Goal: Transaction & Acquisition: Subscribe to service/newsletter

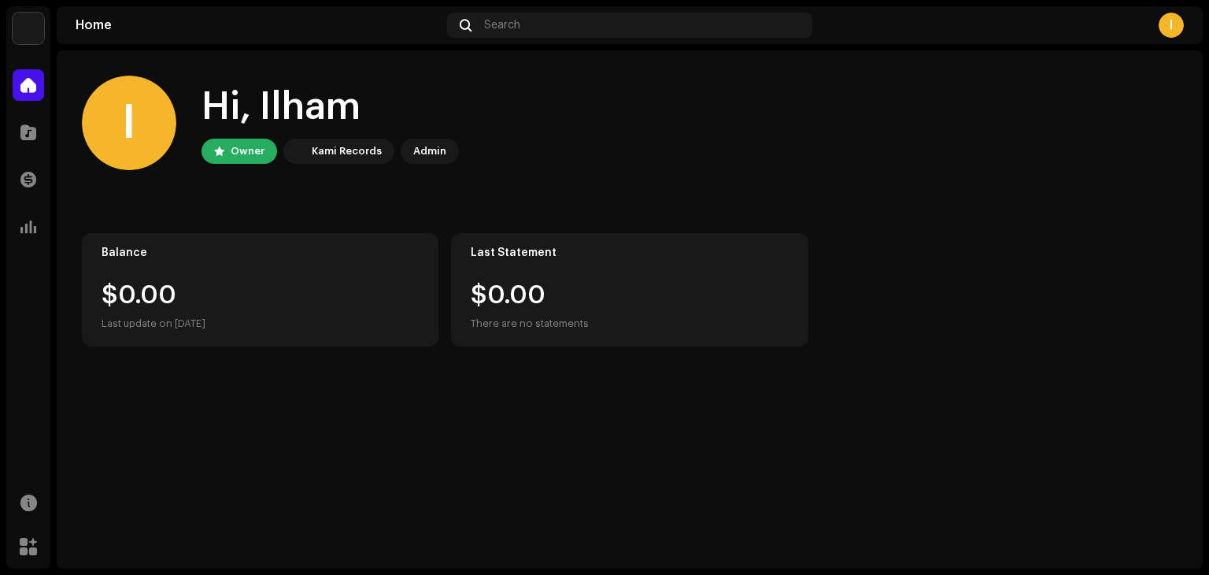
click at [31, 28] on img at bounding box center [28, 28] width 31 height 31
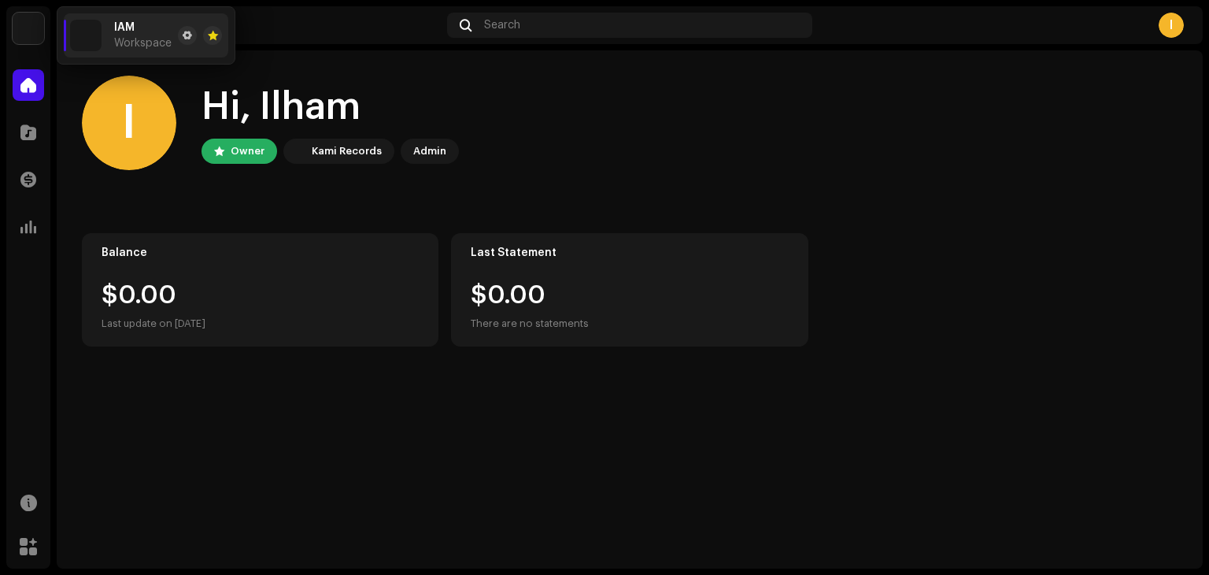
click at [1175, 38] on div "Home Search I" at bounding box center [630, 25] width 1146 height 38
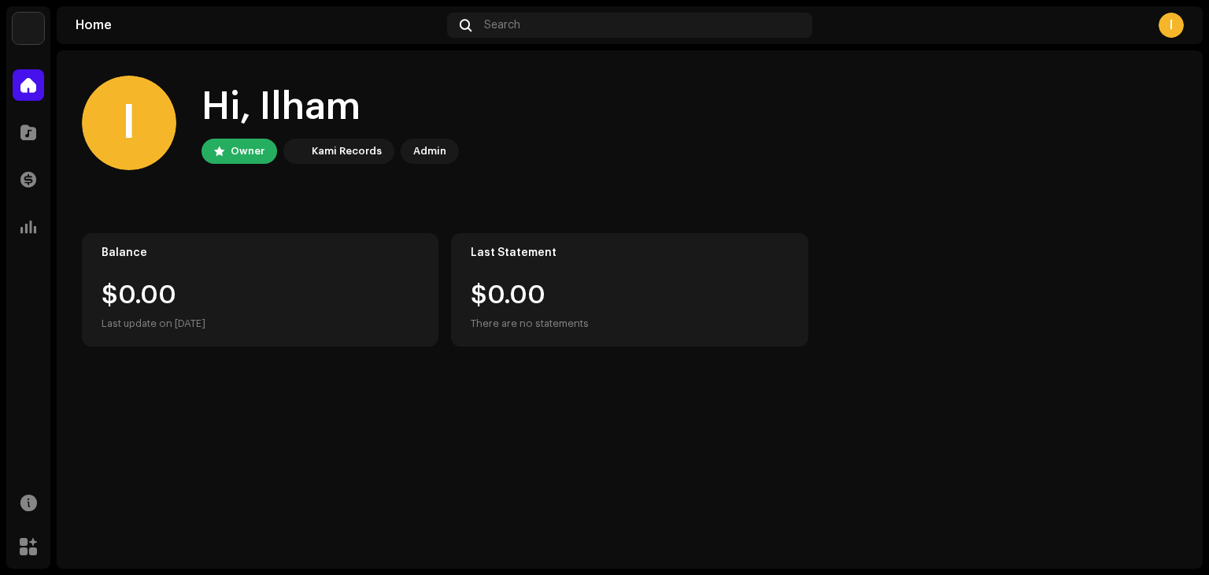
click at [1171, 26] on div "I" at bounding box center [1171, 25] width 25 height 25
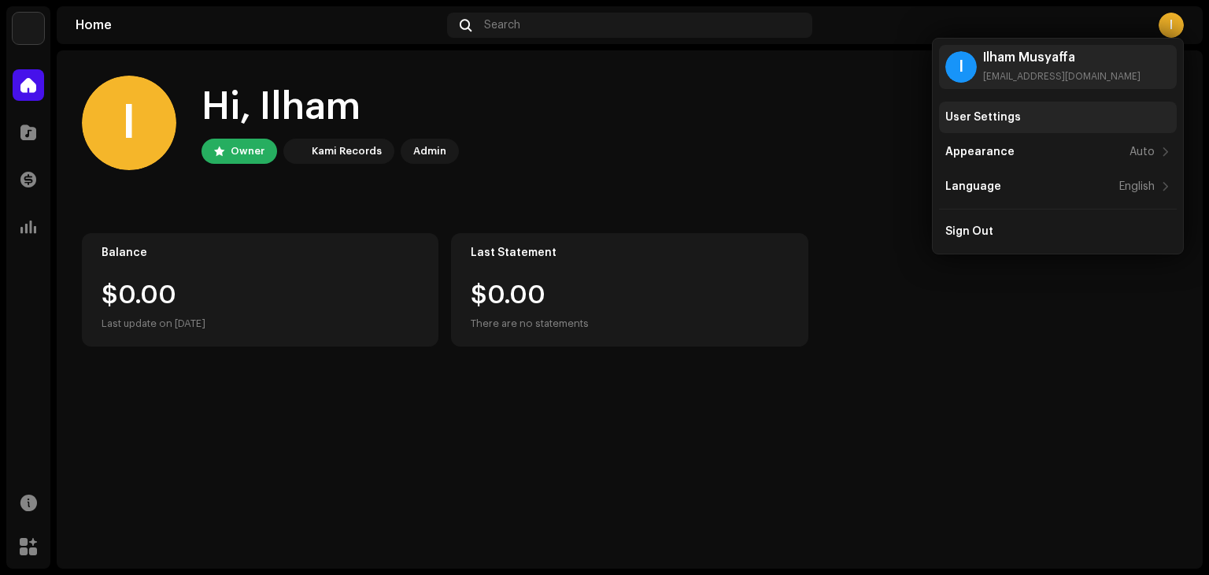
click at [986, 111] on div "User Settings" at bounding box center [983, 117] width 76 height 13
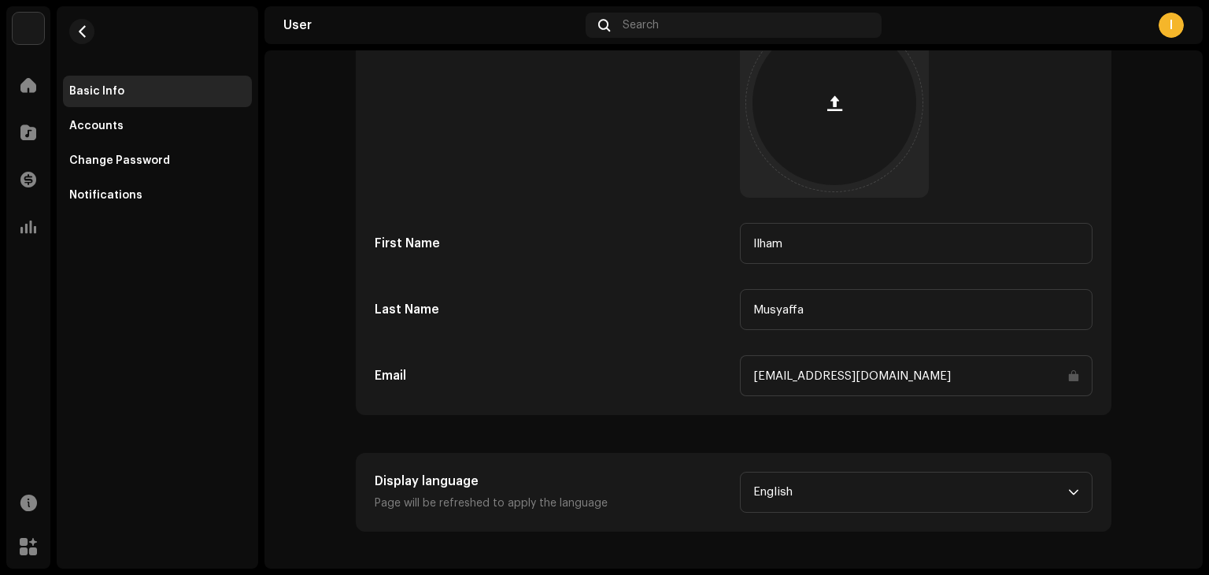
scroll to position [154, 0]
click at [167, 128] on div "Accounts" at bounding box center [157, 126] width 176 height 13
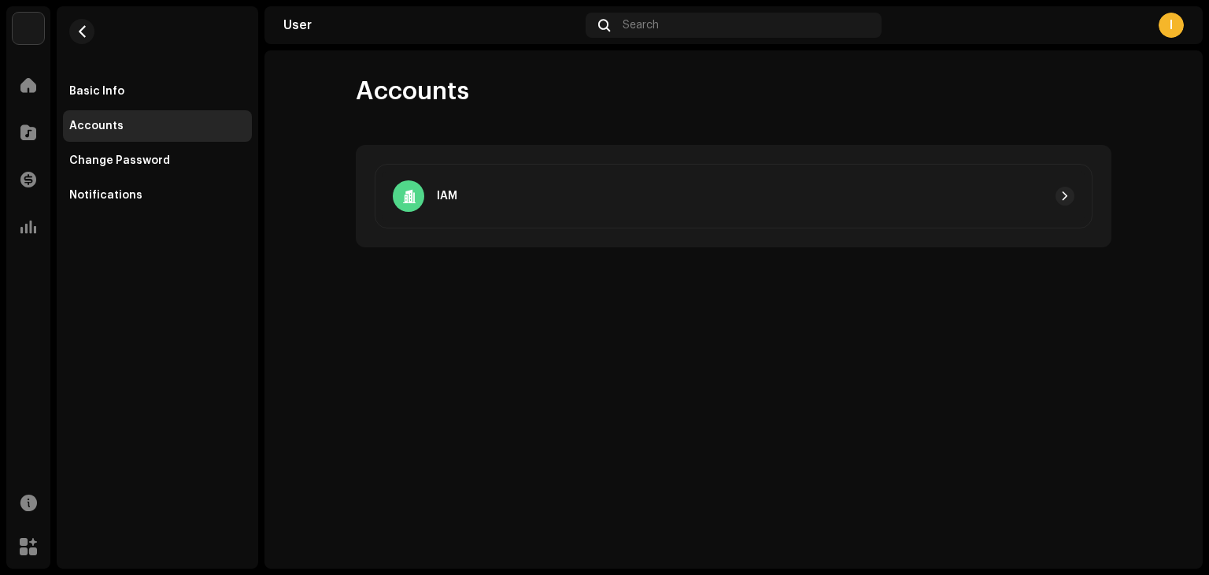
click at [608, 221] on div "IAM" at bounding box center [734, 196] width 718 height 65
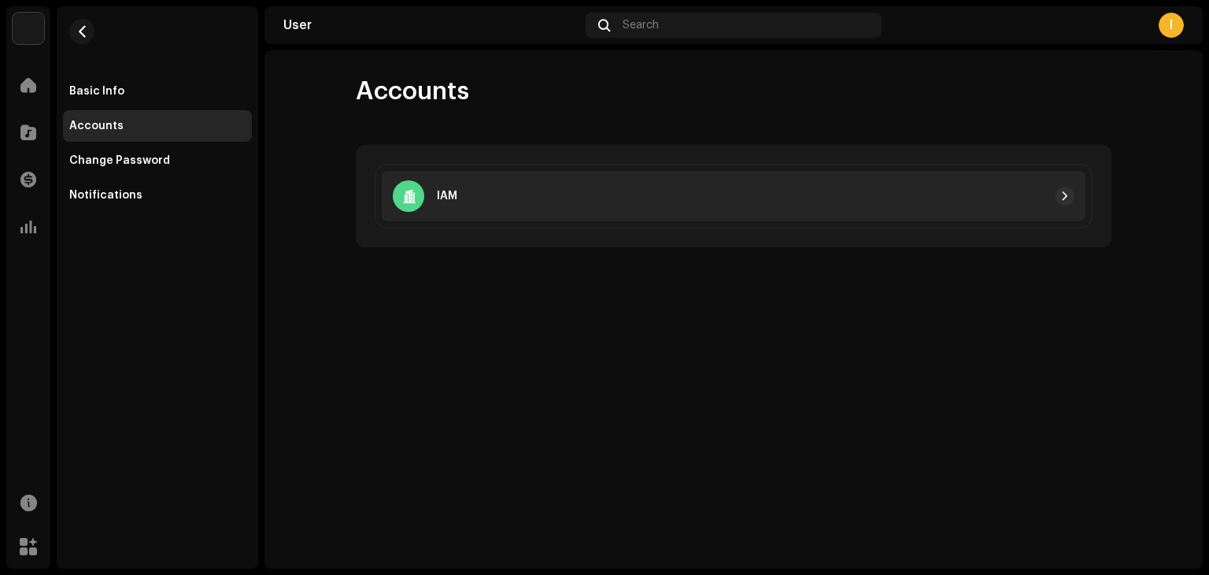
click at [710, 175] on div "IAM" at bounding box center [734, 196] width 704 height 50
click at [1064, 198] on span "button" at bounding box center [1064, 196] width 9 height 13
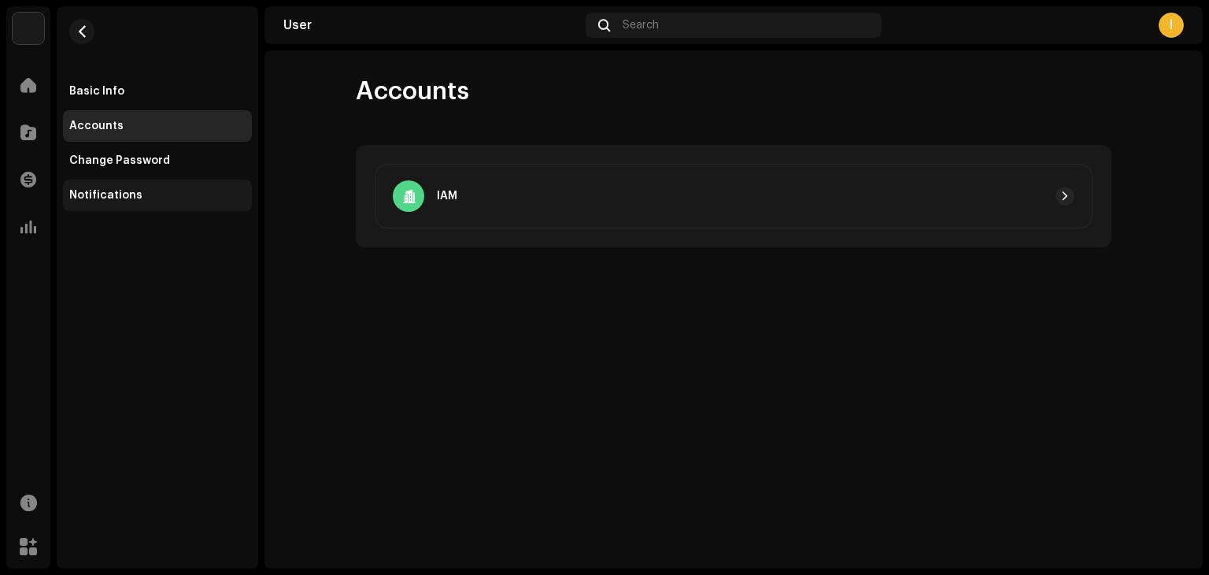
click at [142, 199] on div "Notifications" at bounding box center [157, 195] width 176 height 13
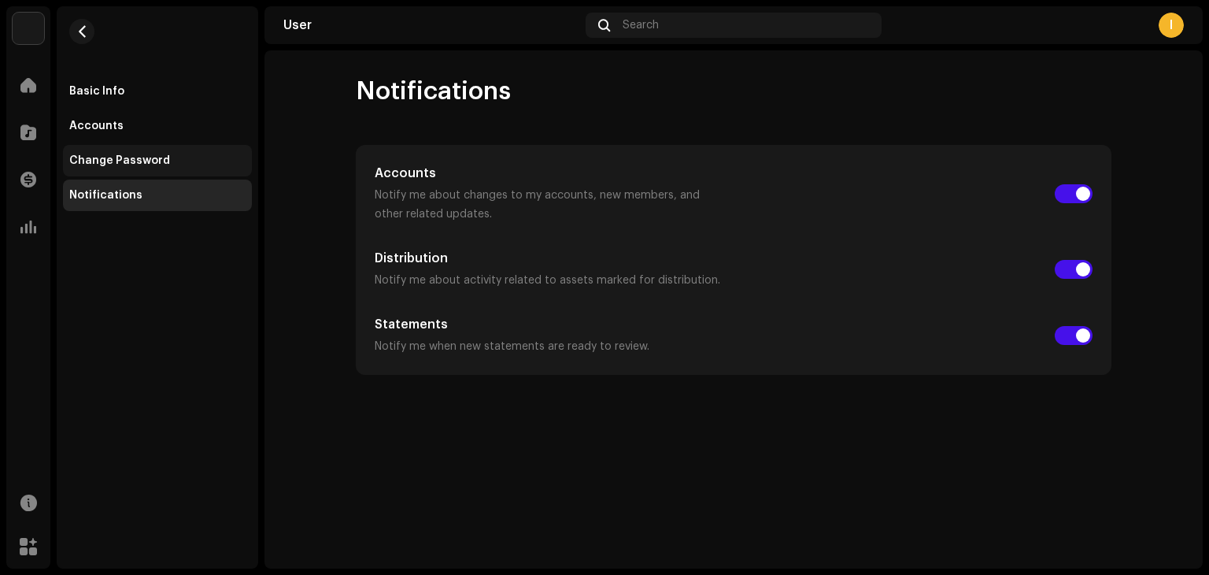
click at [164, 154] on div "Change Password" at bounding box center [157, 160] width 176 height 13
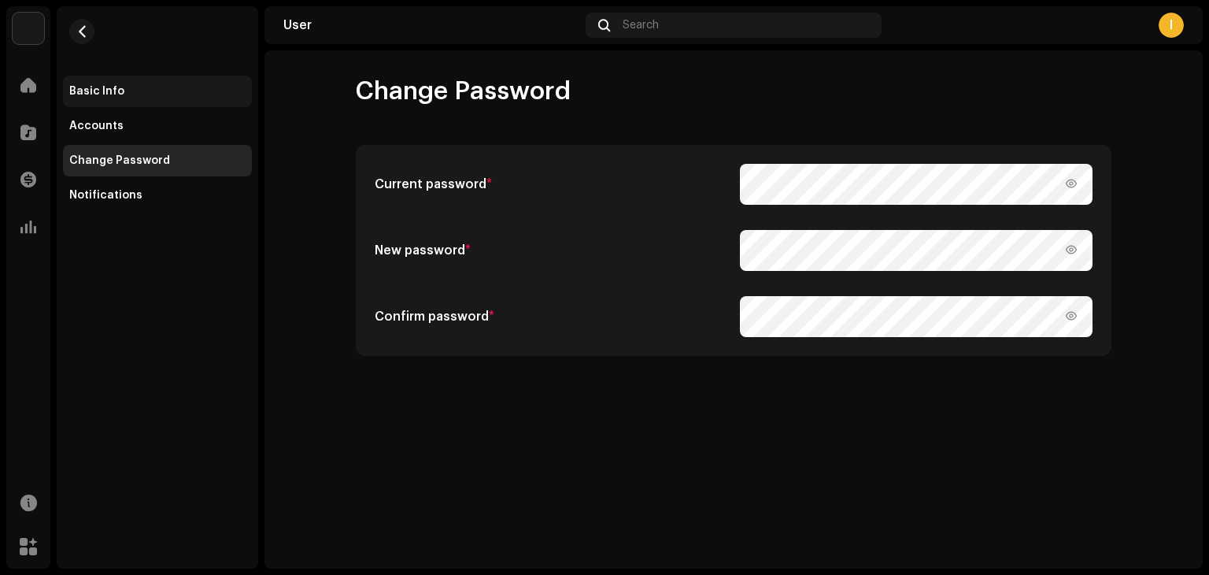
click at [127, 90] on div "Basic Info" at bounding box center [157, 91] width 176 height 13
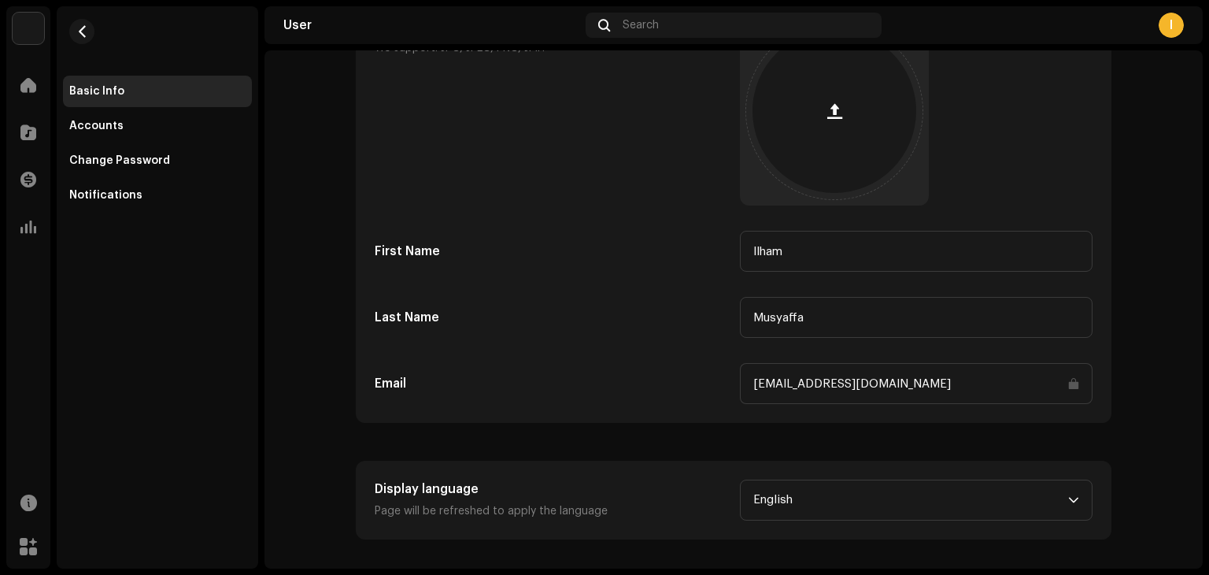
scroll to position [155, 0]
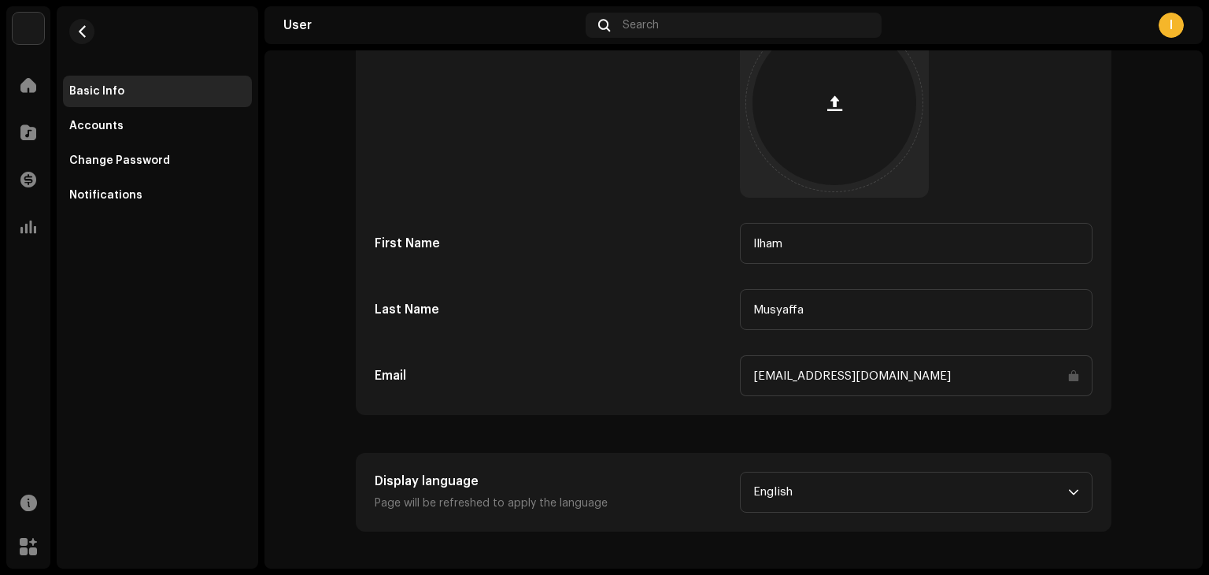
click at [1071, 375] on input "[EMAIL_ADDRESS][DOMAIN_NAME]" at bounding box center [916, 375] width 353 height 41
drag, startPoint x: 1071, startPoint y: 375, endPoint x: 1049, endPoint y: 373, distance: 23.0
click at [1049, 373] on input "[EMAIL_ADDRESS][DOMAIN_NAME]" at bounding box center [916, 375] width 353 height 41
click at [897, 375] on input "[EMAIL_ADDRESS][DOMAIN_NAME]" at bounding box center [916, 375] width 353 height 41
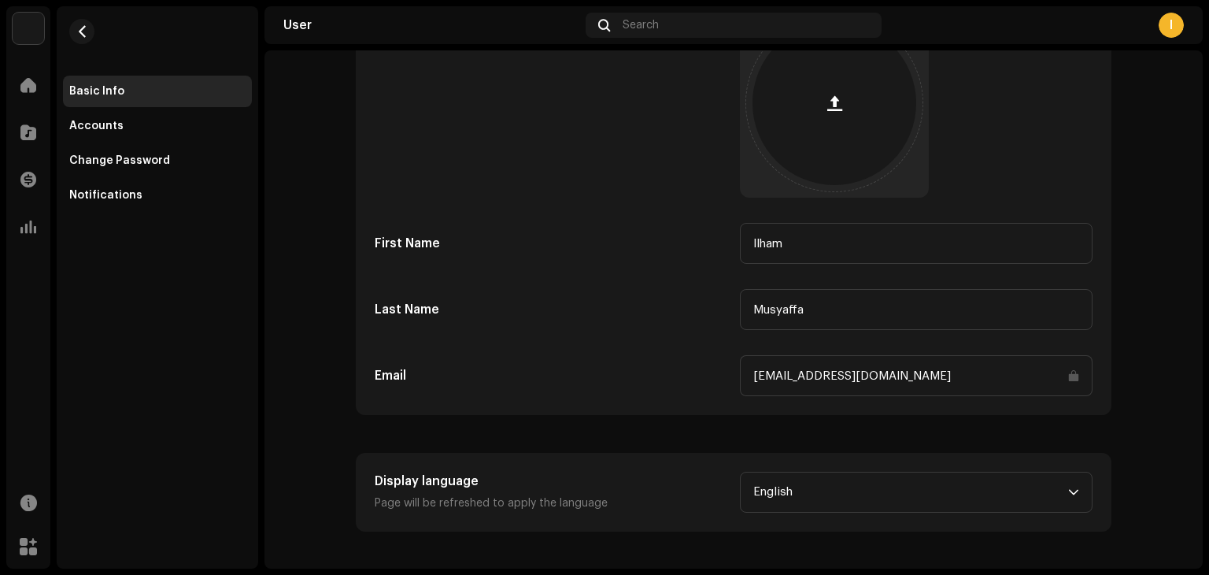
drag, startPoint x: 897, startPoint y: 375, endPoint x: 1061, endPoint y: 388, distance: 165.1
click at [1061, 388] on input "[EMAIL_ADDRESS][DOMAIN_NAME]" at bounding box center [916, 375] width 353 height 41
click at [1071, 375] on input "[EMAIL_ADDRESS][DOMAIN_NAME]" at bounding box center [916, 375] width 353 height 41
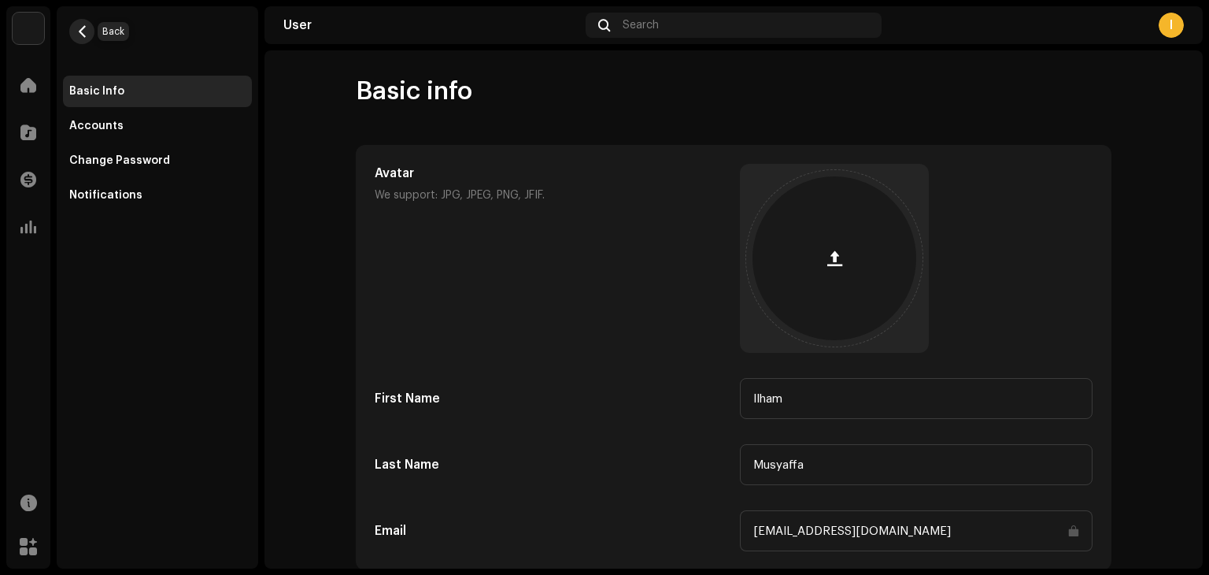
click at [80, 29] on span "button" at bounding box center [82, 31] width 12 height 13
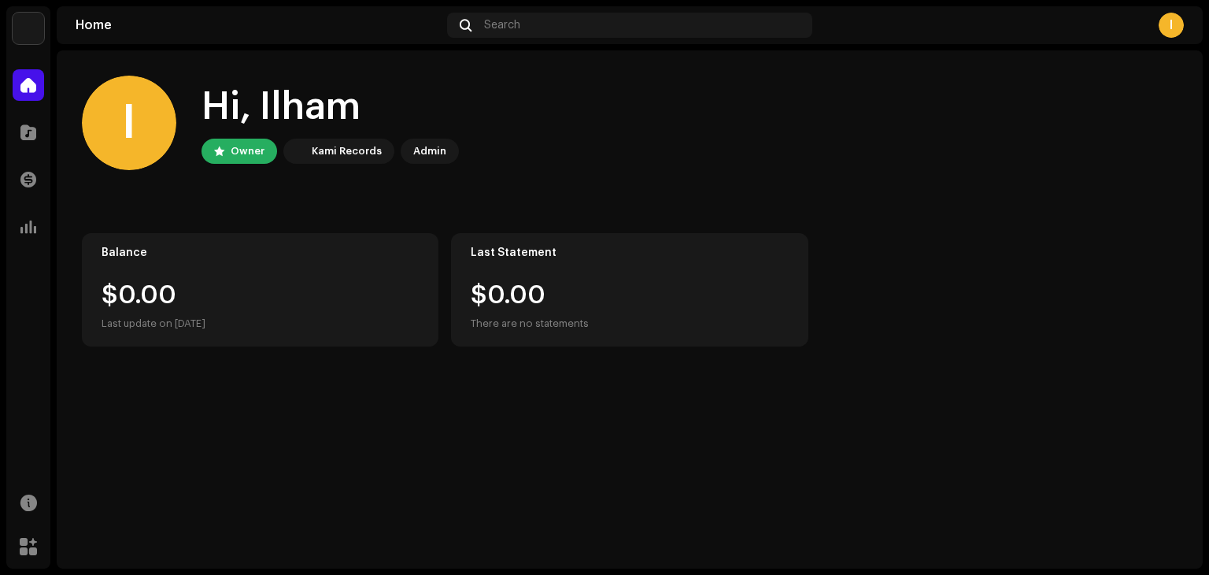
click at [438, 155] on div "Admin" at bounding box center [429, 151] width 33 height 19
click at [323, 151] on div "Kami Records" at bounding box center [347, 151] width 70 height 19
click at [228, 149] on div "Owner" at bounding box center [240, 151] width 76 height 25
click at [28, 553] on span at bounding box center [28, 546] width 17 height 13
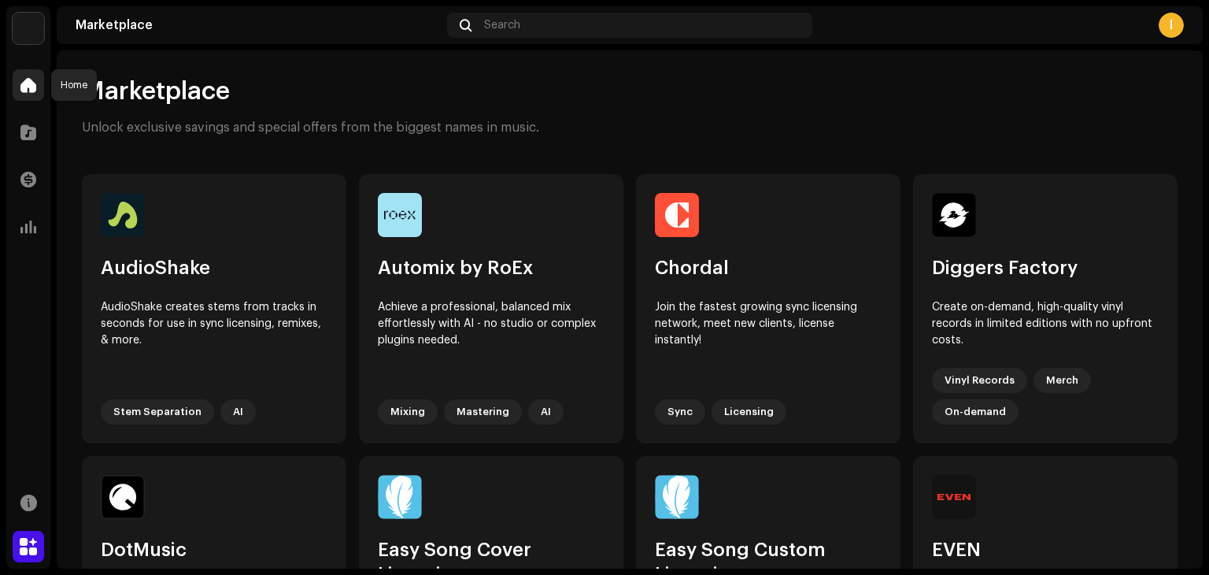
click at [33, 89] on span at bounding box center [28, 85] width 16 height 13
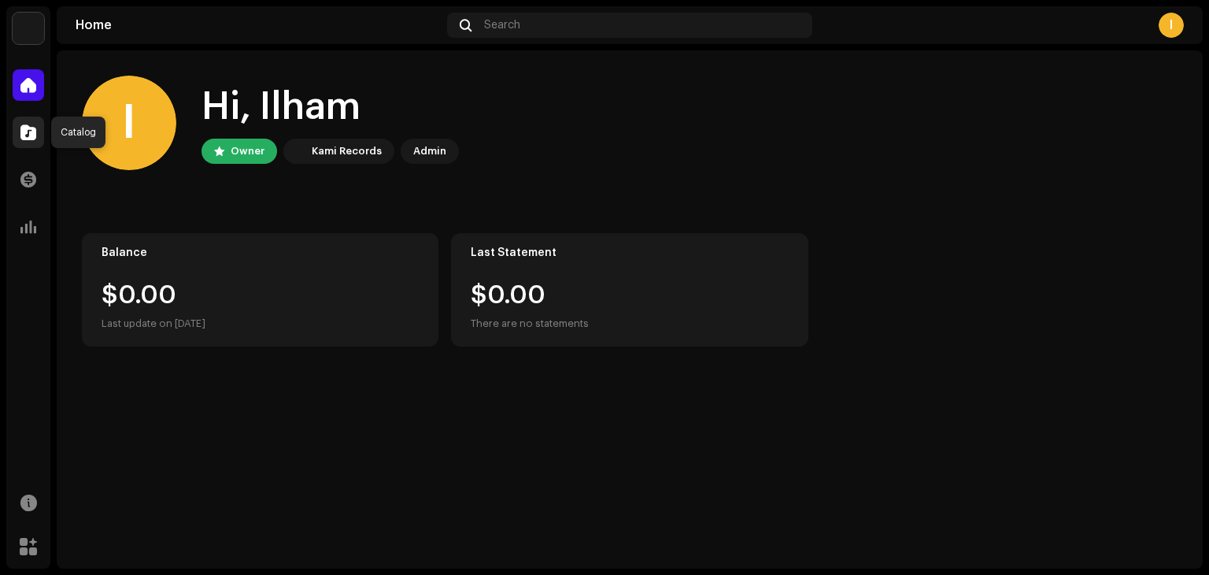
click at [20, 122] on div at bounding box center [28, 132] width 31 height 31
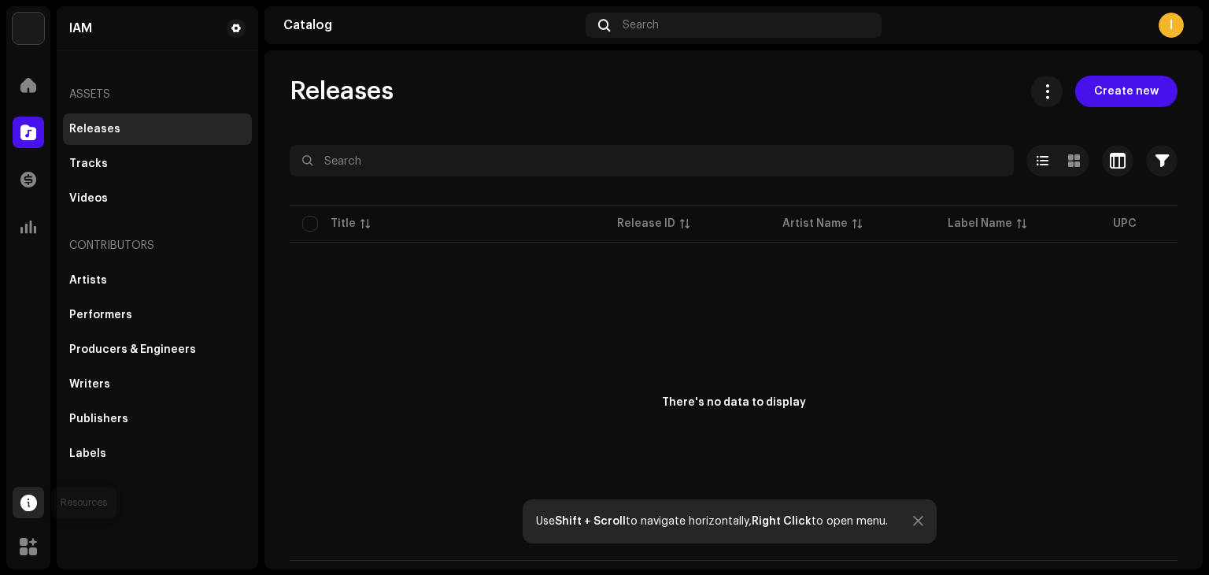
click at [27, 505] on span at bounding box center [28, 502] width 17 height 13
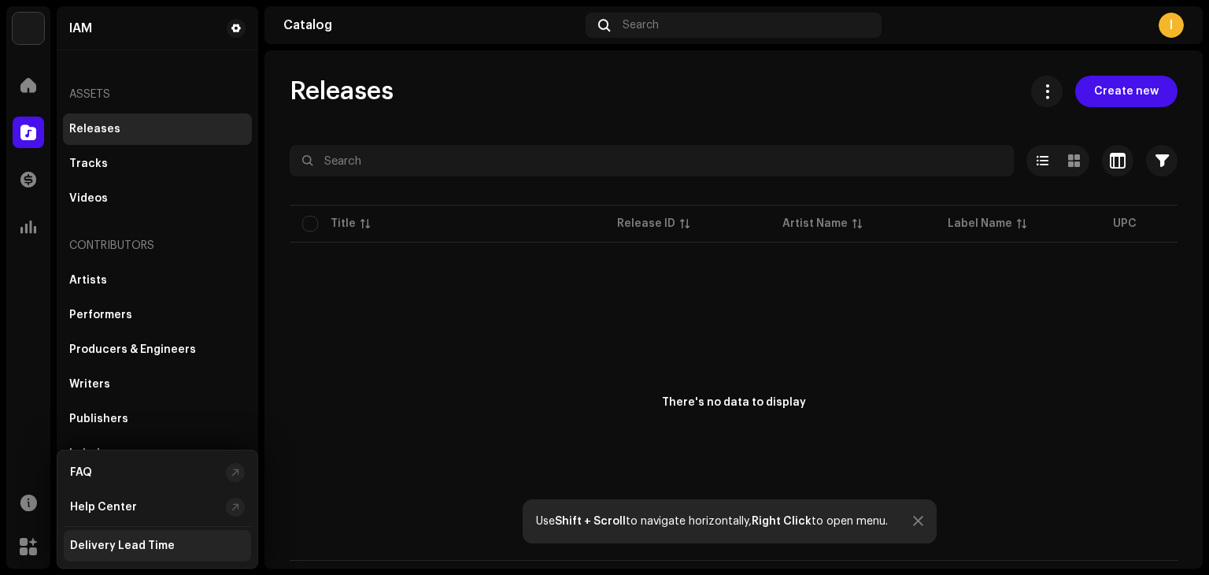
click at [110, 545] on div "Delivery Lead Time" at bounding box center [122, 545] width 105 height 13
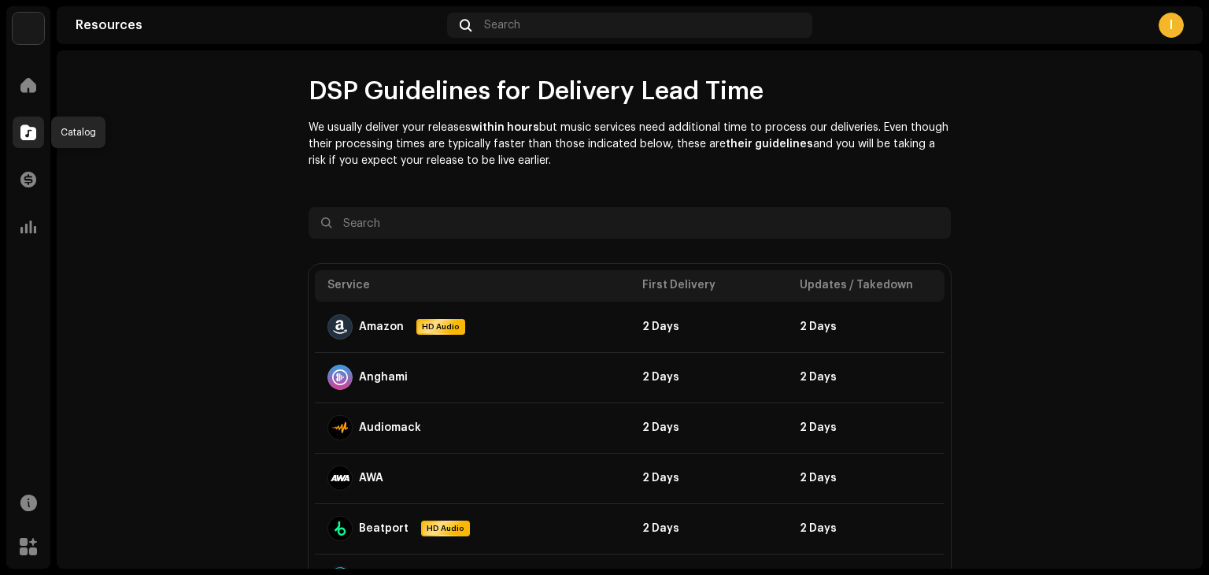
click at [32, 127] on span at bounding box center [28, 132] width 16 height 13
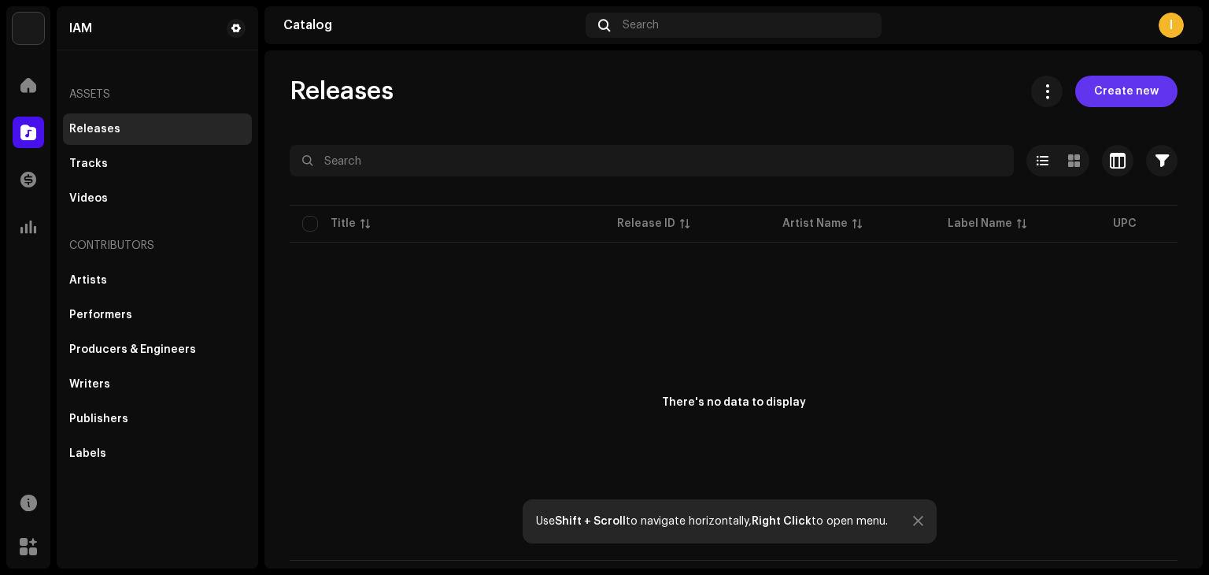
click at [1130, 101] on span "Create new" at bounding box center [1126, 91] width 65 height 31
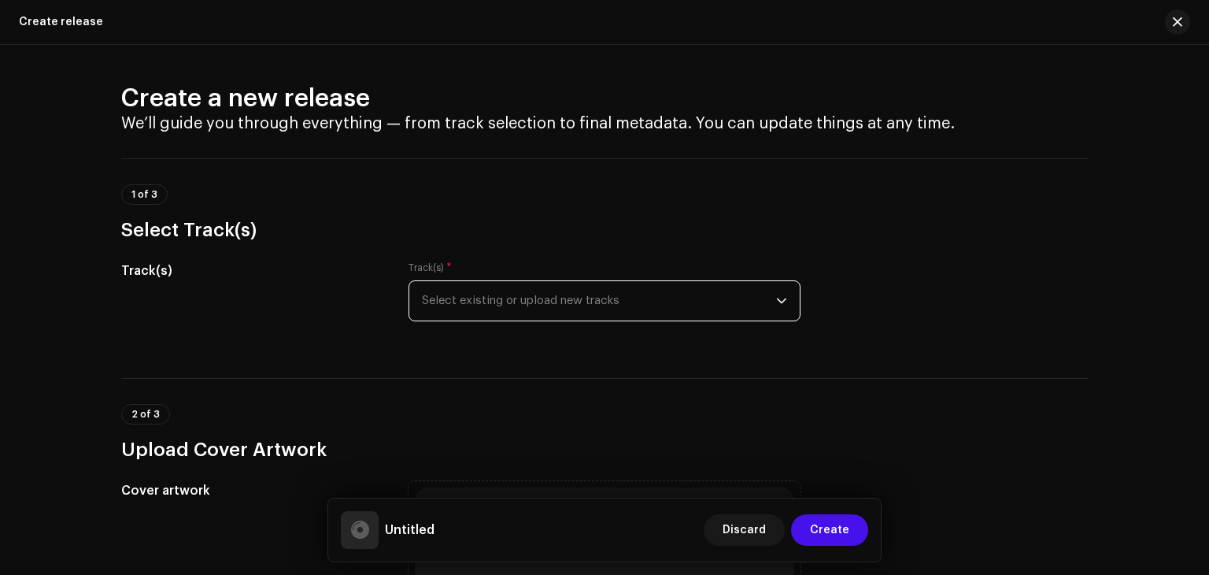
click at [679, 306] on span "Select existing or upload new tracks" at bounding box center [599, 300] width 354 height 39
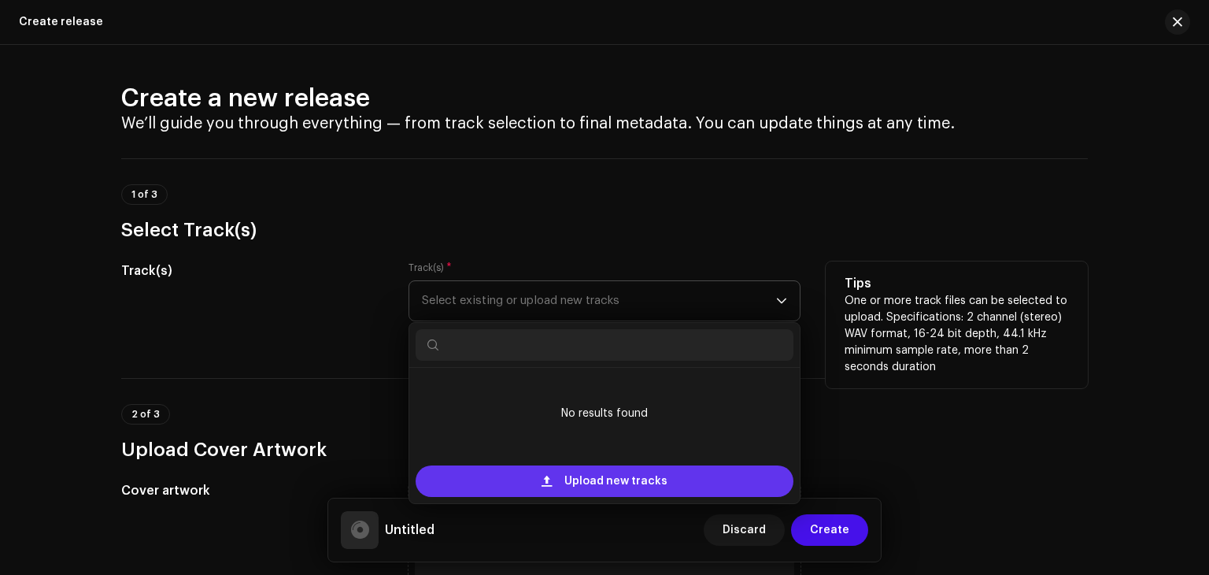
click at [602, 489] on span "Upload new tracks" at bounding box center [615, 480] width 103 height 31
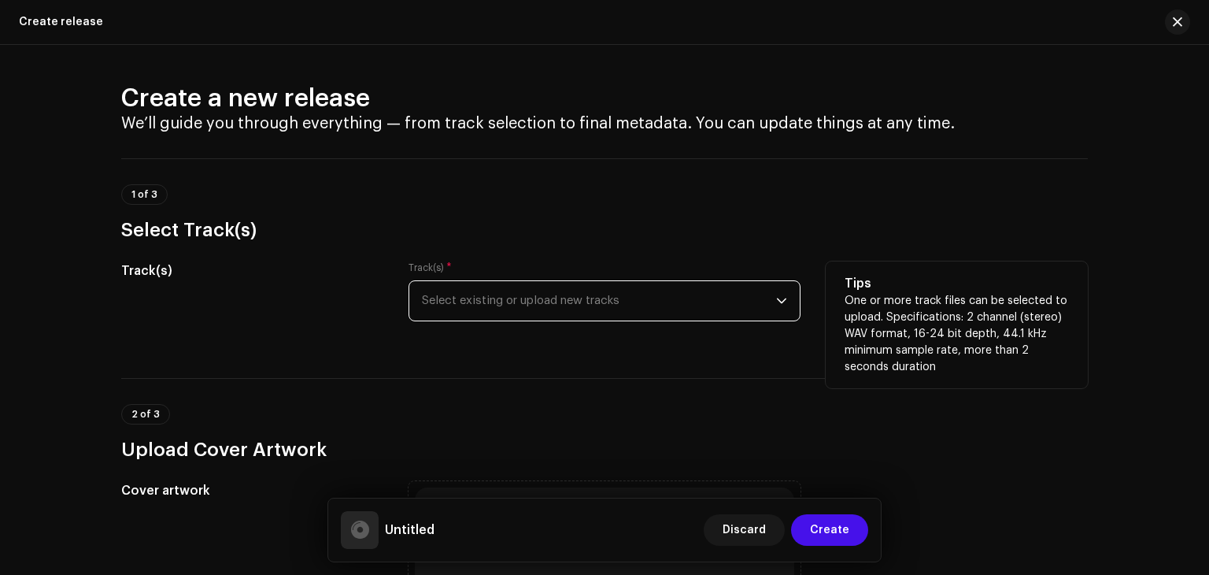
click at [515, 304] on span "Select existing or upload new tracks" at bounding box center [599, 300] width 354 height 39
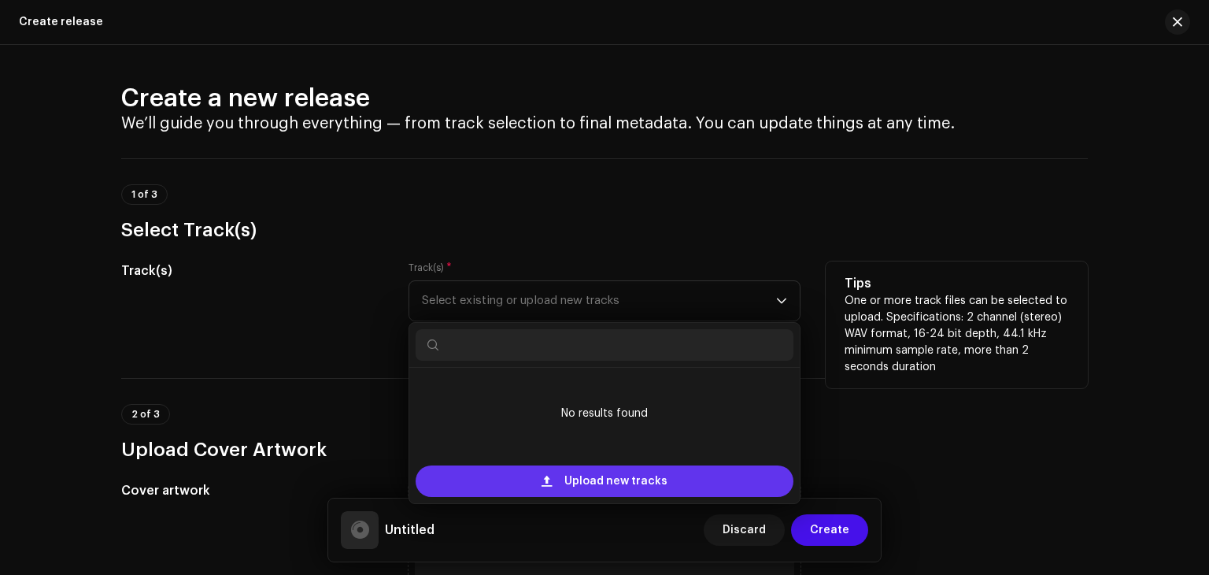
click at [579, 470] on span "Upload new tracks" at bounding box center [615, 480] width 103 height 31
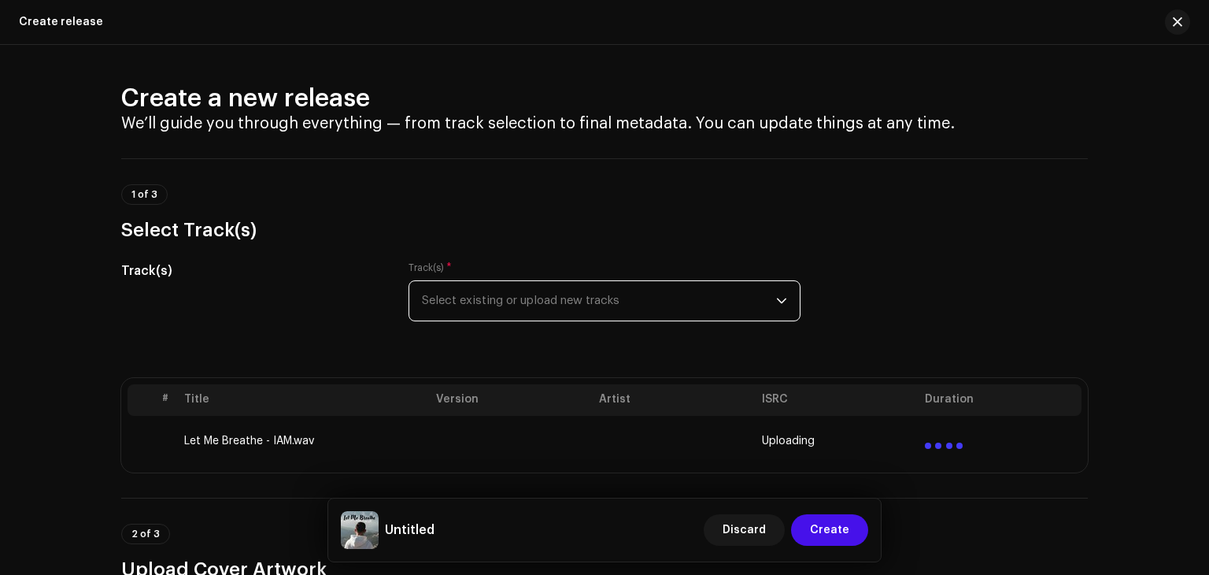
click at [578, 302] on span "Select existing or upload new tracks" at bounding box center [599, 300] width 354 height 39
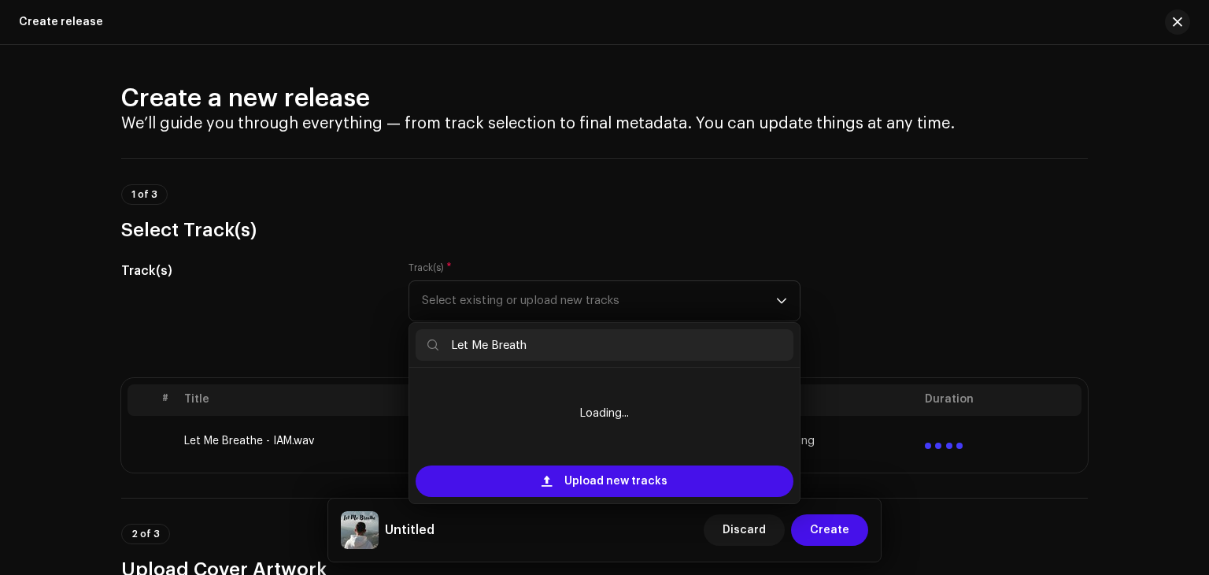
type input "Let Me Breathe"
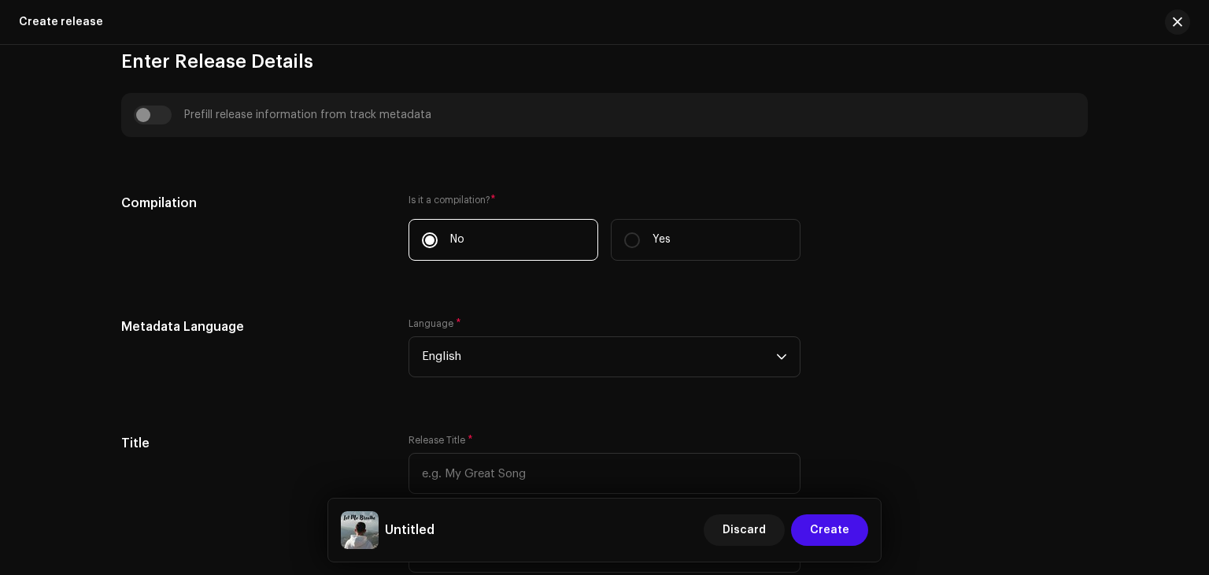
scroll to position [1041, 0]
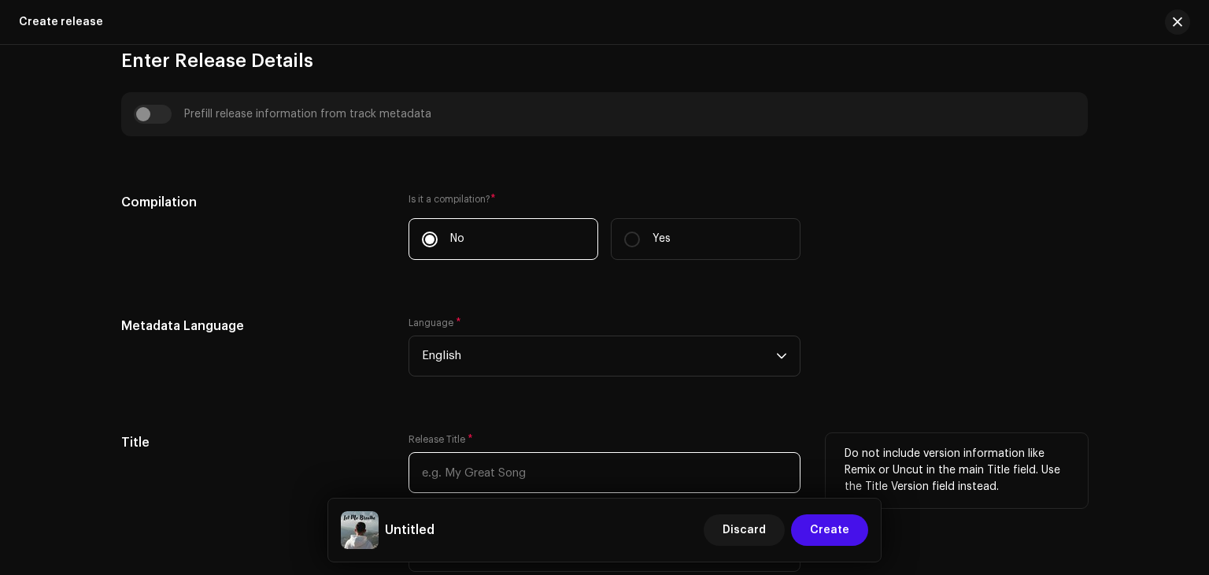
click at [505, 476] on input "text" at bounding box center [605, 472] width 392 height 41
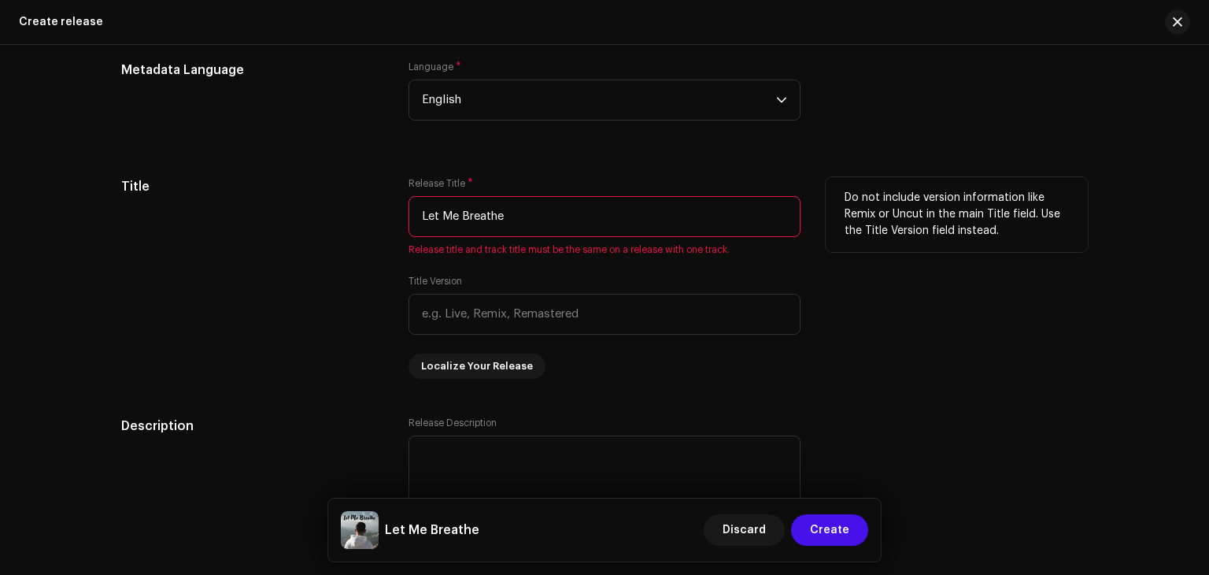
scroll to position [1364, 0]
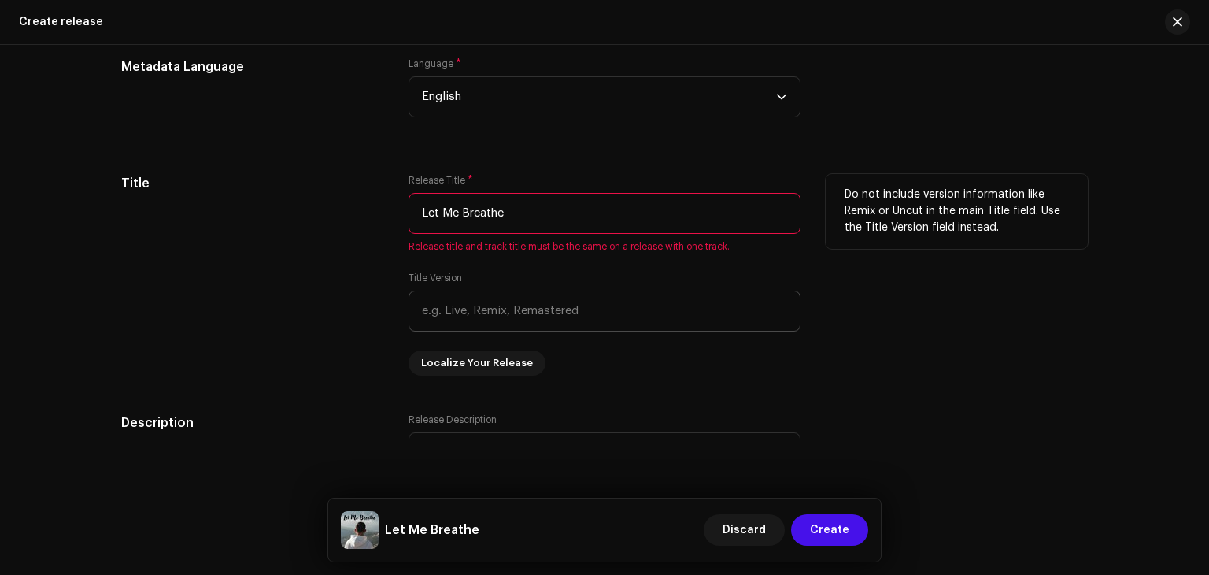
type input "Let Me Breathe"
click at [686, 310] on input "text" at bounding box center [605, 310] width 392 height 41
click at [753, 213] on input "Let Me Breathe" at bounding box center [605, 213] width 392 height 41
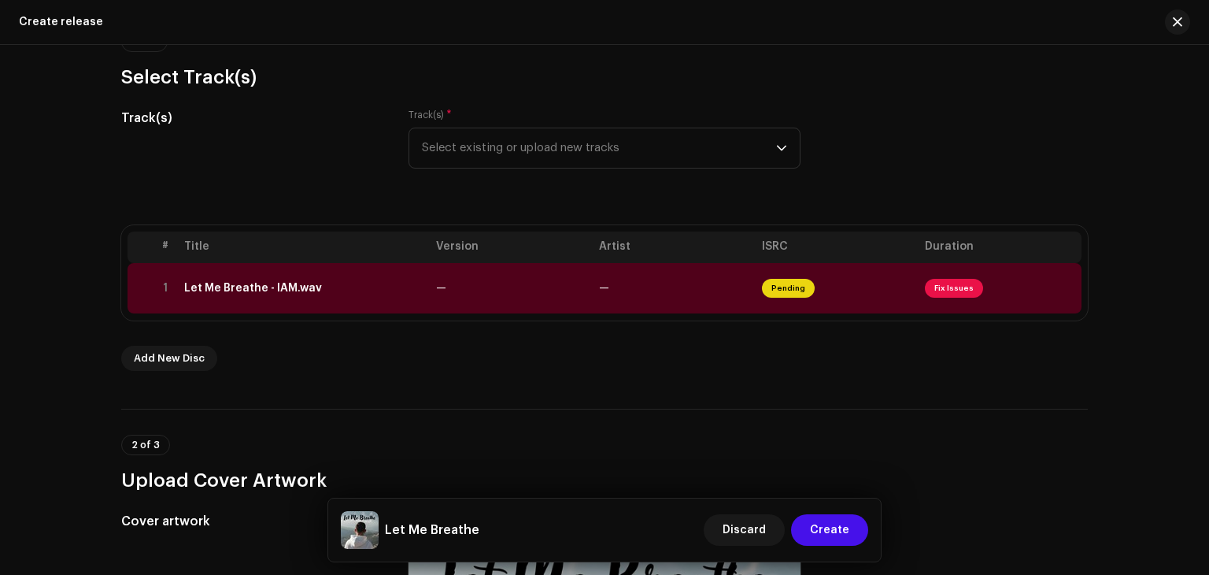
scroll to position [154, 0]
click at [938, 288] on span "Fix Issues" at bounding box center [954, 286] width 58 height 19
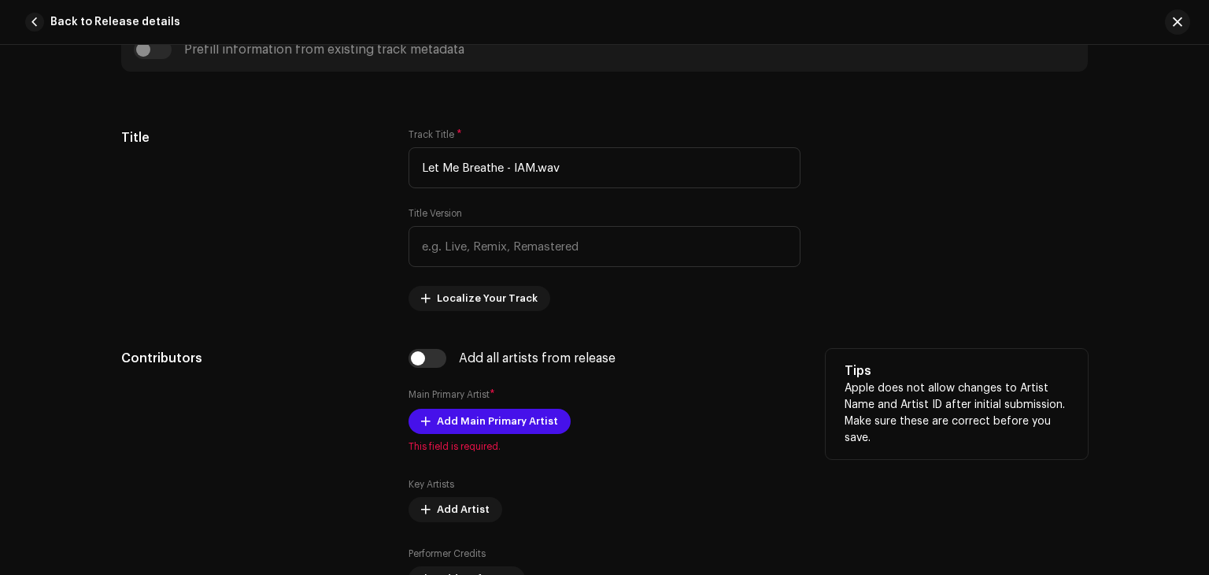
scroll to position [642, 0]
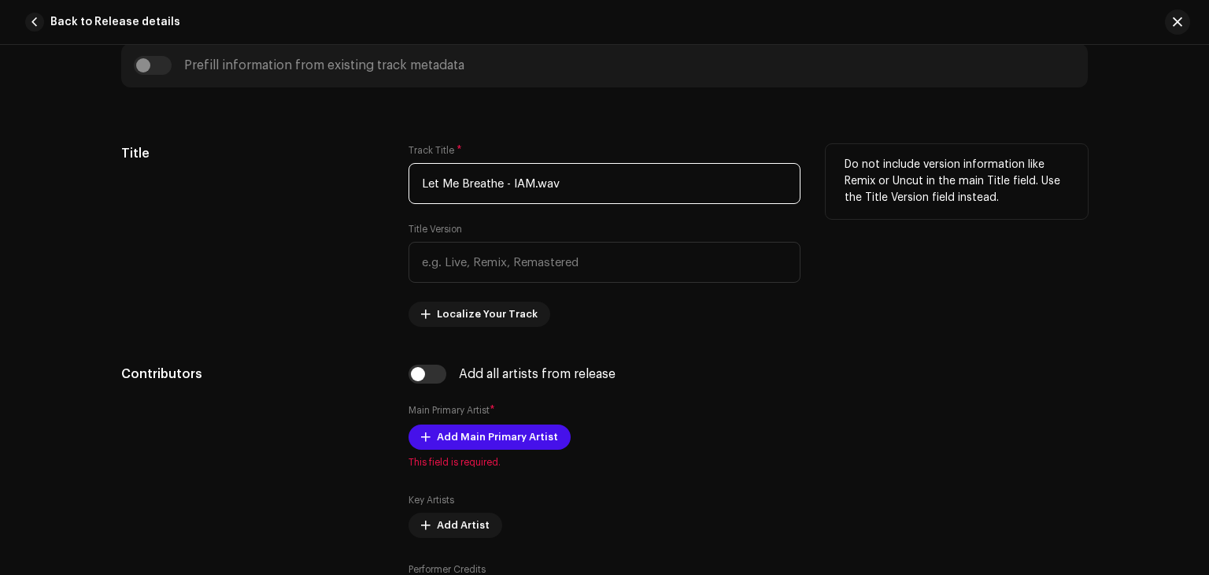
click at [570, 187] on input "Let Me Breathe - IAM.wav" at bounding box center [605, 183] width 392 height 41
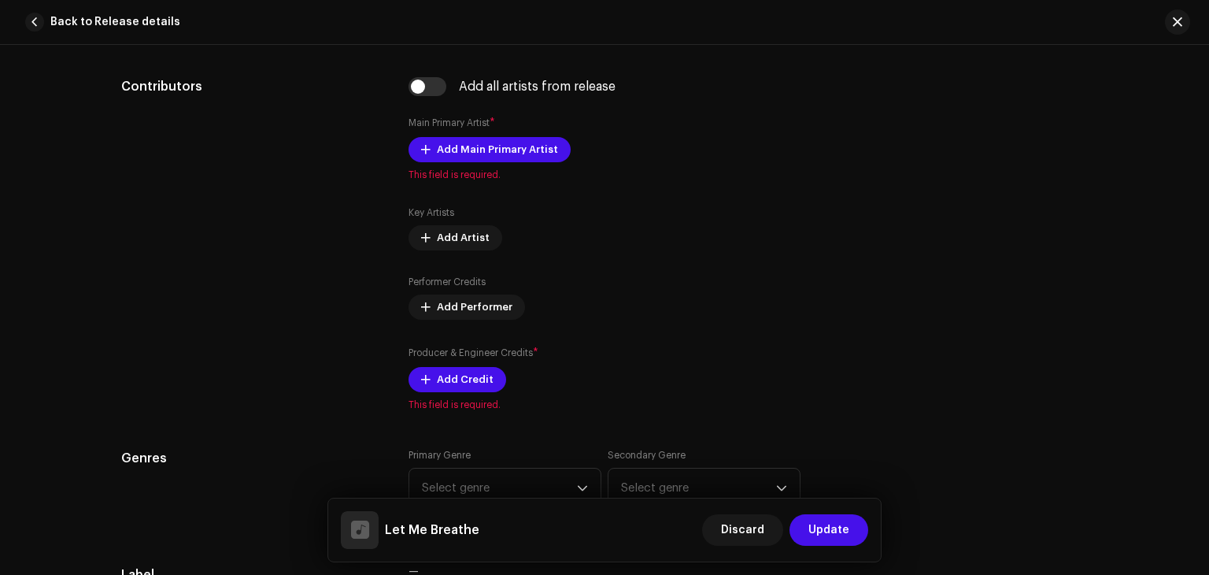
scroll to position [930, 0]
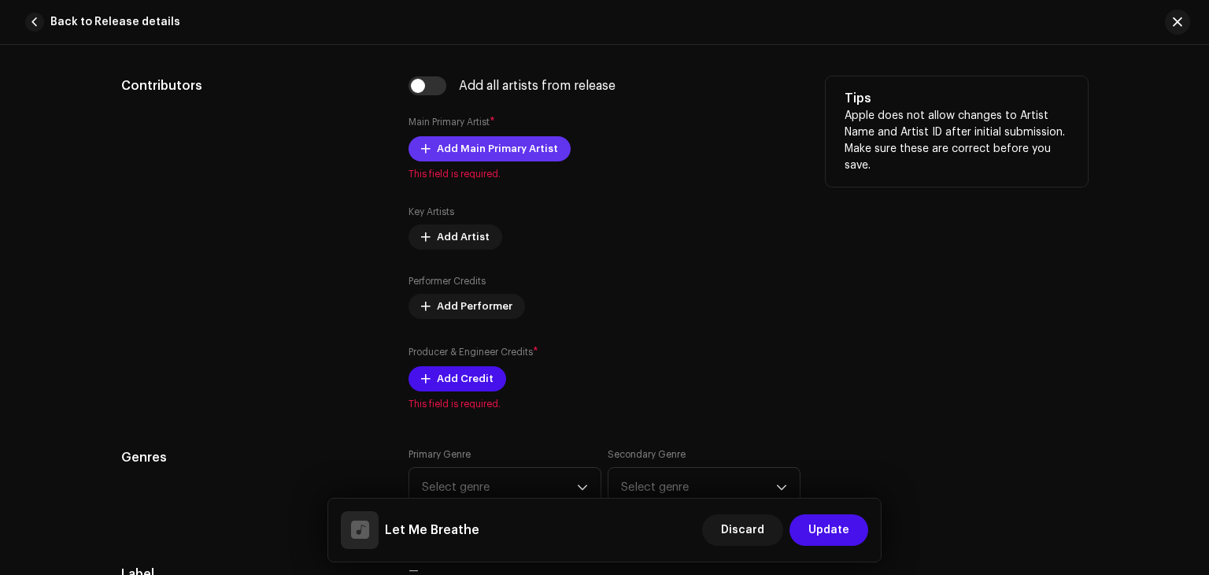
type input "Let Me Breathe"
click at [514, 148] on span "Add Main Primary Artist" at bounding box center [497, 148] width 121 height 31
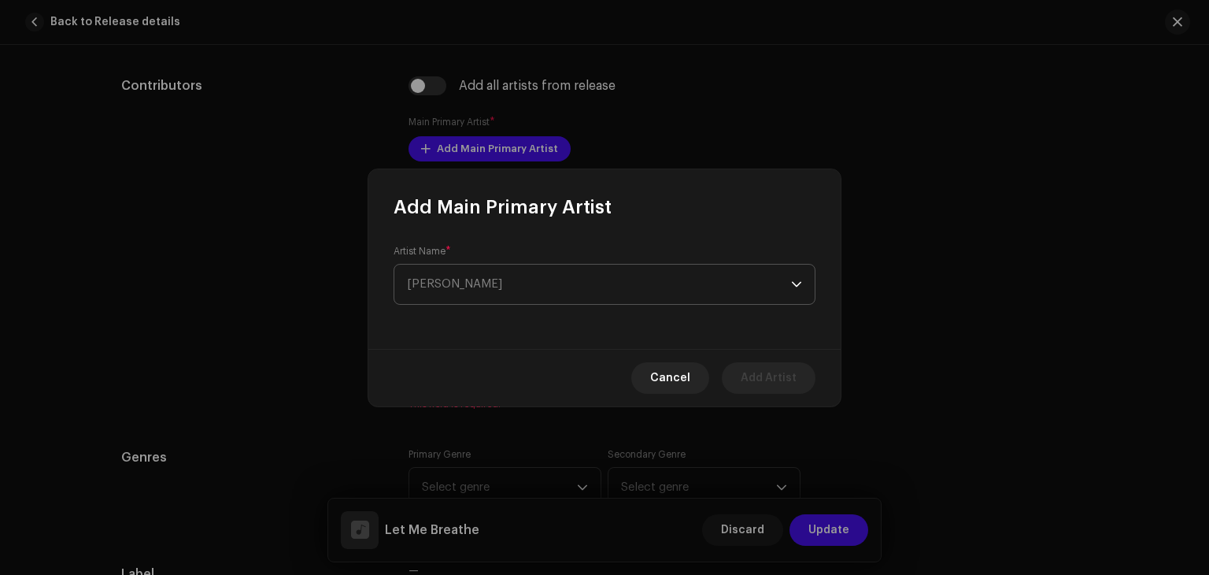
click at [570, 277] on span "Select Artist" at bounding box center [599, 284] width 384 height 39
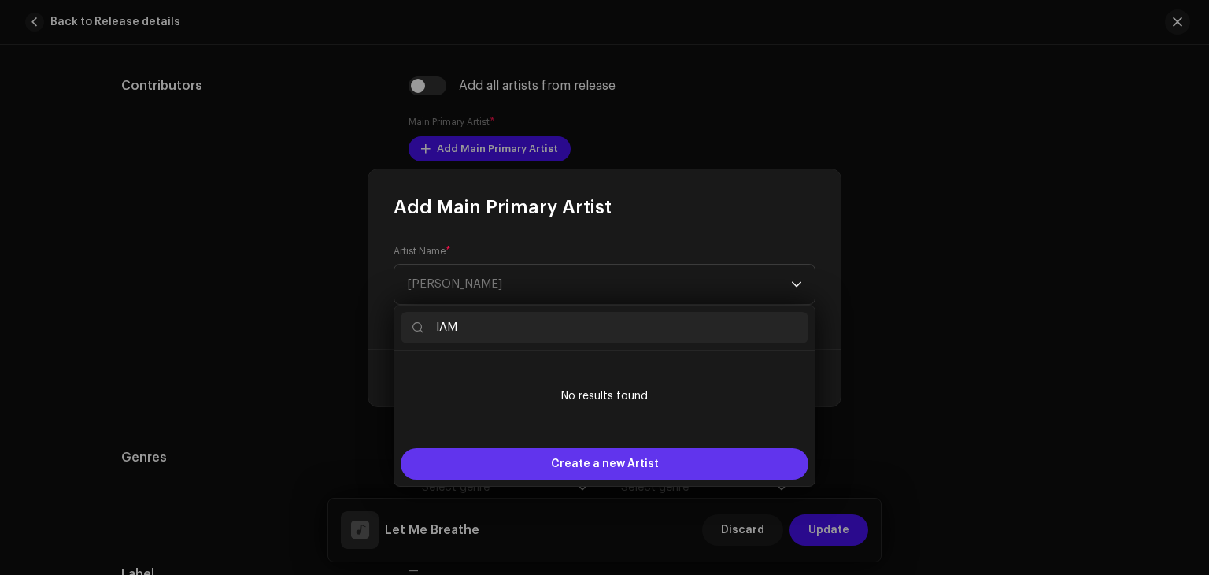
type input "IAM"
click at [574, 465] on span "Create a new Artist" at bounding box center [605, 463] width 108 height 31
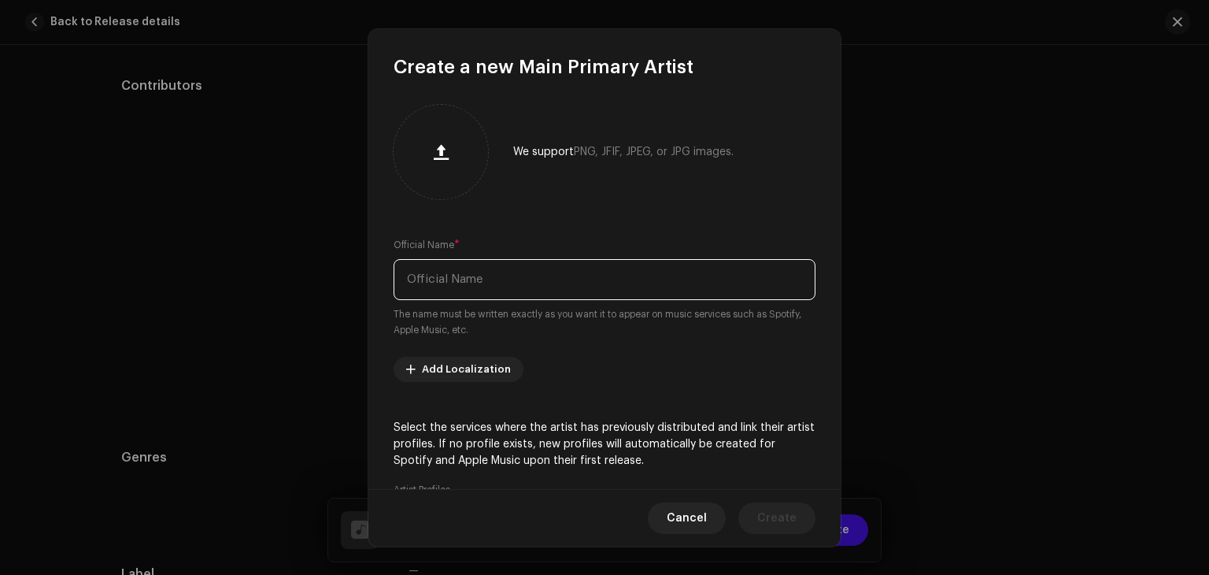
click at [460, 274] on input "text" at bounding box center [605, 279] width 422 height 41
type input "I"
type input "IAM"
click at [454, 157] on button "button" at bounding box center [441, 152] width 38 height 38
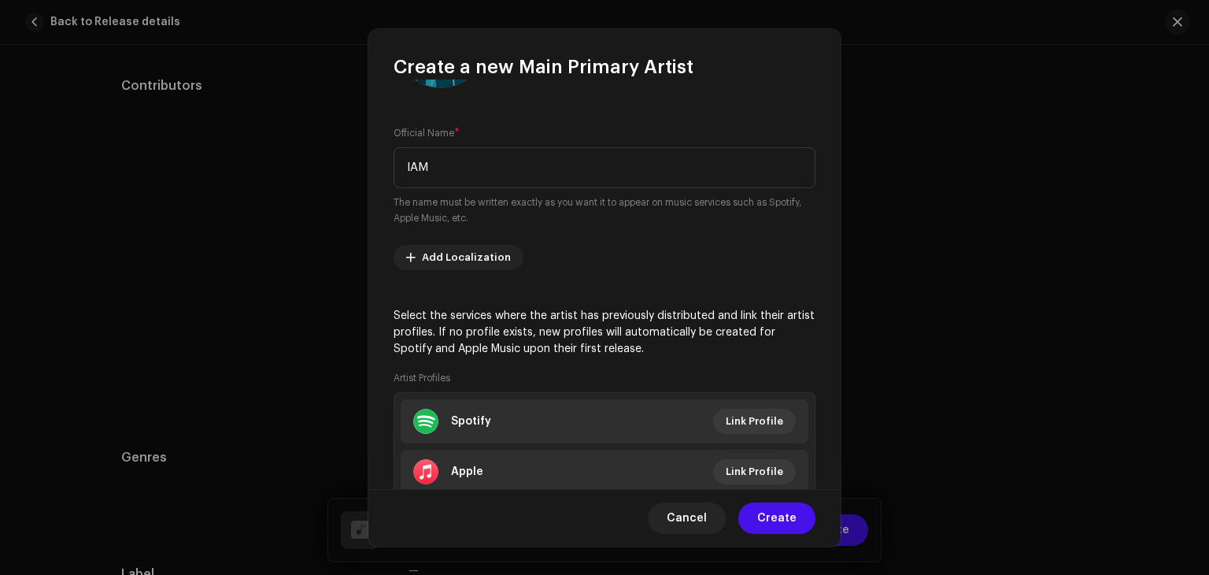
scroll to position [217, 0]
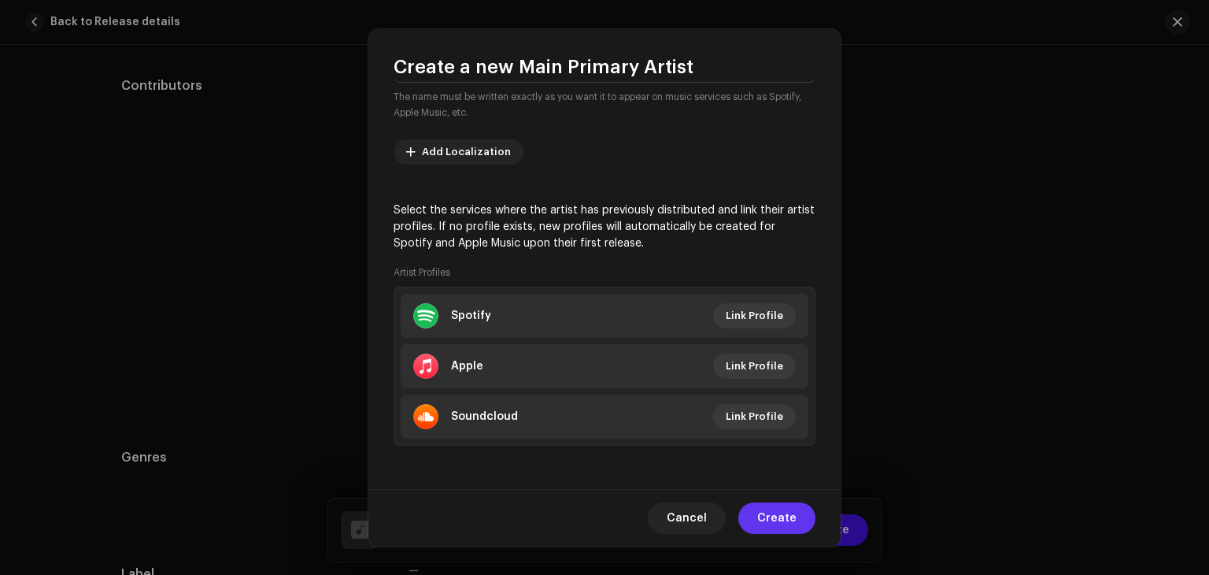
click at [775, 523] on span "Create" at bounding box center [776, 517] width 39 height 31
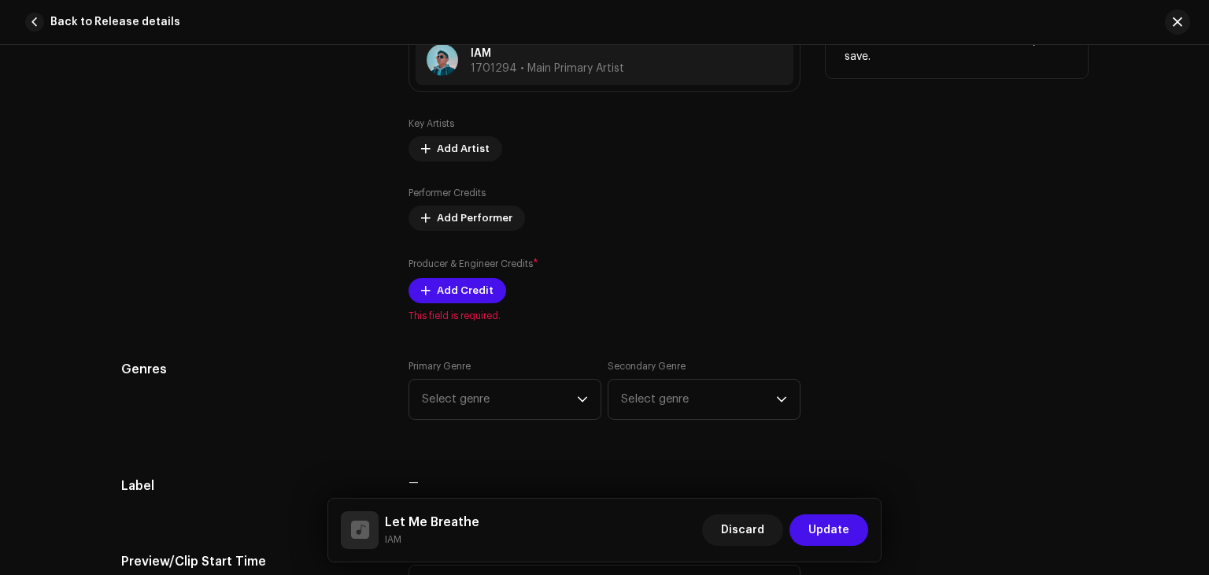
scroll to position [1039, 0]
click at [475, 293] on span "Add Credit" at bounding box center [465, 289] width 57 height 31
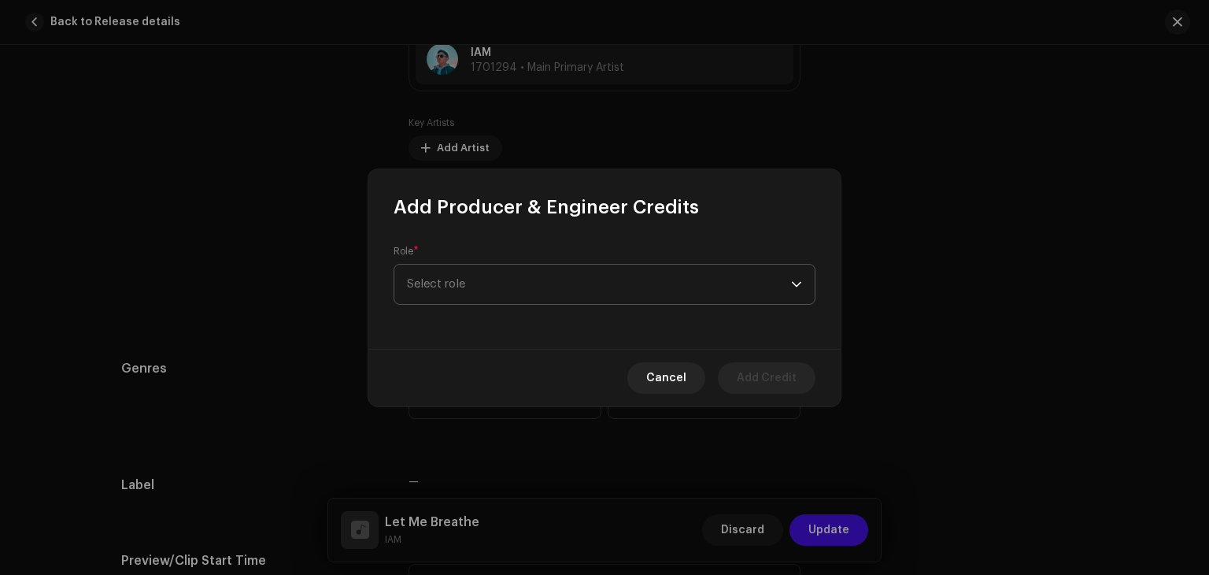
click at [486, 290] on span "Select role" at bounding box center [599, 284] width 384 height 39
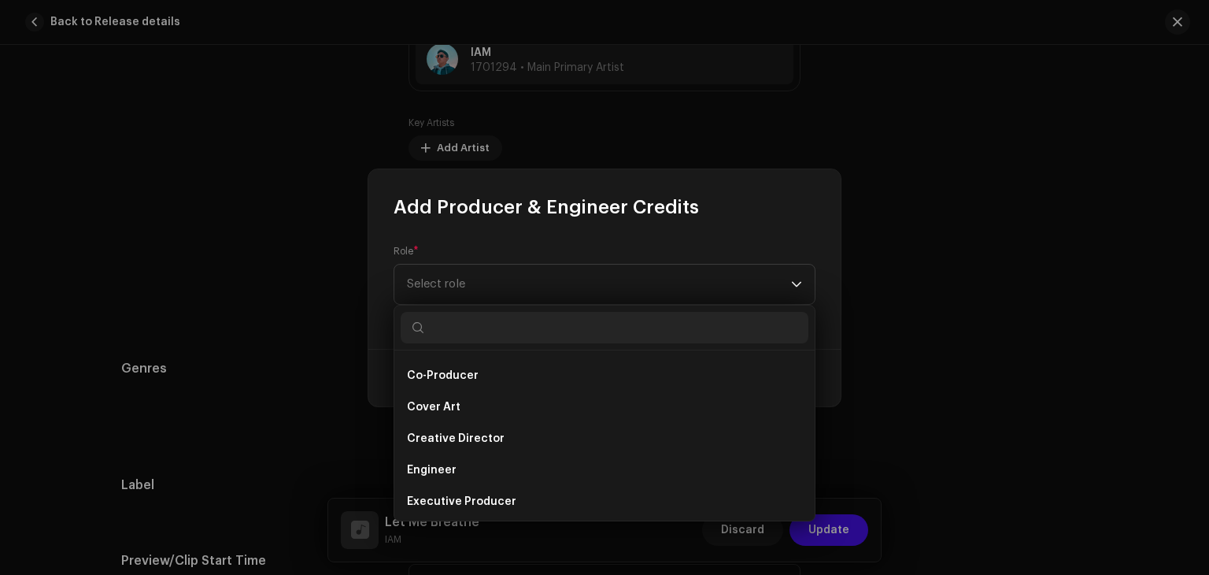
scroll to position [0, 0]
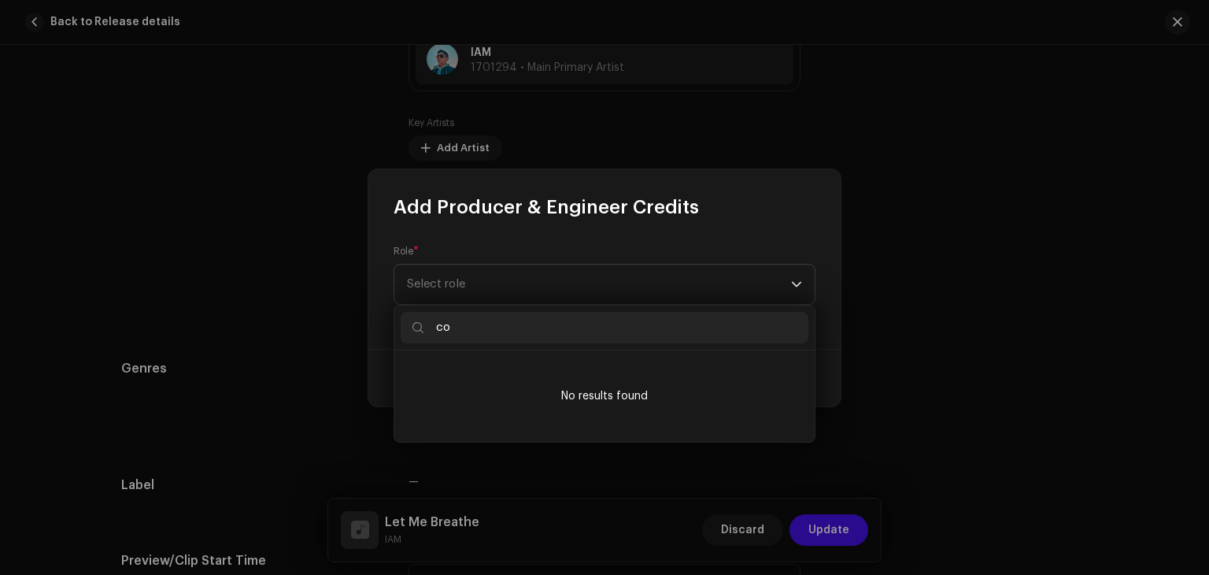
type input "c"
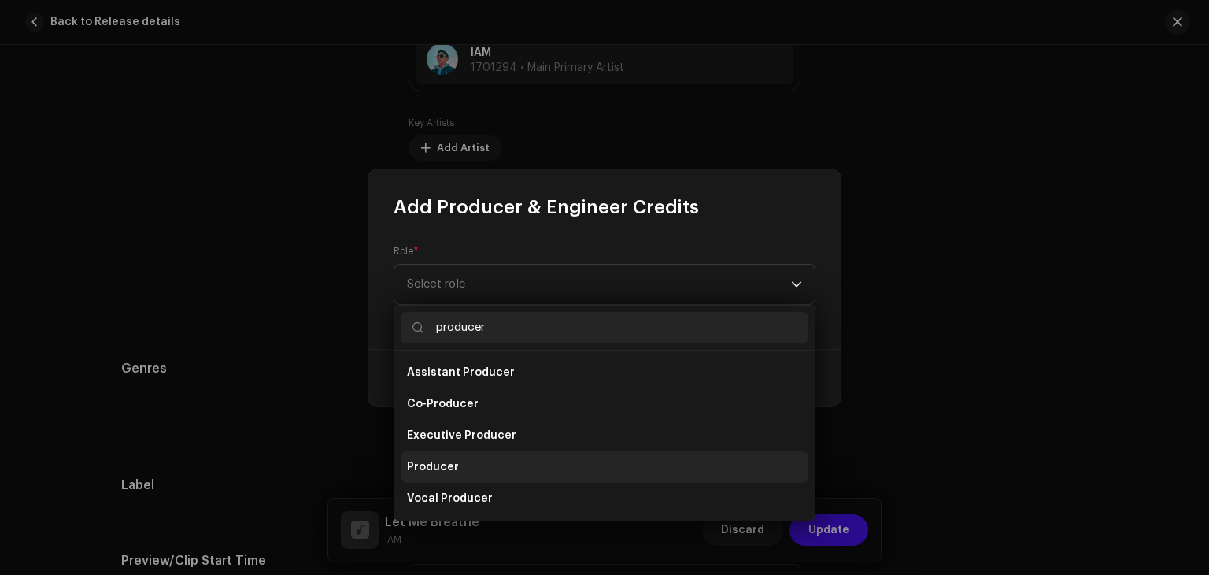
type input "producer"
click at [501, 465] on li "Producer" at bounding box center [605, 466] width 408 height 31
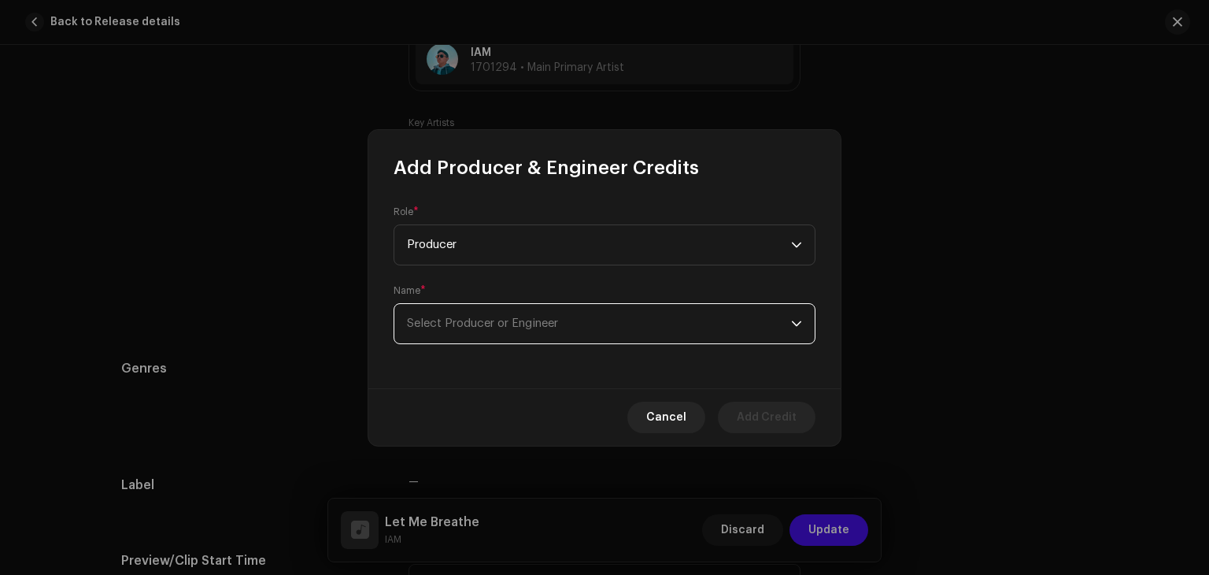
click at [532, 328] on span "Select Producer or Engineer" at bounding box center [482, 323] width 151 height 12
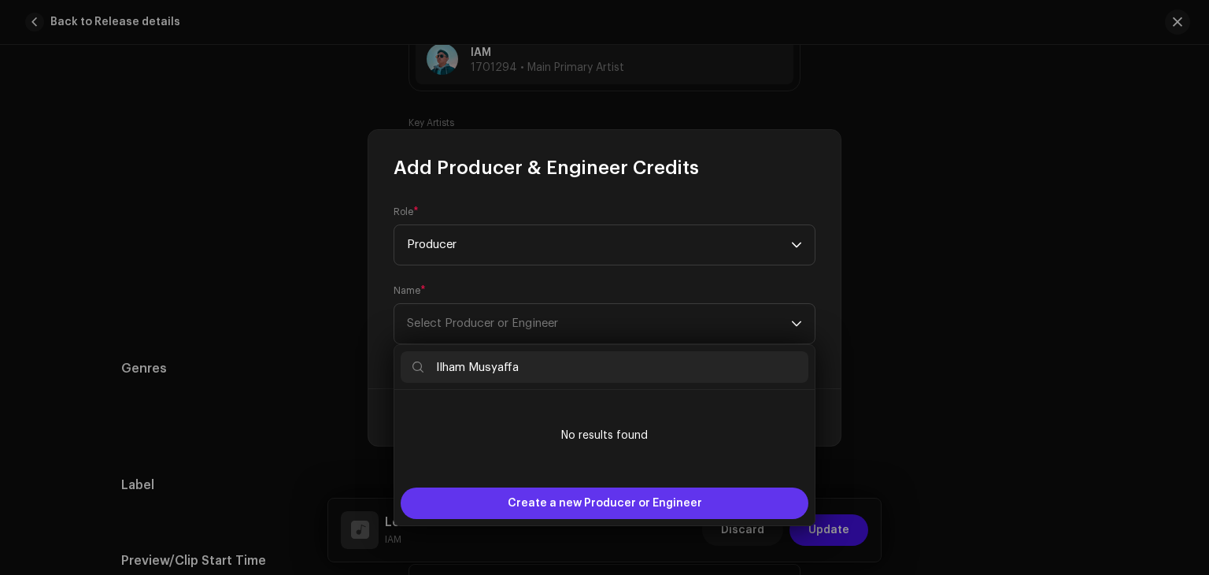
type input "Ilham Musyaffa"
click at [583, 498] on span "Create a new Producer or Engineer" at bounding box center [605, 502] width 194 height 31
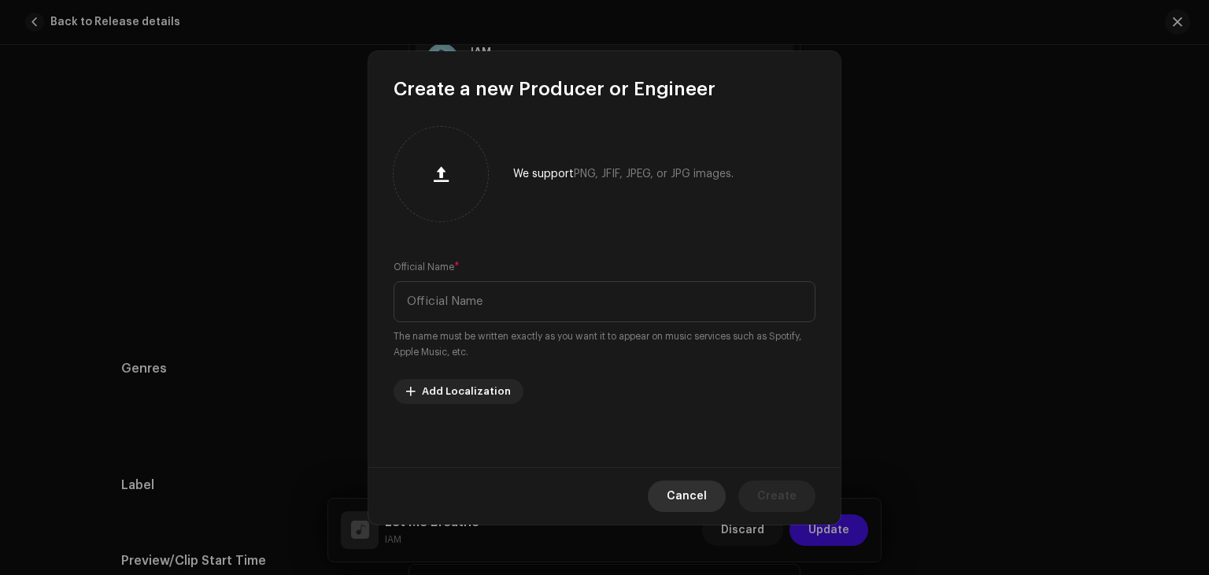
click at [686, 496] on span "Cancel" at bounding box center [687, 495] width 40 height 31
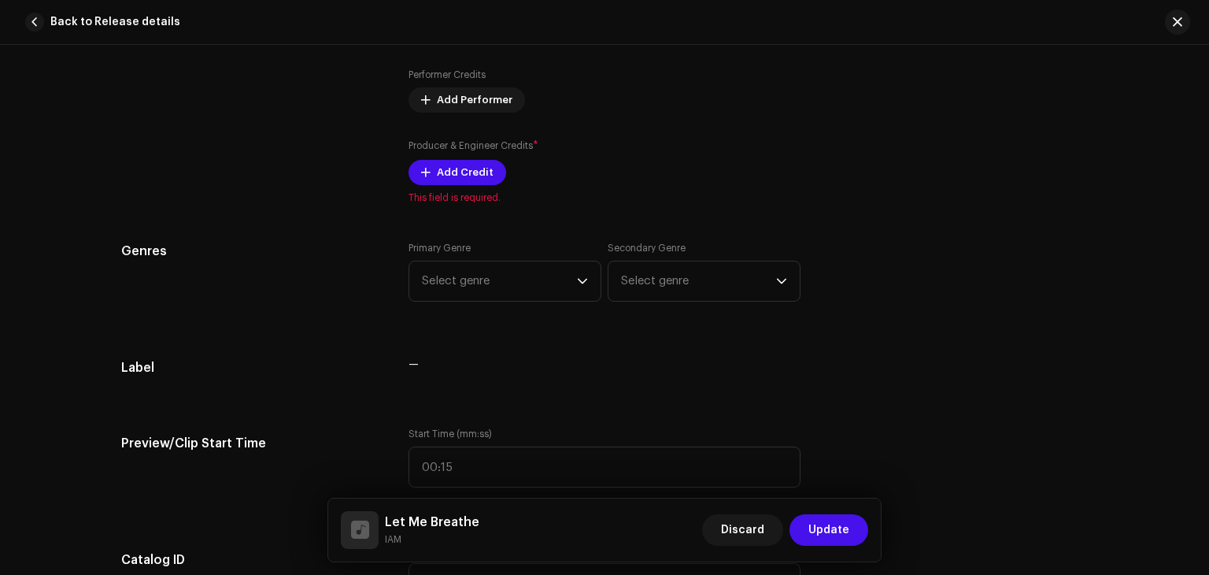
scroll to position [1165, 0]
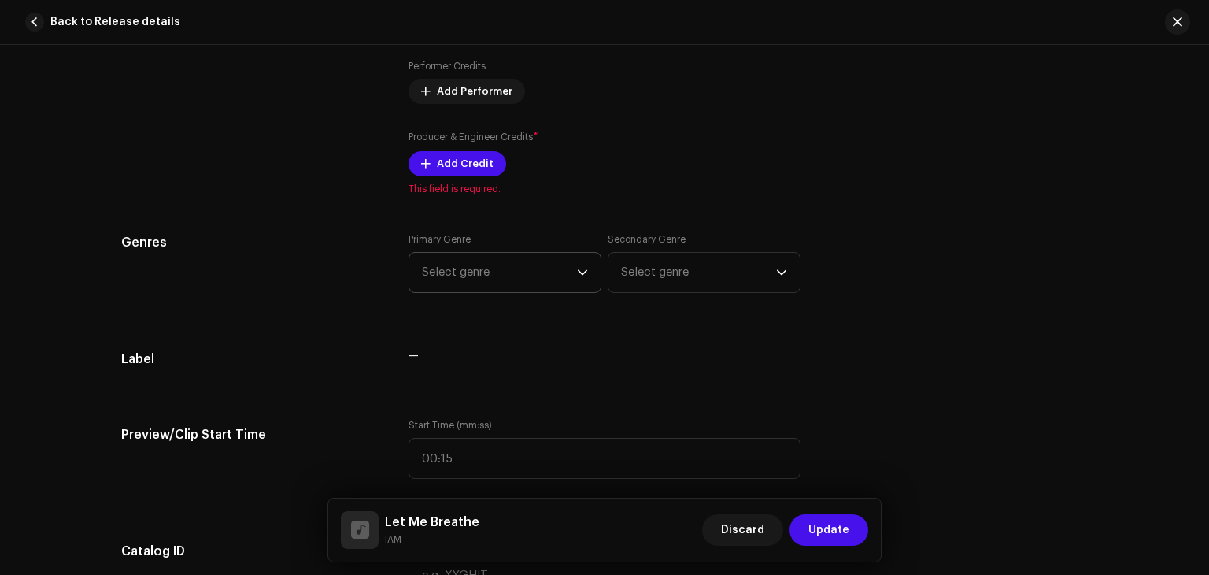
click at [569, 278] on span "Select genre" at bounding box center [499, 272] width 155 height 39
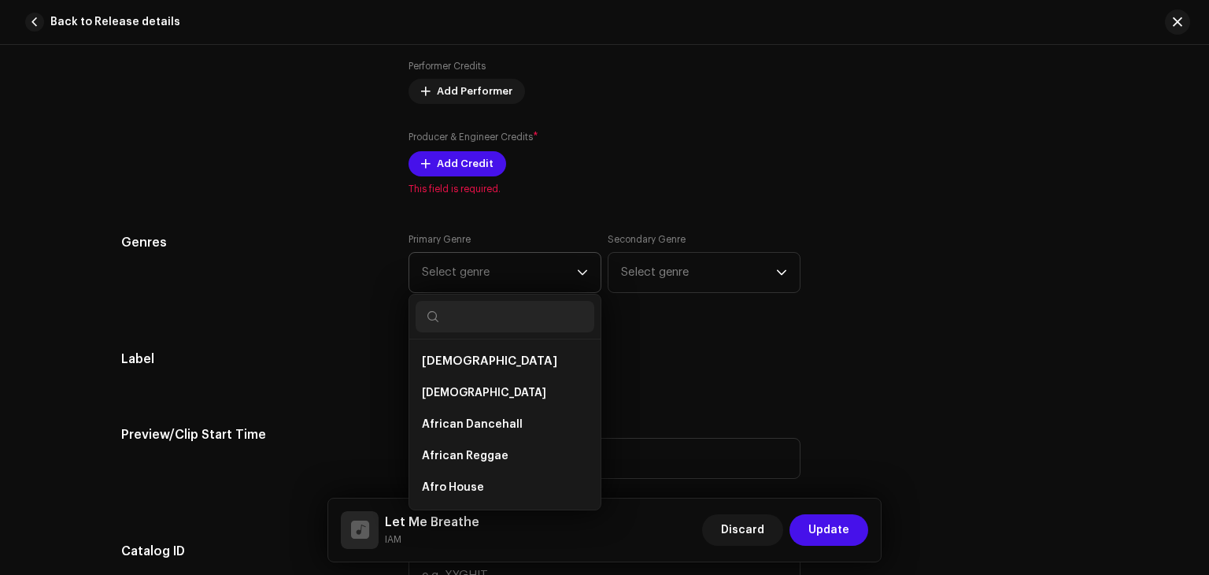
click at [516, 310] on input "text" at bounding box center [505, 316] width 179 height 31
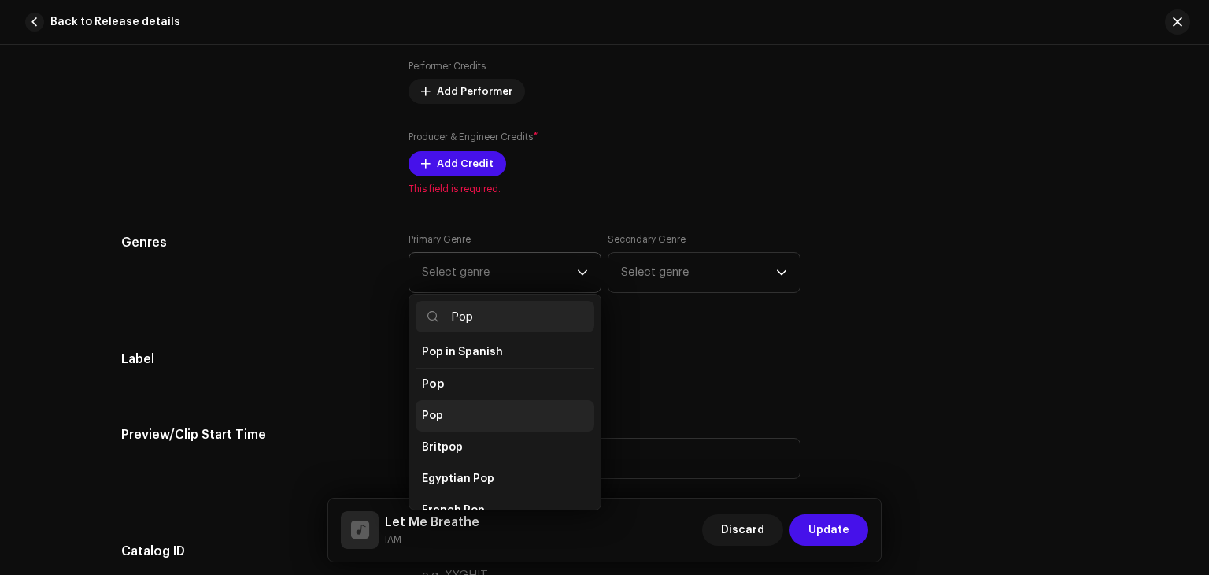
type input "Pop"
click at [429, 408] on span "Pop" at bounding box center [432, 416] width 21 height 16
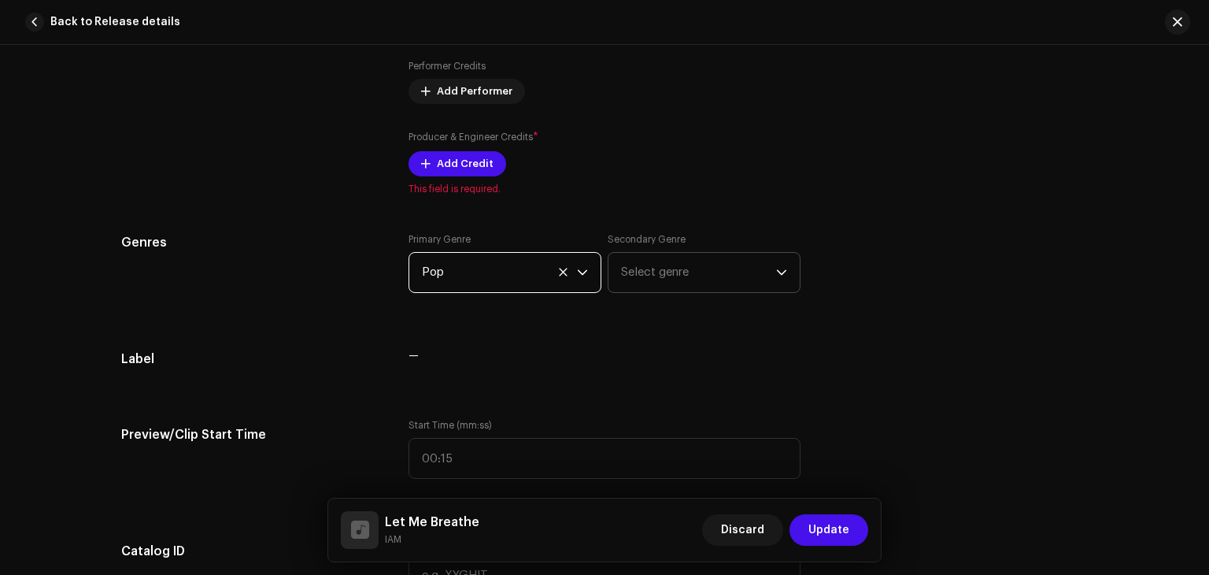
click at [674, 283] on span "Select genre" at bounding box center [698, 272] width 155 height 39
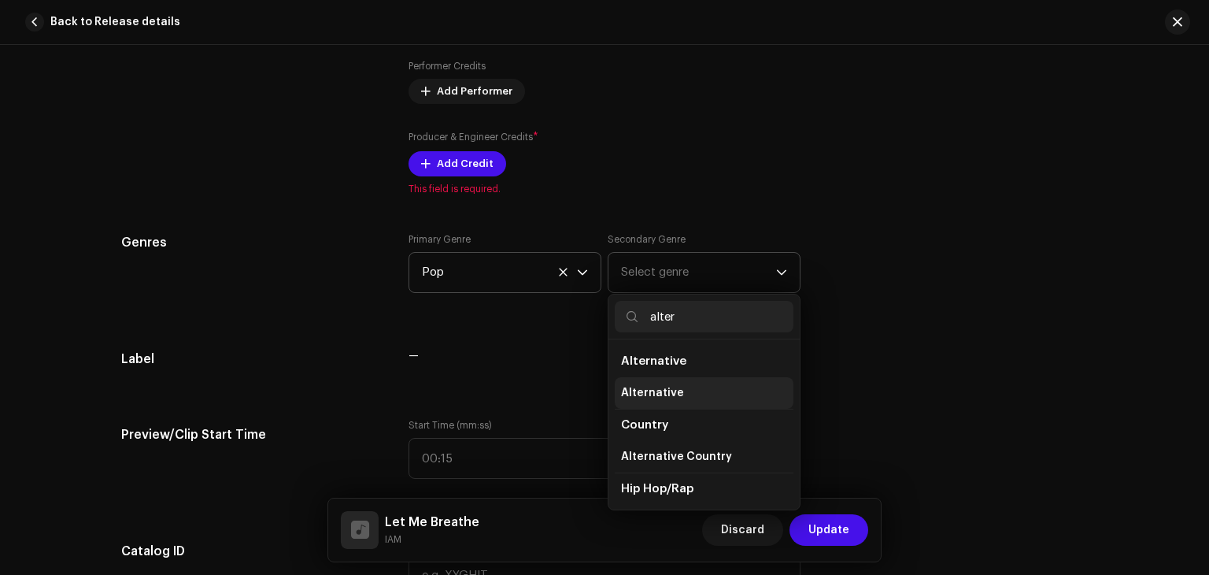
type input "alter"
click at [686, 391] on li "Alternative" at bounding box center [704, 392] width 179 height 31
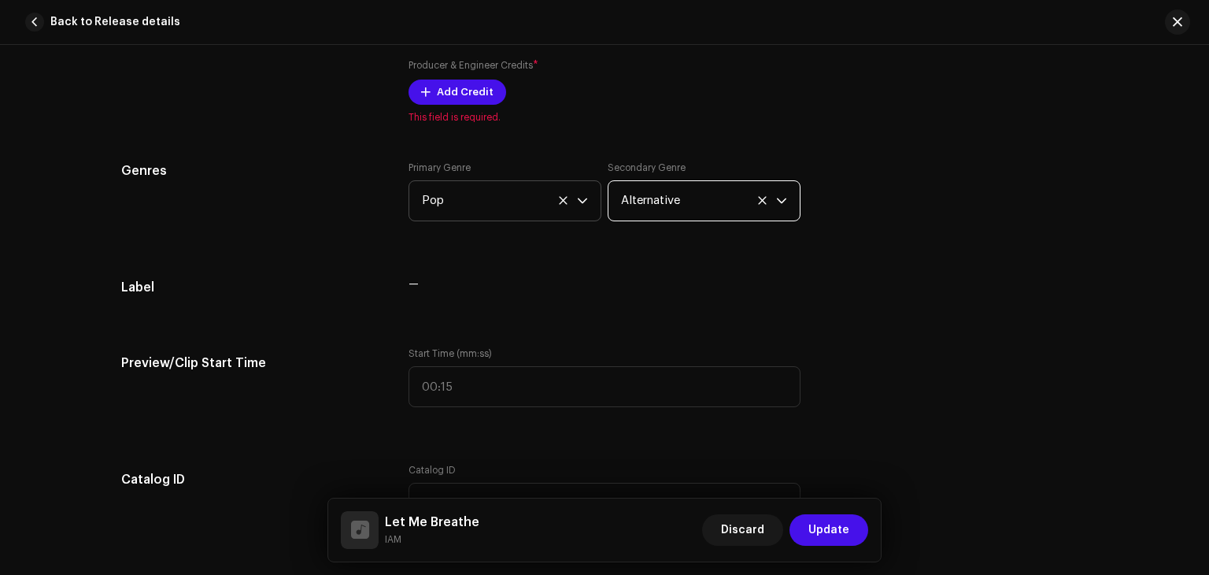
scroll to position [1237, 0]
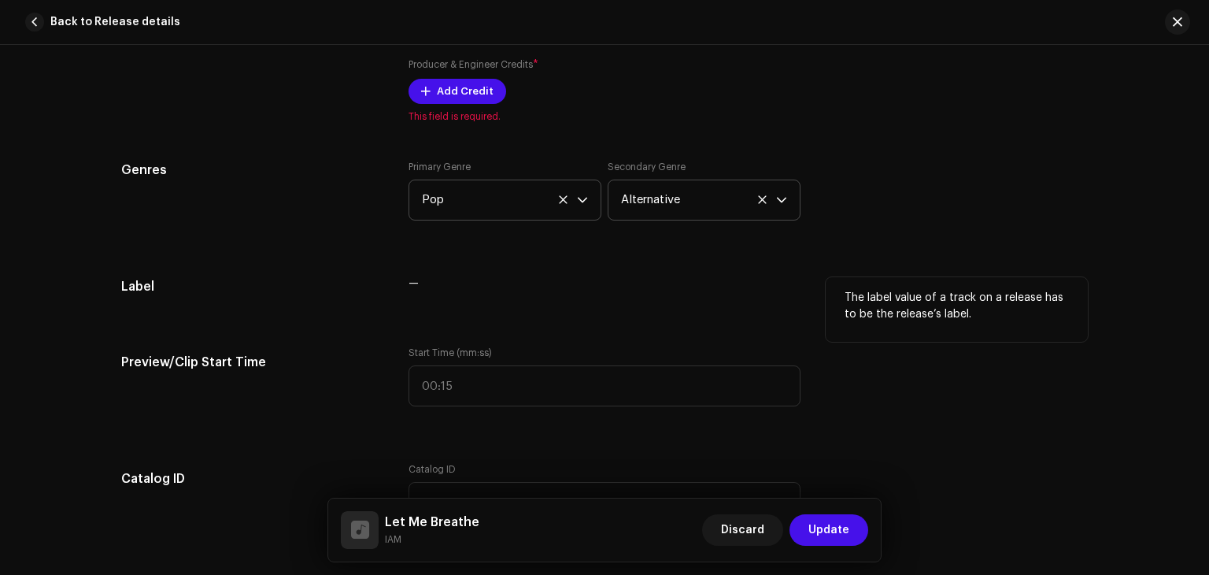
click at [417, 287] on div "—" at bounding box center [605, 283] width 392 height 13
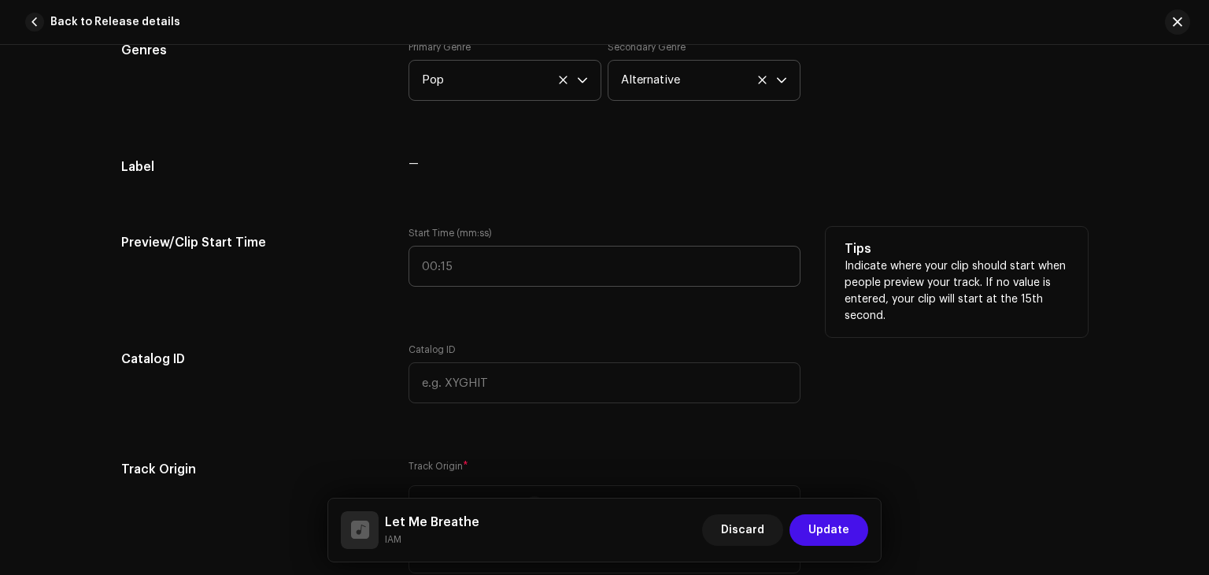
scroll to position [1367, 0]
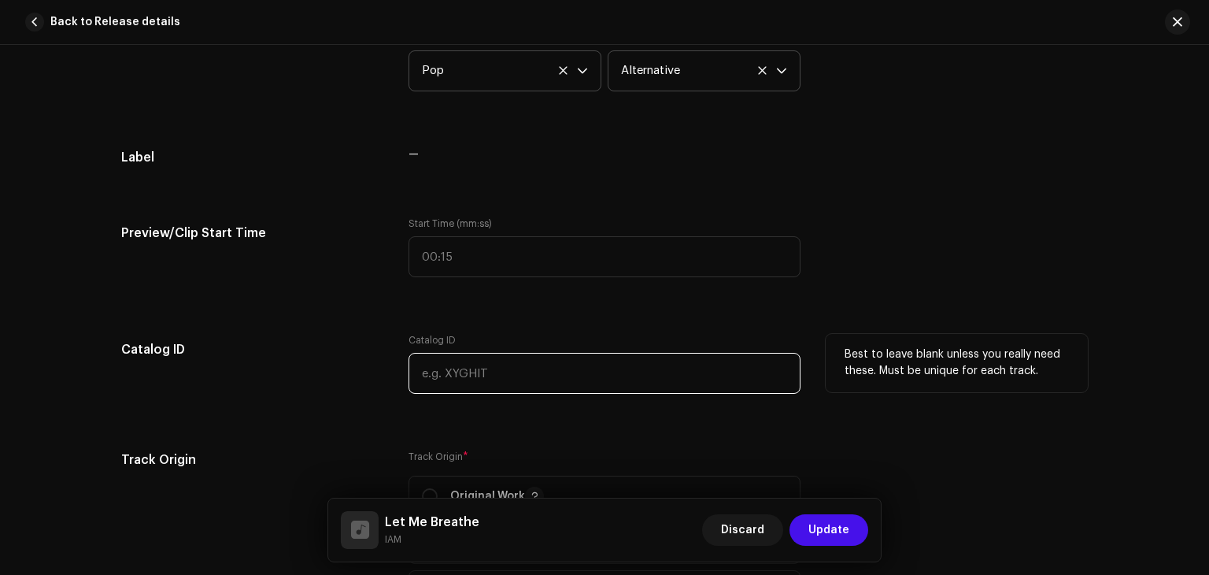
click at [516, 363] on input "text" at bounding box center [605, 373] width 392 height 41
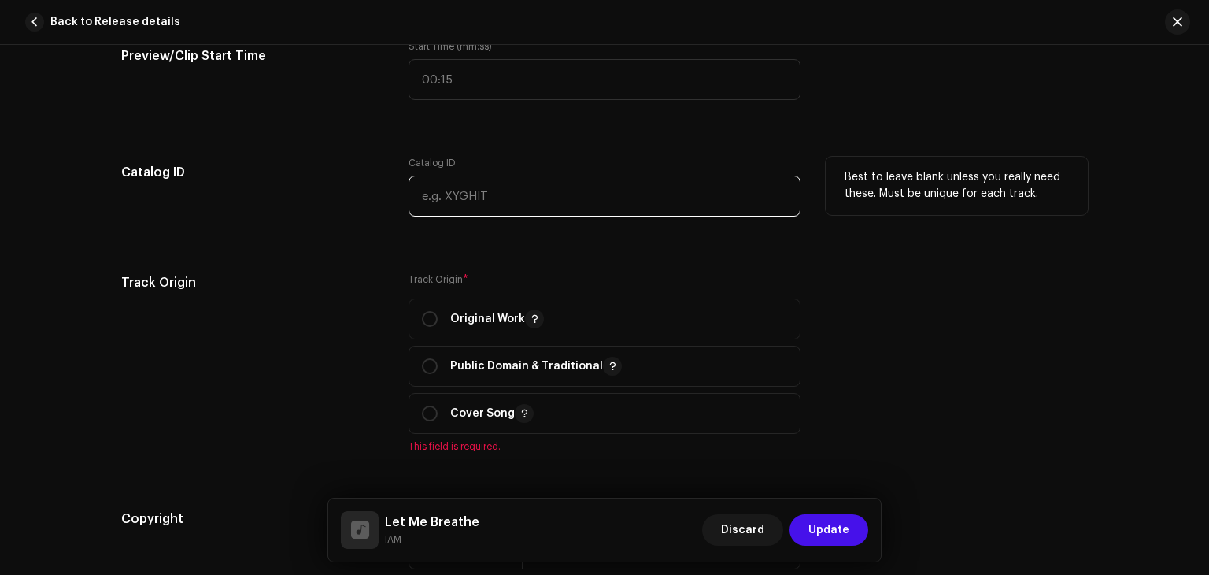
scroll to position [1547, 0]
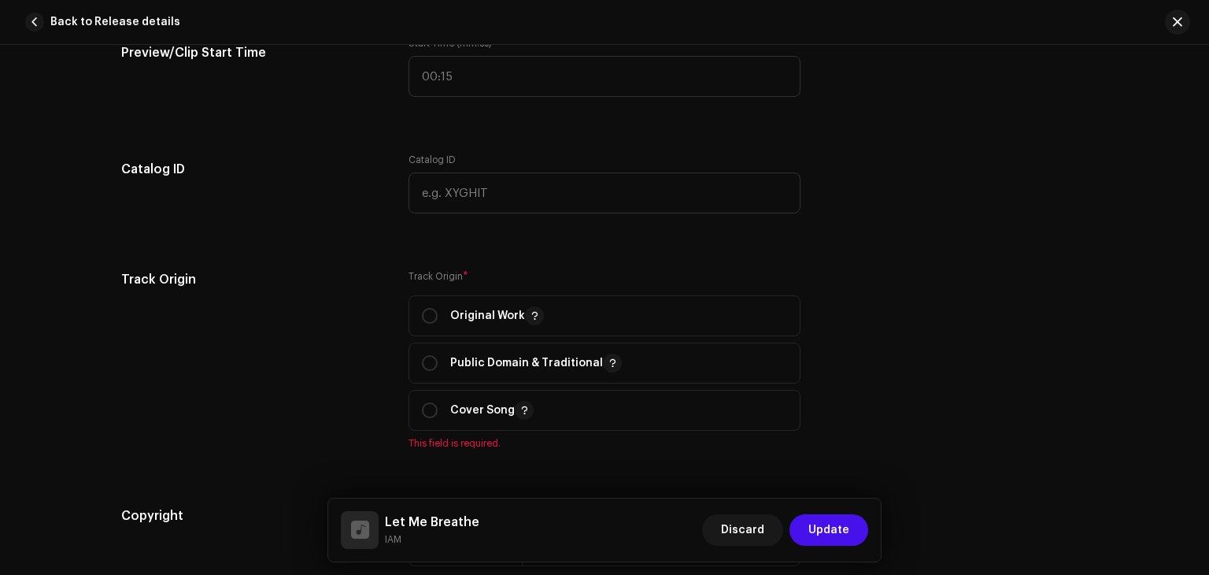
click at [701, 242] on div "Track details Complete the following to finalize your track. 1 of 3 Add Audio F…" at bounding box center [604, 200] width 1017 height 3328
click at [560, 316] on span "Original Work" at bounding box center [604, 315] width 365 height 39
radio input "true"
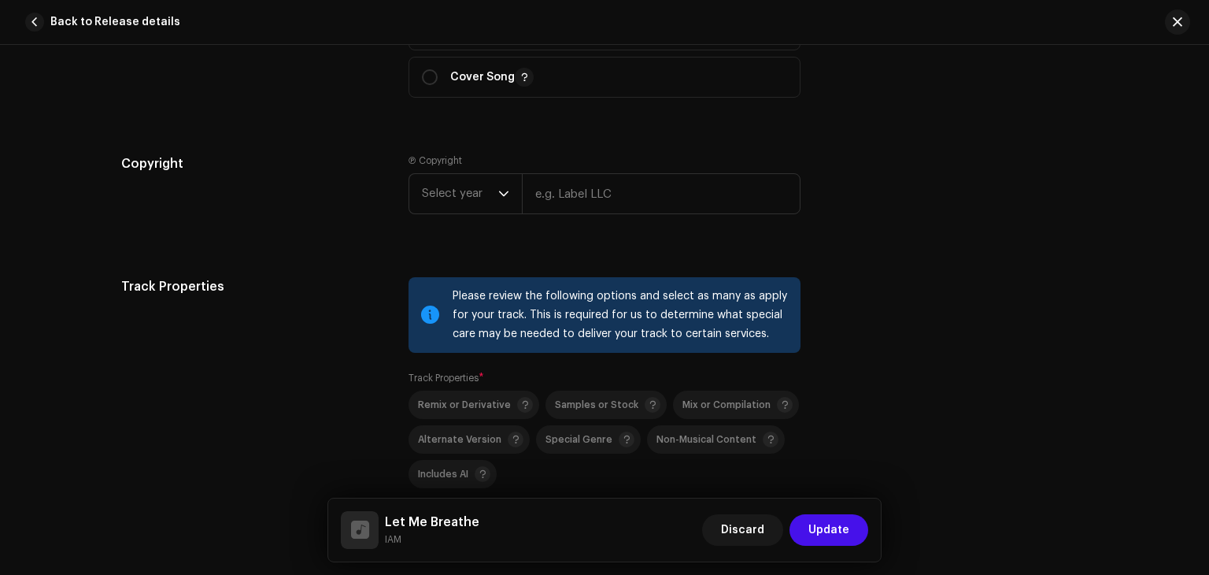
scroll to position [1867, 0]
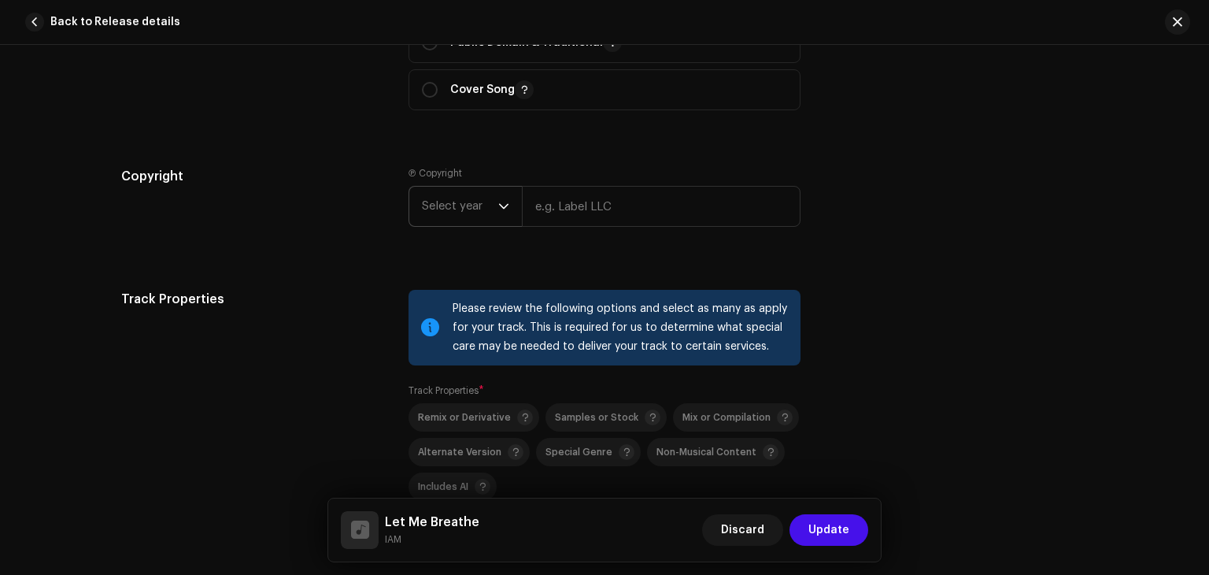
click at [475, 215] on span "Select year" at bounding box center [460, 206] width 76 height 39
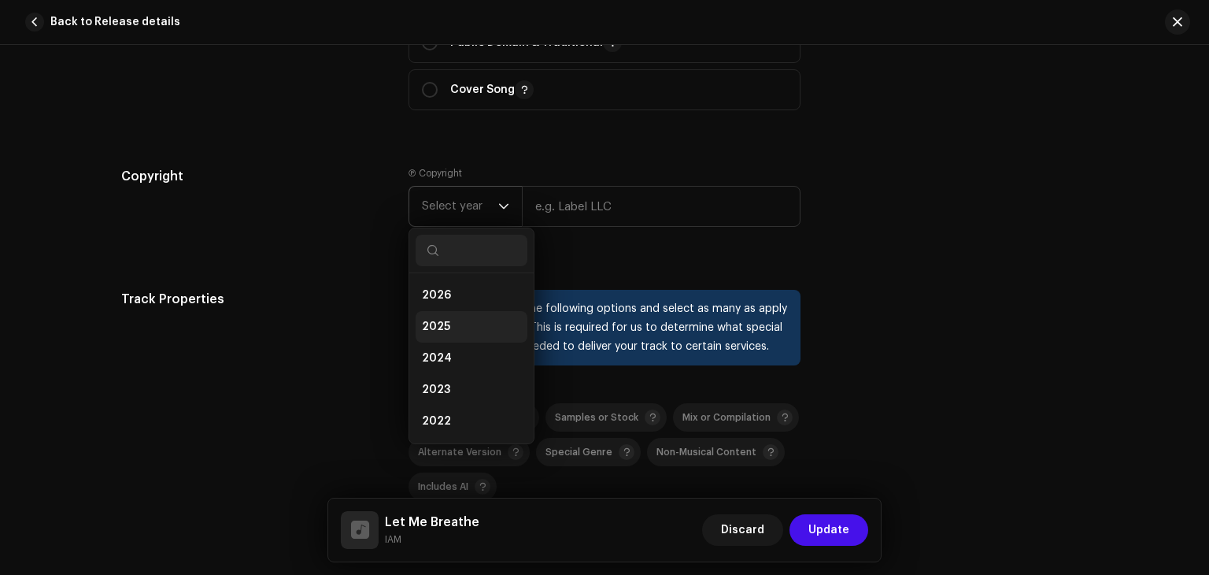
click at [466, 333] on li "2025" at bounding box center [472, 326] width 112 height 31
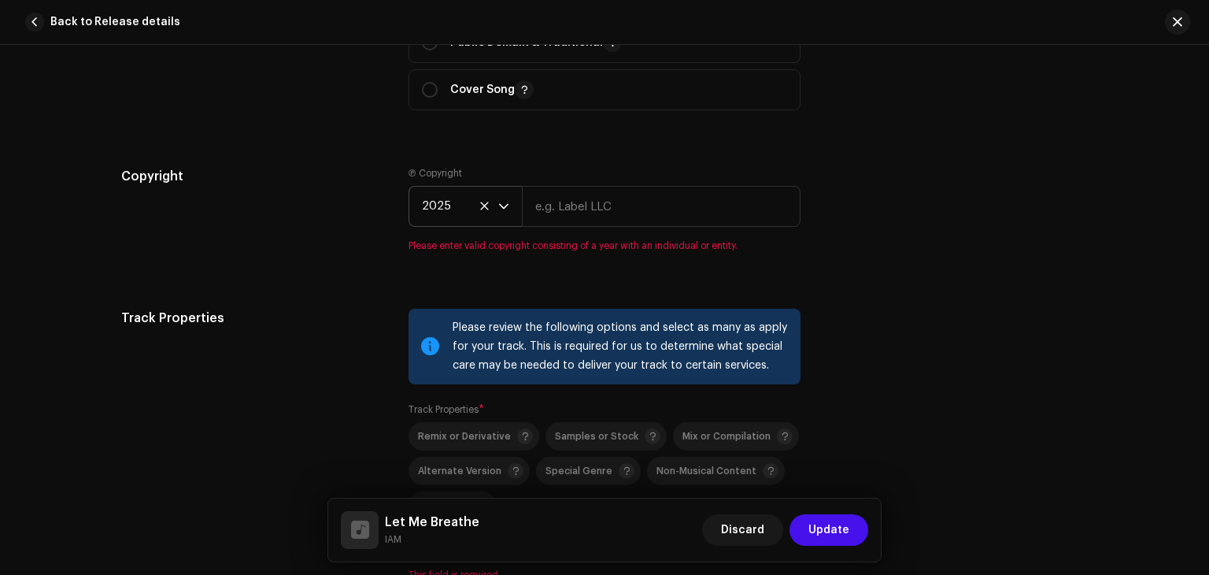
click at [482, 205] on icon at bounding box center [484, 206] width 10 height 10
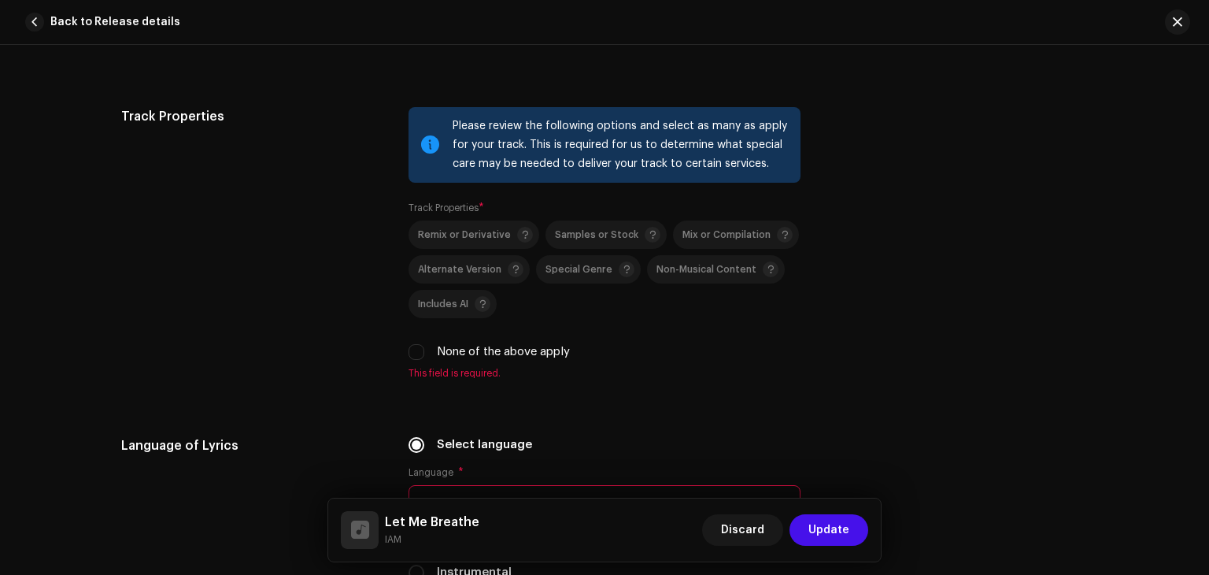
scroll to position [2049, 0]
click at [416, 353] on input "None of the above apply" at bounding box center [417, 353] width 16 height 16
checkbox input "true"
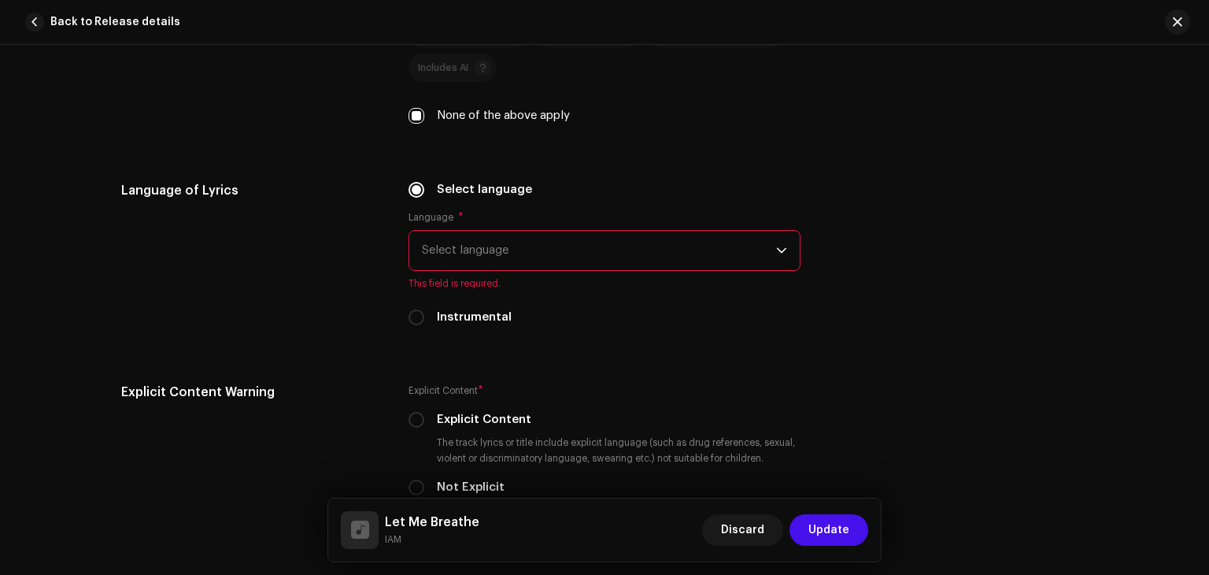
scroll to position [2286, 0]
click at [536, 269] on span "Select language" at bounding box center [599, 250] width 354 height 39
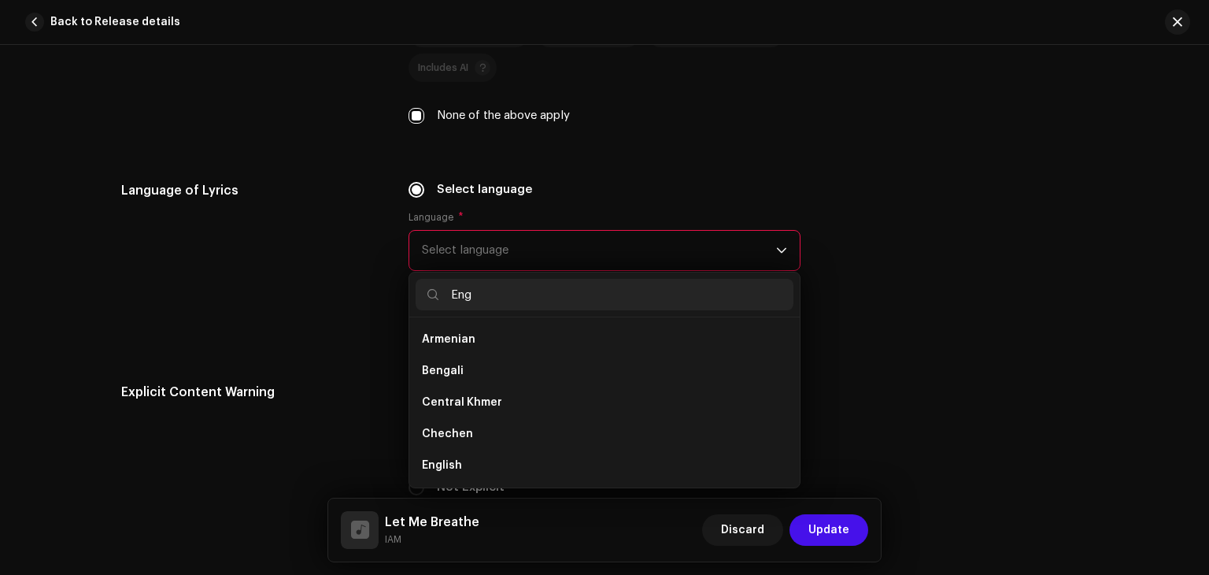
scroll to position [0, 0]
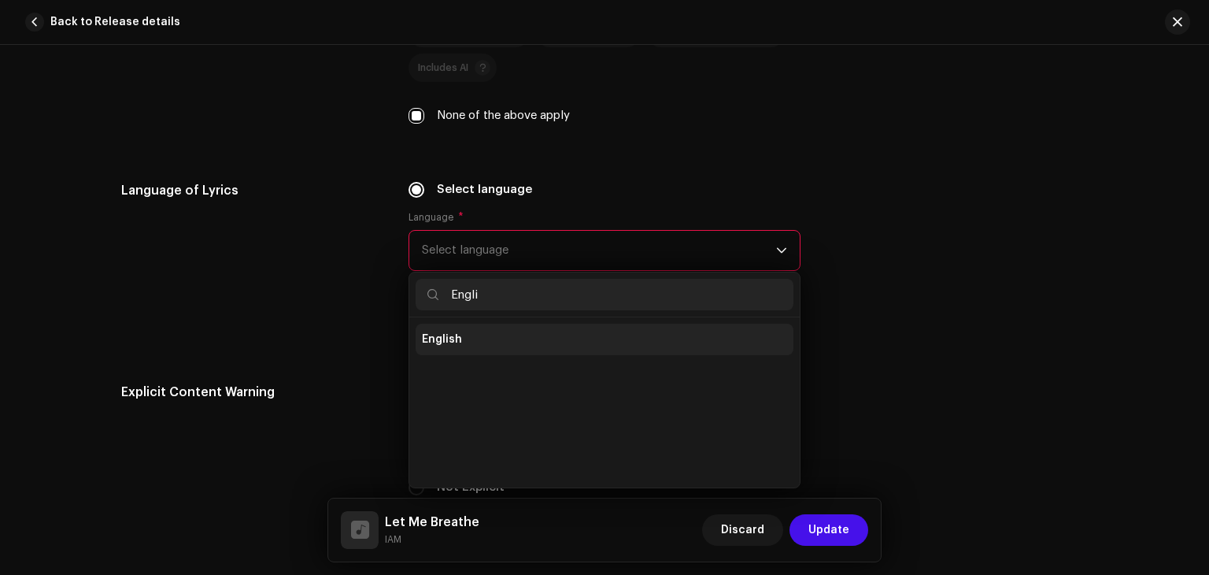
type input "Engli"
click at [501, 340] on li "English" at bounding box center [605, 339] width 378 height 31
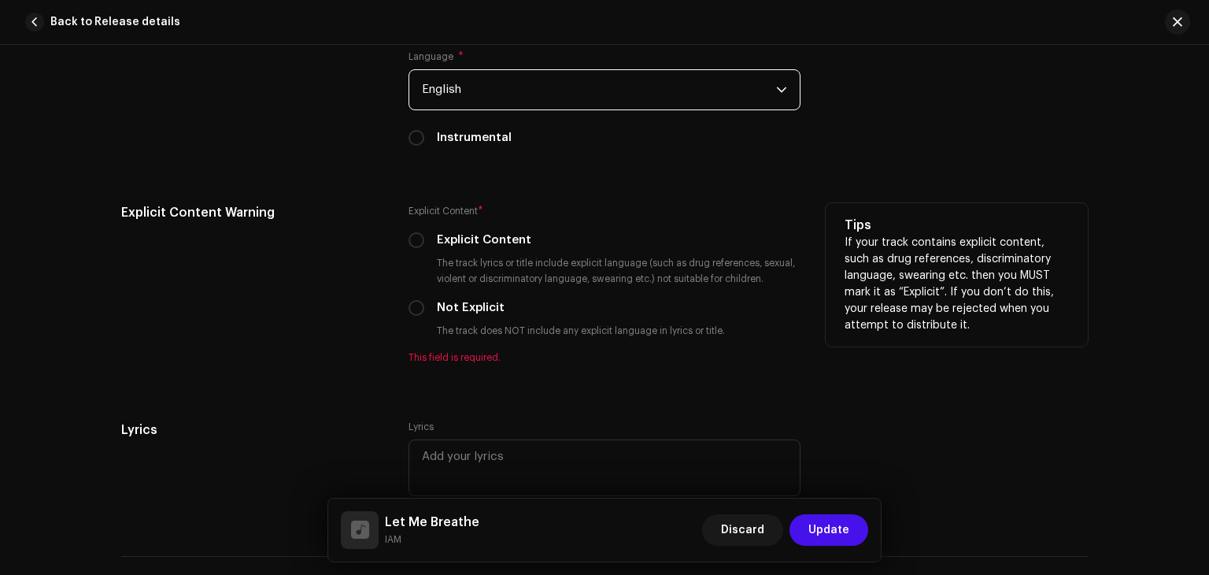
scroll to position [2447, 0]
click at [463, 316] on label "Not Explicit" at bounding box center [471, 307] width 68 height 17
click at [424, 316] on input "Not Explicit" at bounding box center [417, 308] width 16 height 16
radio input "true"
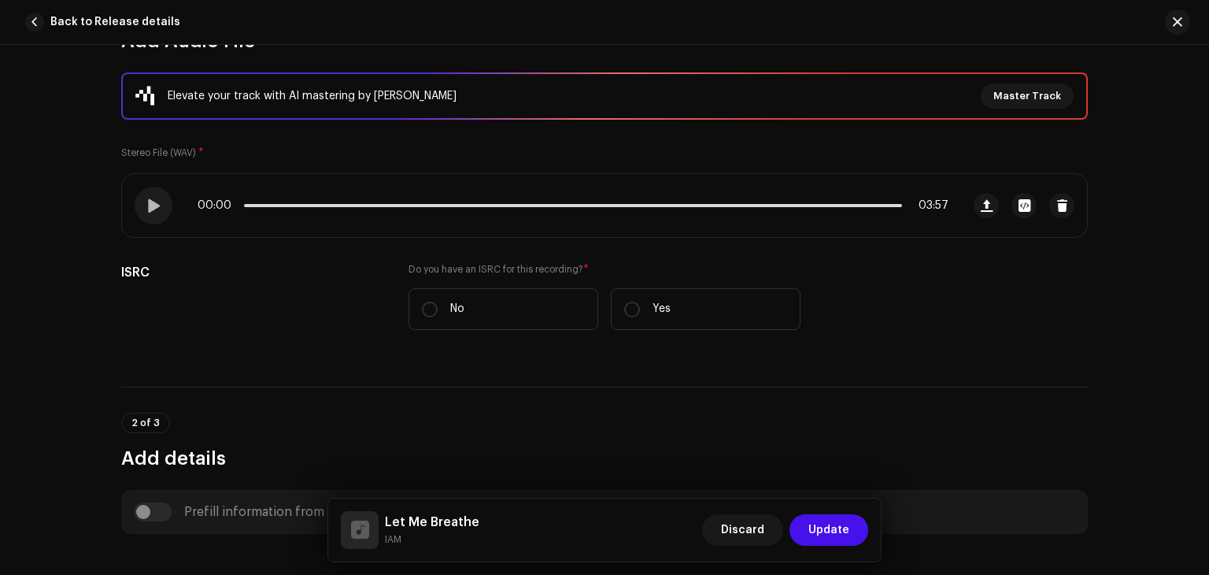
scroll to position [197, 0]
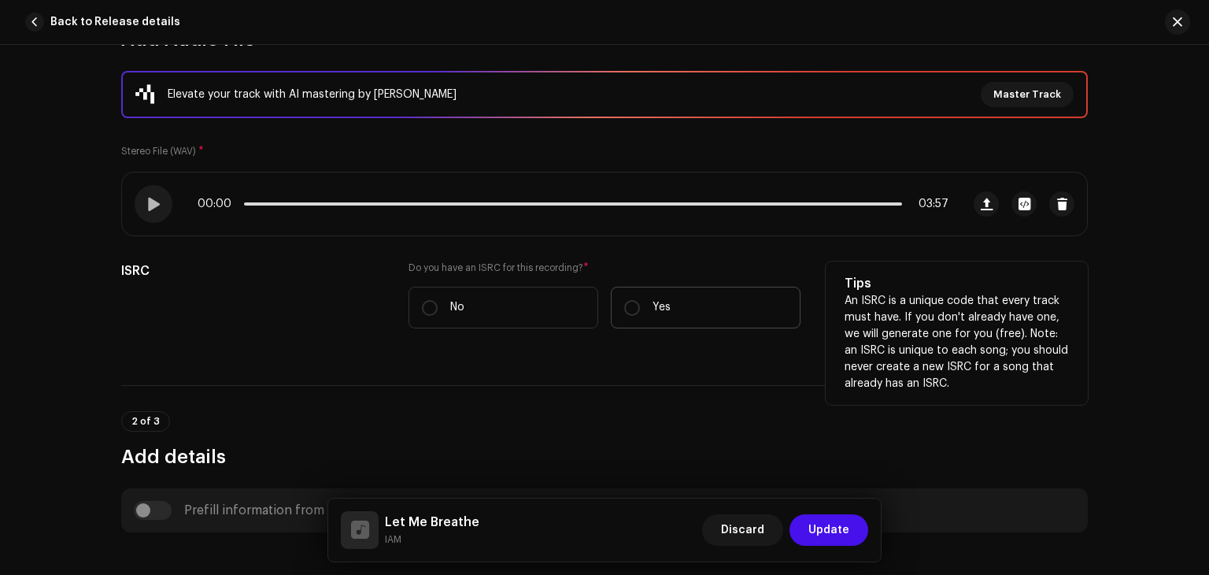
click at [672, 305] on label "Yes" at bounding box center [706, 308] width 190 height 42
click at [640, 305] on input "Yes" at bounding box center [632, 308] width 16 height 16
radio input "true"
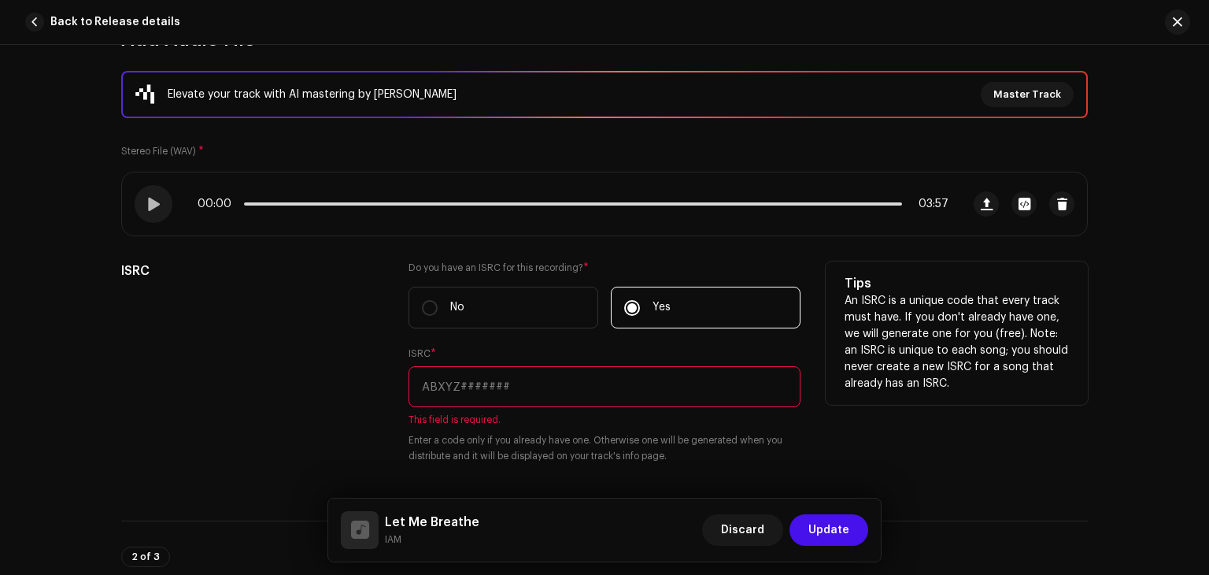
click at [558, 403] on input "text" at bounding box center [605, 386] width 392 height 41
paste input "GXF972560170"
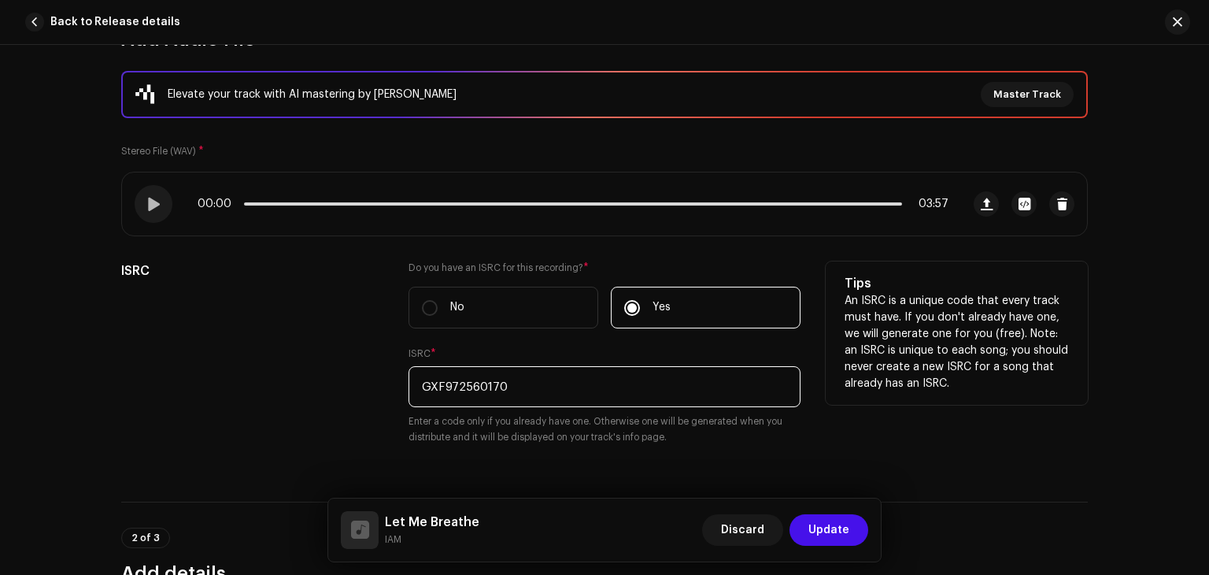
type input "GXF972560170"
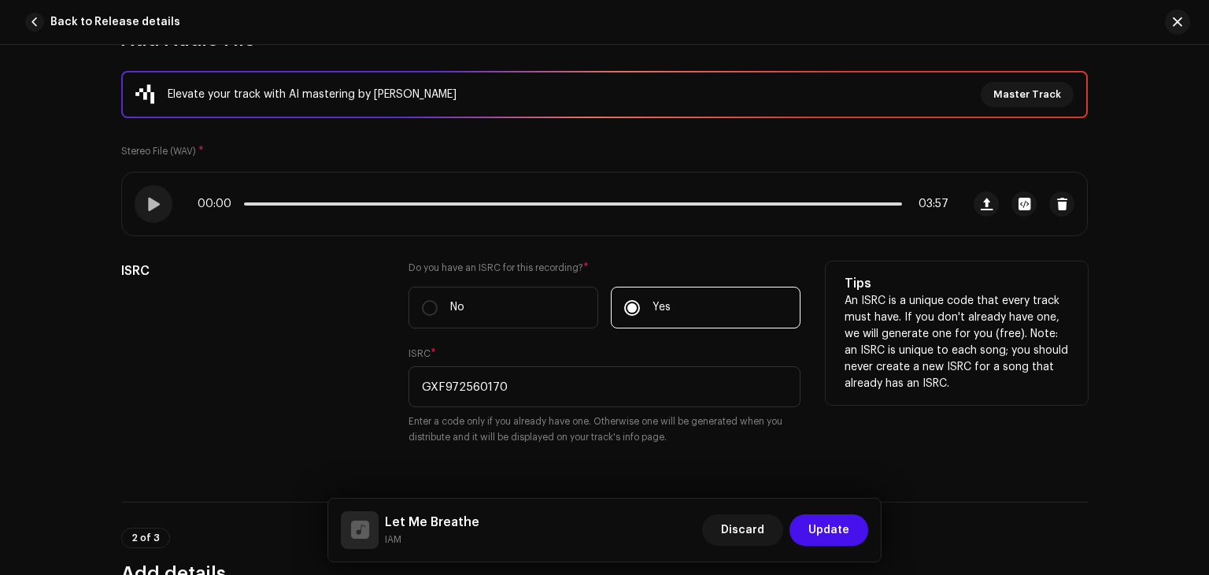
click at [598, 338] on div "Do you have an ISRC for this recording? * No Yes ISRC * GXF972560170 Enter a co…" at bounding box center [605, 362] width 392 height 202
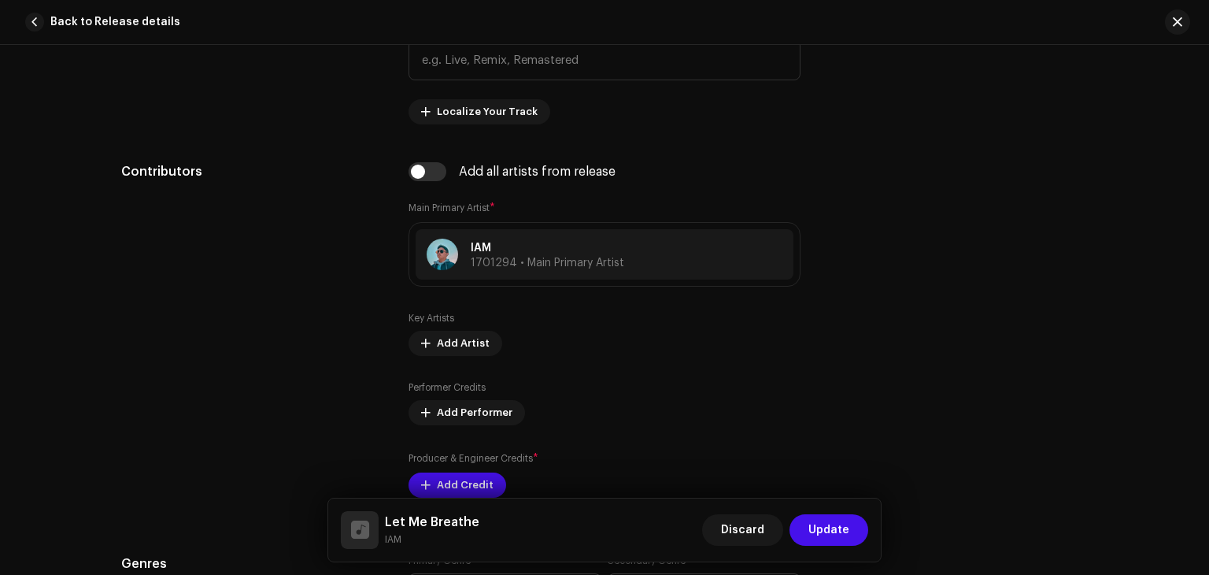
scroll to position [960, 0]
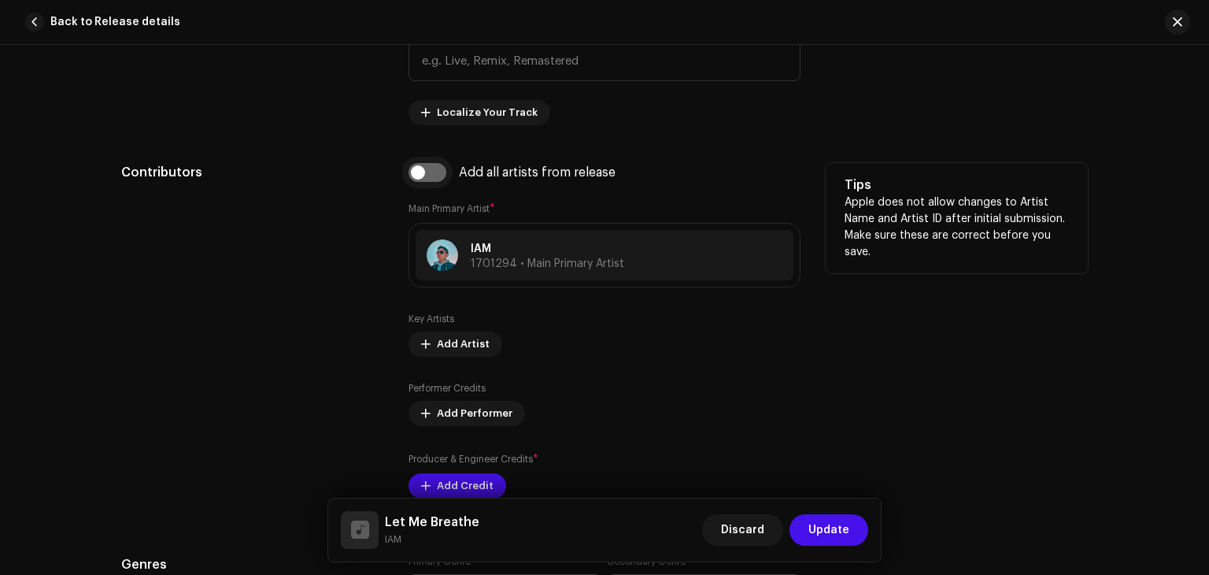
click at [413, 179] on input "checkbox" at bounding box center [428, 172] width 38 height 19
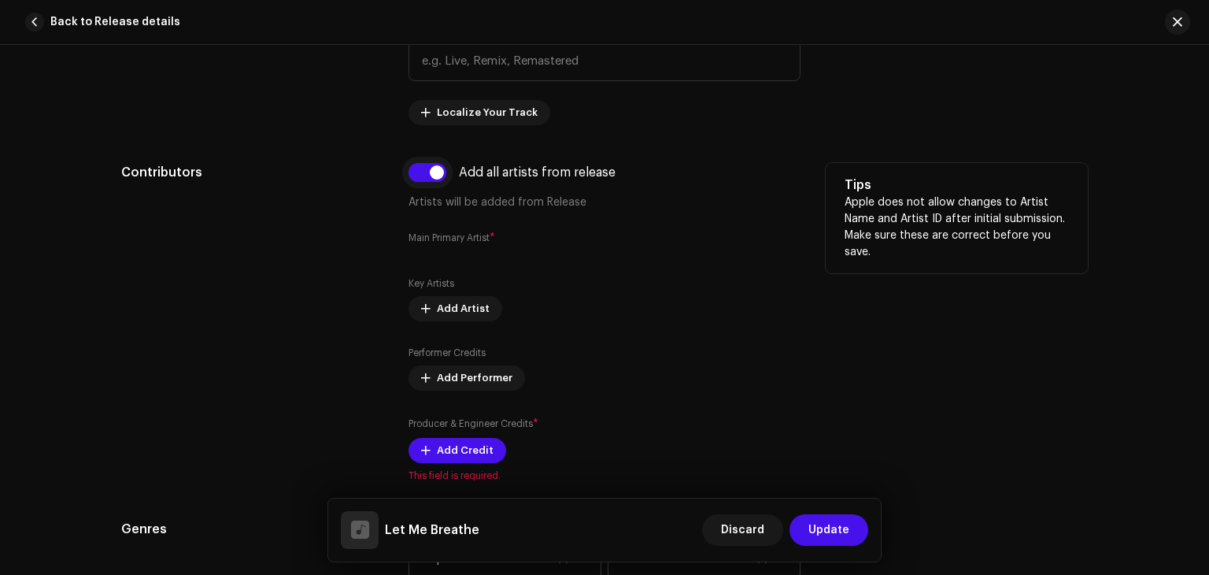
click at [413, 179] on input "checkbox" at bounding box center [428, 172] width 38 height 19
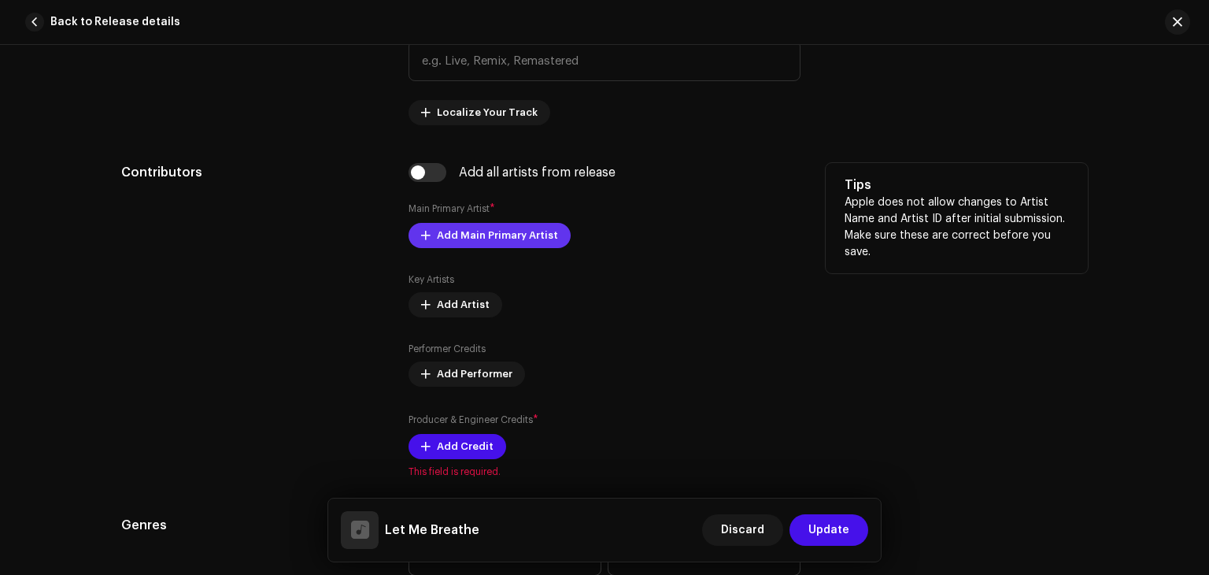
click at [468, 234] on span "Add Main Primary Artist" at bounding box center [497, 235] width 121 height 31
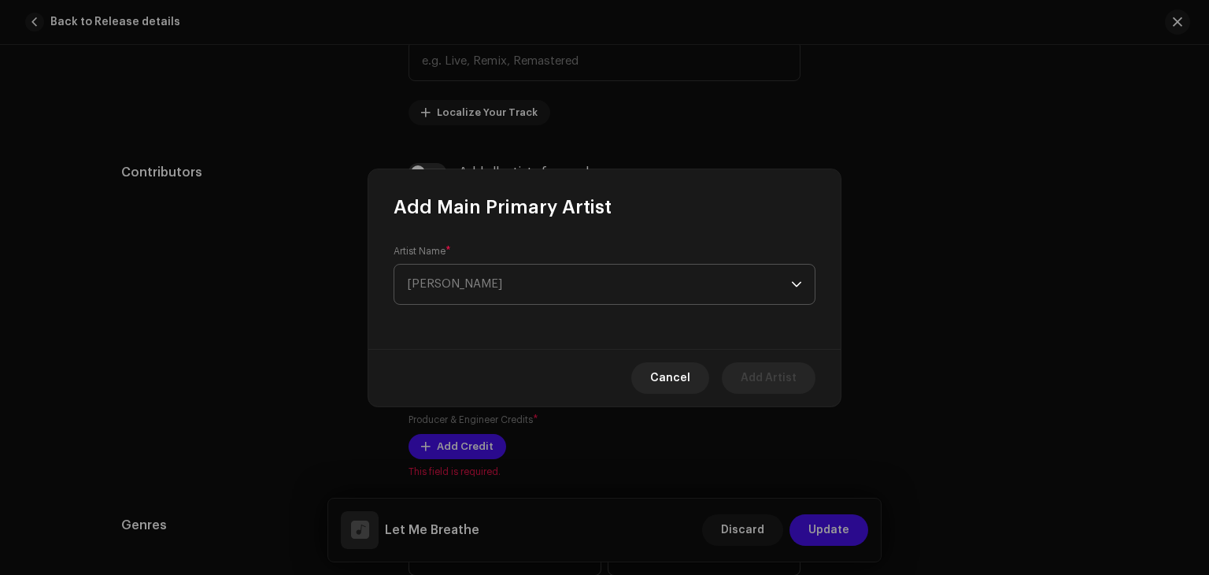
click at [506, 300] on span "Select Artist" at bounding box center [599, 284] width 384 height 39
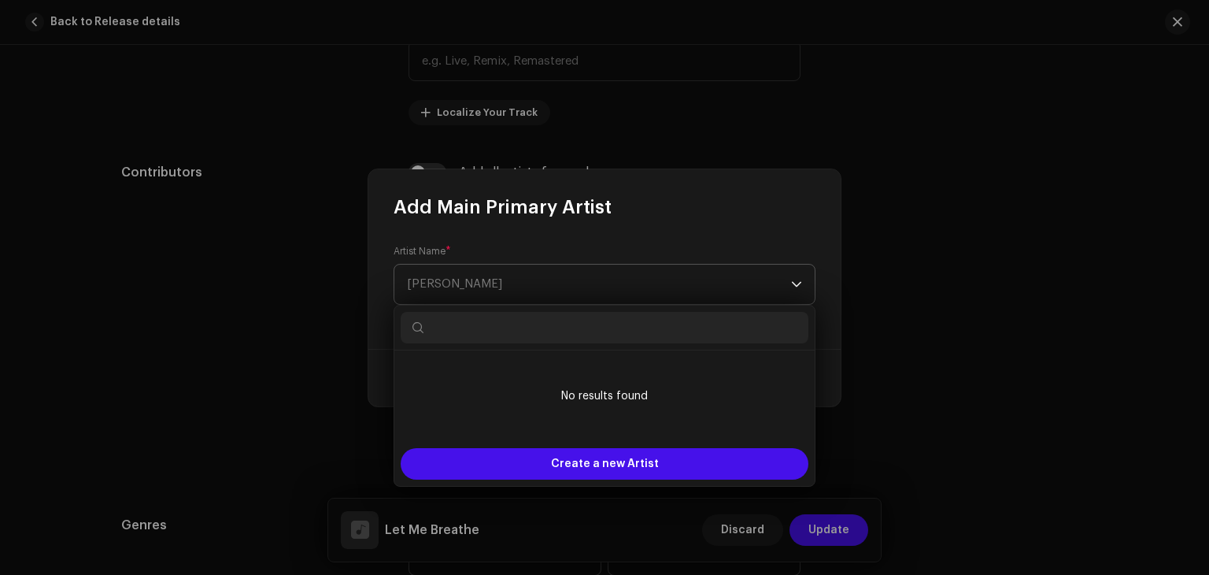
click at [529, 275] on span "Select Artist" at bounding box center [599, 284] width 384 height 39
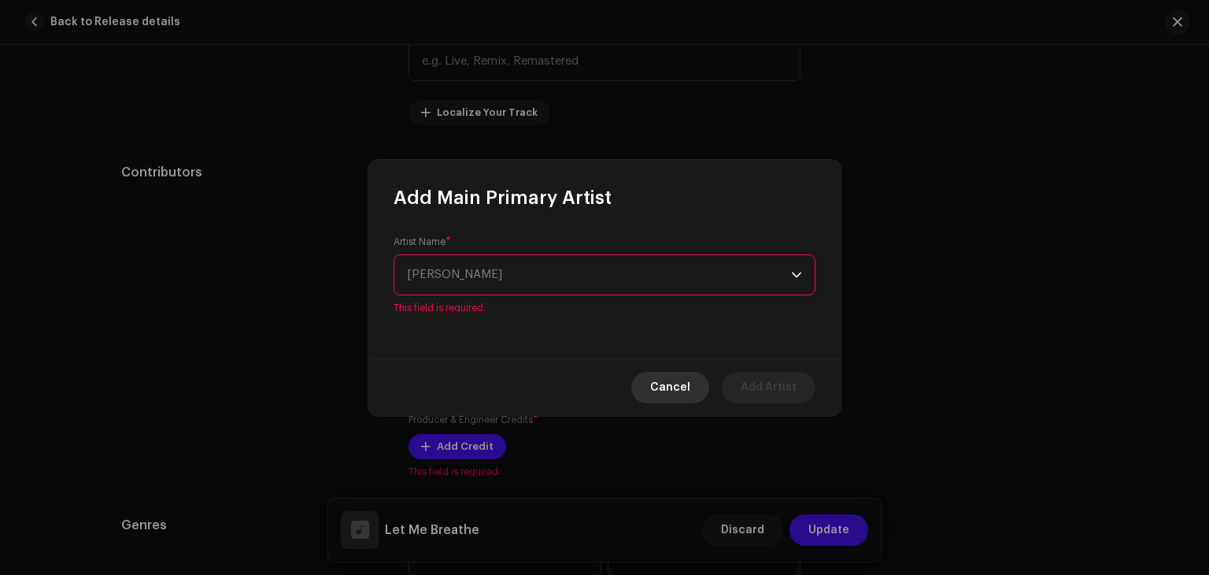
click at [671, 390] on span "Cancel" at bounding box center [670, 387] width 40 height 31
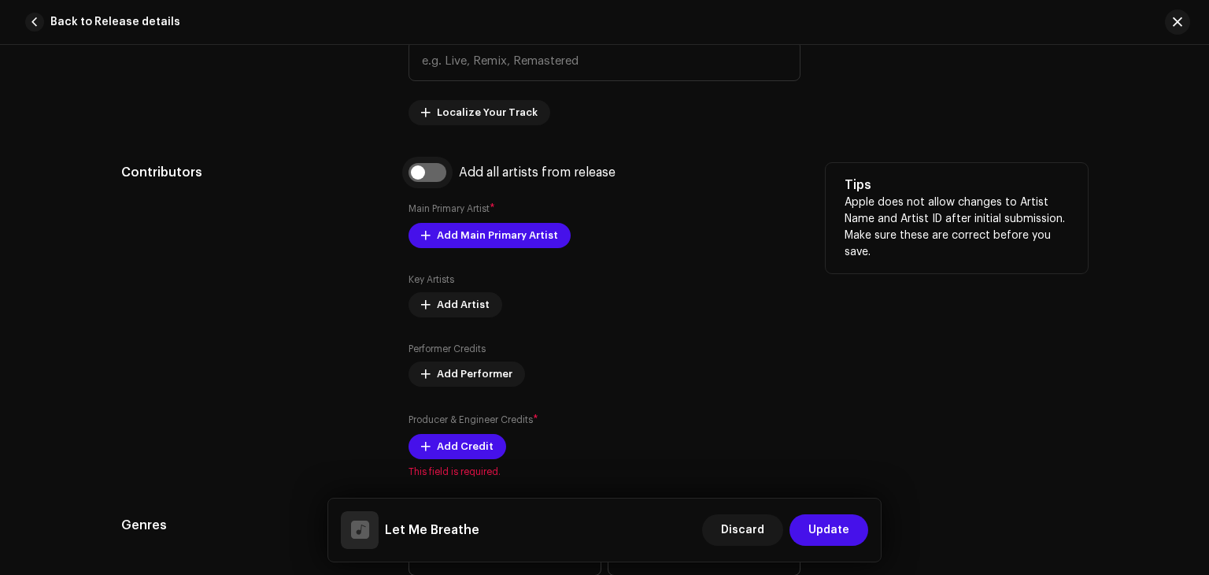
click at [419, 177] on input "checkbox" at bounding box center [428, 172] width 38 height 19
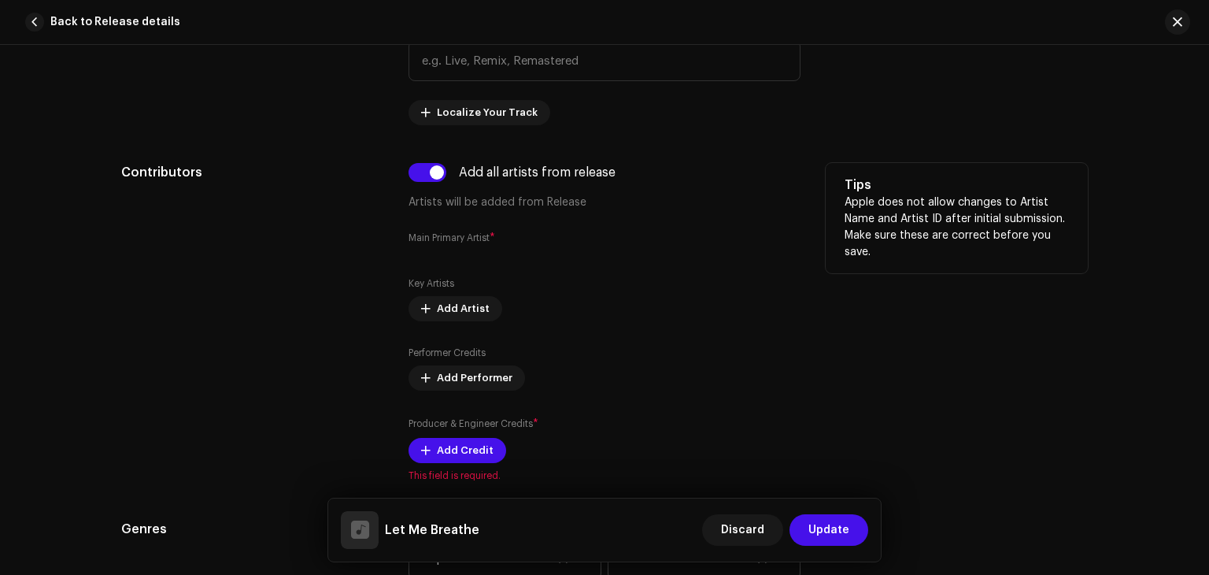
click at [606, 266] on div "Add all artists from release Artists will be added from Release Main Primary Ar…" at bounding box center [605, 322] width 392 height 319
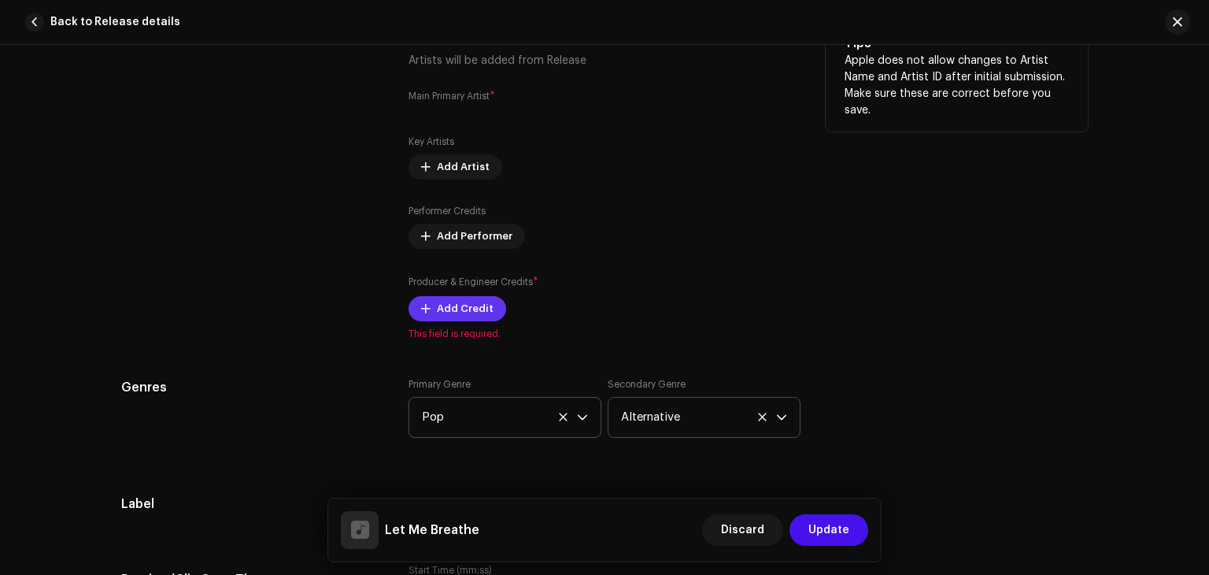
click at [476, 313] on span "Add Credit" at bounding box center [465, 308] width 57 height 31
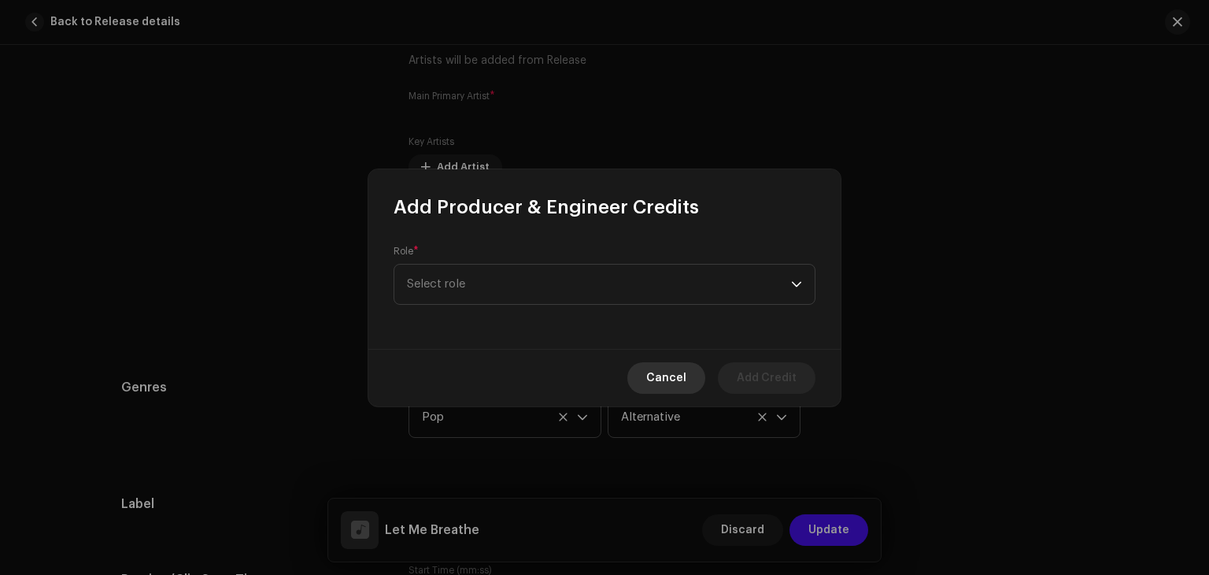
click at [679, 381] on span "Cancel" at bounding box center [666, 377] width 40 height 31
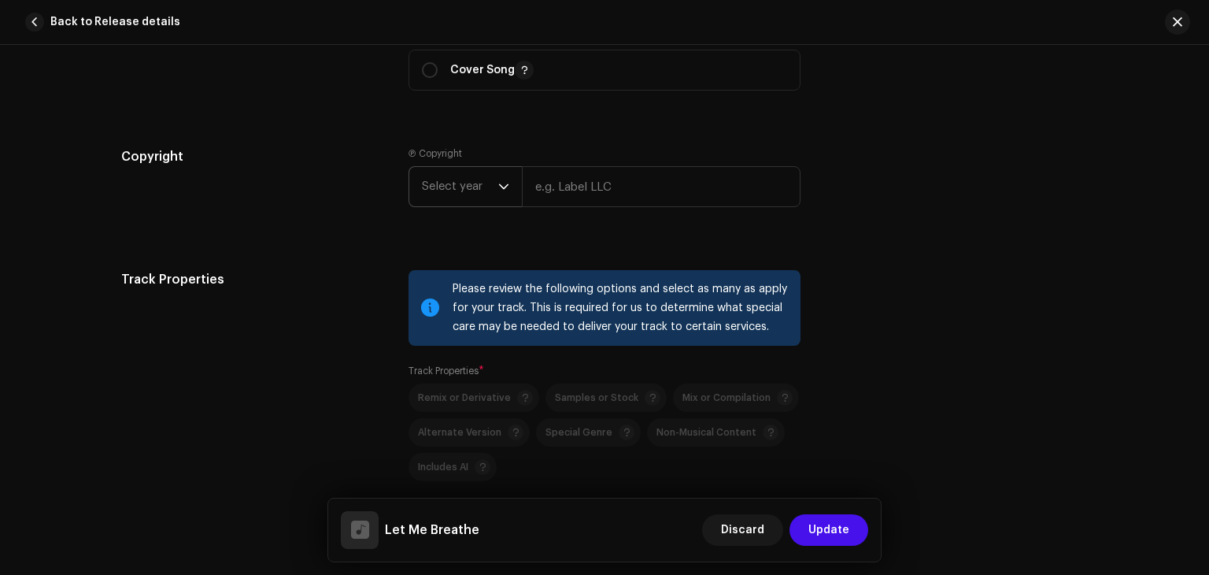
scroll to position [1970, 0]
click at [472, 193] on span "Select year" at bounding box center [460, 184] width 76 height 39
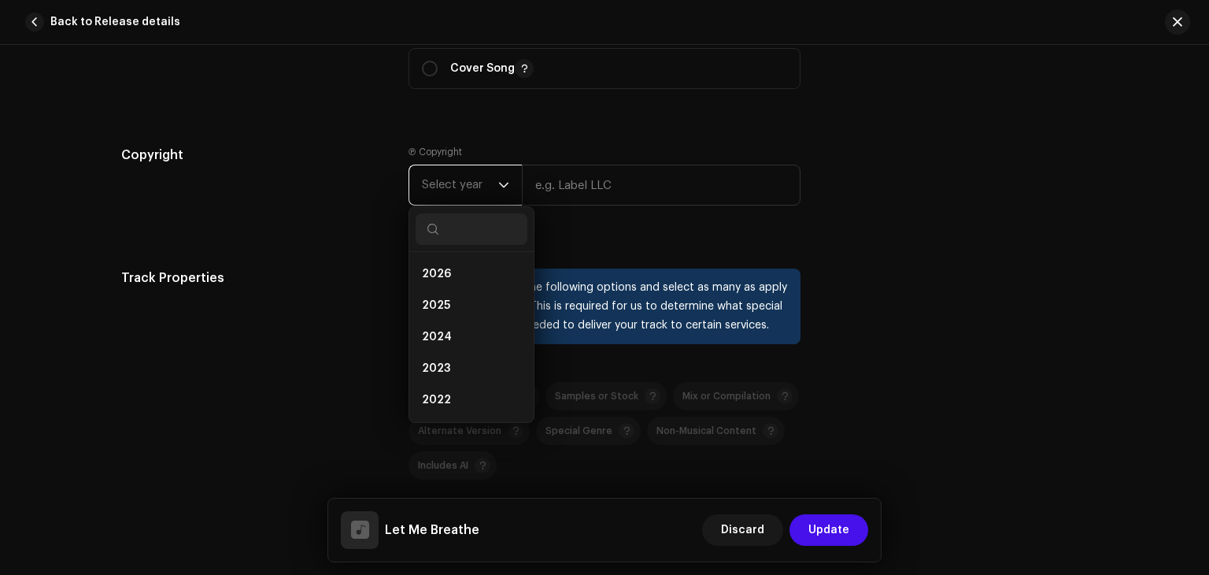
click at [472, 193] on span "Select year" at bounding box center [460, 184] width 76 height 39
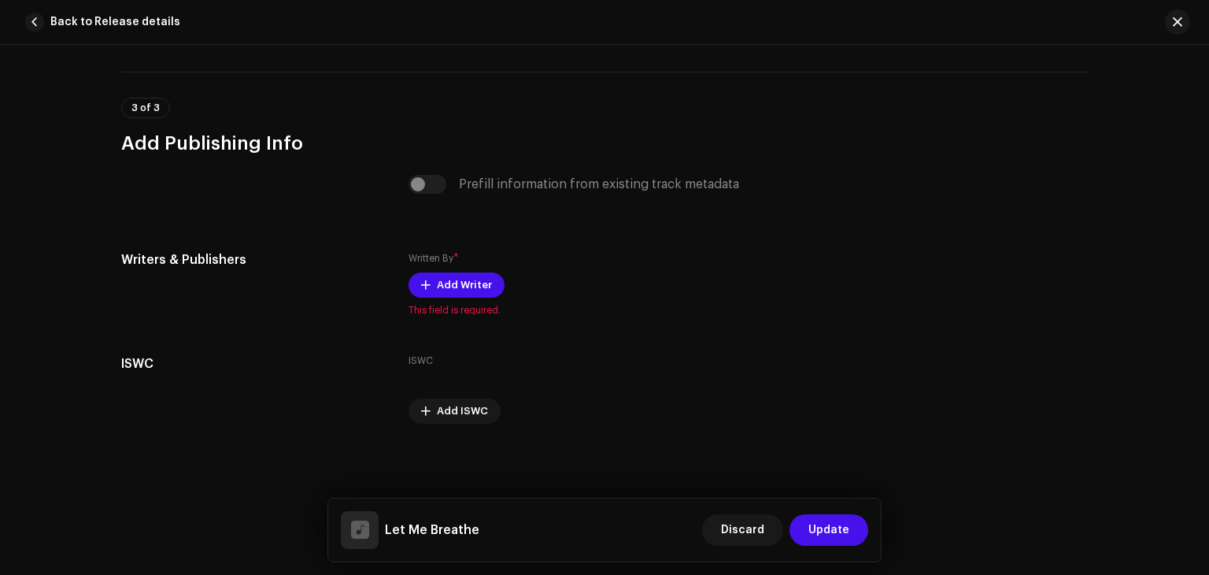
scroll to position [2998, 0]
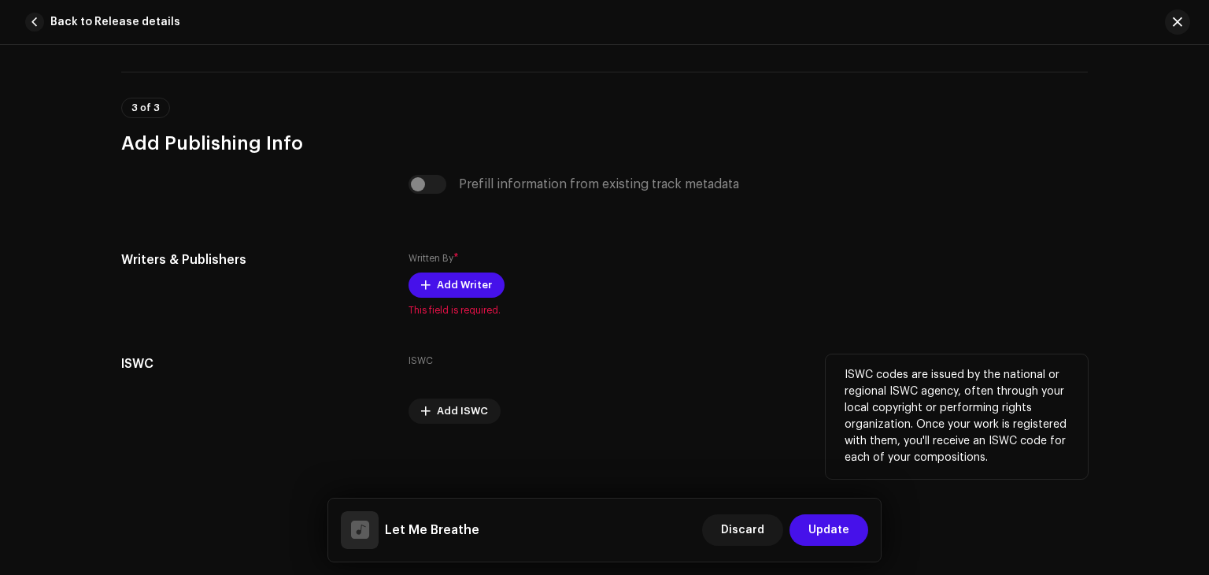
drag, startPoint x: 438, startPoint y: 414, endPoint x: 549, endPoint y: 360, distance: 124.3
click at [549, 360] on div "ISWC Add ISWC" at bounding box center [605, 388] width 392 height 69
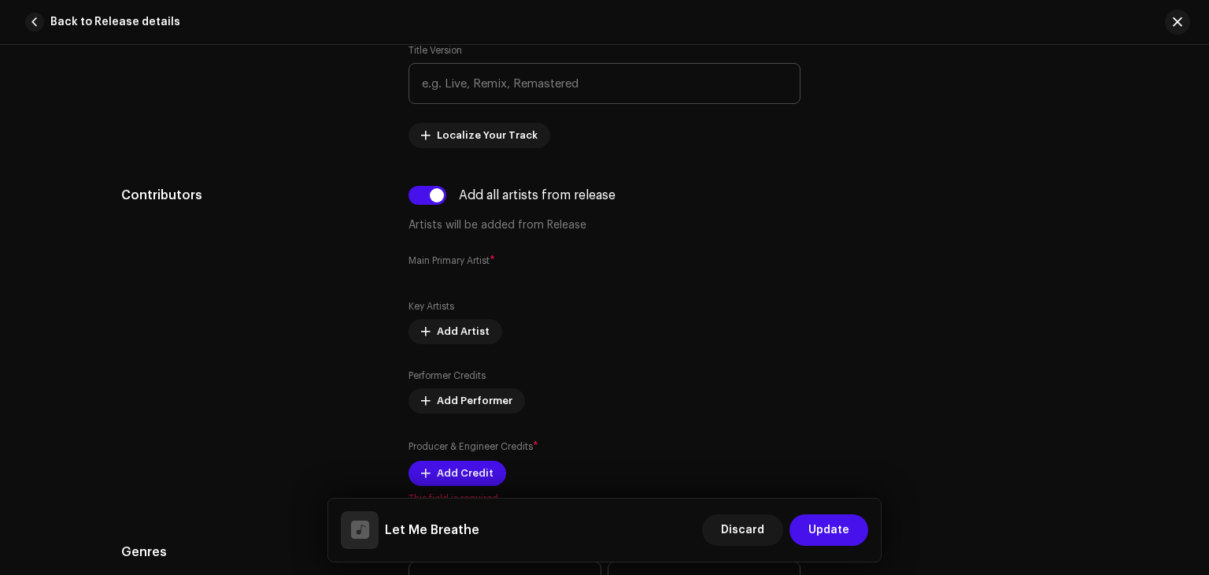
scroll to position [938, 0]
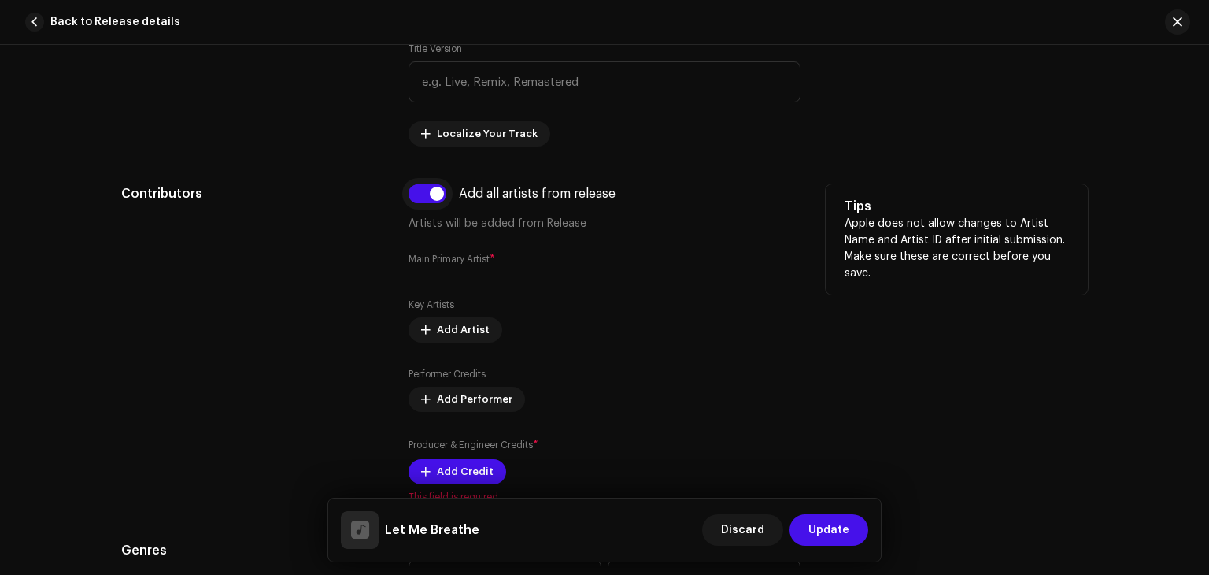
click at [429, 194] on input "checkbox" at bounding box center [428, 193] width 38 height 19
checkbox input "false"
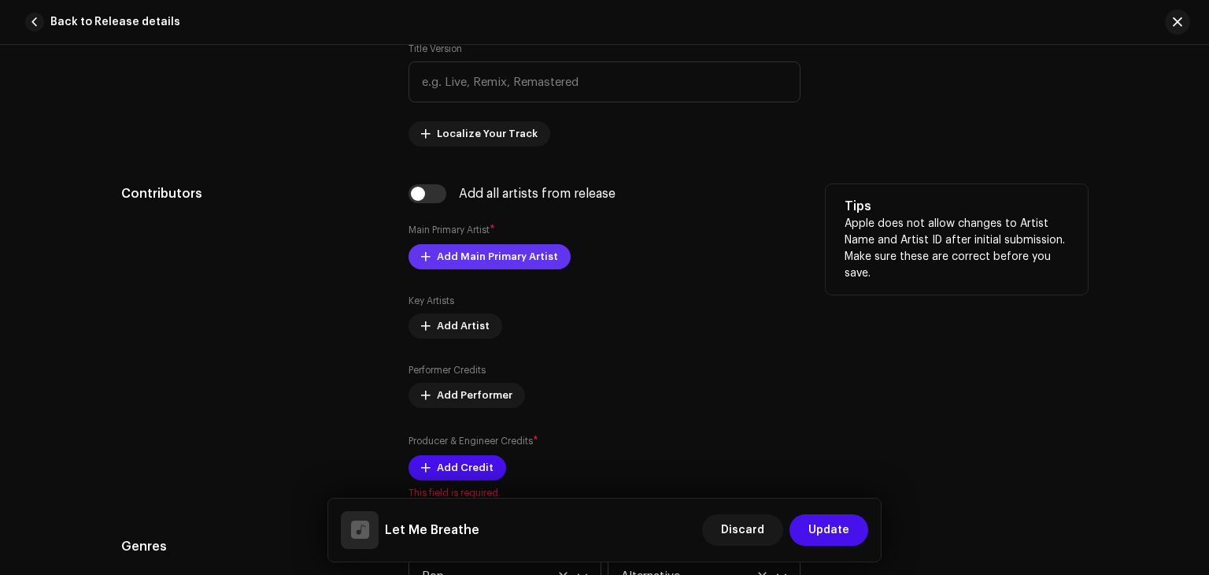
click at [463, 257] on span "Add Main Primary Artist" at bounding box center [497, 256] width 121 height 31
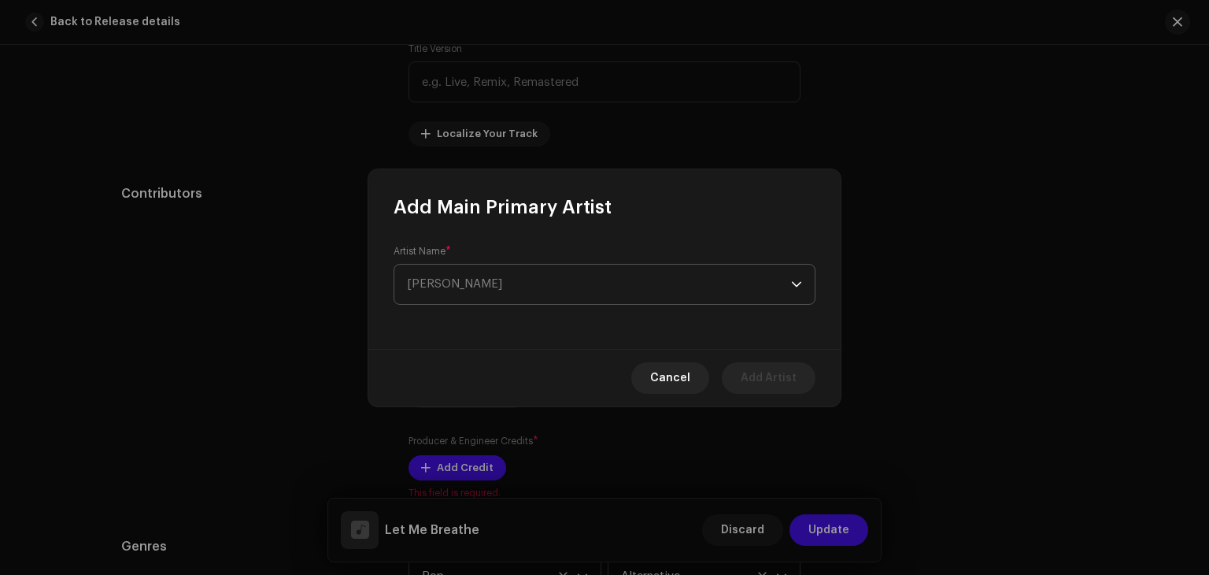
click at [469, 270] on span "Select Artist" at bounding box center [599, 284] width 384 height 39
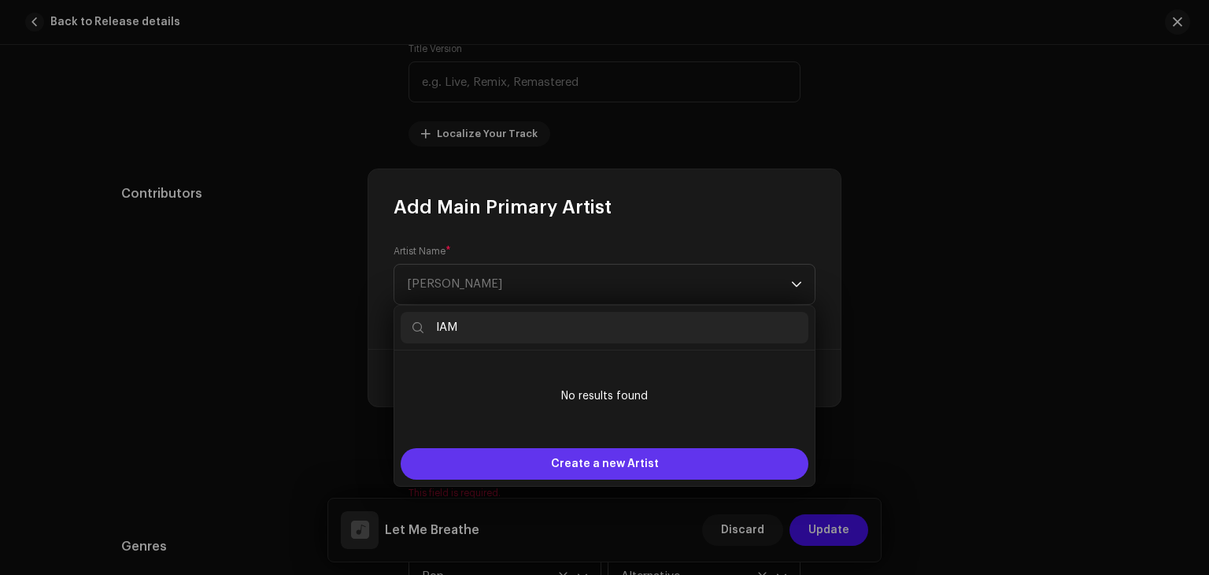
type input "IAM"
click at [581, 454] on span "Create a new Artist" at bounding box center [605, 463] width 108 height 31
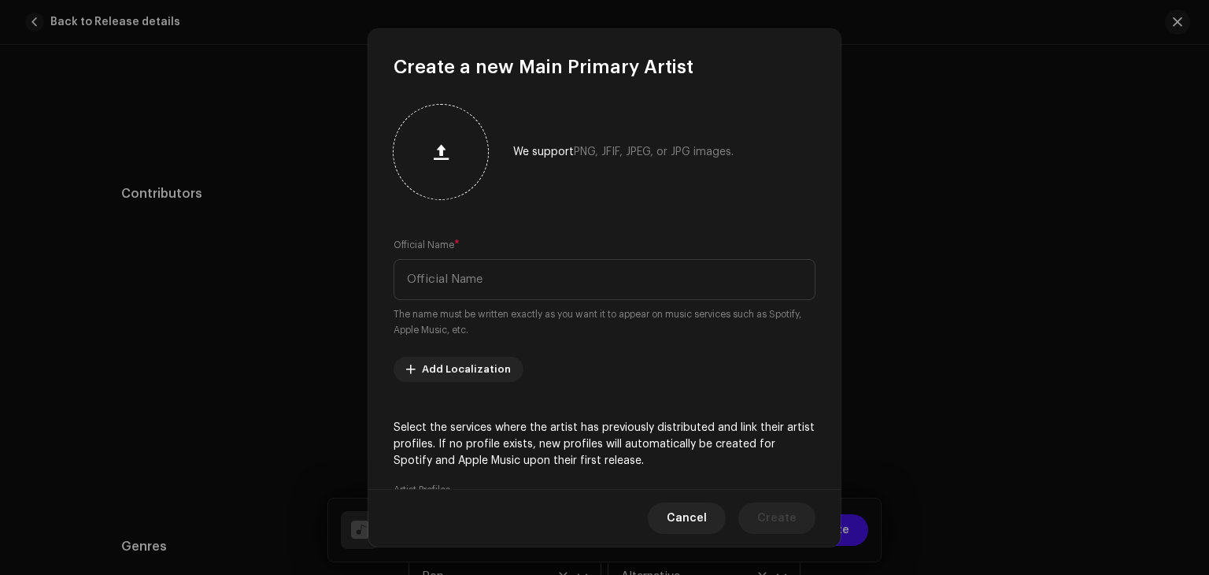
click at [450, 147] on button "button" at bounding box center [441, 152] width 38 height 38
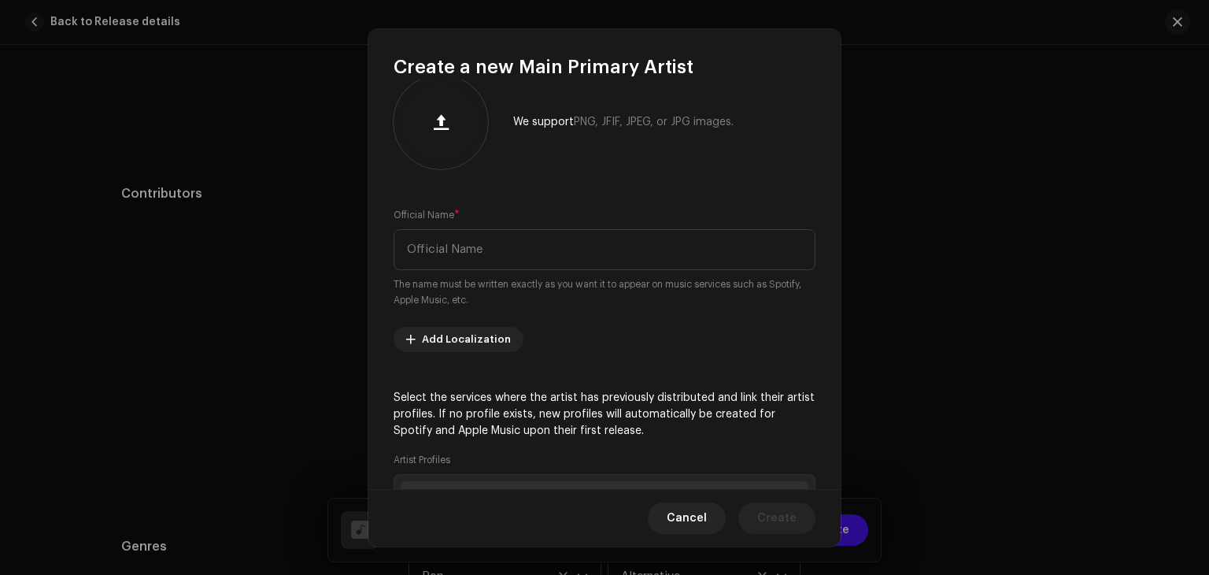
scroll to position [31, 0]
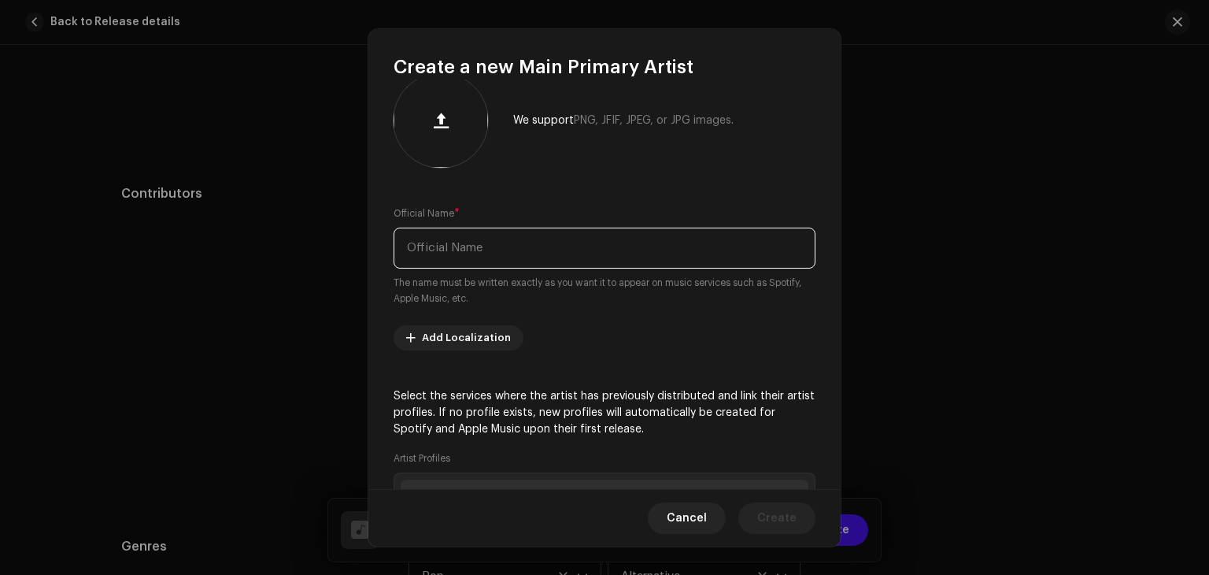
click at [520, 234] on input "text" at bounding box center [605, 248] width 422 height 41
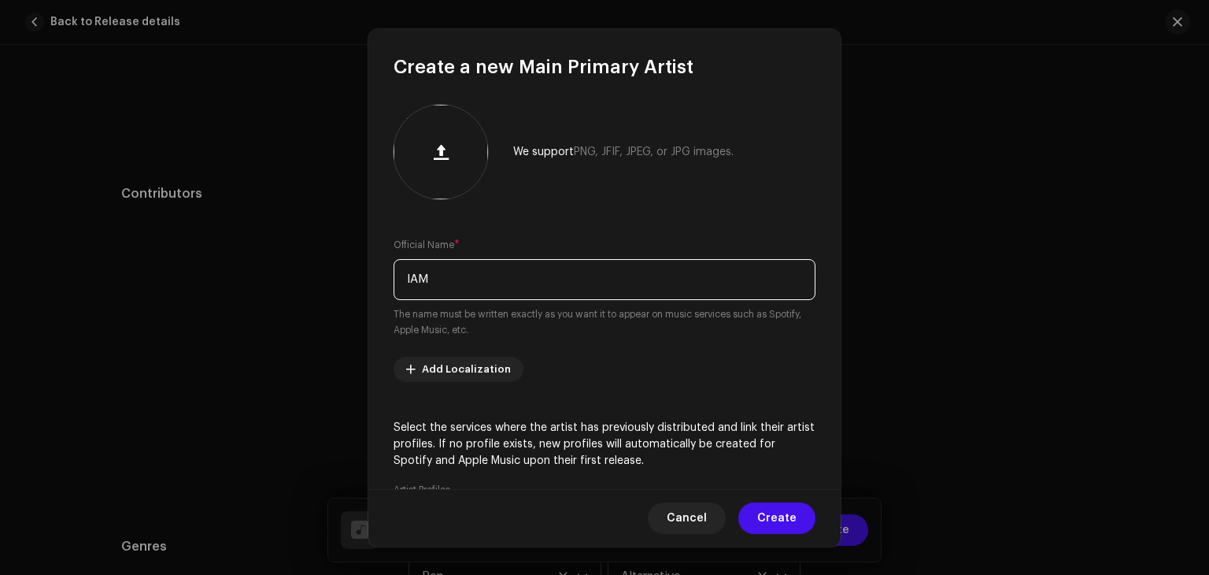
scroll to position [0, 0]
type input "IAM"
click at [770, 529] on span "Create" at bounding box center [776, 517] width 39 height 31
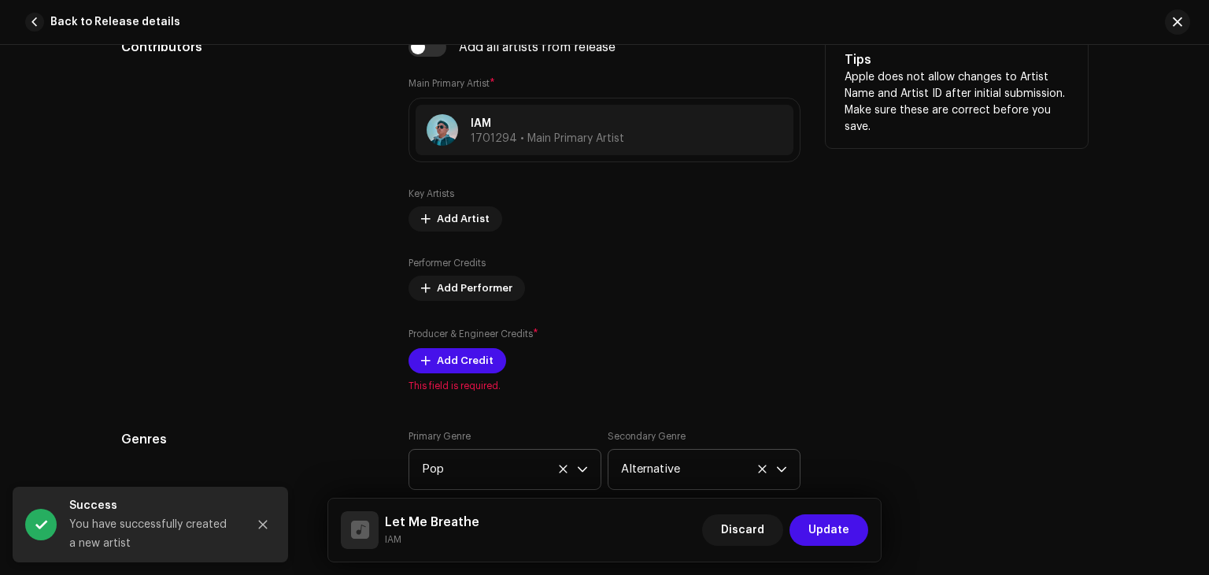
scroll to position [1083, 0]
click at [445, 382] on span "This field is required." at bounding box center [605, 387] width 392 height 13
click at [437, 363] on span "Add Credit" at bounding box center [465, 361] width 57 height 31
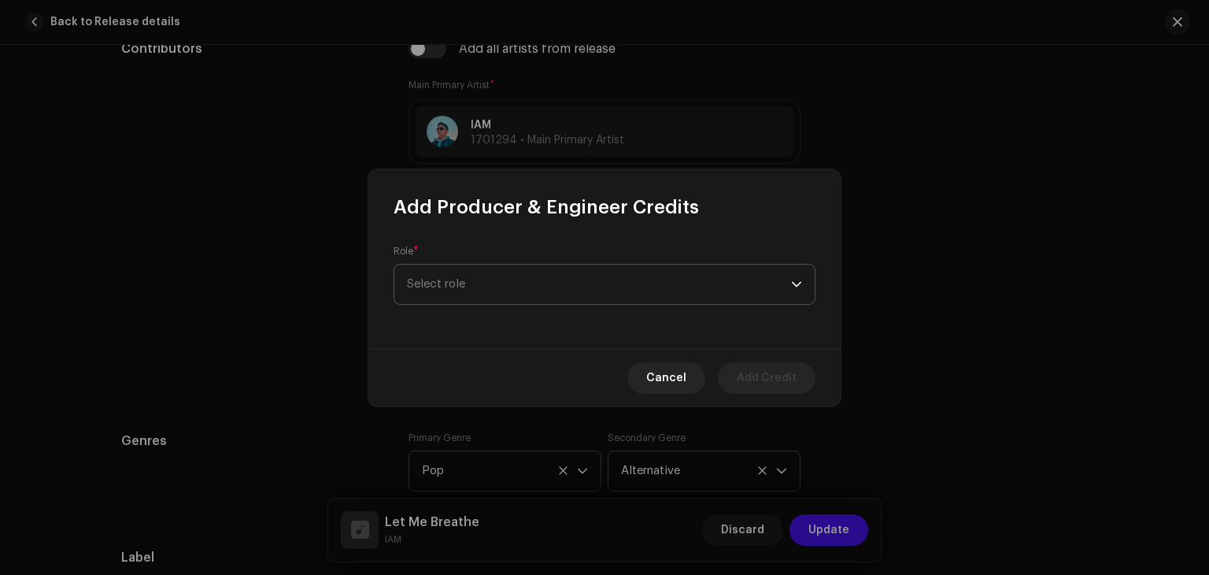
click at [503, 281] on span "Select role" at bounding box center [599, 284] width 384 height 39
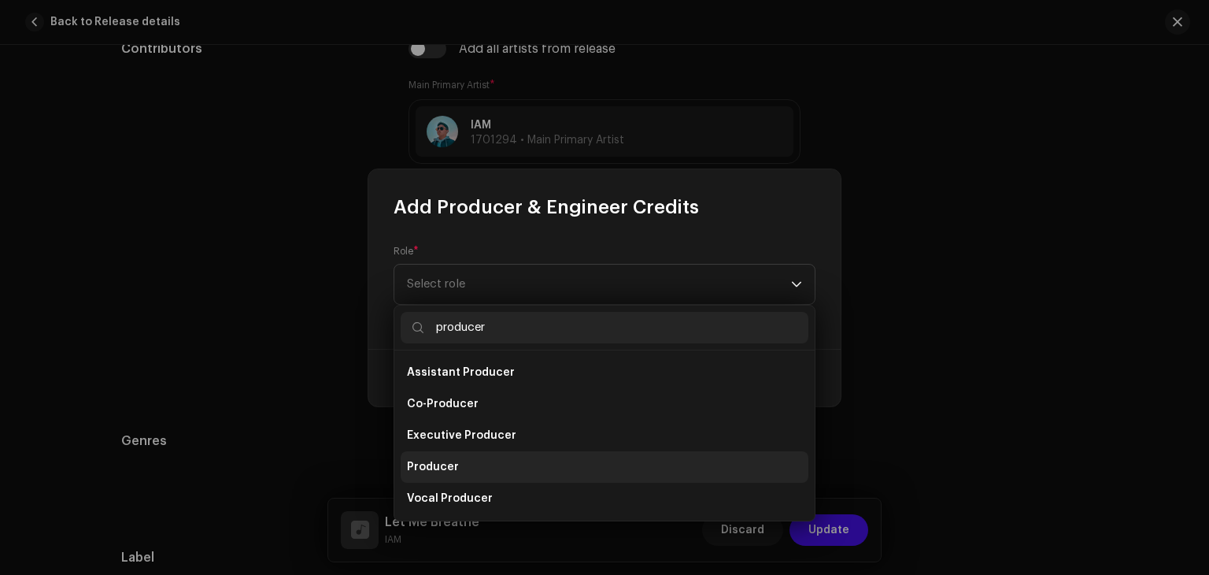
type input "producer"
click at [486, 469] on li "Producer" at bounding box center [605, 466] width 408 height 31
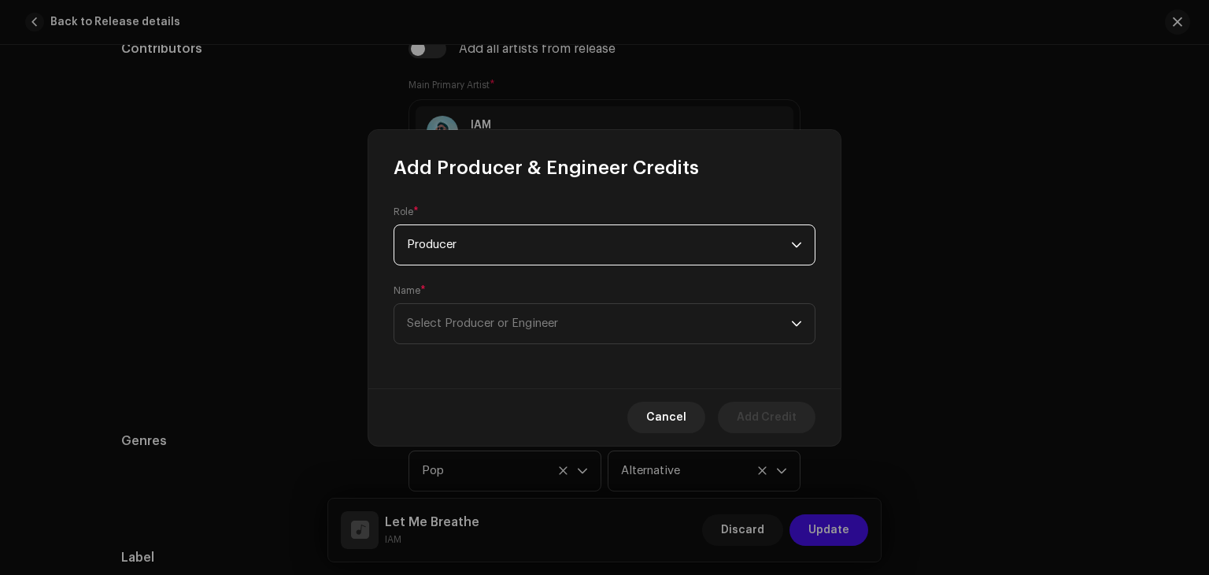
click at [503, 263] on span "Producer" at bounding box center [599, 244] width 384 height 39
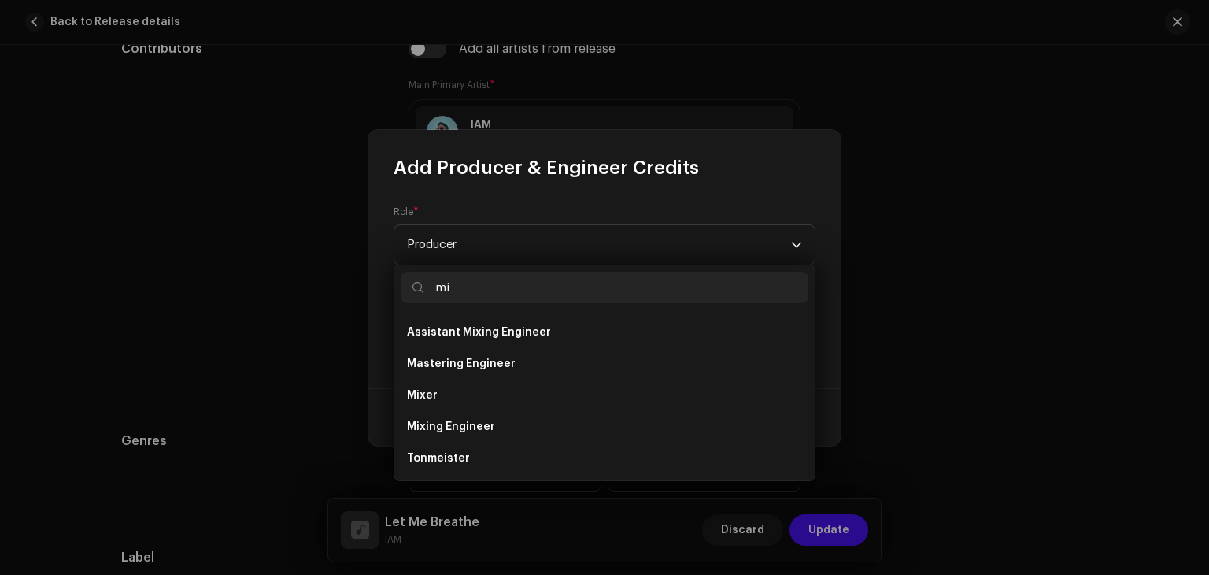
scroll to position [0, 0]
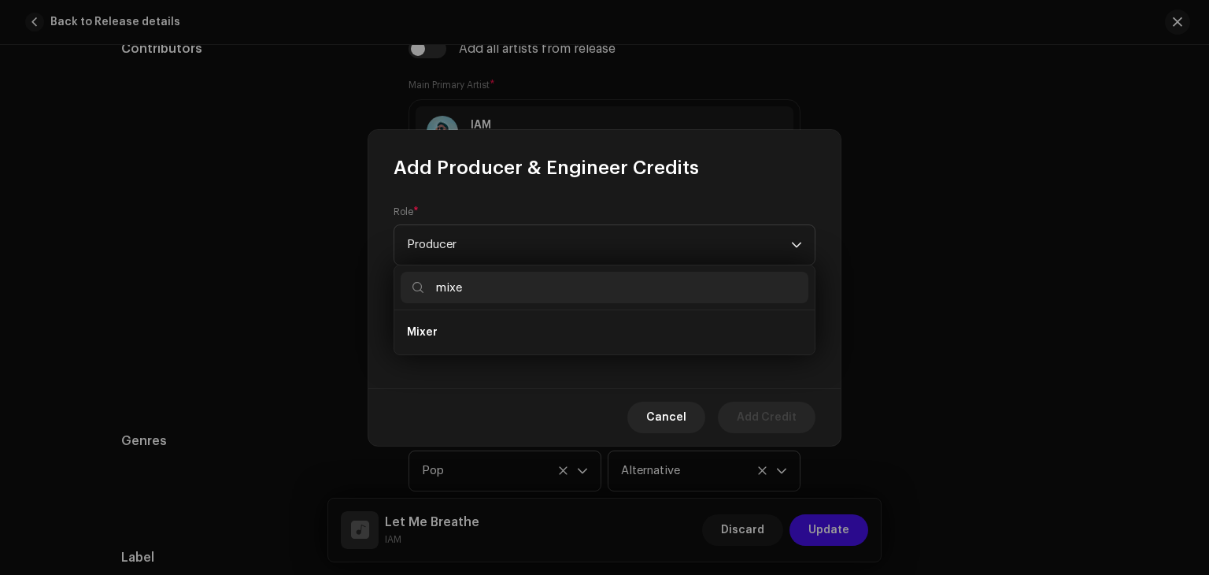
type input "mixer"
type input "compA"
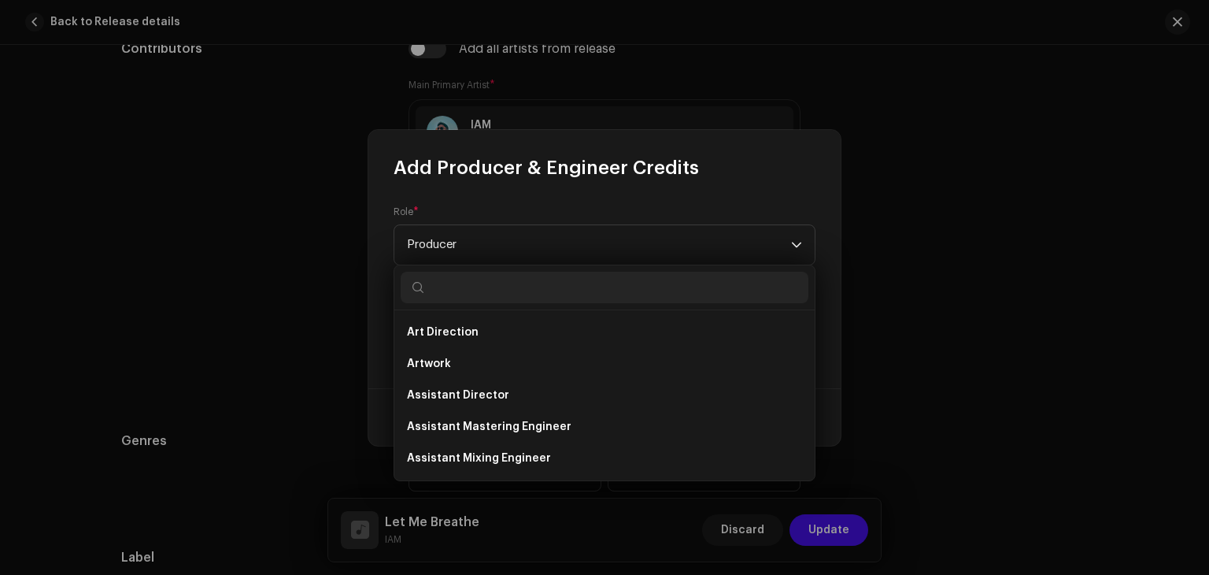
click at [548, 200] on div "Role * Producer Name * Select Producer or Engineer" at bounding box center [604, 284] width 472 height 208
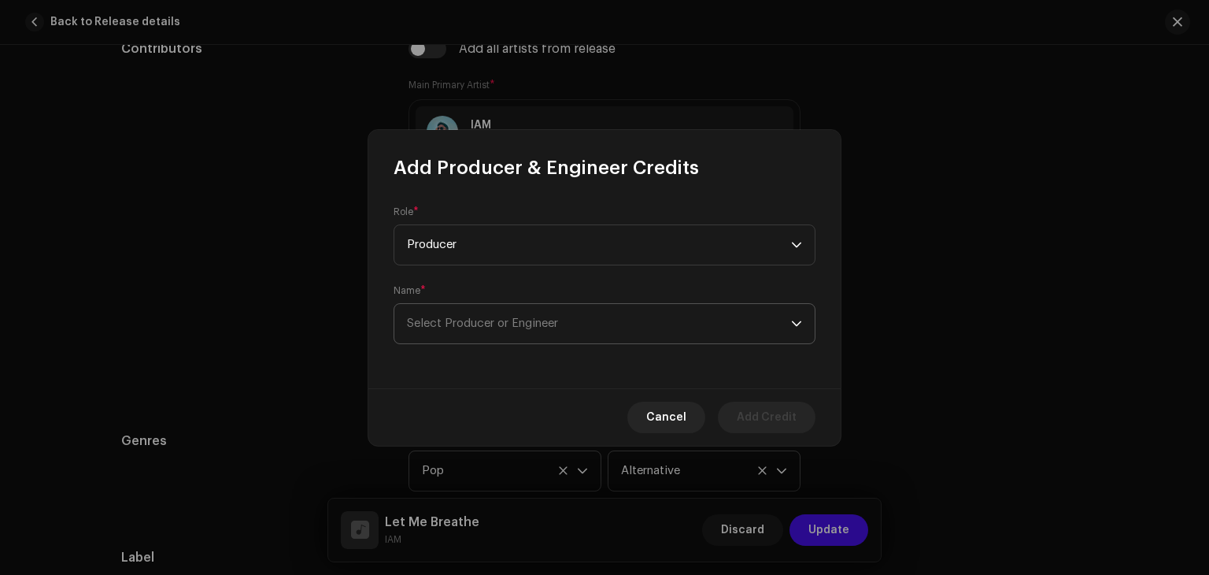
click at [583, 324] on span "Select Producer or Engineer" at bounding box center [599, 323] width 384 height 39
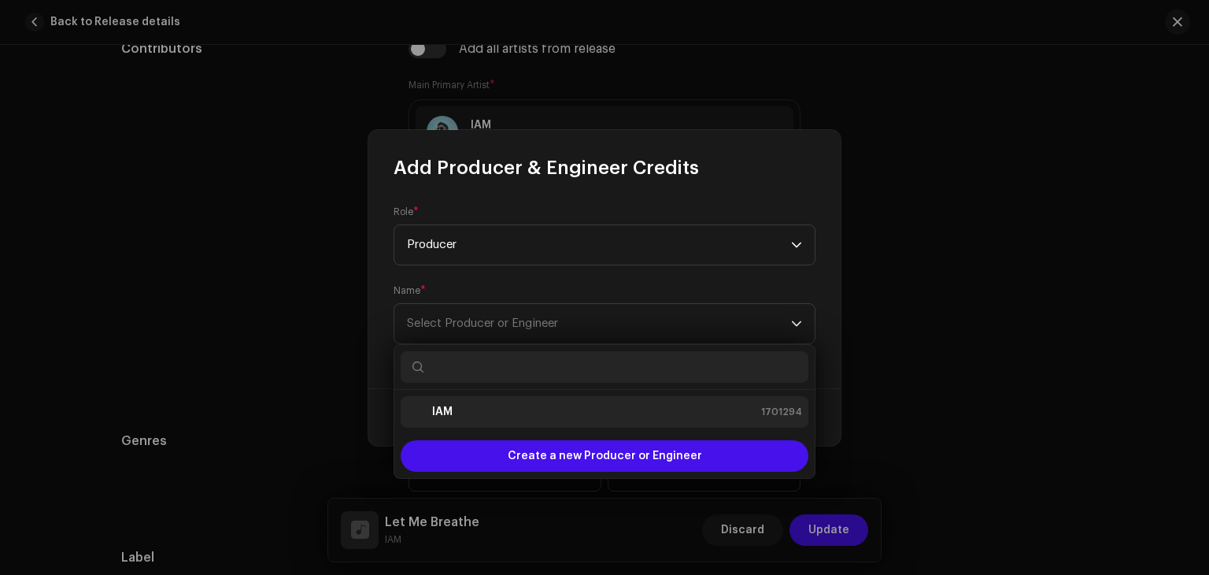
click at [577, 415] on div "IAM 1701294" at bounding box center [604, 411] width 395 height 19
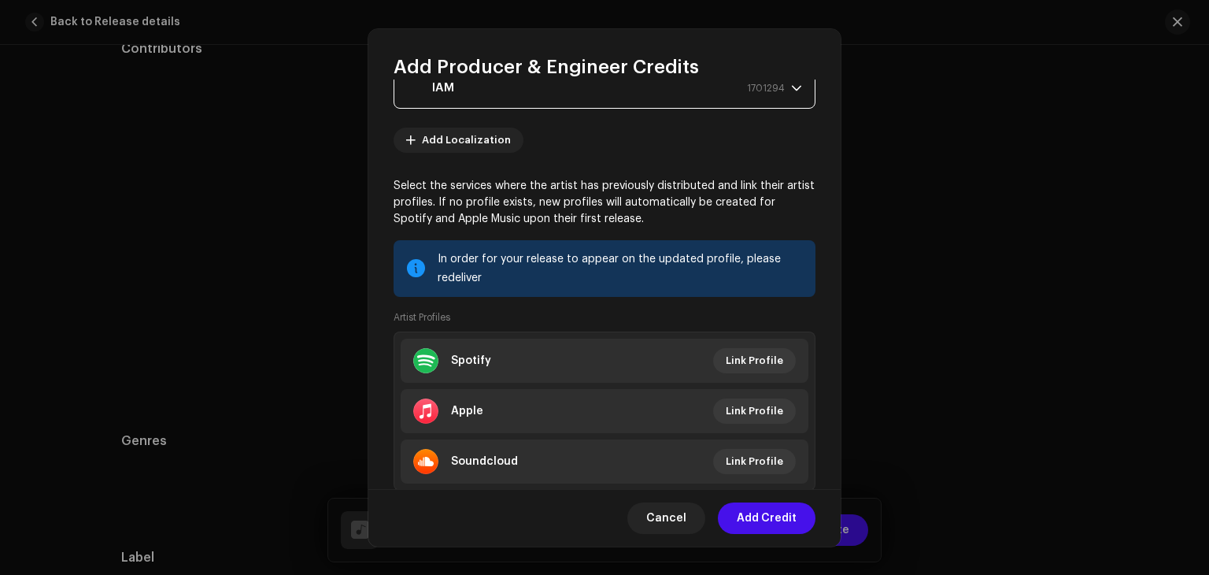
scroll to position [134, 0]
click at [764, 516] on span "Add Credit" at bounding box center [767, 517] width 60 height 31
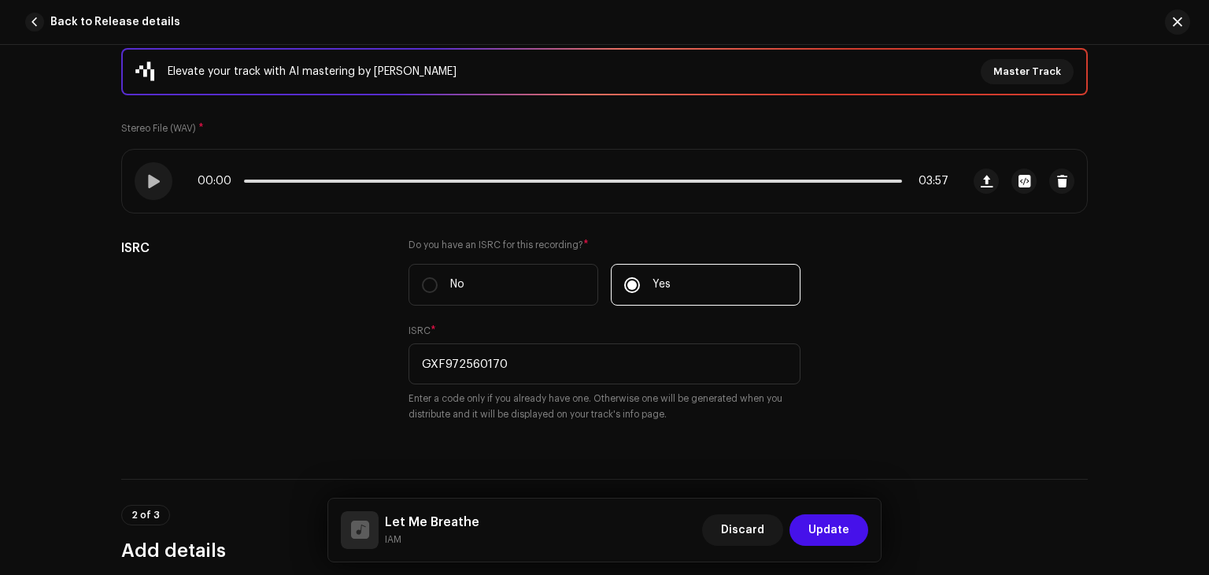
scroll to position [219, 0]
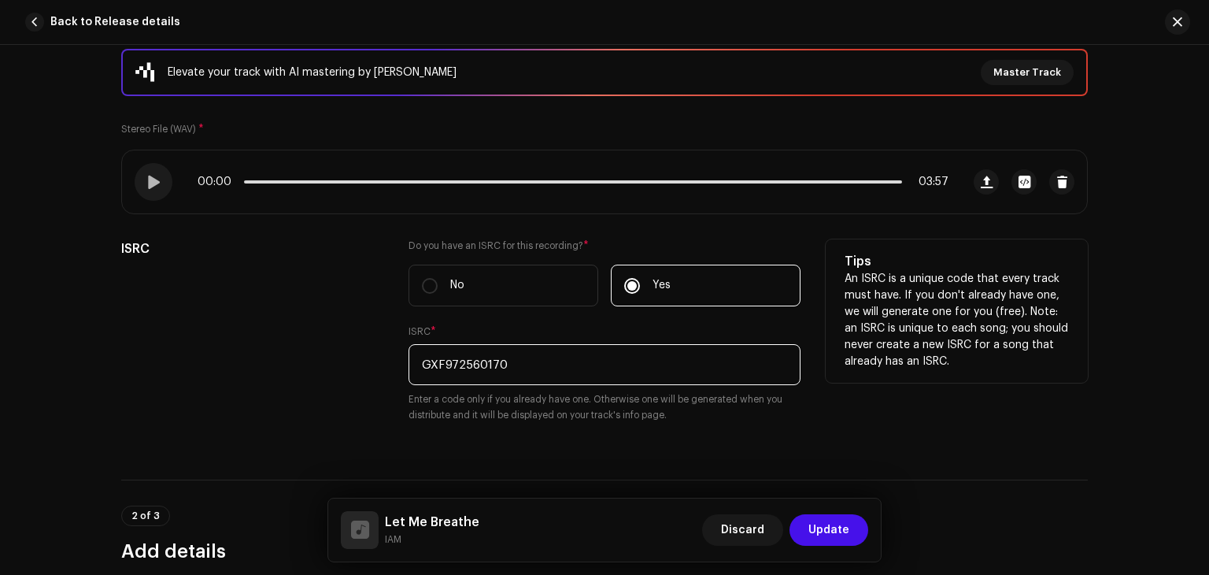
click at [611, 357] on input "GXF972560170" at bounding box center [605, 364] width 392 height 41
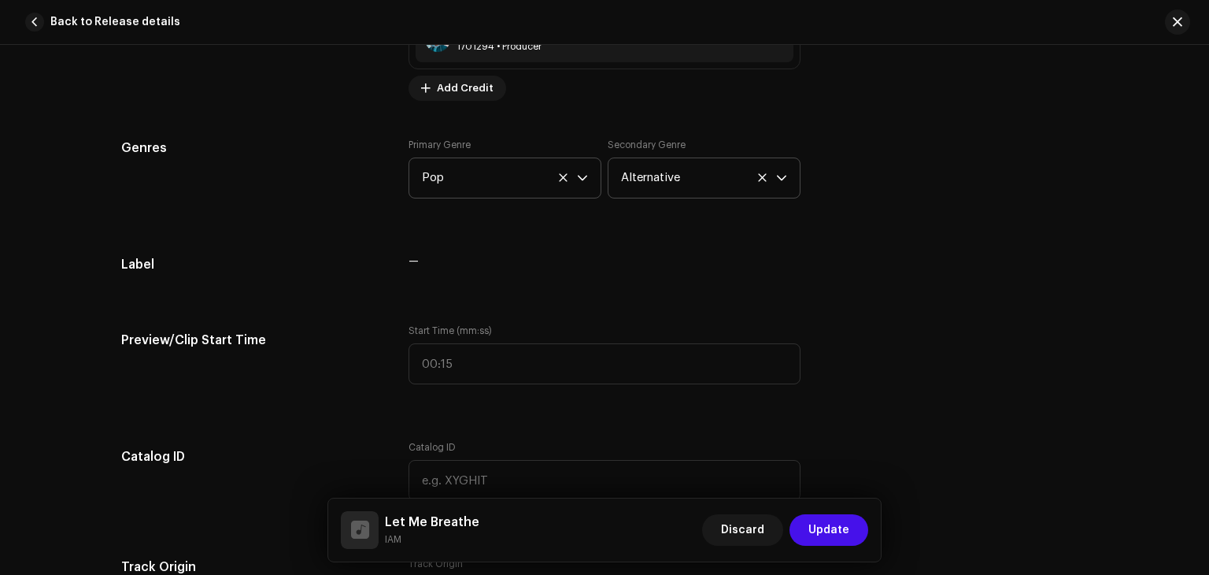
scroll to position [1486, 0]
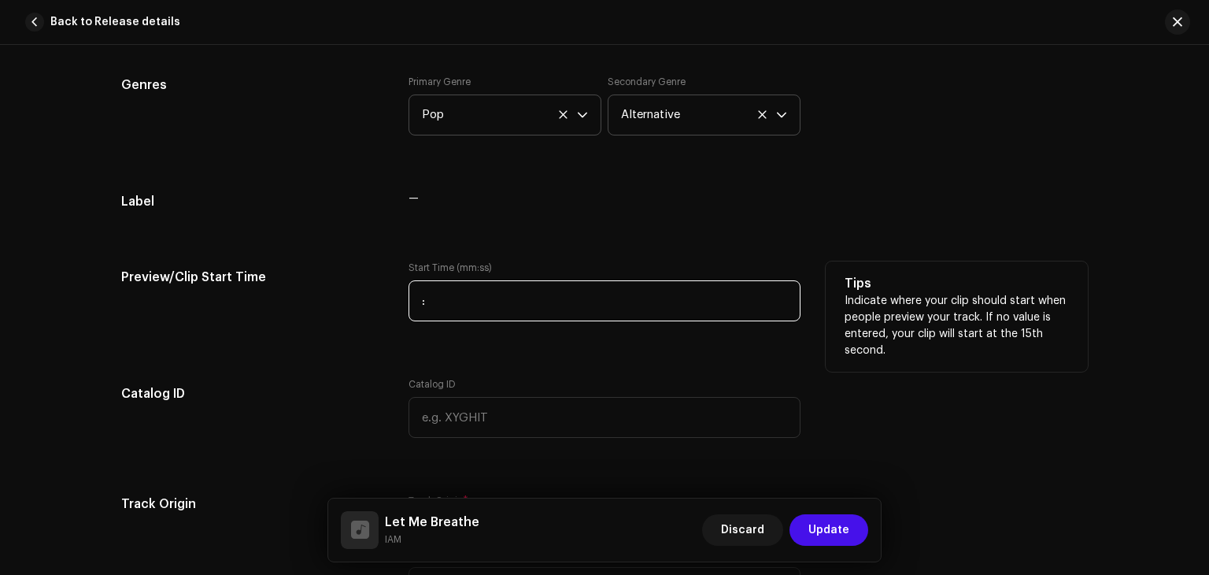
click at [466, 291] on input ":" at bounding box center [605, 300] width 392 height 41
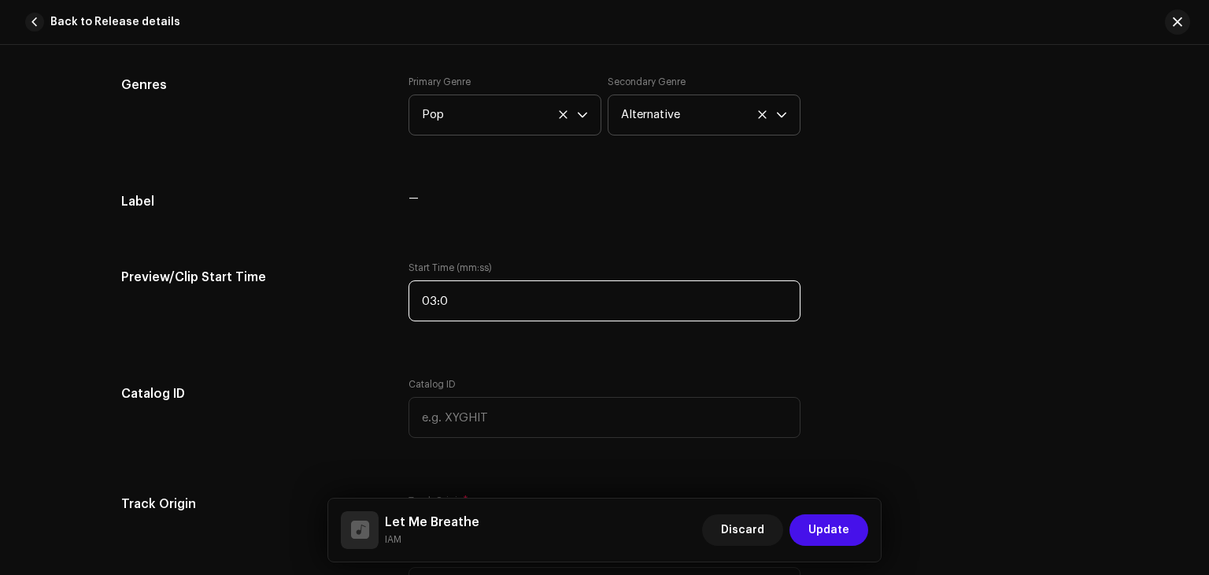
type input "03:04"
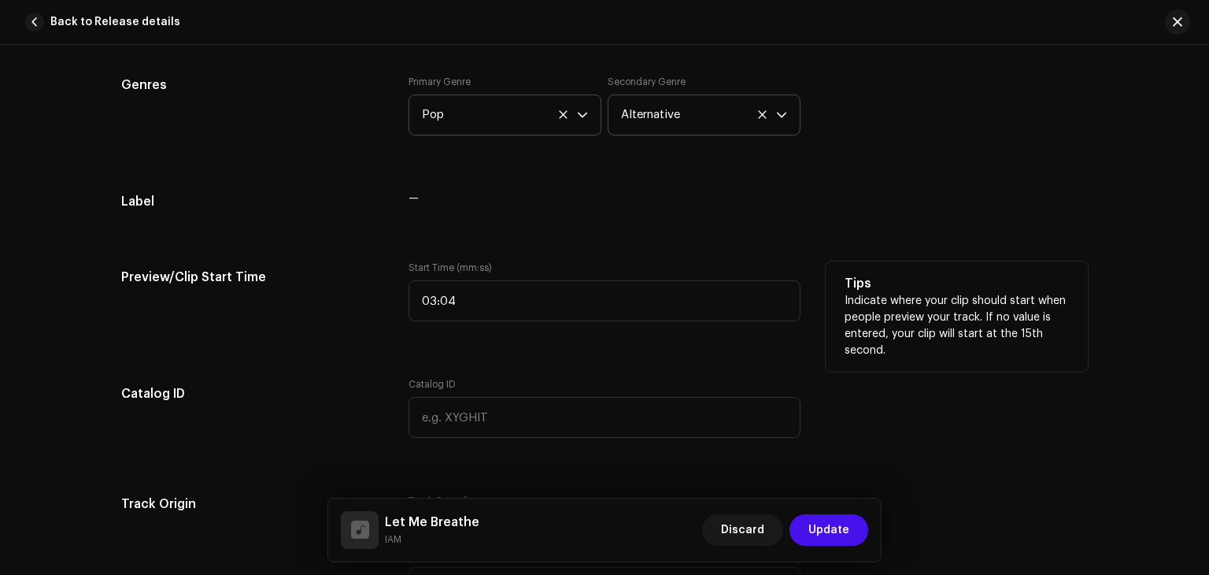
click at [1075, 268] on div "Tips Indicate where your clip should start when people preview your track. If n…" at bounding box center [957, 316] width 262 height 110
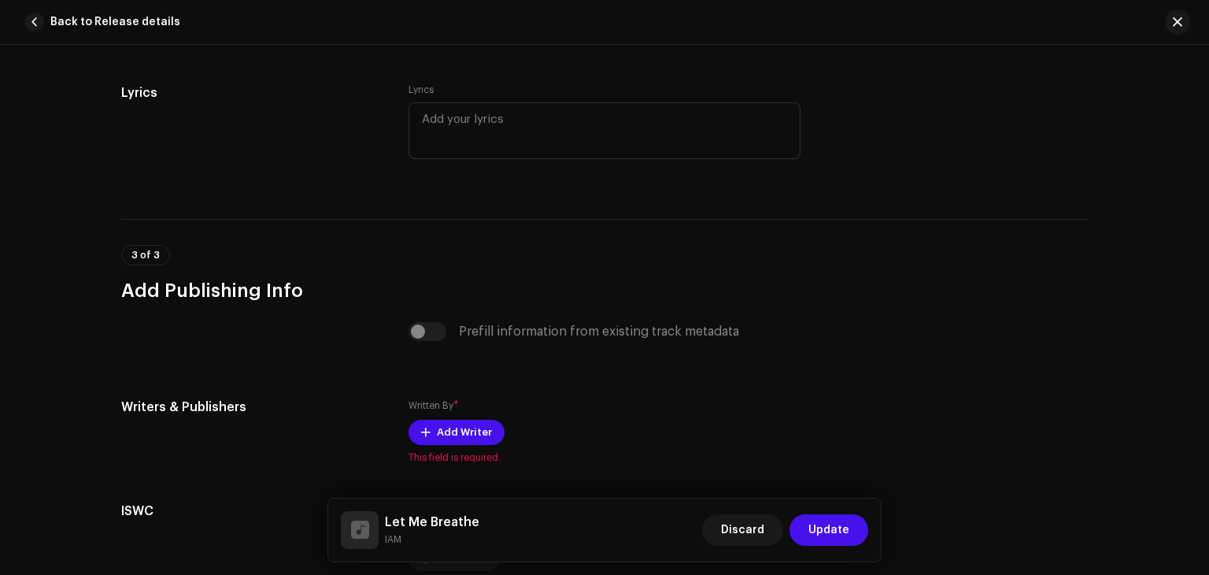
scroll to position [3080, 0]
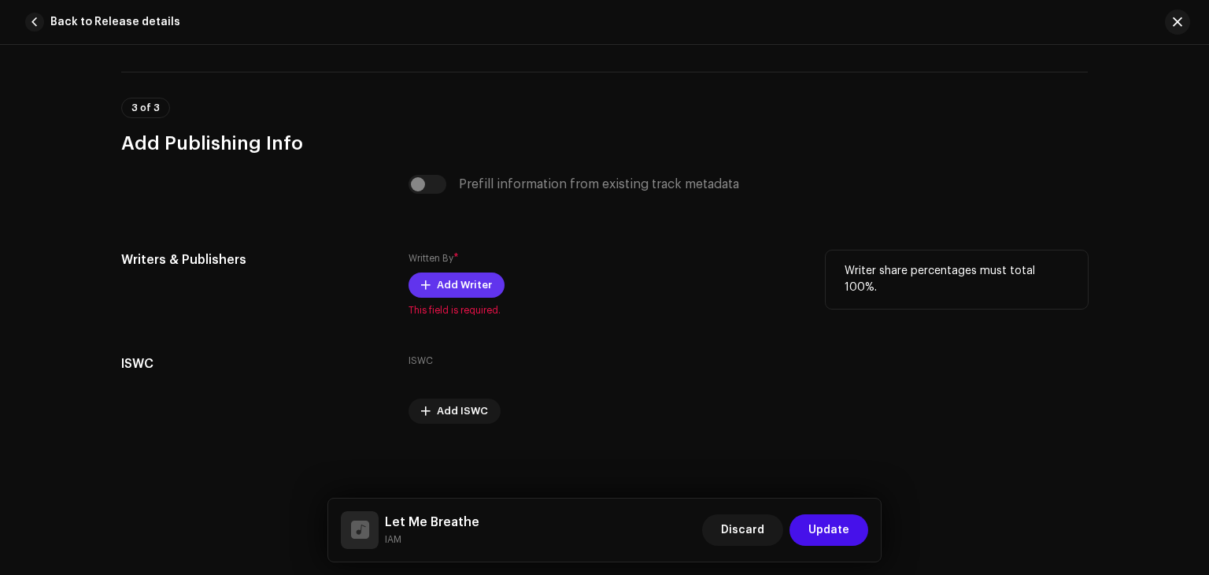
click at [470, 287] on span "Add Writer" at bounding box center [464, 284] width 55 height 31
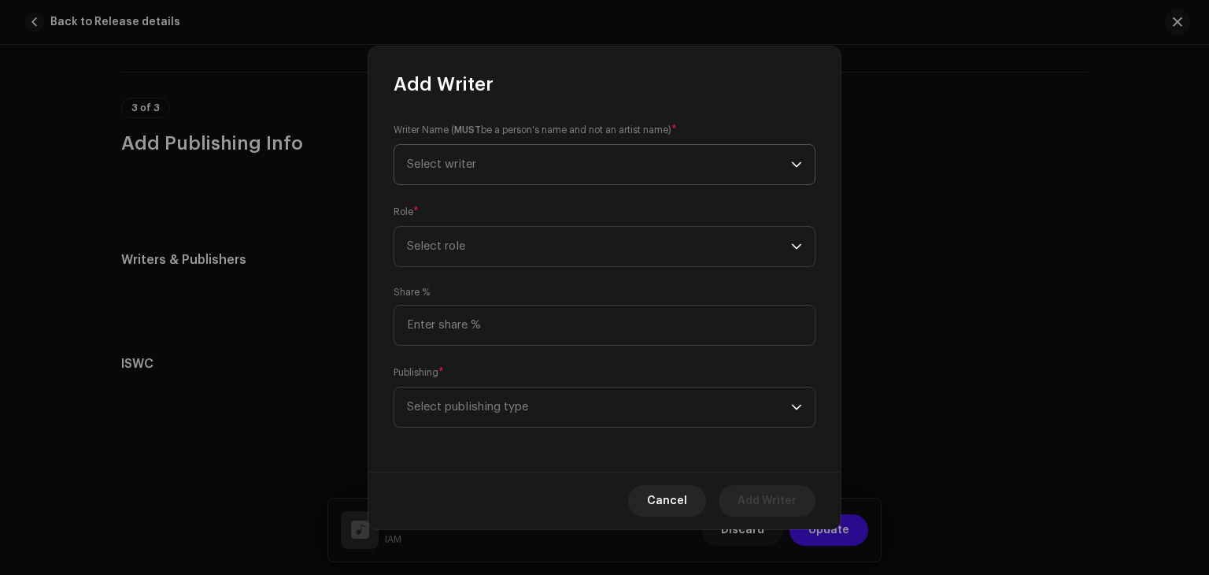
click at [503, 168] on span "Select writer" at bounding box center [599, 164] width 384 height 39
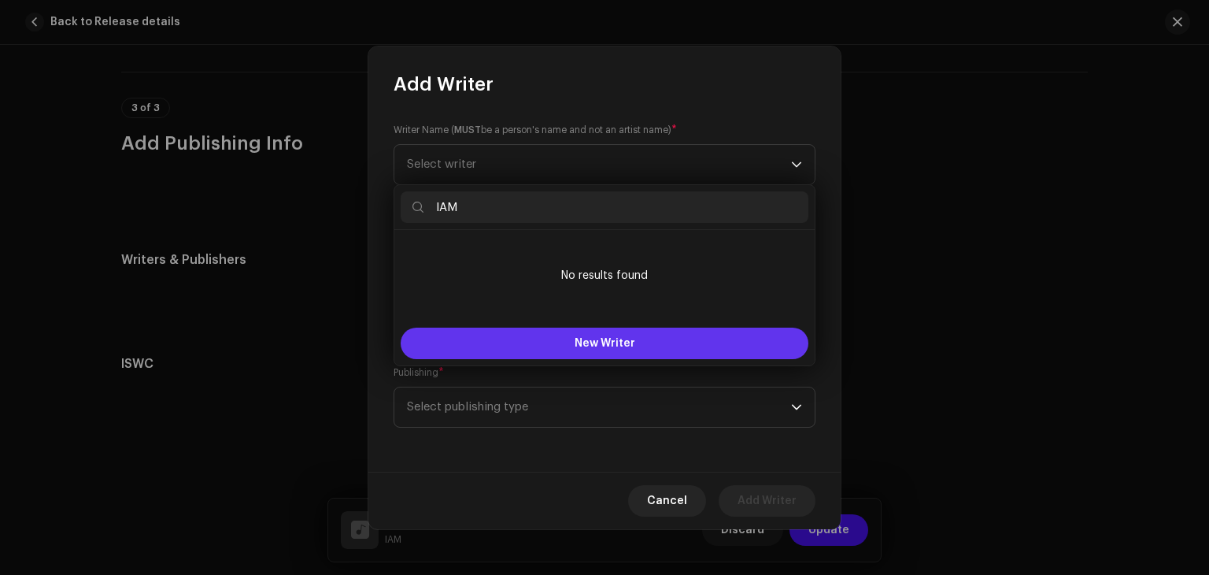
type input "IAM"
click at [601, 340] on span "New Writer" at bounding box center [605, 343] width 61 height 11
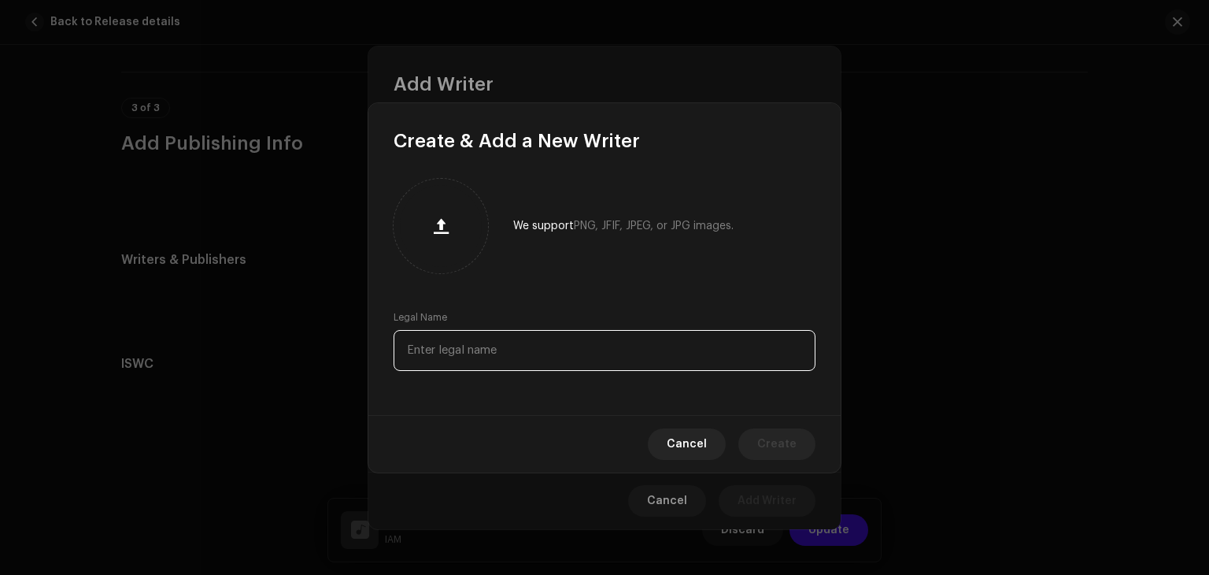
click at [491, 358] on input "text" at bounding box center [605, 350] width 422 height 41
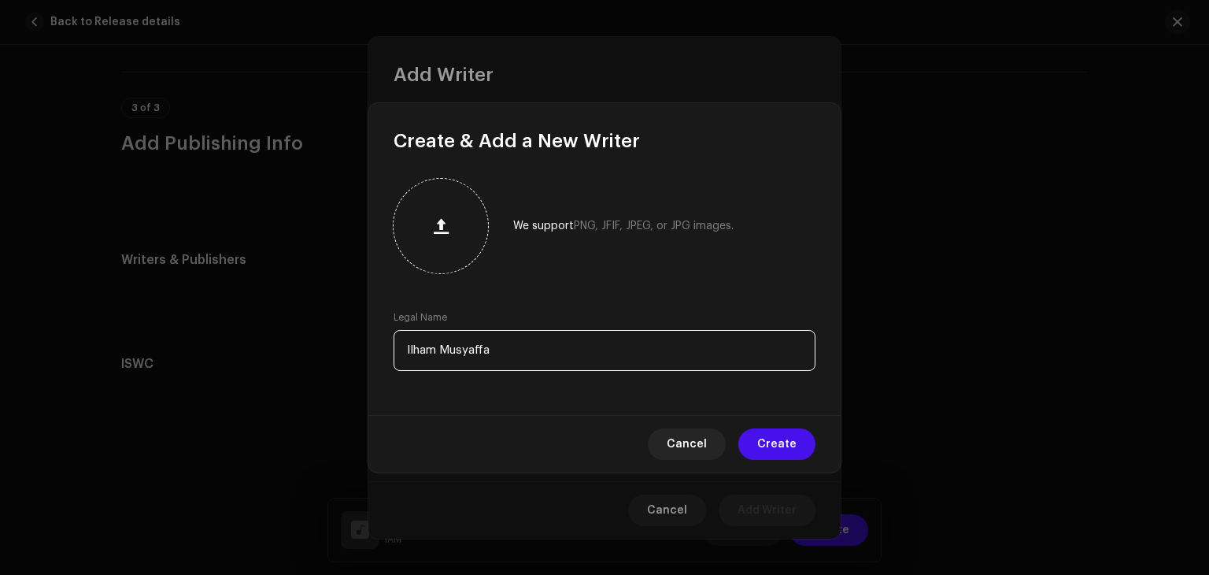
type input "Ilham Musyaffa"
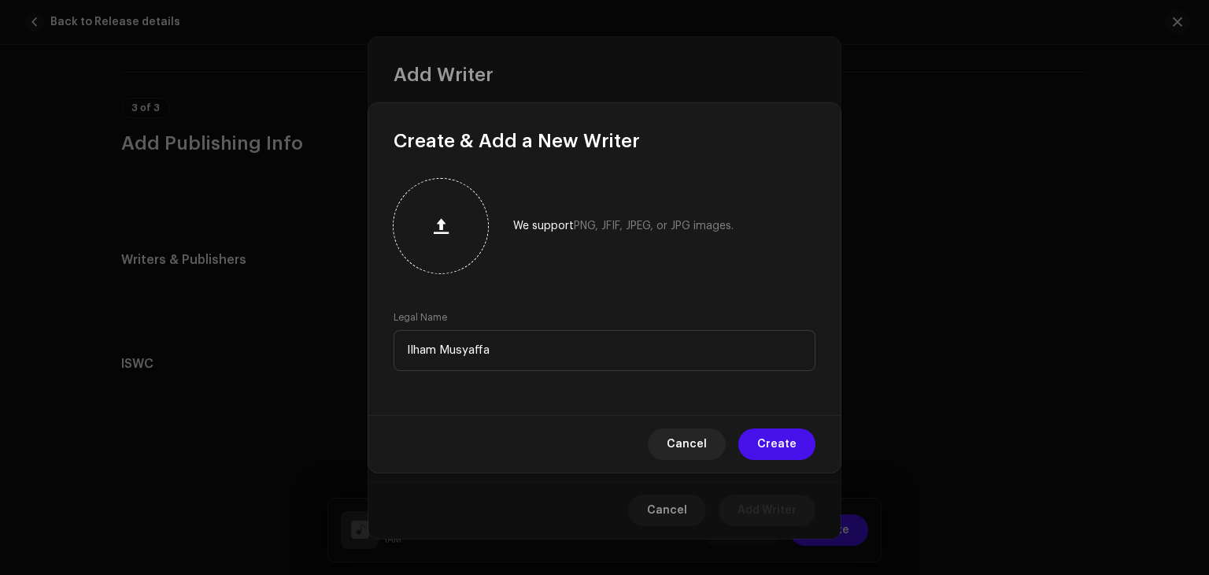
click at [447, 235] on button "button" at bounding box center [441, 226] width 38 height 38
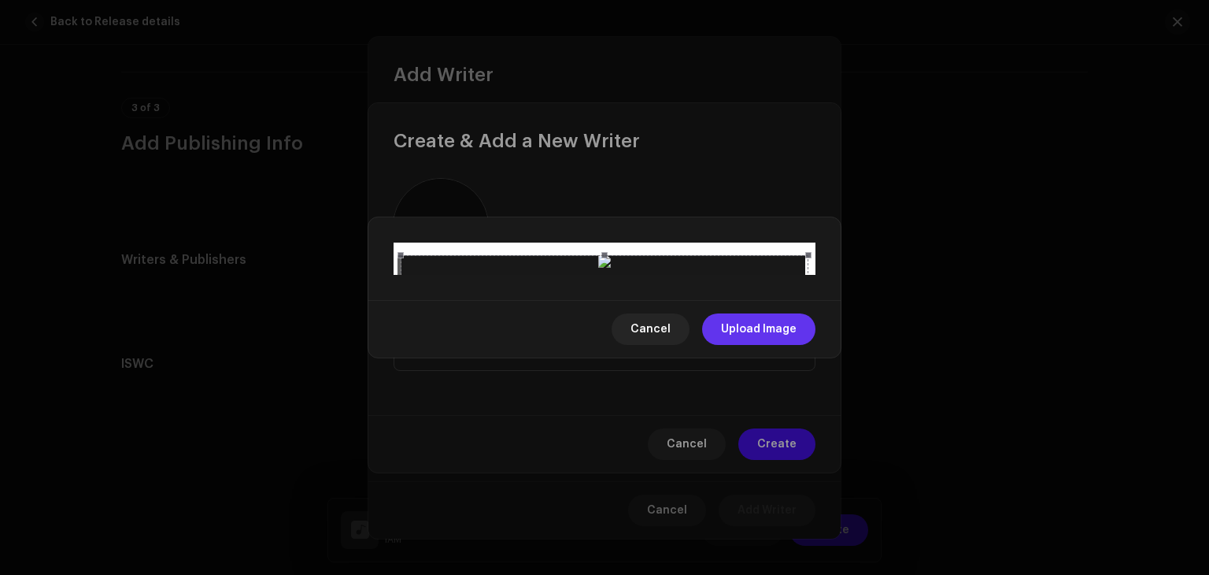
click at [756, 345] on span "Upload Image" at bounding box center [759, 328] width 76 height 31
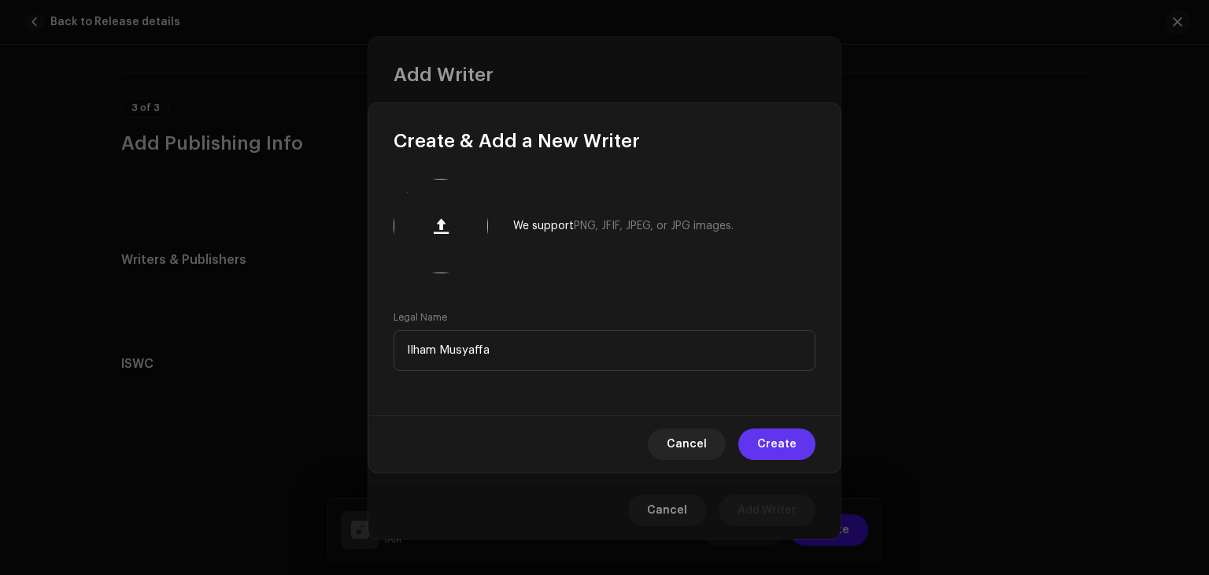
click at [760, 449] on button "Create" at bounding box center [776, 443] width 77 height 31
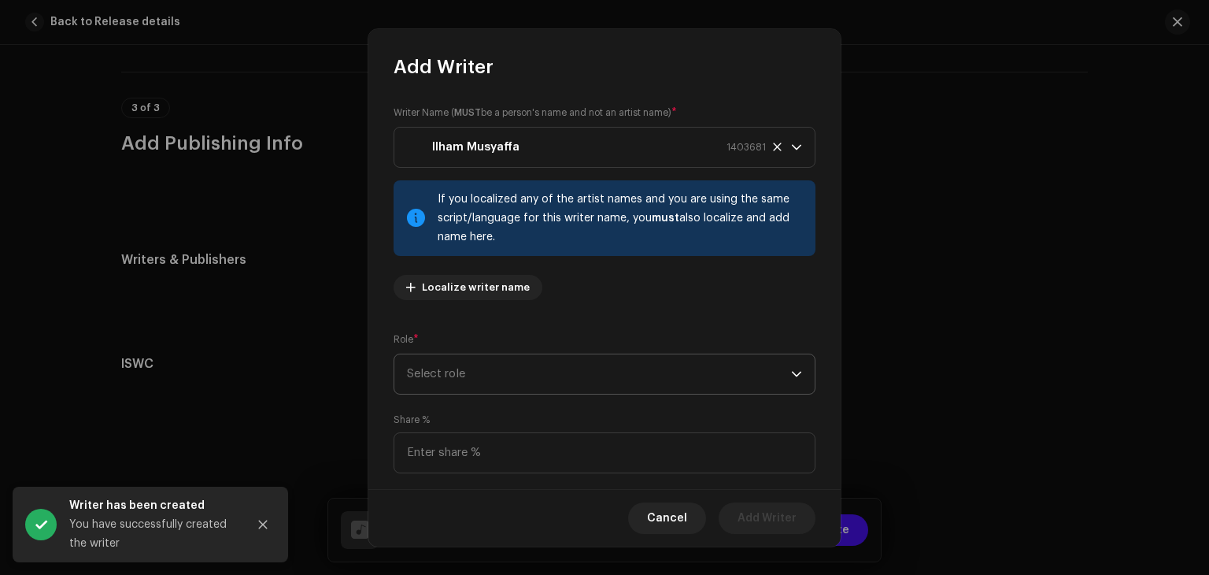
click at [597, 364] on span "Select role" at bounding box center [599, 373] width 384 height 39
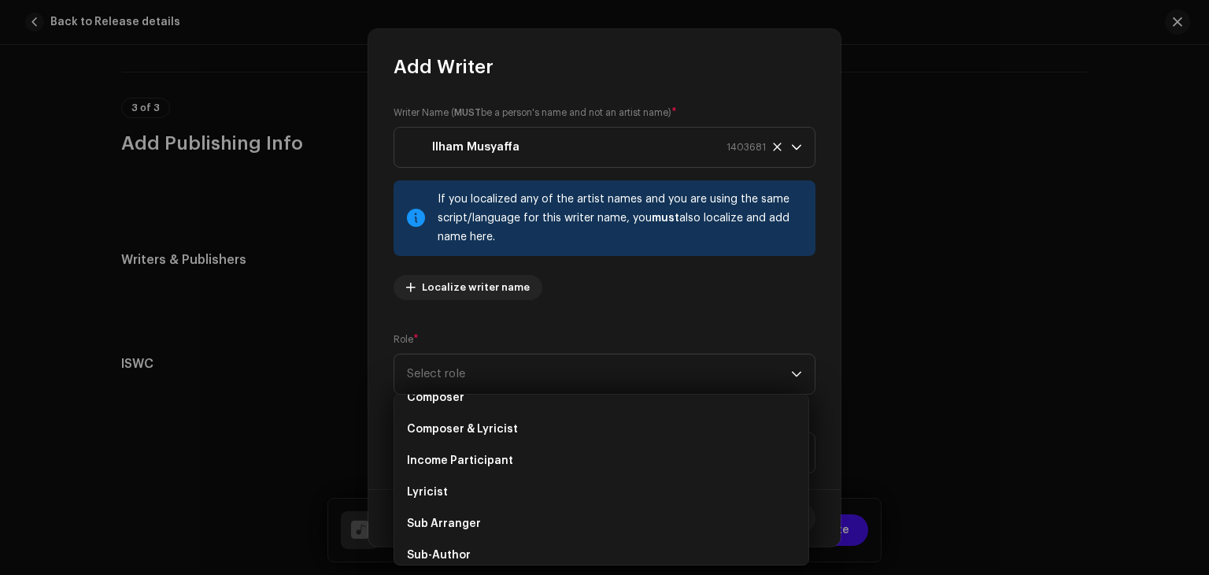
scroll to position [0, 0]
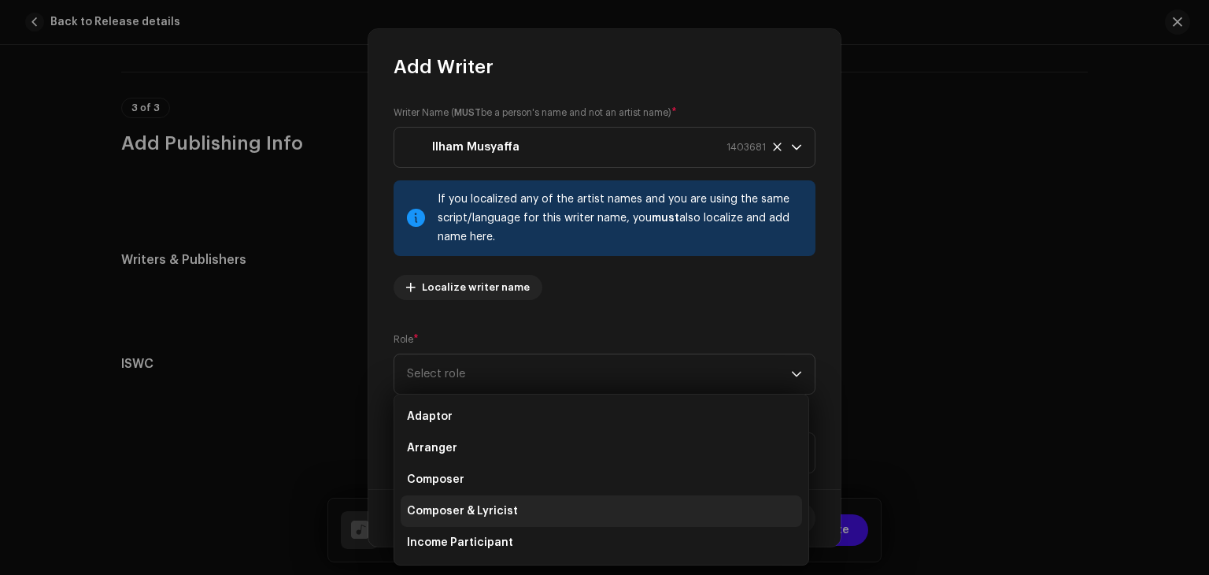
click at [501, 514] on span "Composer & Lyricist" at bounding box center [462, 511] width 111 height 16
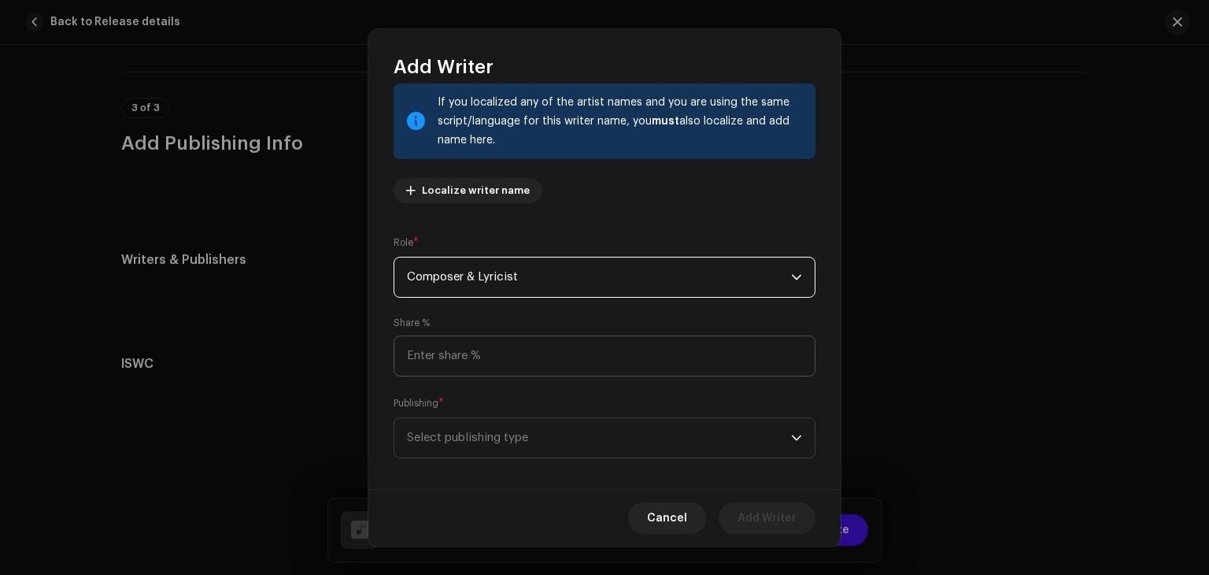
scroll to position [110, 0]
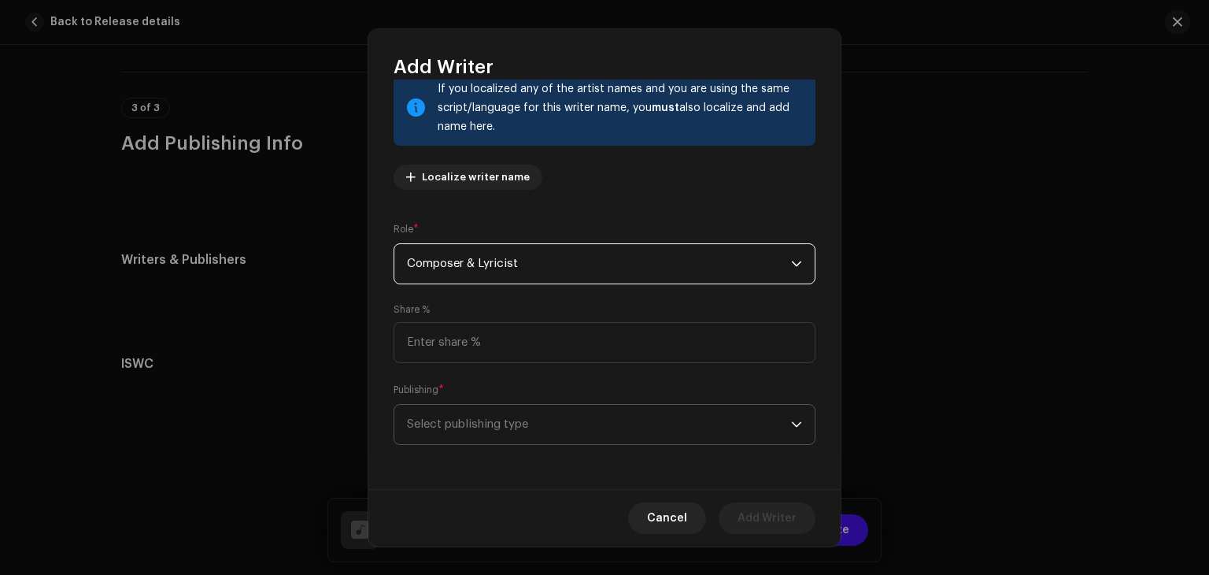
click at [567, 419] on span "Select publishing type" at bounding box center [599, 424] width 384 height 39
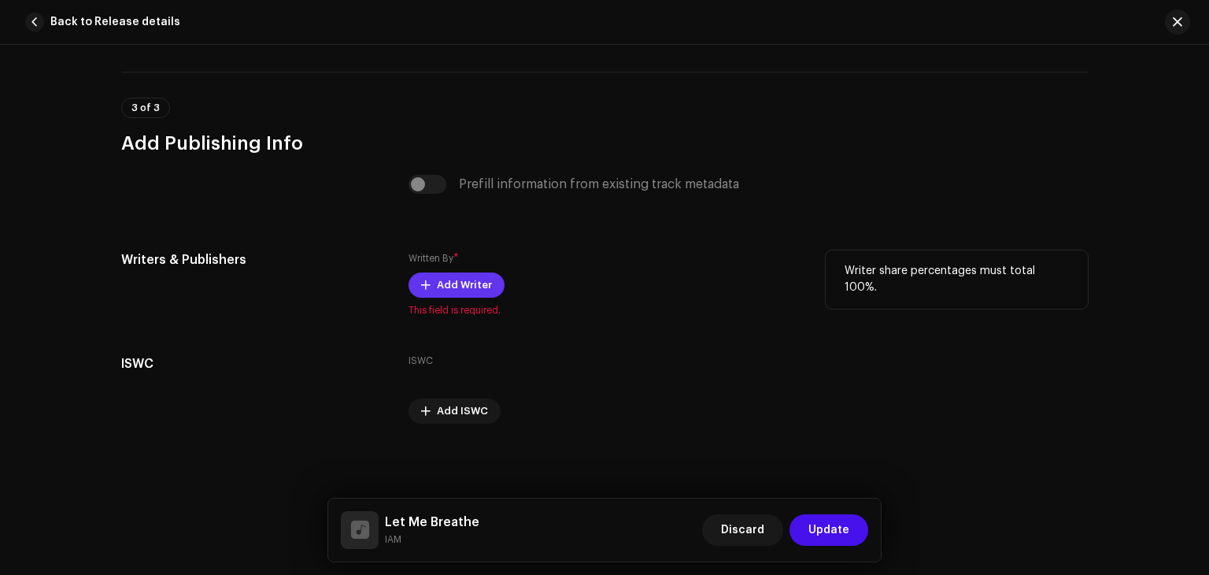
click at [475, 280] on span "Add Writer" at bounding box center [464, 284] width 55 height 31
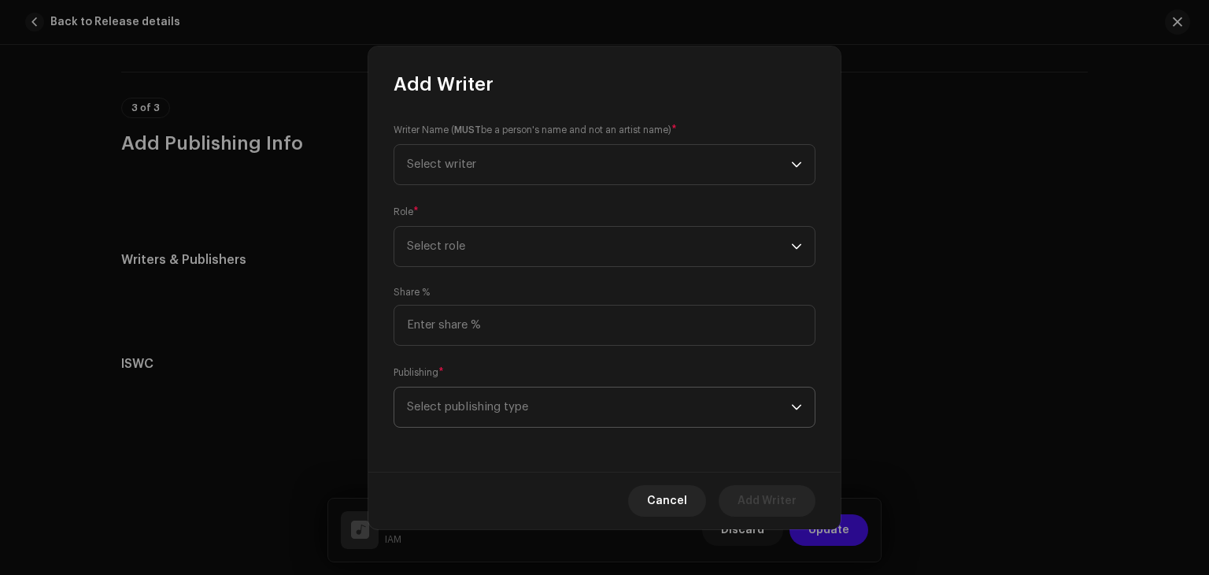
click at [521, 400] on span "Select publishing type" at bounding box center [599, 406] width 384 height 39
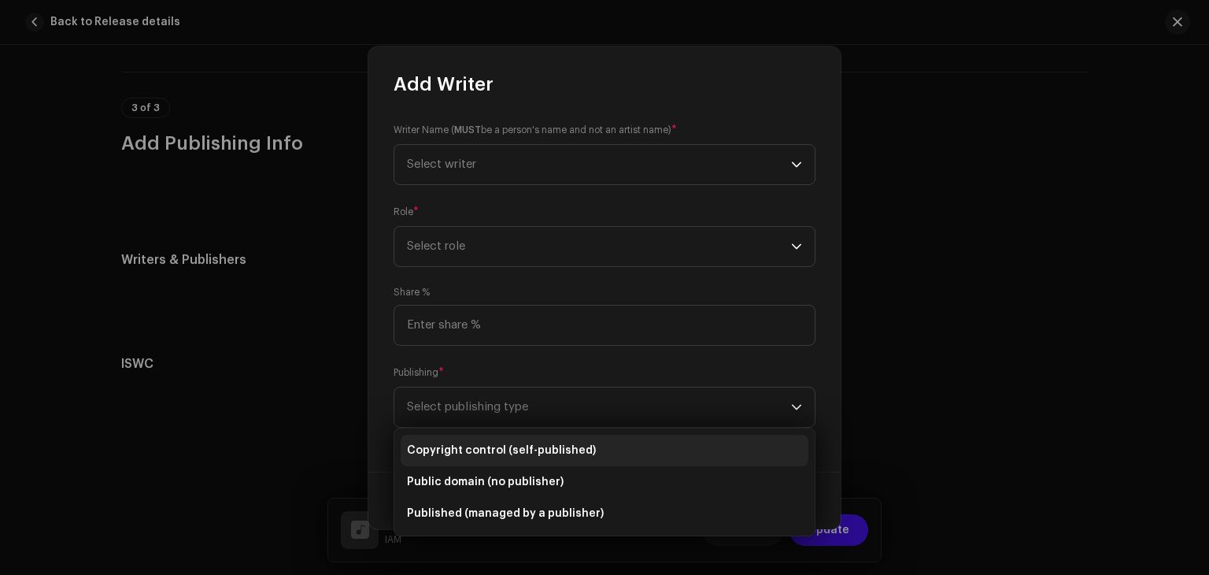
click at [564, 442] on span "Copyright control (self-published)" at bounding box center [501, 450] width 189 height 16
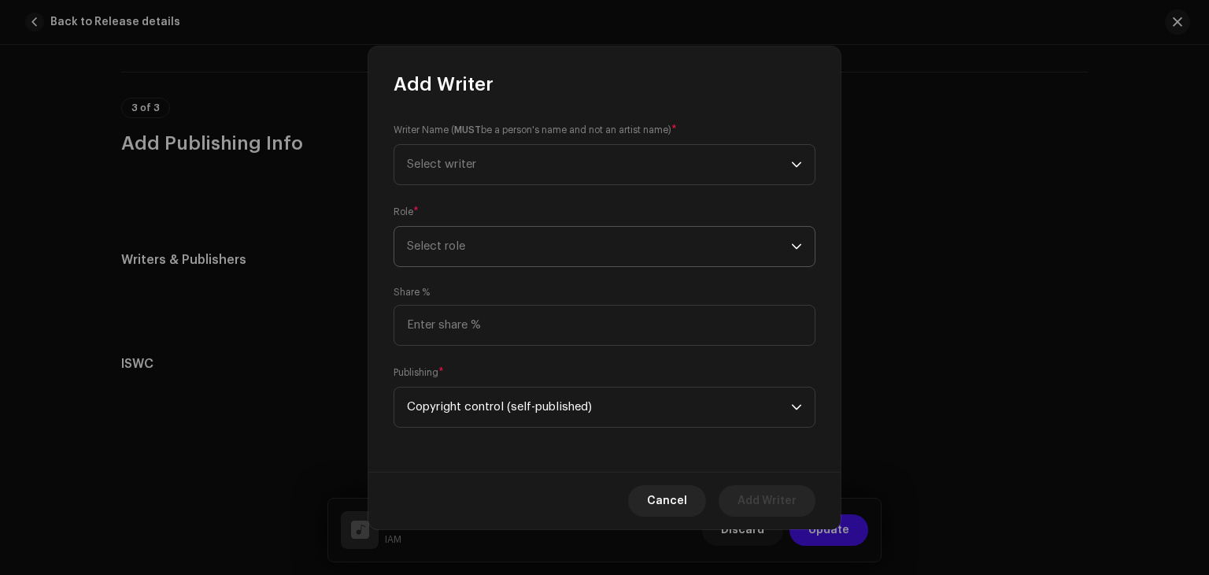
click at [531, 256] on span "Select role" at bounding box center [599, 246] width 384 height 39
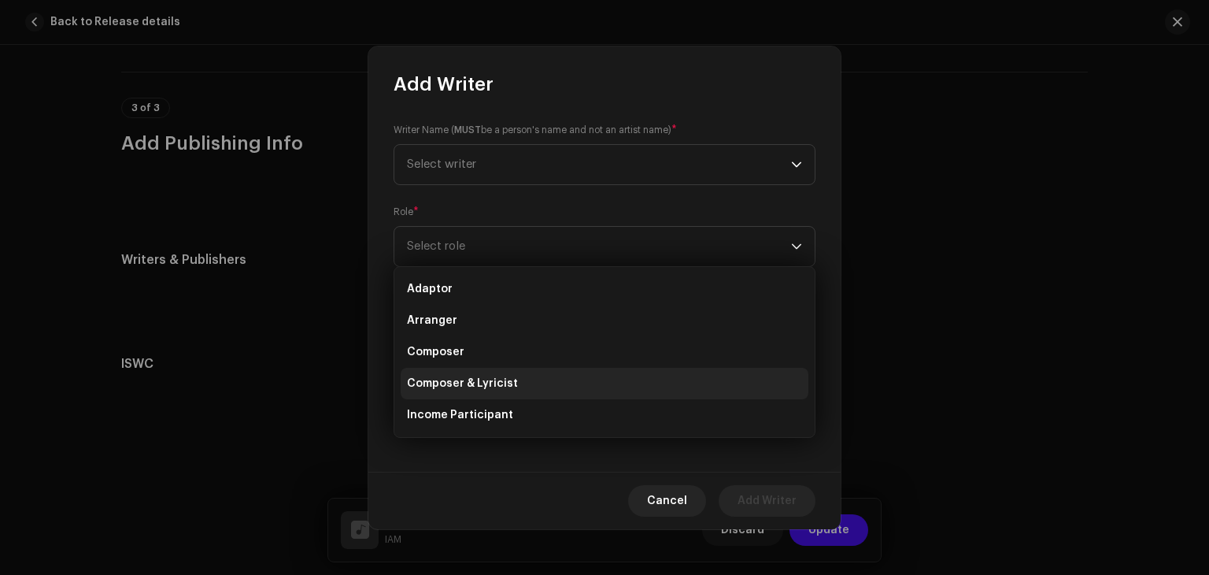
click at [548, 384] on li "Composer & Lyricist" at bounding box center [605, 383] width 408 height 31
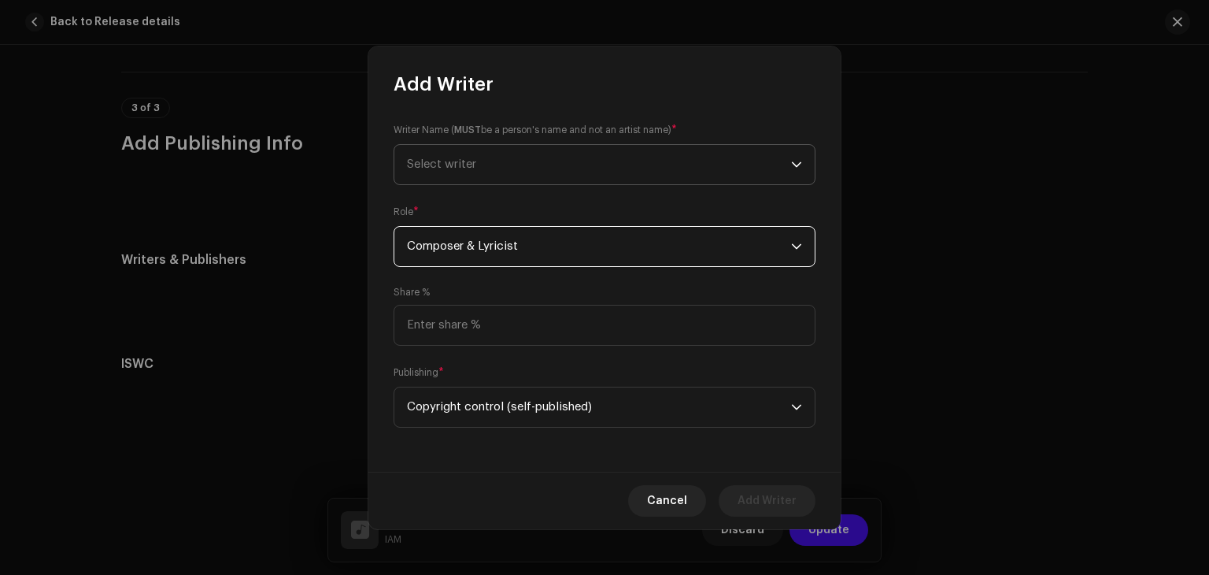
click at [554, 162] on span "Select writer" at bounding box center [599, 164] width 384 height 39
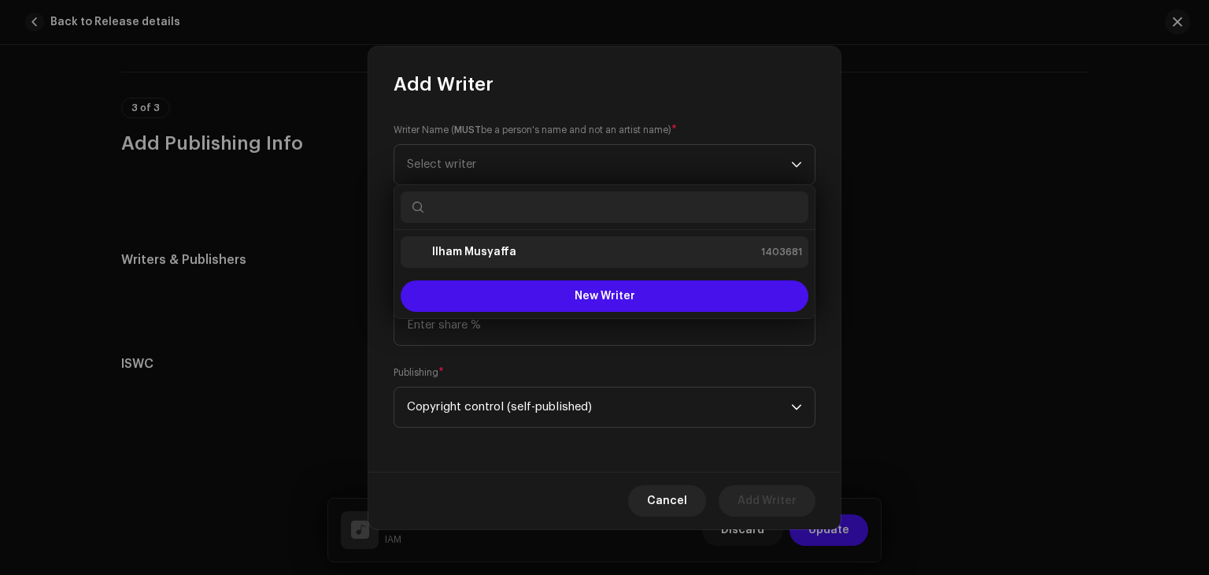
click at [557, 256] on div "Ilham Musyaffa 1403681" at bounding box center [604, 251] width 395 height 19
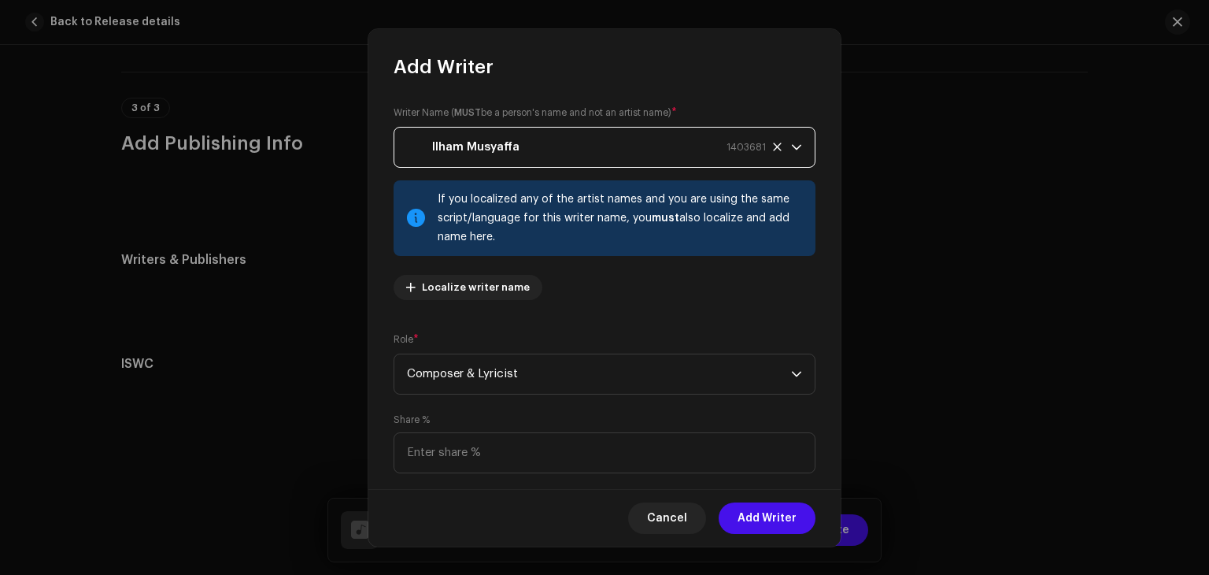
scroll to position [2, 0]
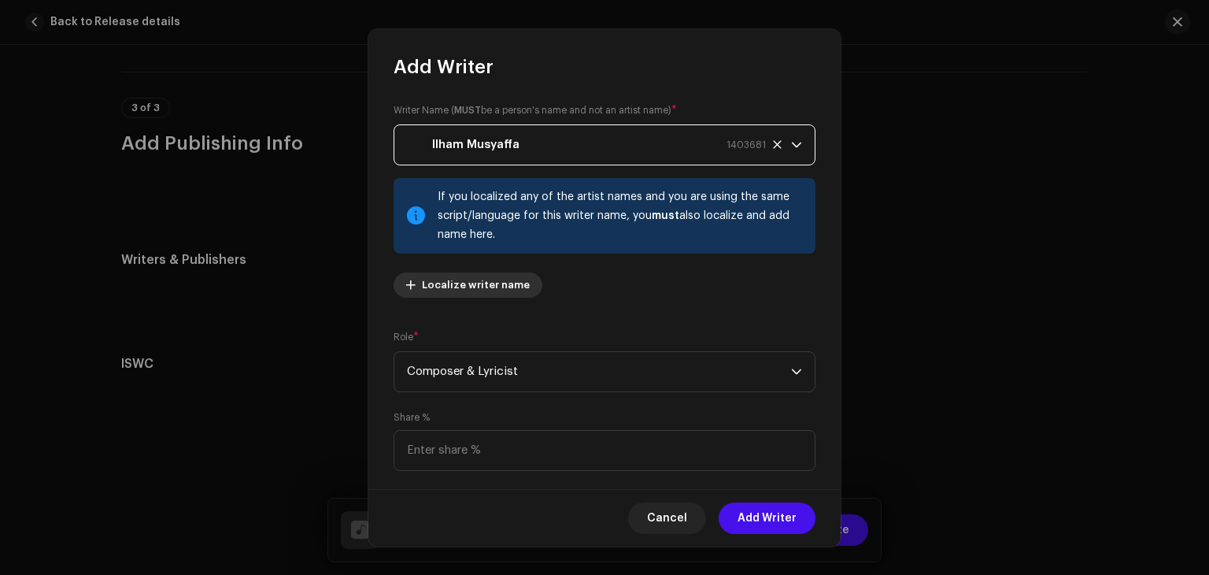
click at [498, 284] on span "Localize writer name" at bounding box center [476, 284] width 108 height 31
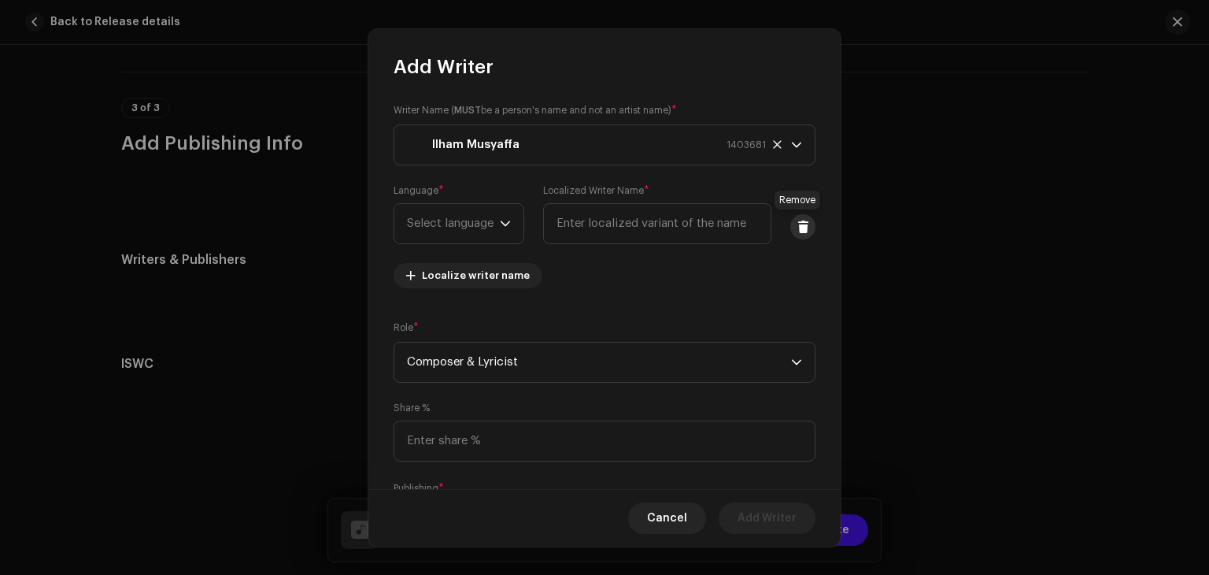
click at [805, 218] on button at bounding box center [802, 226] width 25 height 25
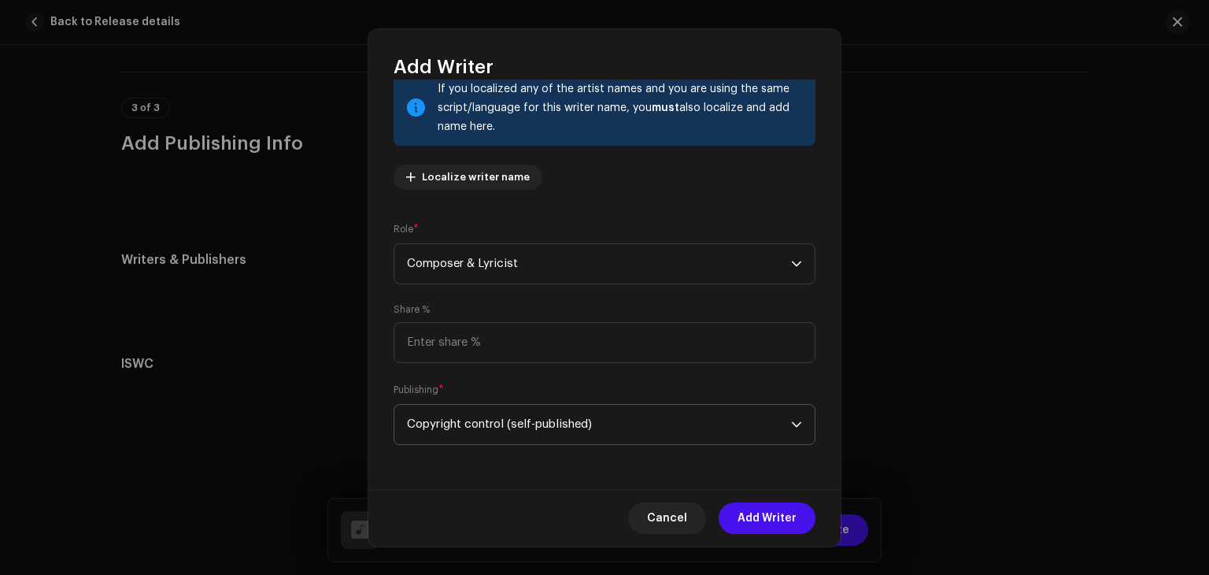
scroll to position [0, 0]
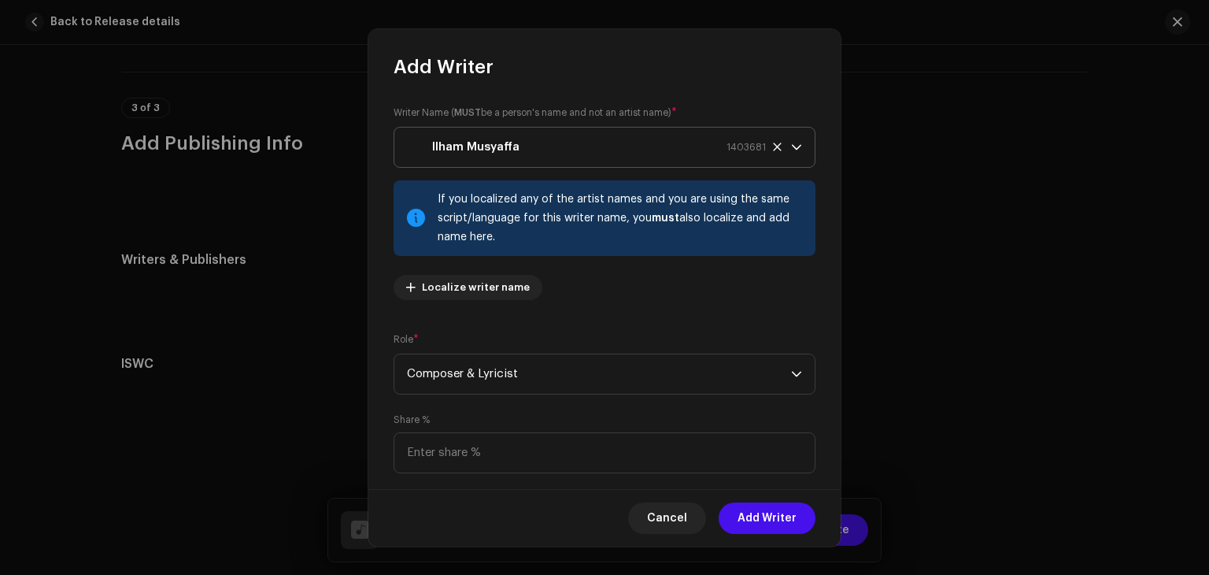
click at [554, 140] on div "Ilham Musyaffa 1403681" at bounding box center [586, 147] width 359 height 39
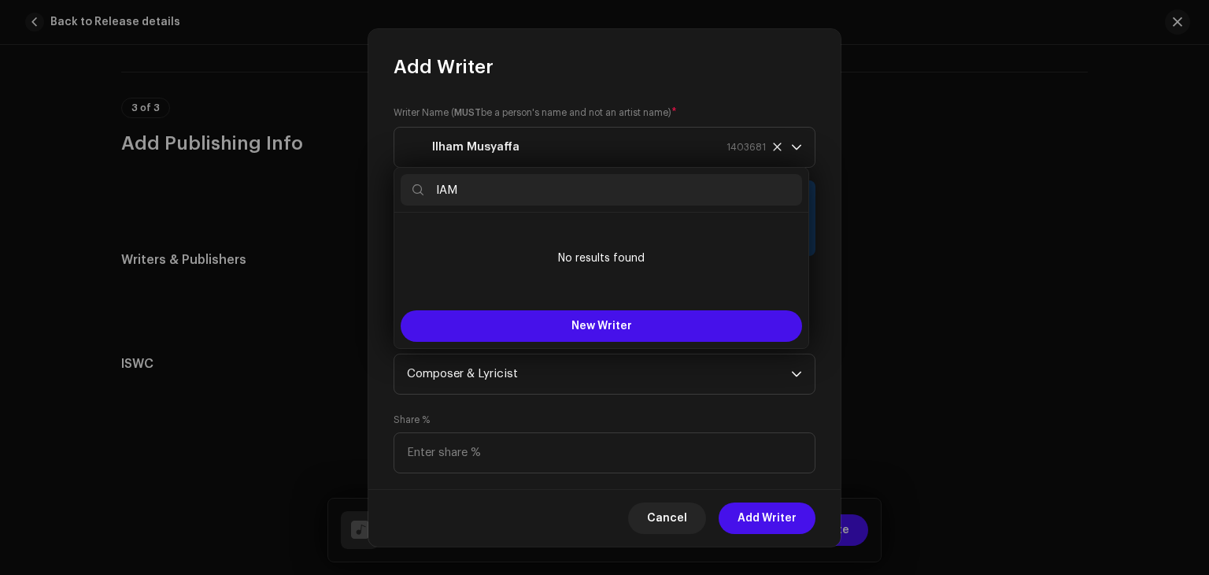
type input "IAM"
click at [747, 79] on div "Add Writer" at bounding box center [604, 54] width 472 height 50
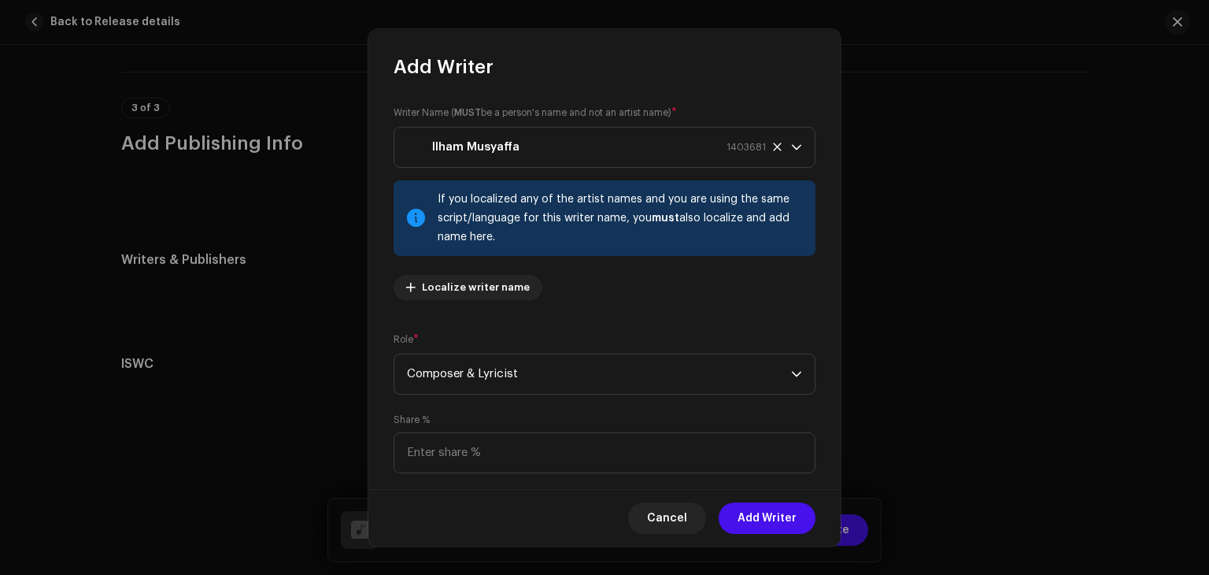
scroll to position [110, 0]
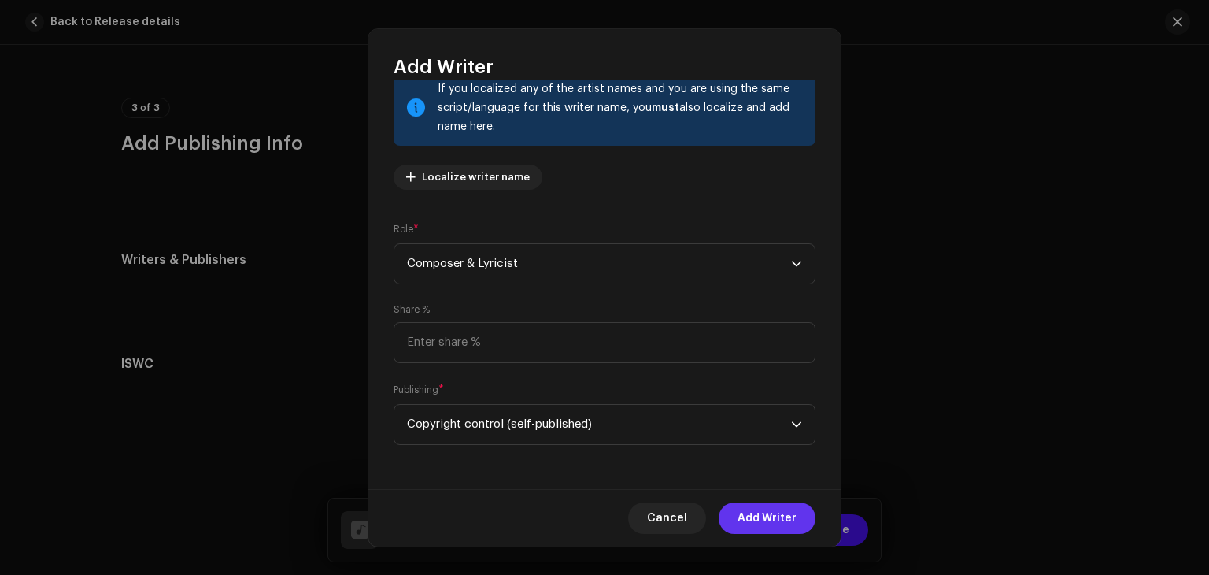
click at [755, 512] on span "Add Writer" at bounding box center [767, 517] width 59 height 31
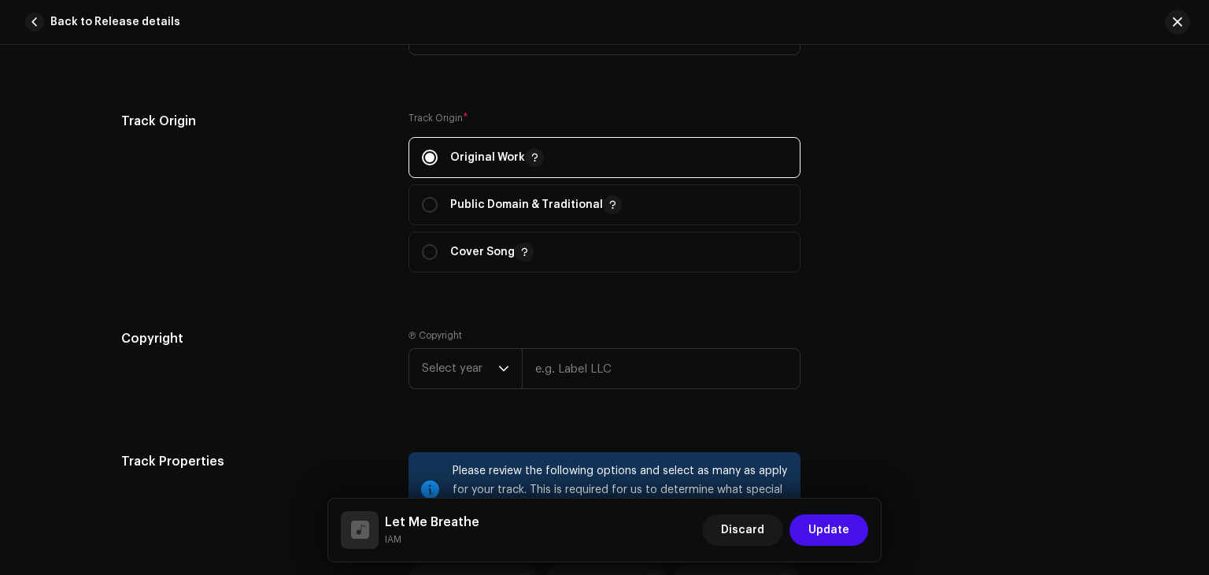
scroll to position [1867, 0]
click at [461, 374] on span "Select year" at bounding box center [460, 369] width 76 height 39
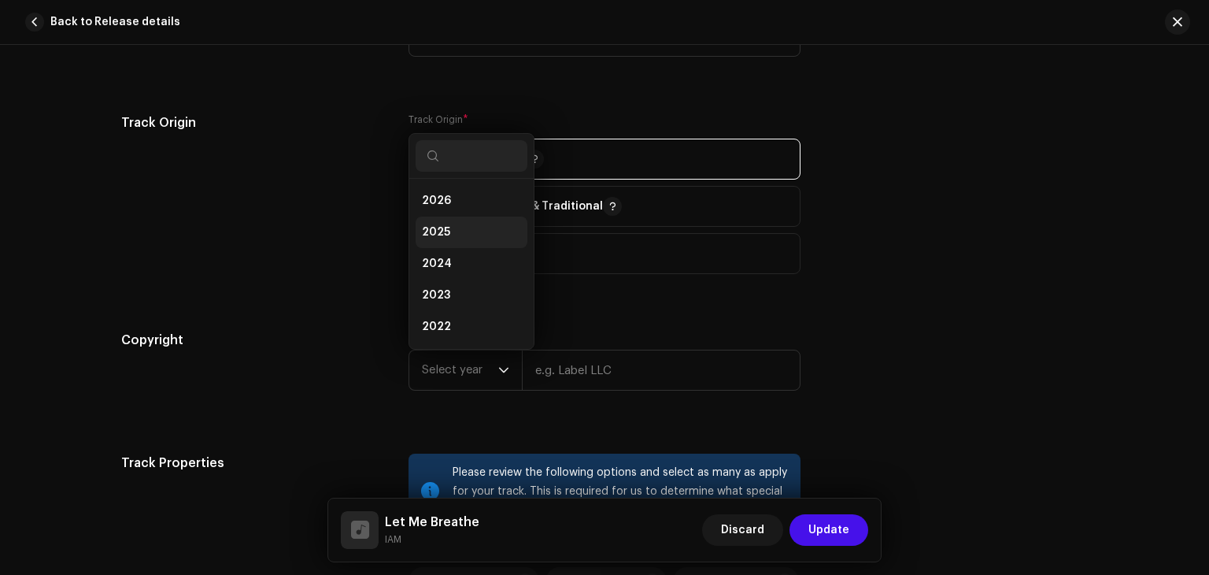
click at [476, 236] on li "2025" at bounding box center [472, 231] width 112 height 31
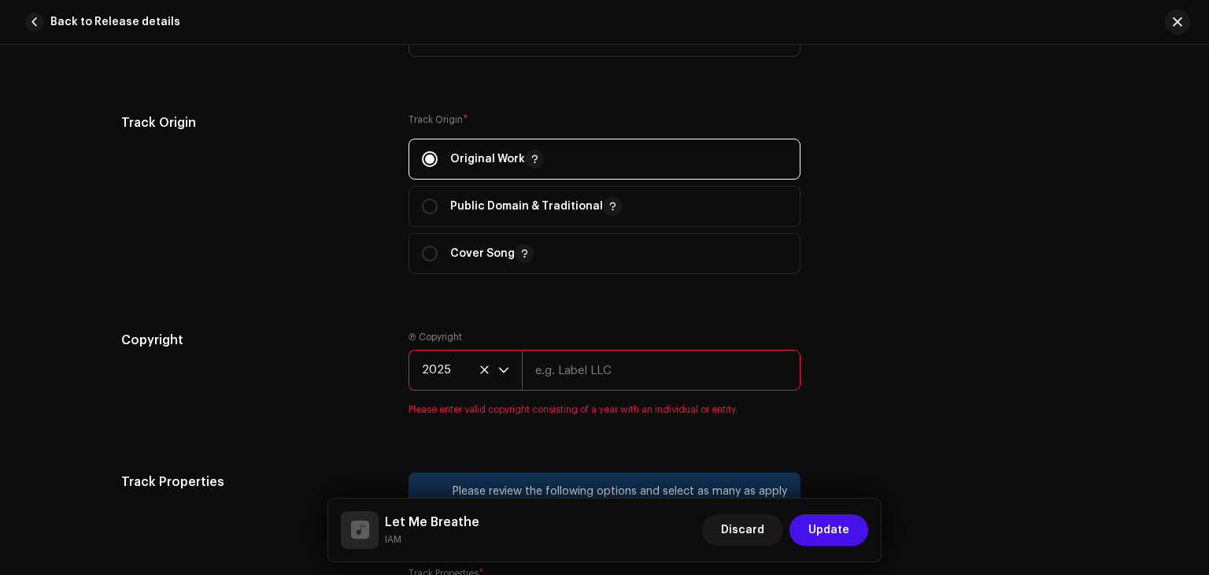
click at [591, 374] on input "text" at bounding box center [661, 370] width 279 height 41
click at [1115, 322] on div "Track details Complete the following to finalize your track. 1 of 3 Add Audio F…" at bounding box center [604, 310] width 1209 height 530
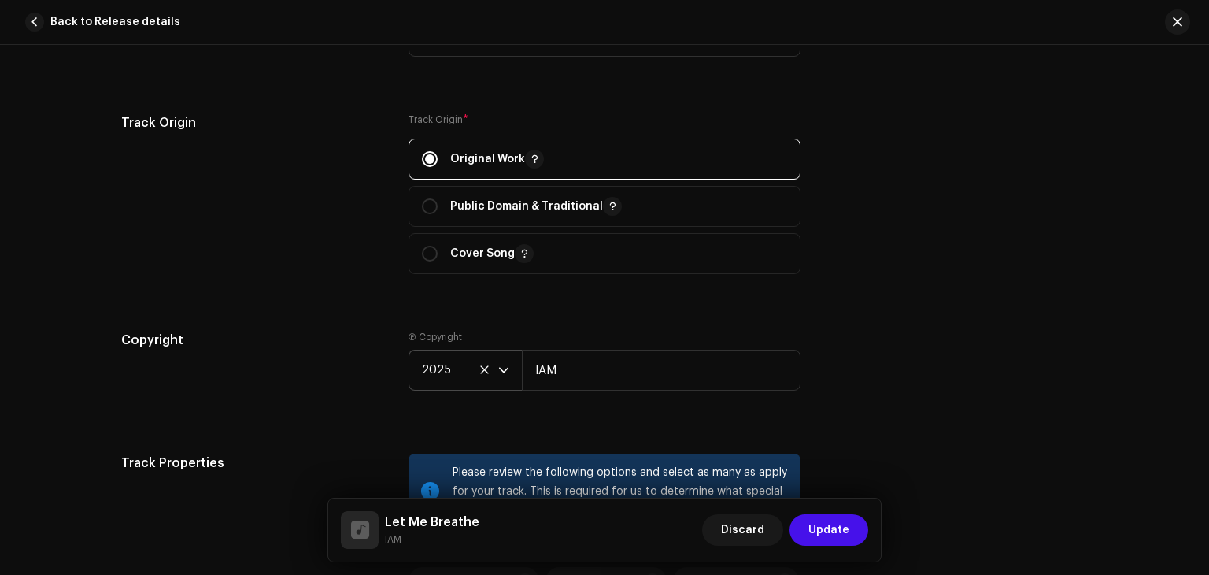
click at [486, 369] on span "2025" at bounding box center [460, 369] width 76 height 39
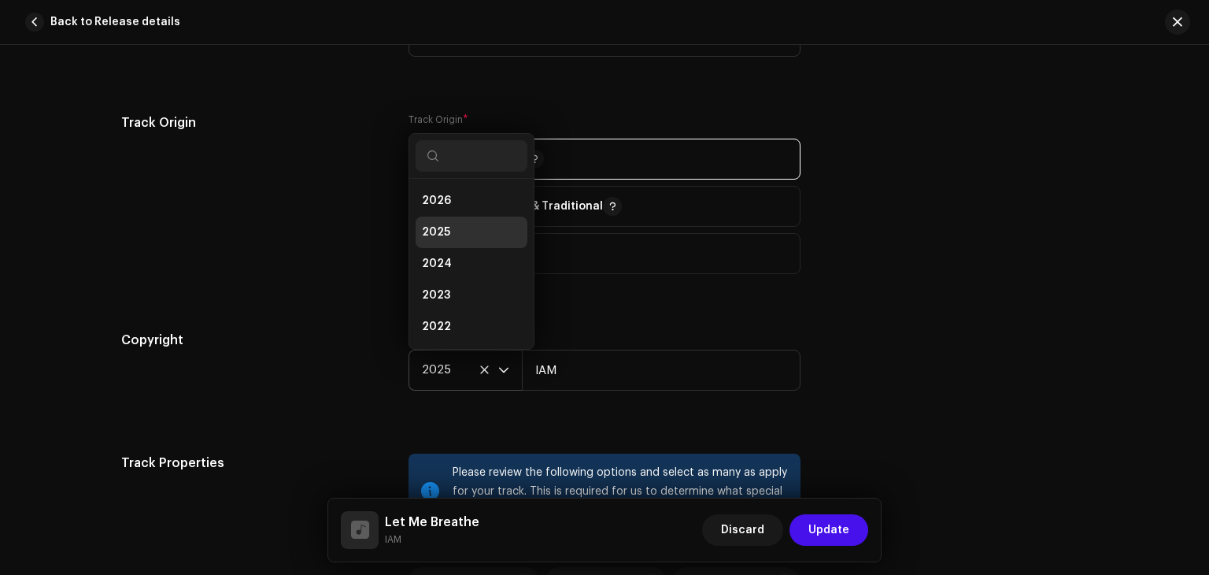
scroll to position [0, 0]
click at [480, 375] on icon at bounding box center [484, 369] width 10 height 10
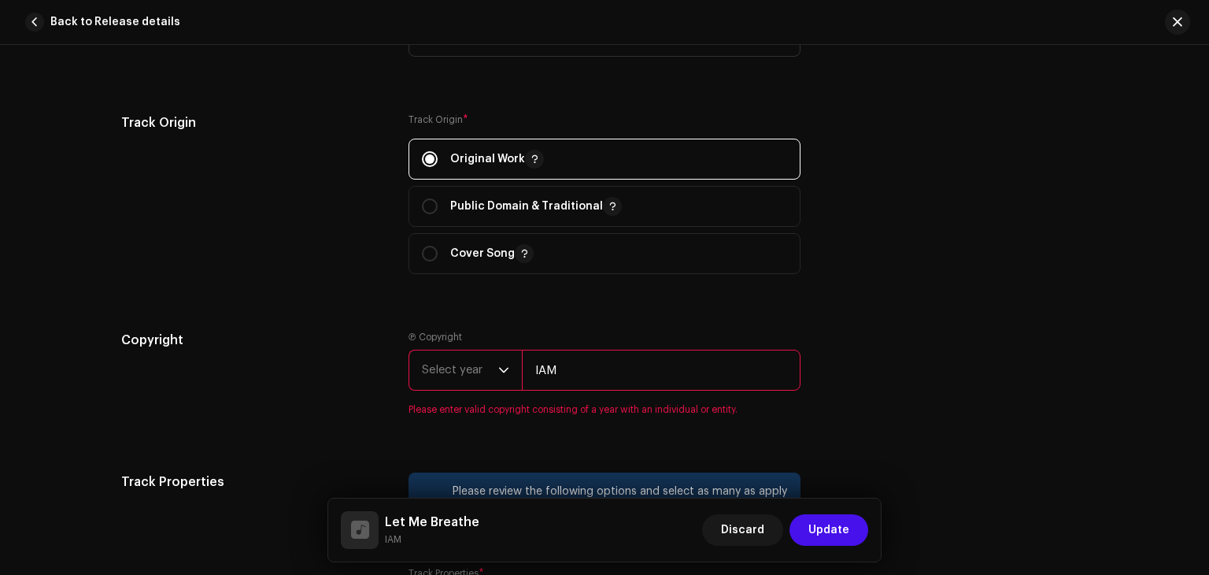
click at [588, 377] on input "IAM" at bounding box center [661, 370] width 279 height 41
type input "I"
click at [822, 394] on div "Copyright Ⓟ Copyright Select year Please enter valid copyright consisting of a …" at bounding box center [604, 383] width 967 height 104
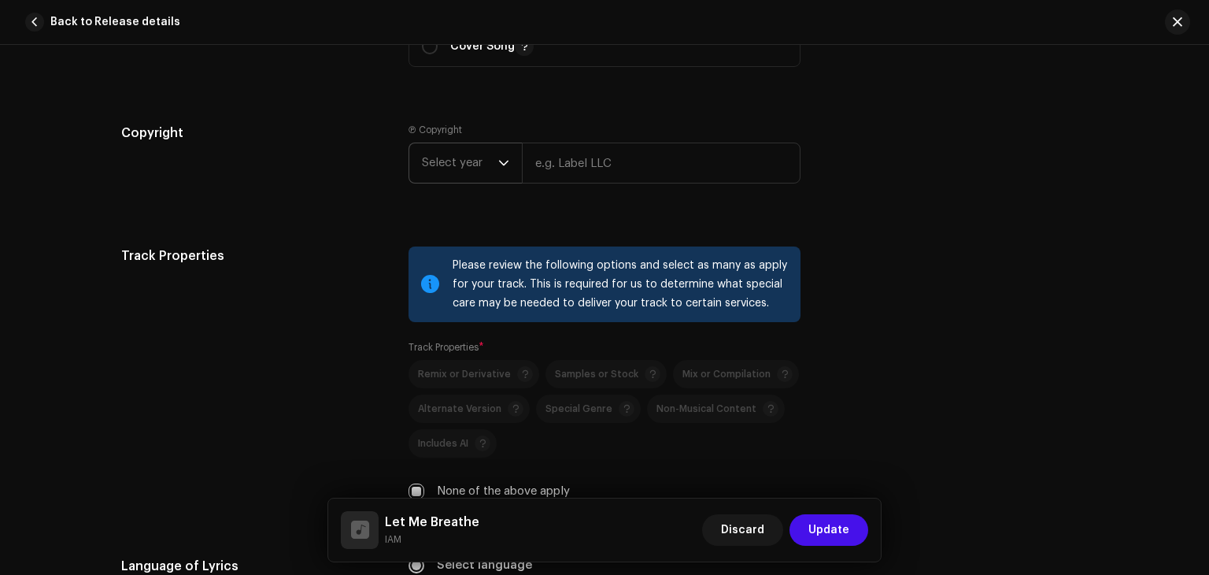
scroll to position [2075, 0]
click at [639, 172] on input "text" at bounding box center [661, 162] width 279 height 41
type input "IAM"
click at [478, 153] on span "Select year" at bounding box center [460, 161] width 76 height 39
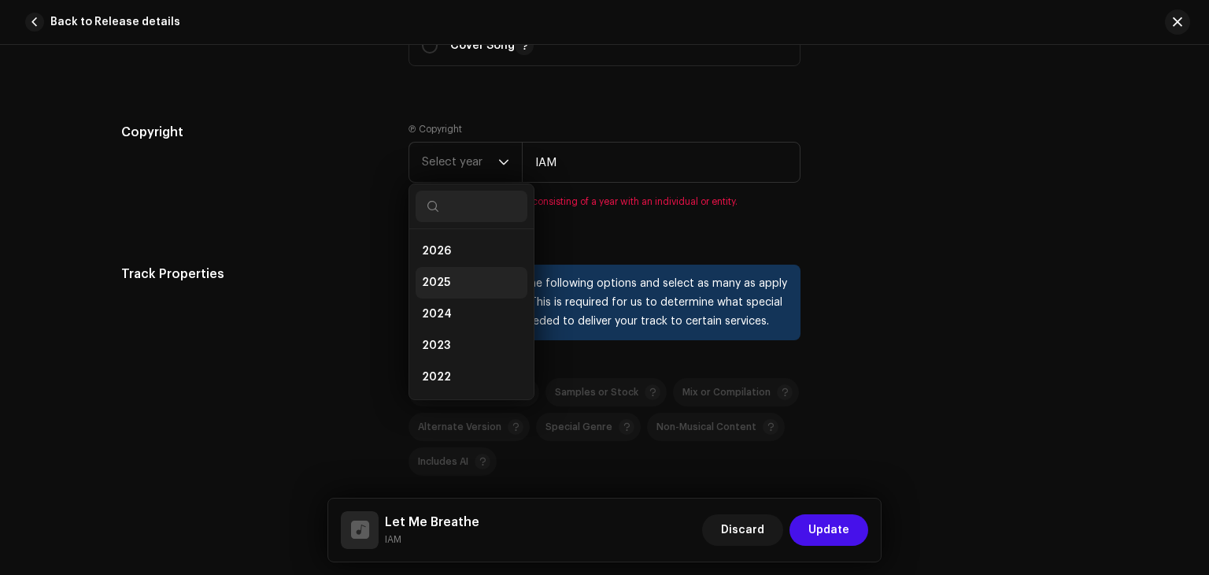
click at [490, 275] on li "2025" at bounding box center [472, 282] width 112 height 31
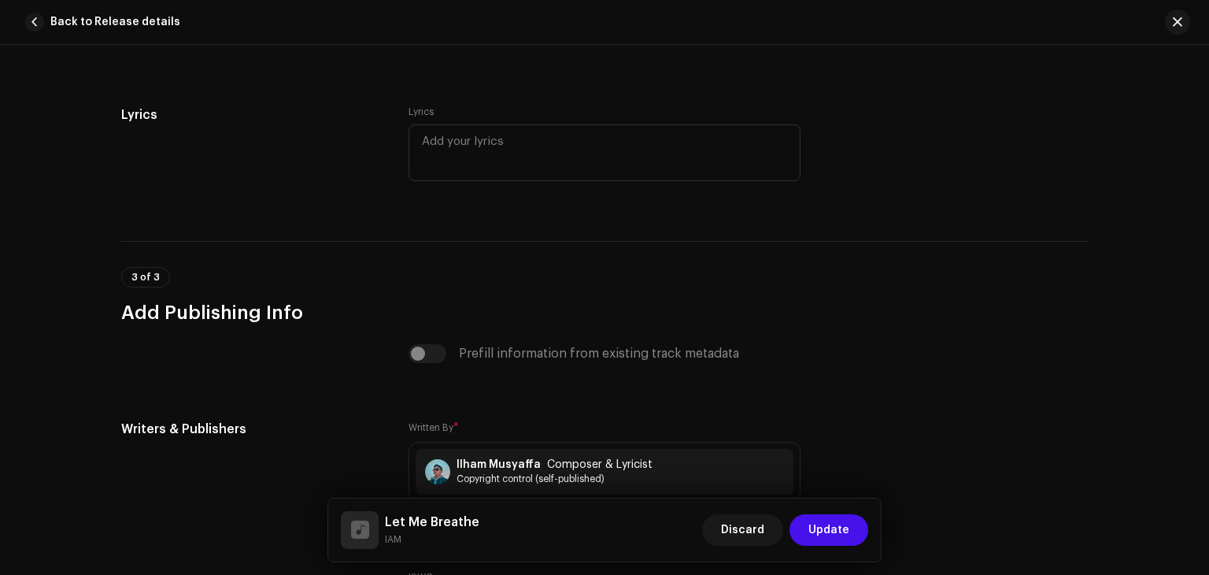
scroll to position [2908, 0]
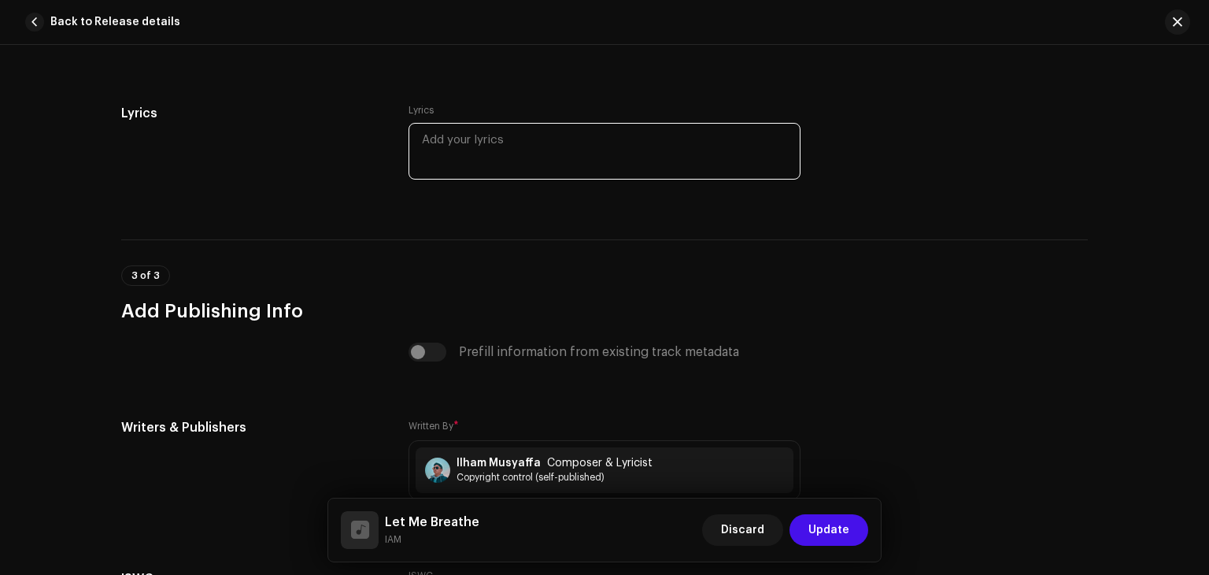
click at [592, 131] on textarea at bounding box center [605, 151] width 392 height 57
click at [475, 161] on textarea at bounding box center [605, 151] width 392 height 57
paste textarea "[Verse] My head is full, my chest feels tight. Walk down the street knowing tha…"
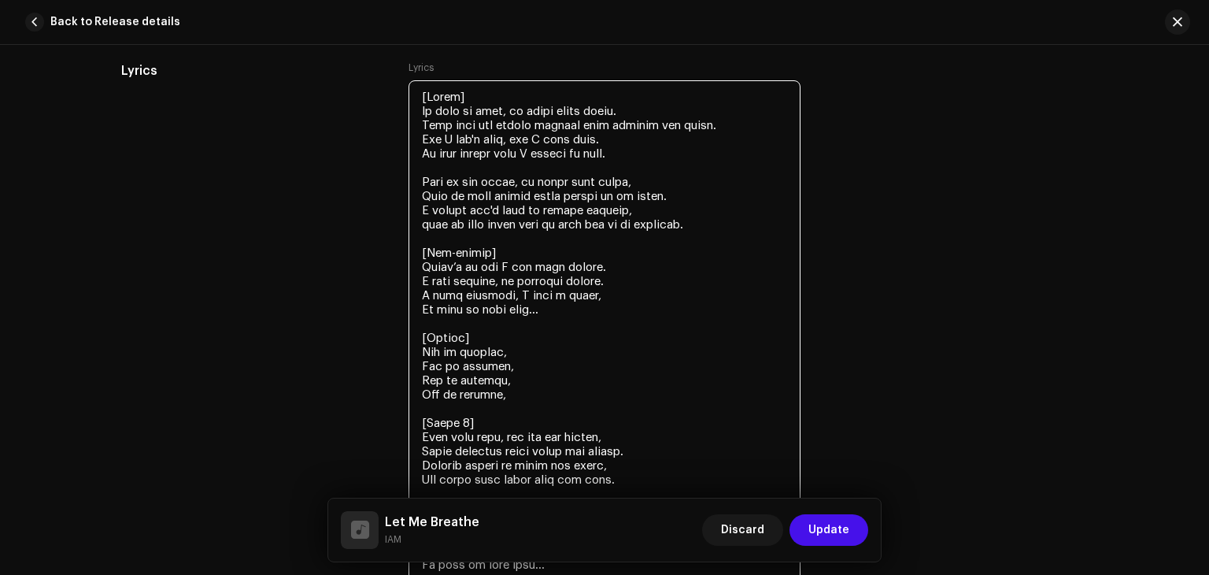
scroll to position [2950, 0]
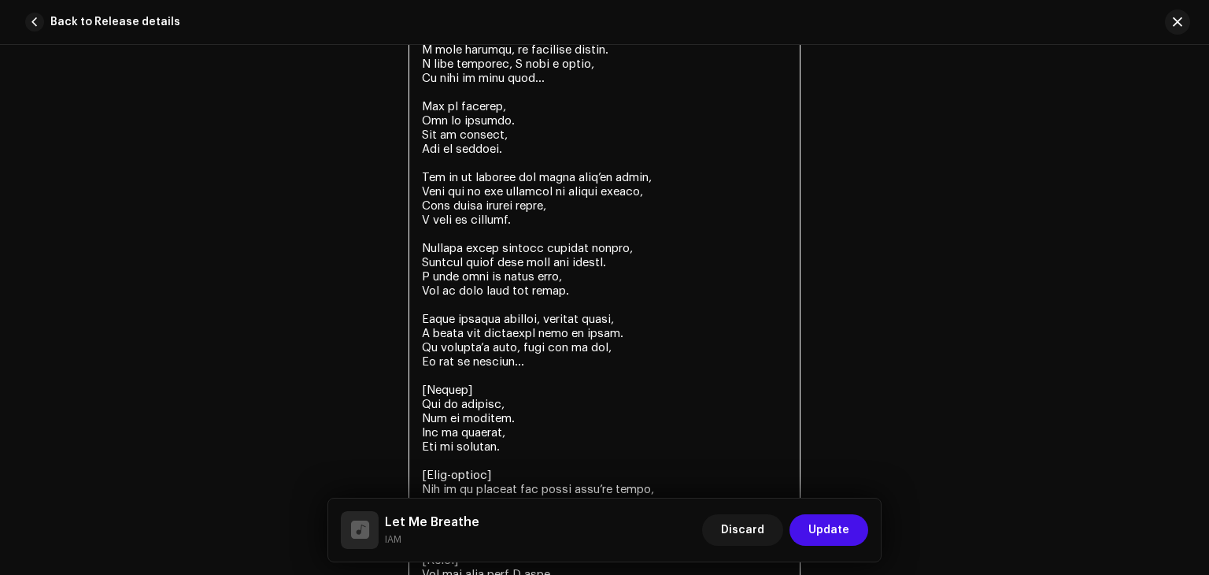
scroll to position [3369, 0]
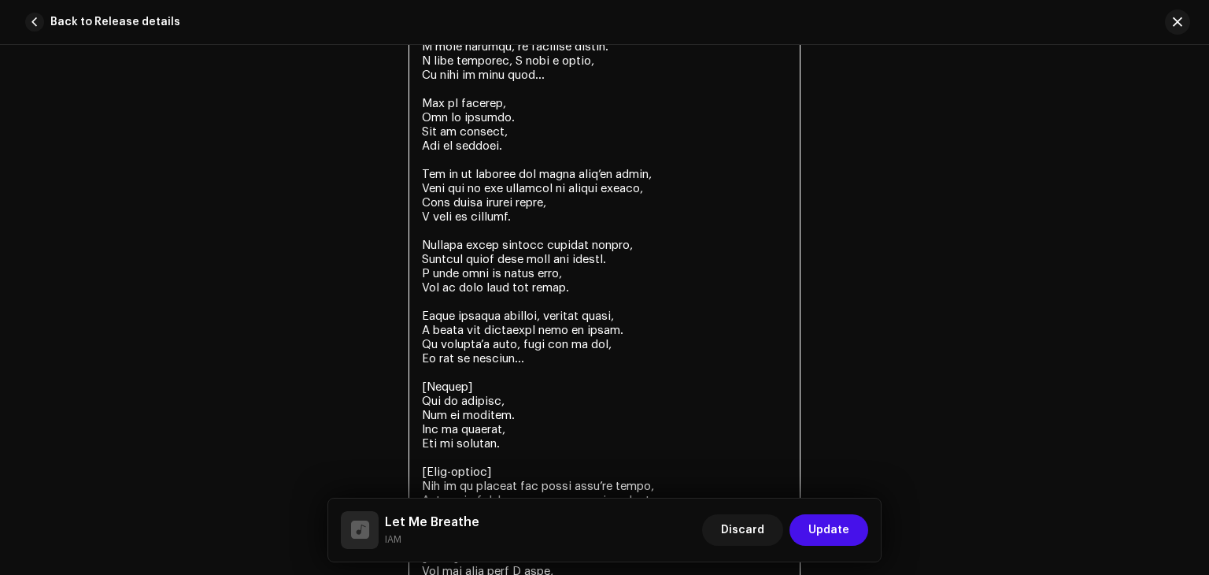
click at [419, 386] on textarea at bounding box center [605, 146] width 392 height 968
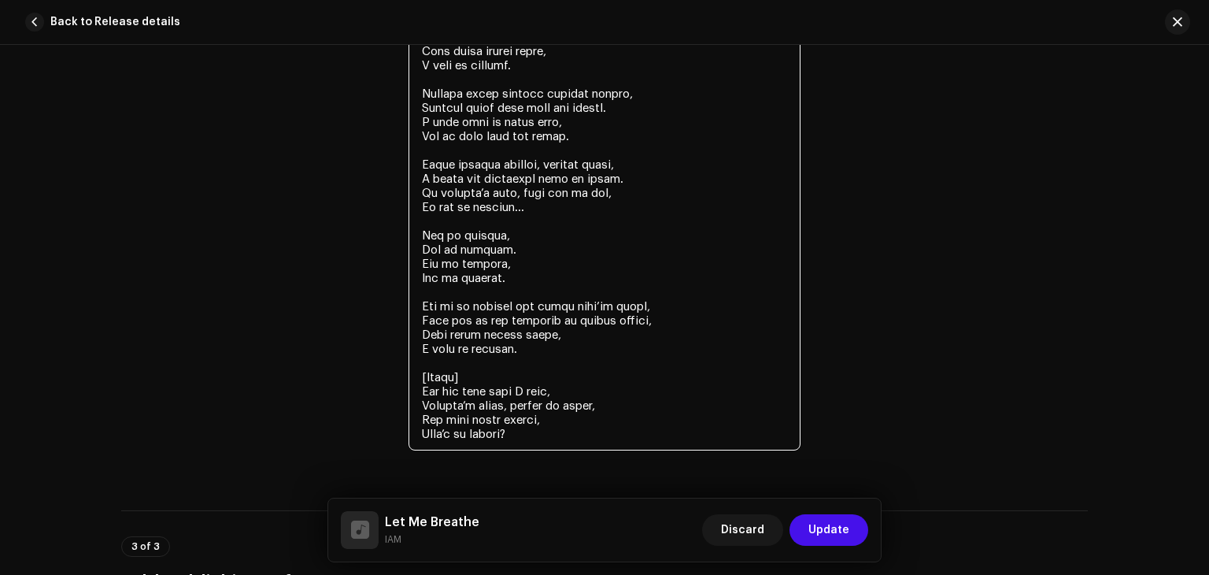
scroll to position [3521, 0]
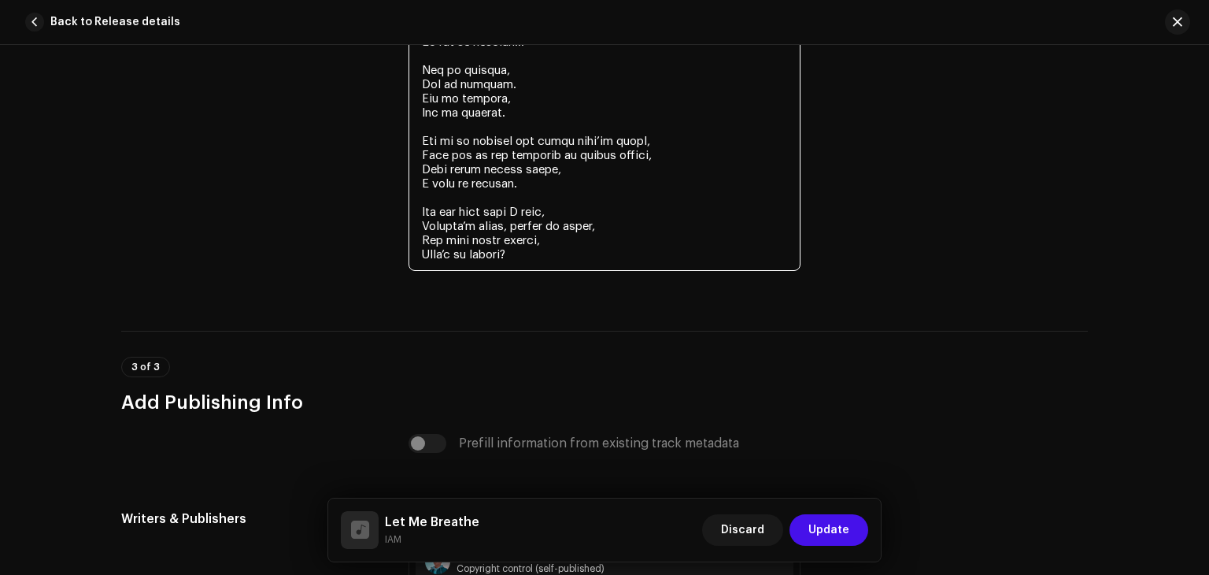
scroll to position [3996, 0]
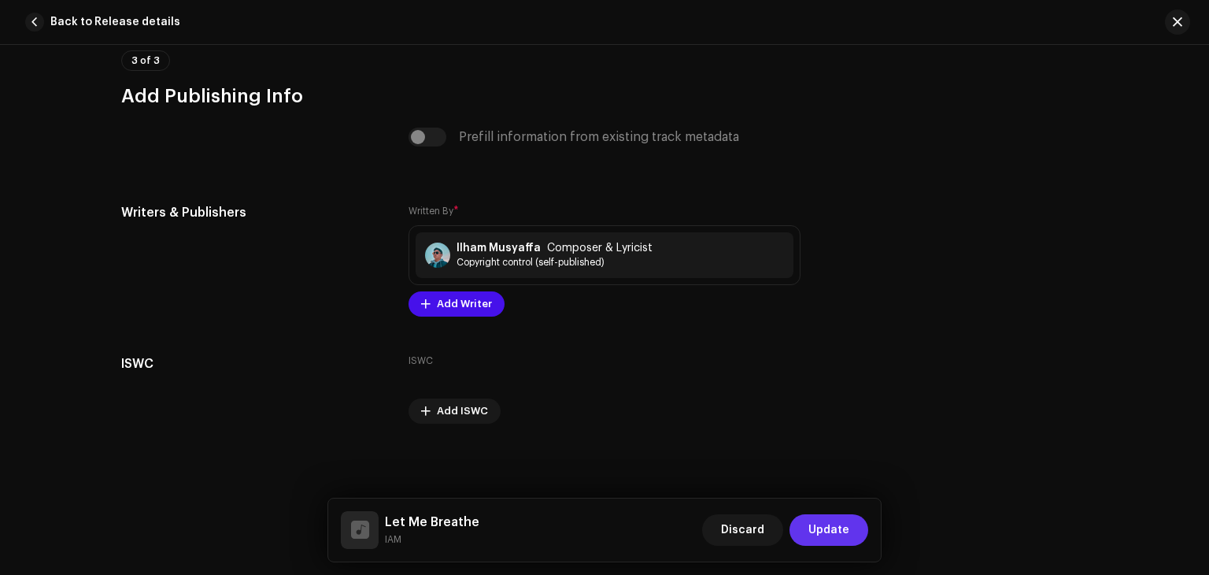
type textarea "My head is full, my chest feels tight. Walk down the street knowing that nothin…"
click at [834, 533] on span "Update" at bounding box center [828, 529] width 41 height 31
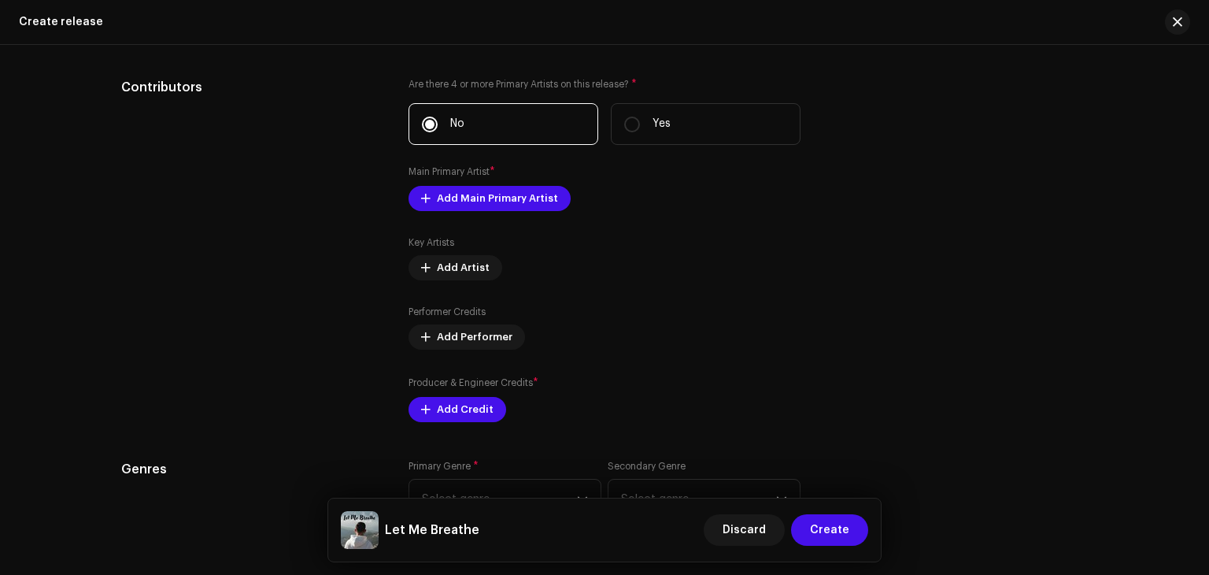
scroll to position [1870, 0]
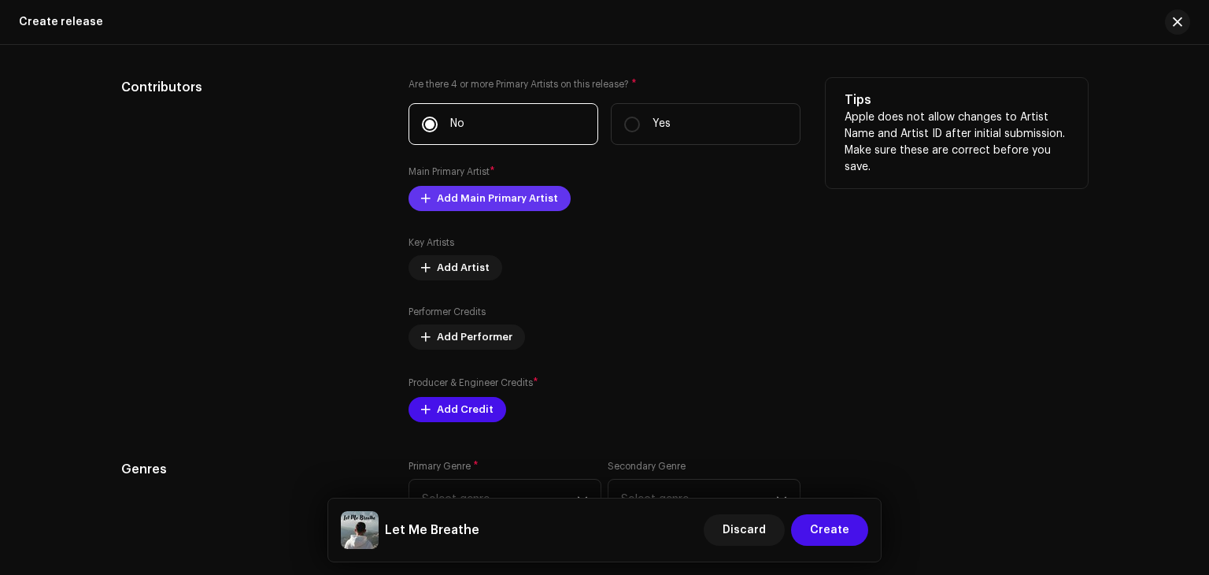
click at [520, 202] on span "Add Main Primary Artist" at bounding box center [497, 198] width 121 height 31
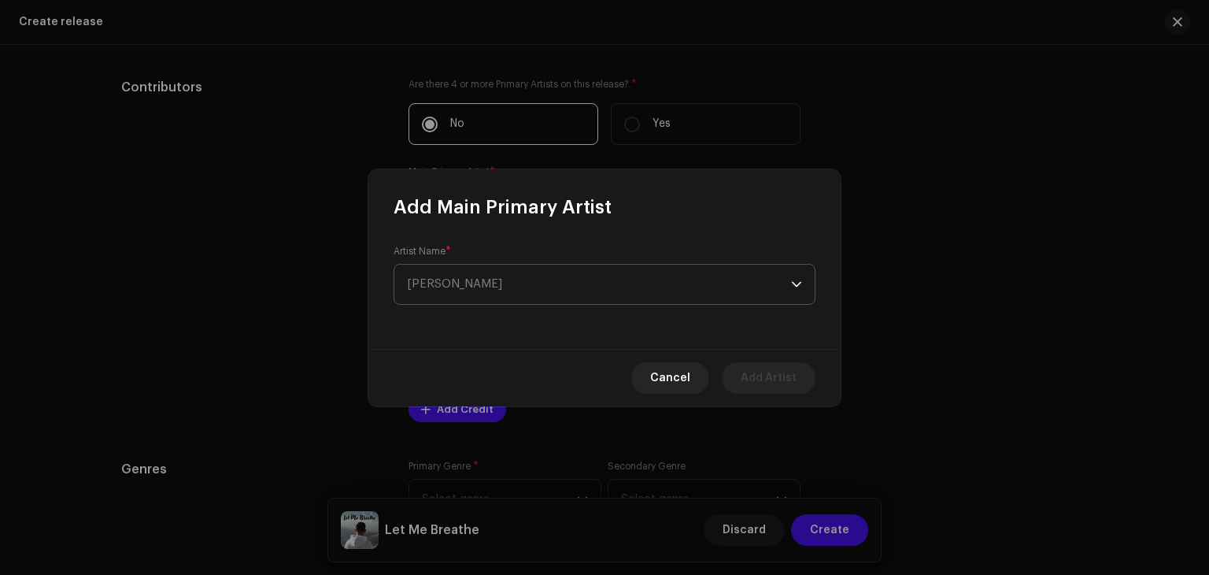
click at [548, 294] on span "Select Artist" at bounding box center [599, 284] width 384 height 39
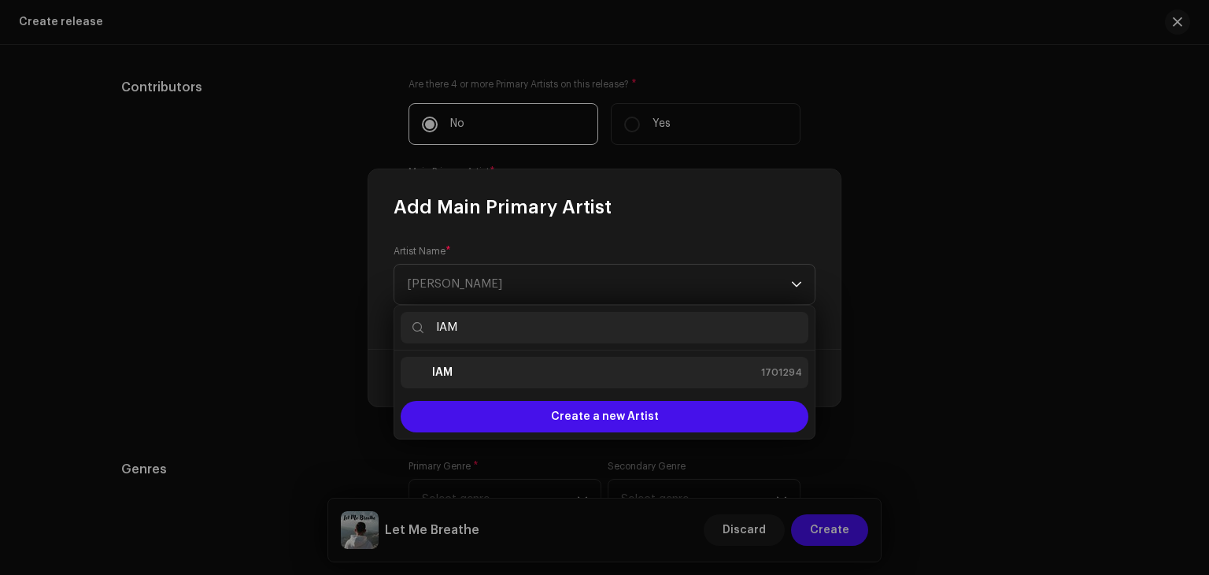
type input "IAM"
click at [571, 368] on div "IAM 1701294" at bounding box center [604, 372] width 395 height 19
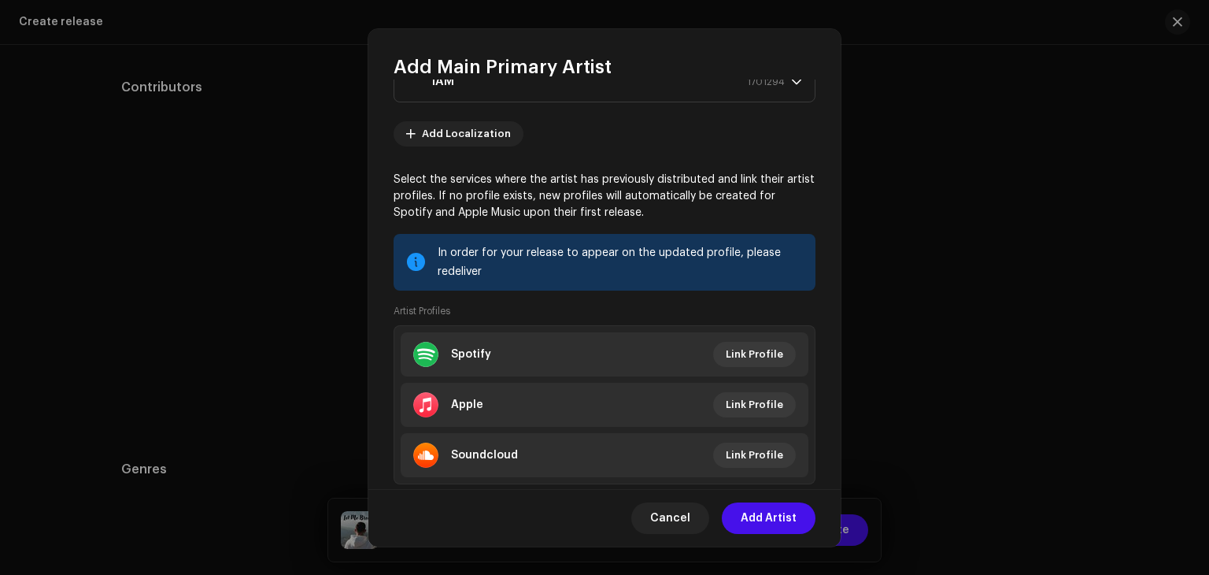
scroll to position [102, 0]
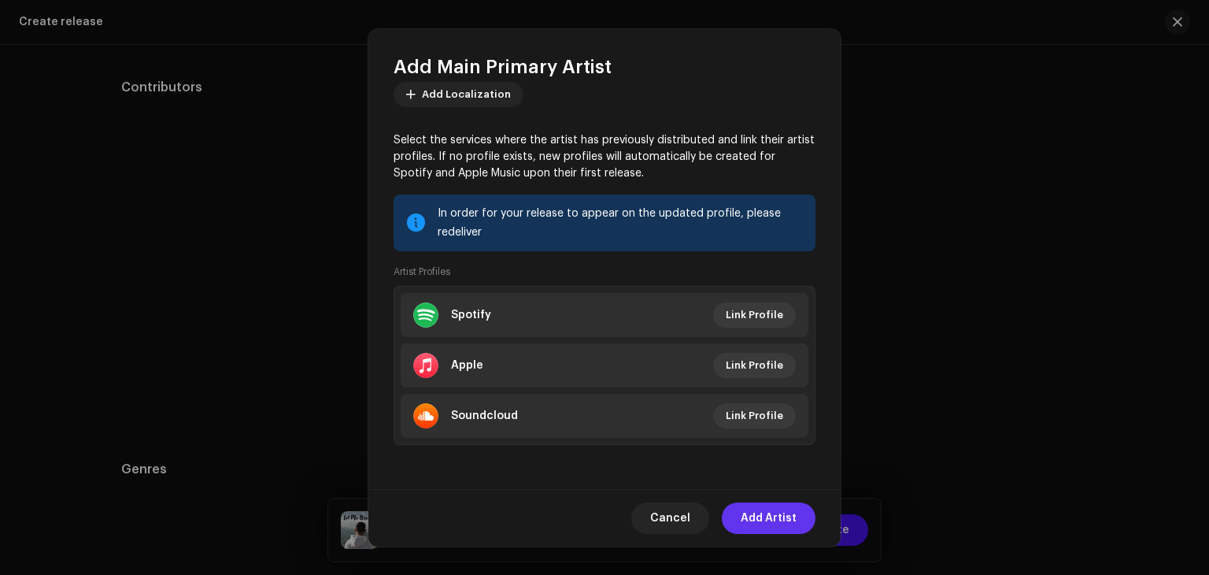
click at [753, 525] on span "Add Artist" at bounding box center [769, 517] width 56 height 31
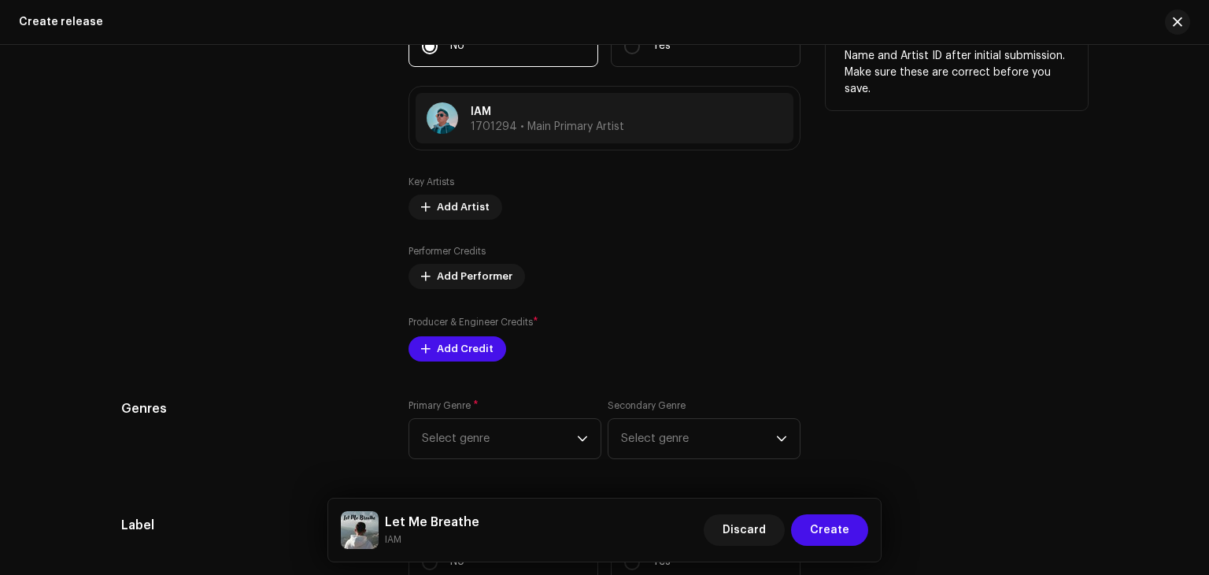
scroll to position [1957, 0]
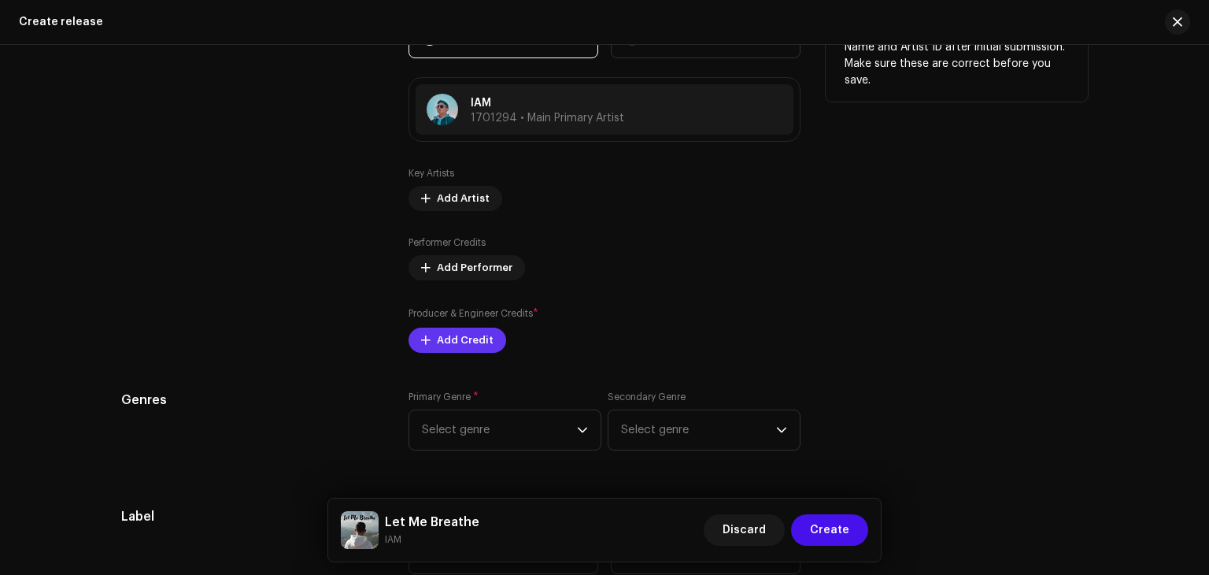
click at [422, 344] on span at bounding box center [425, 340] width 9 height 13
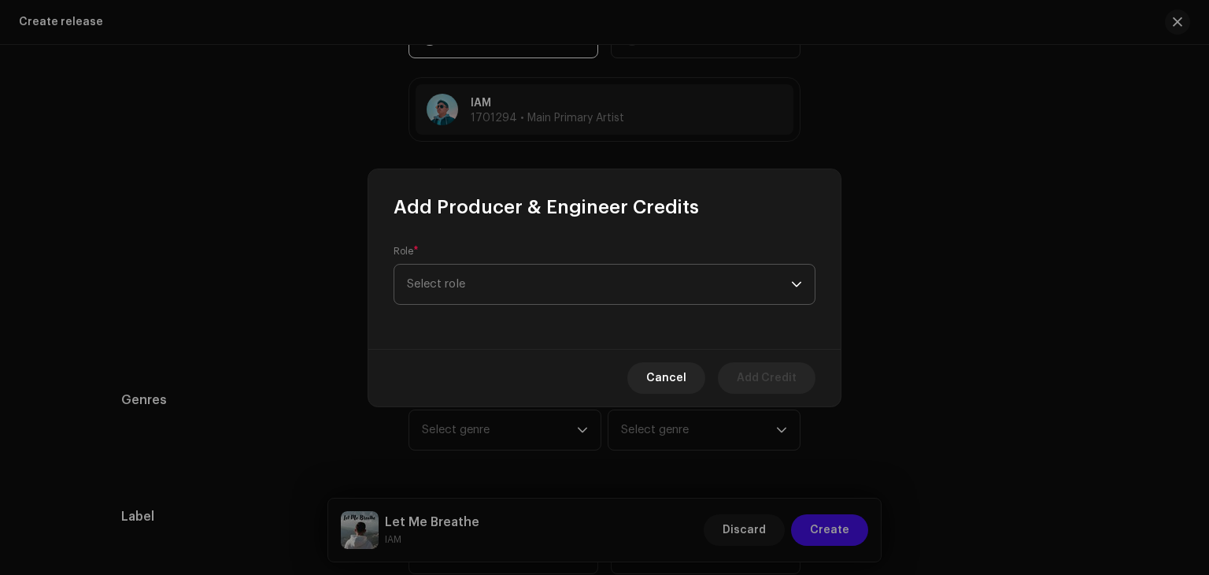
click at [479, 281] on span "Select role" at bounding box center [599, 284] width 384 height 39
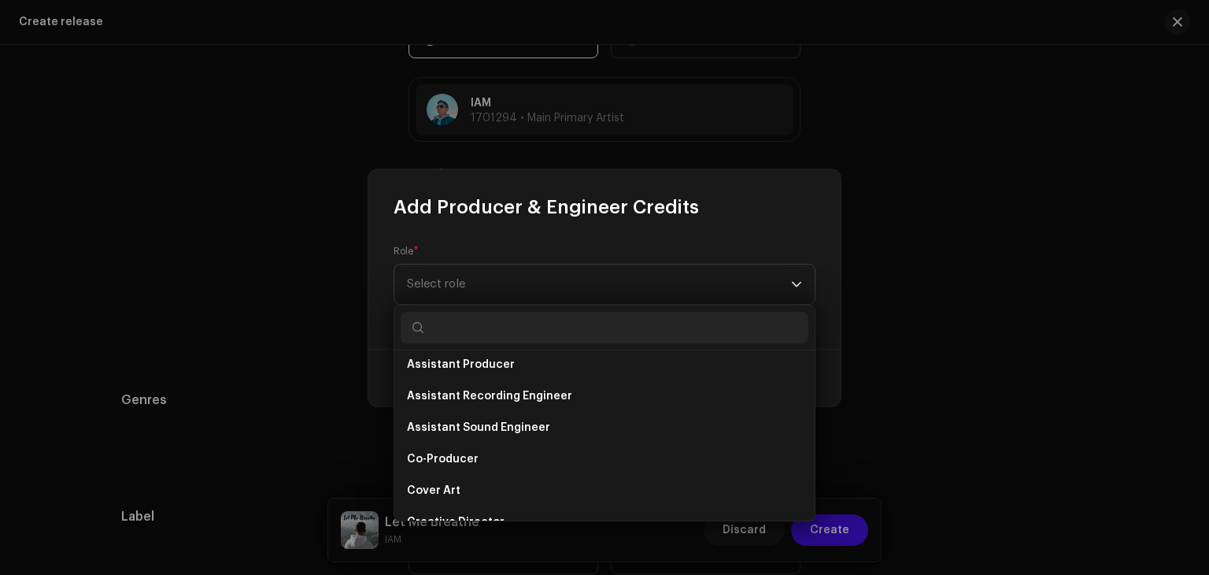
scroll to position [0, 0]
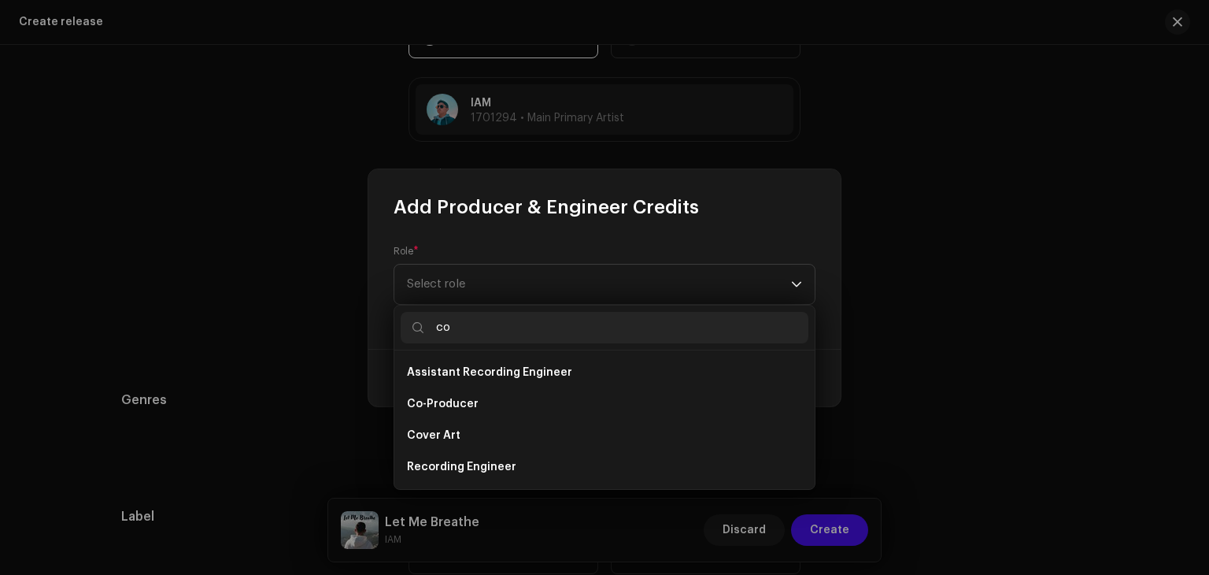
type input "c"
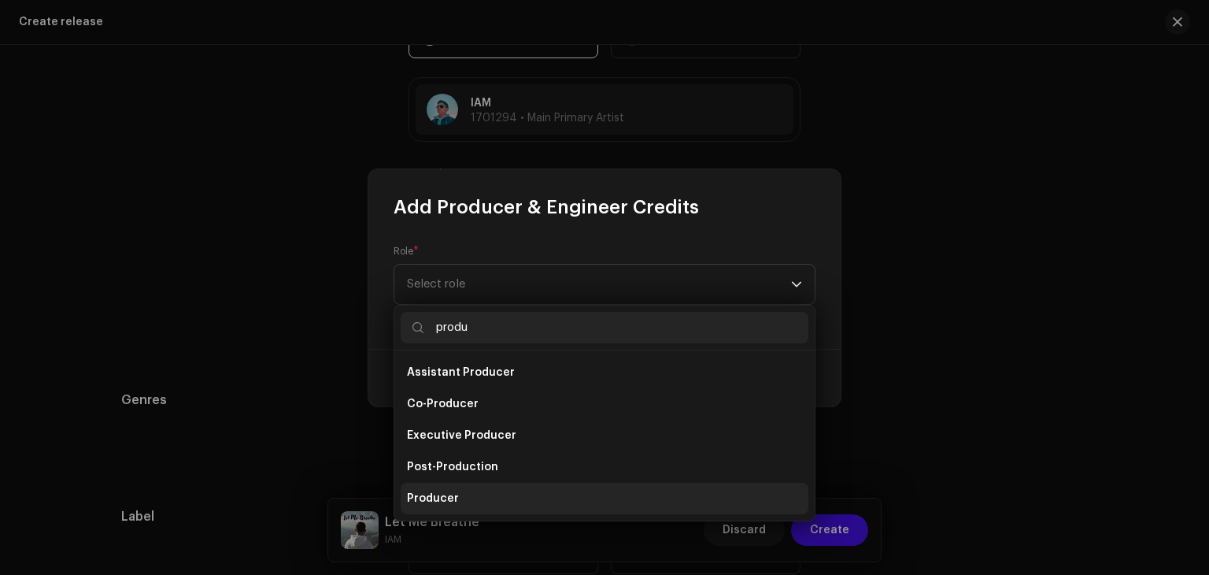
type input "produ"
click at [501, 493] on li "Producer" at bounding box center [605, 498] width 408 height 31
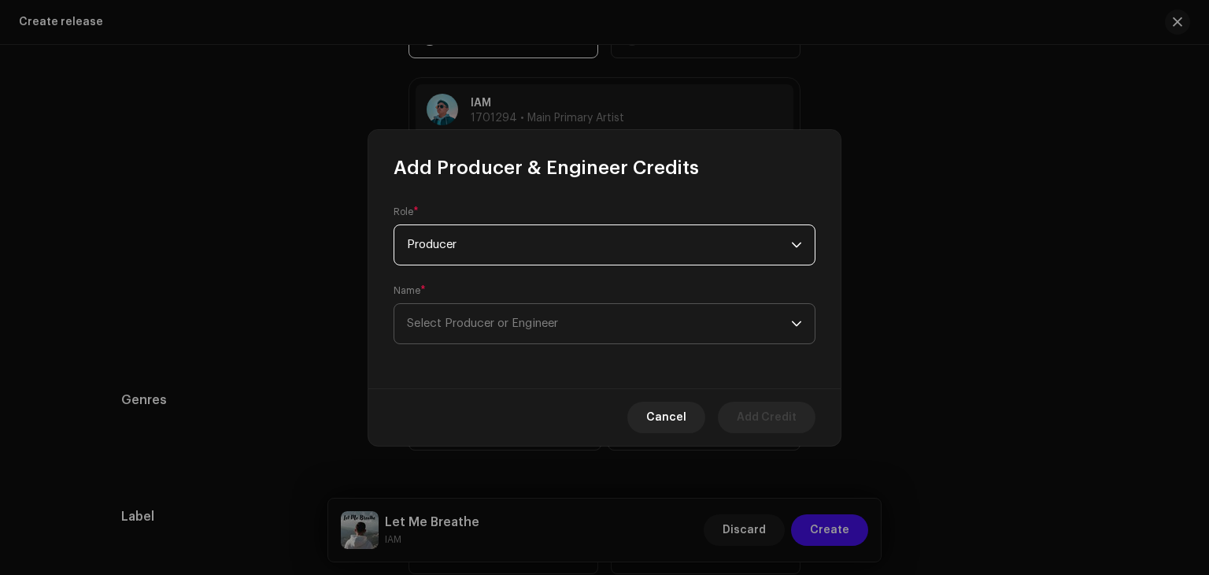
click at [558, 319] on span "Select Producer or Engineer" at bounding box center [482, 323] width 151 height 12
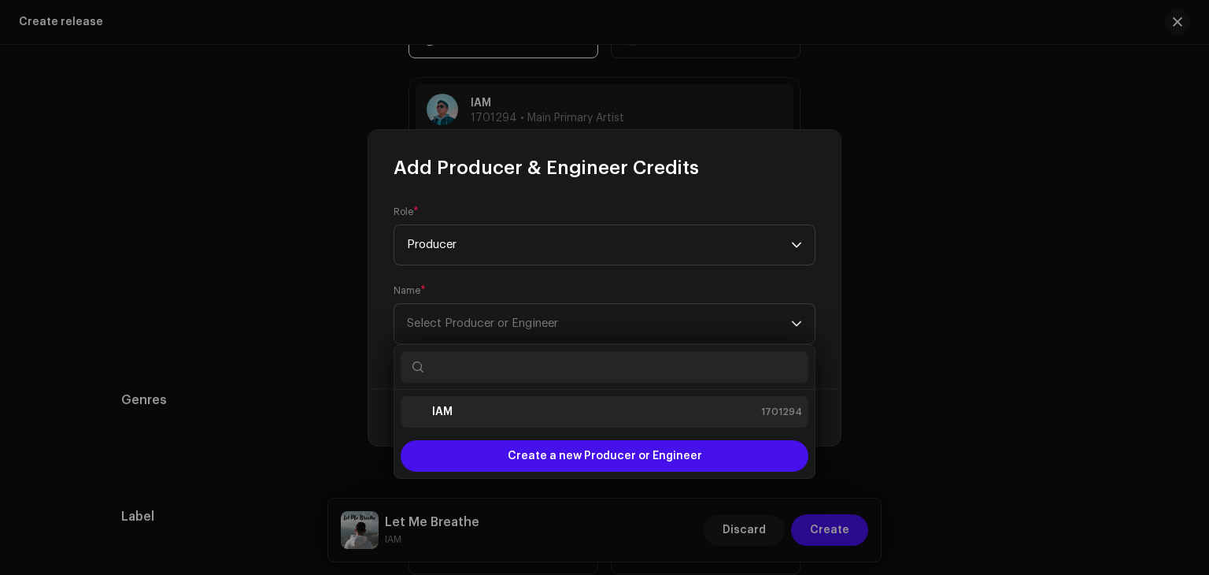
click at [614, 402] on div "IAM 1701294" at bounding box center [604, 411] width 395 height 19
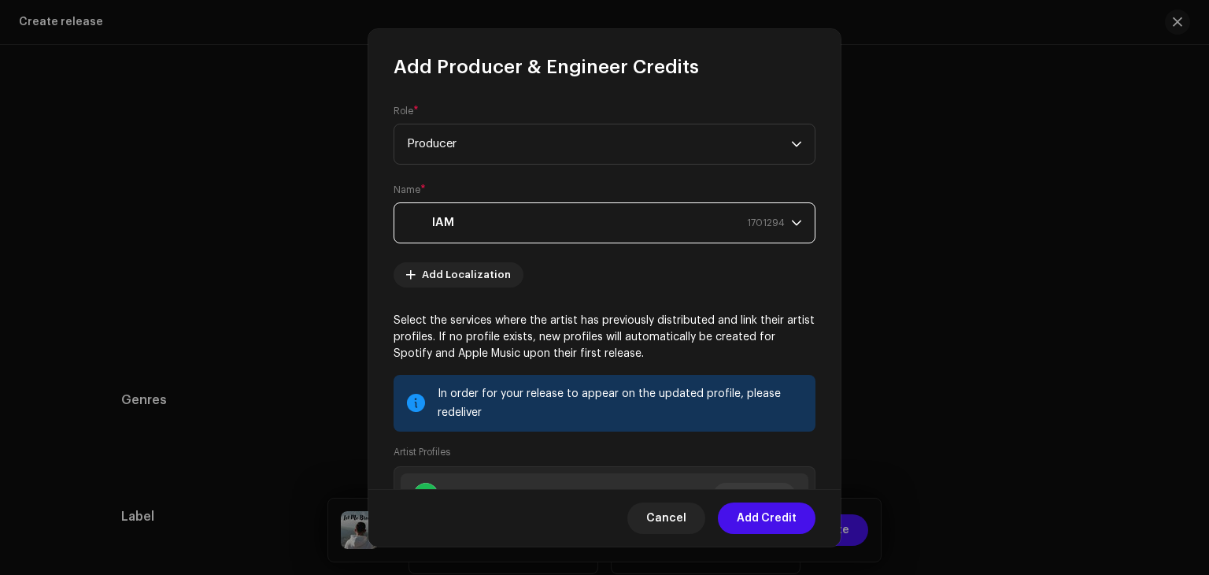
scroll to position [181, 0]
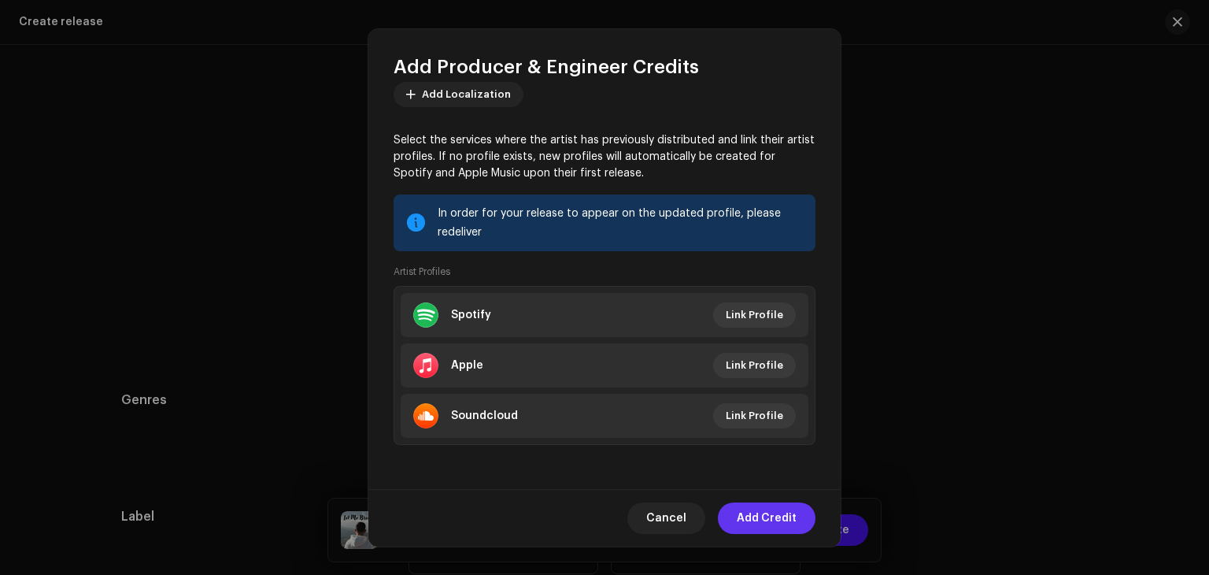
click at [771, 523] on span "Add Credit" at bounding box center [767, 517] width 60 height 31
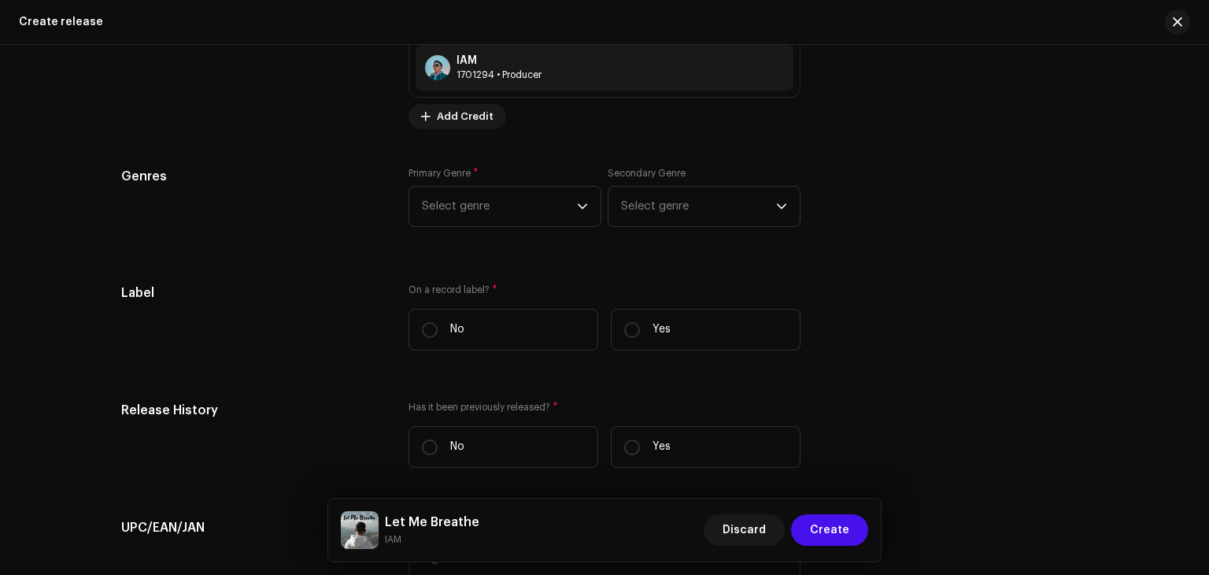
scroll to position [2245, 0]
click at [551, 207] on span "Select genre" at bounding box center [499, 207] width 155 height 39
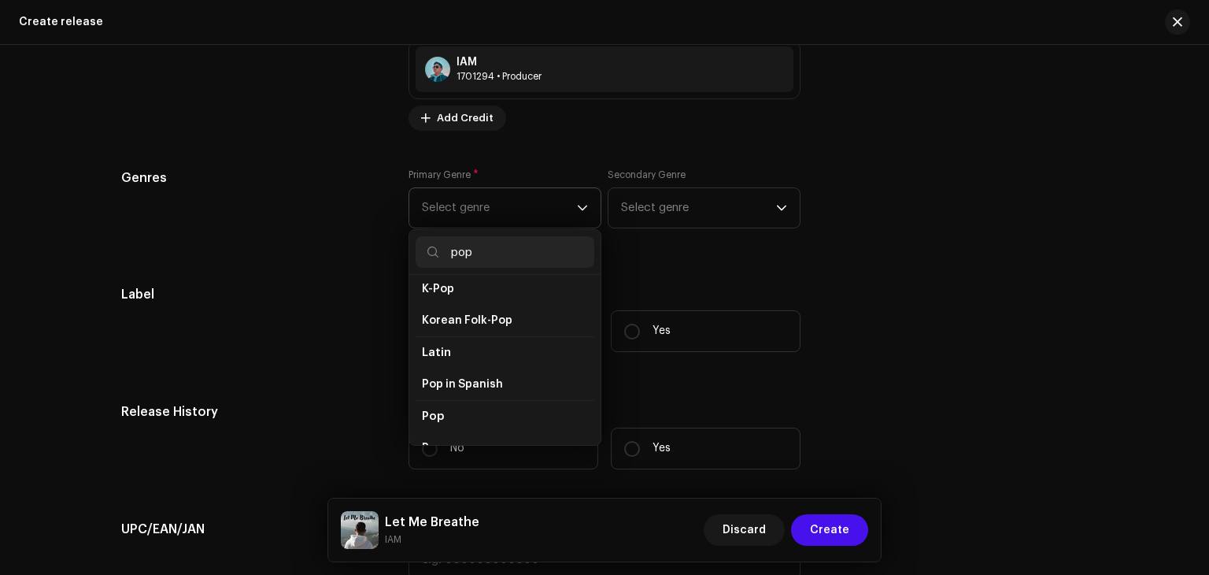
scroll to position [488, 0]
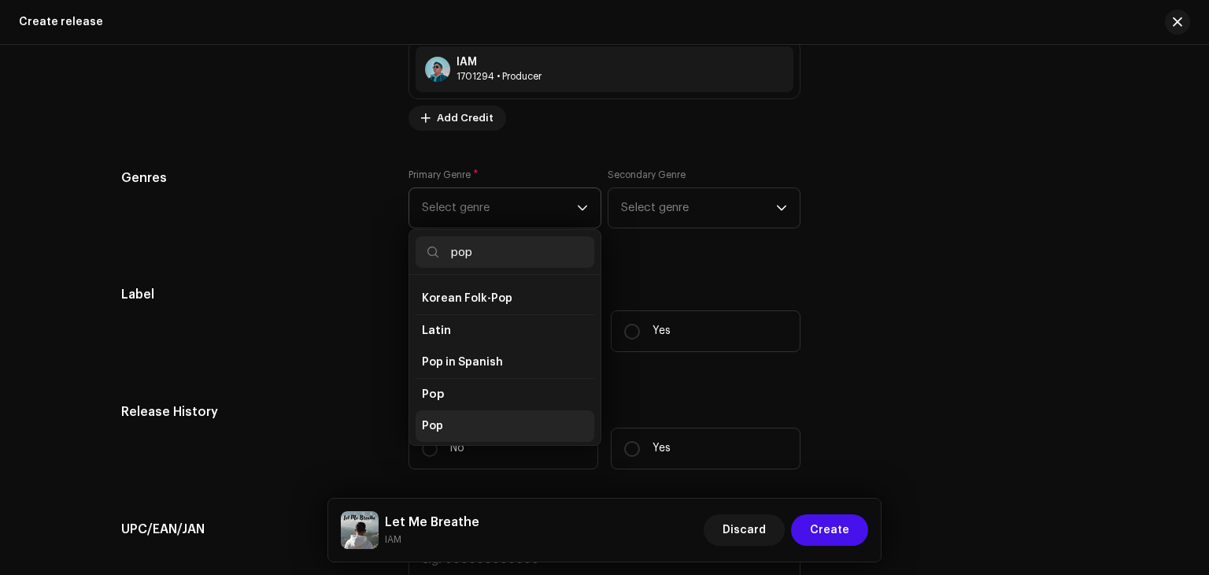
type input "pop"
click at [496, 411] on li "Pop" at bounding box center [505, 425] width 179 height 31
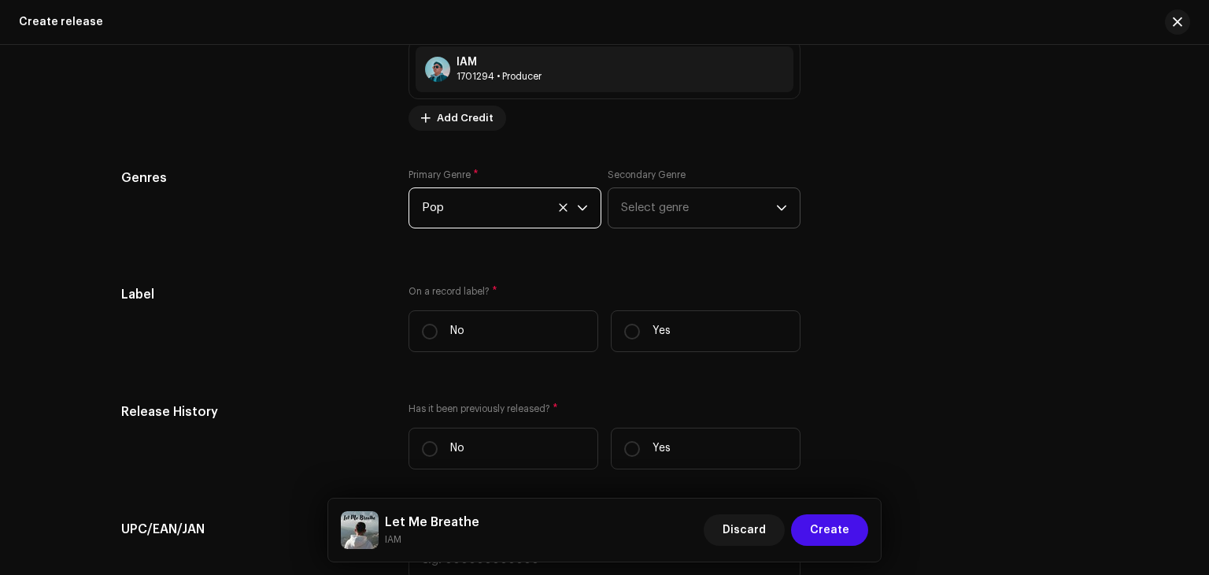
click at [670, 210] on span "Select genre" at bounding box center [698, 207] width 155 height 39
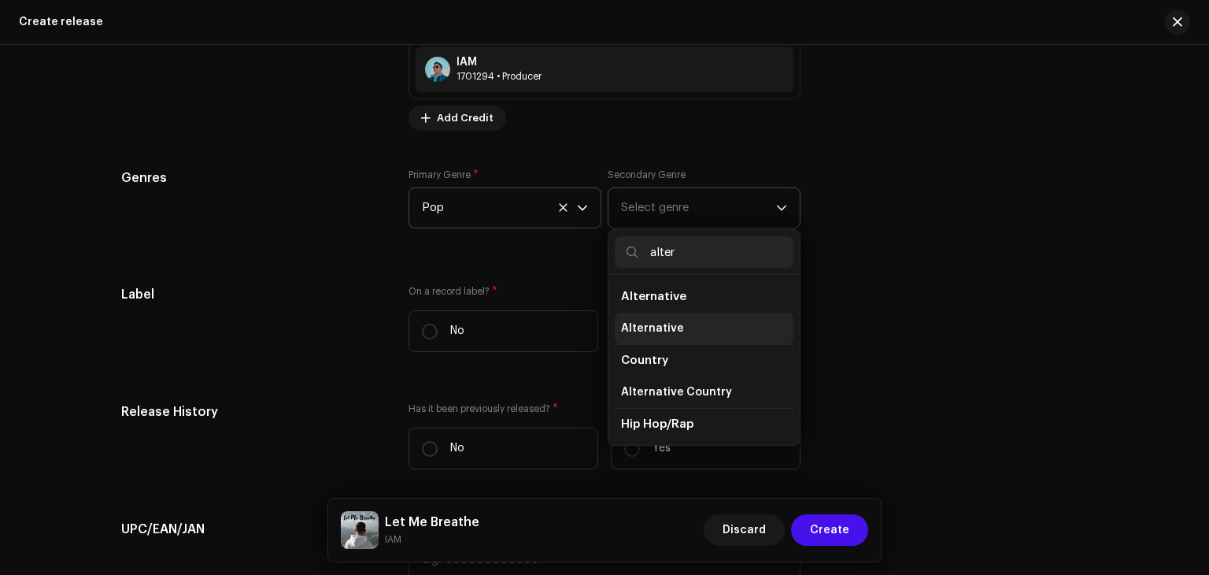
type input "alter"
click at [678, 328] on li "Alternative" at bounding box center [704, 328] width 179 height 31
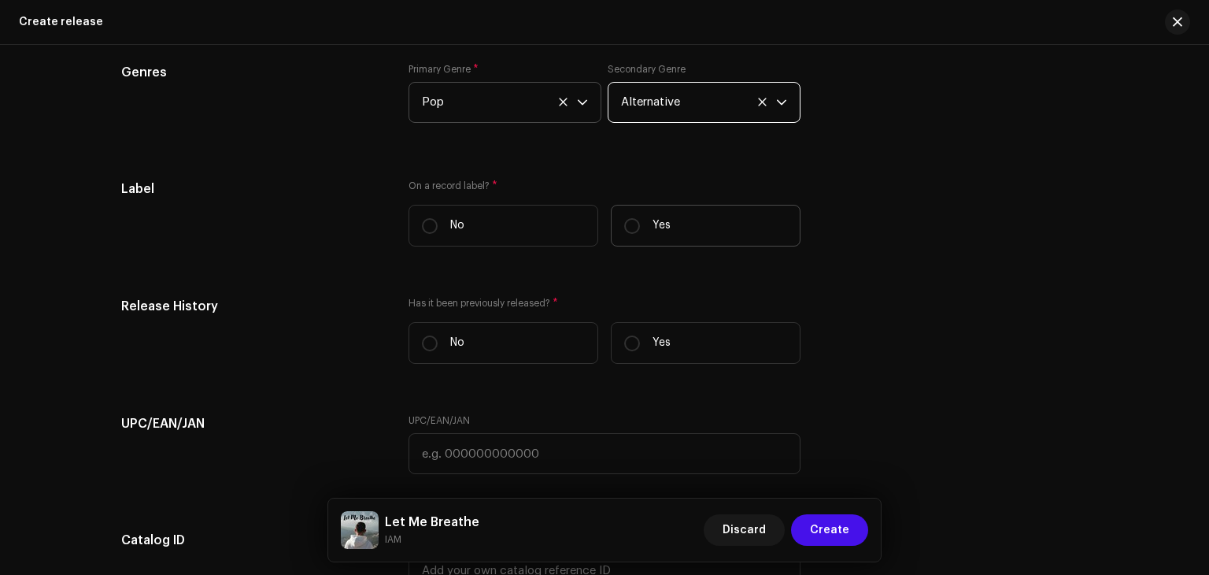
scroll to position [2355, 0]
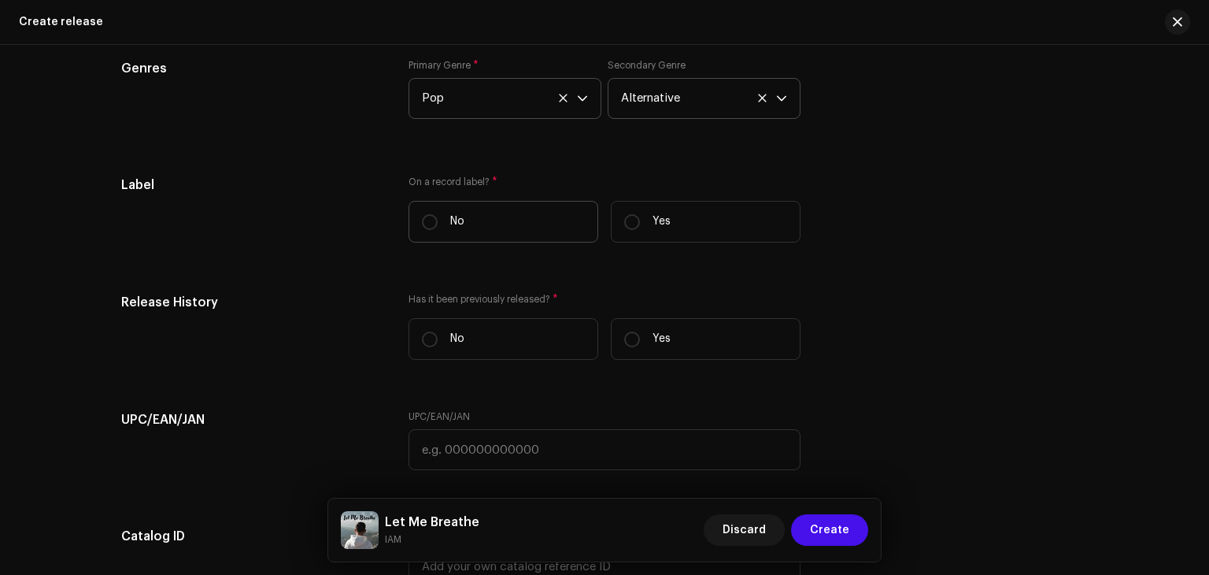
click at [510, 232] on label "No" at bounding box center [504, 222] width 190 height 42
click at [438, 230] on input "No" at bounding box center [430, 222] width 16 height 16
radio input "true"
click at [656, 226] on p "Yes" at bounding box center [662, 221] width 18 height 17
click at [640, 226] on input "Yes" at bounding box center [632, 222] width 16 height 16
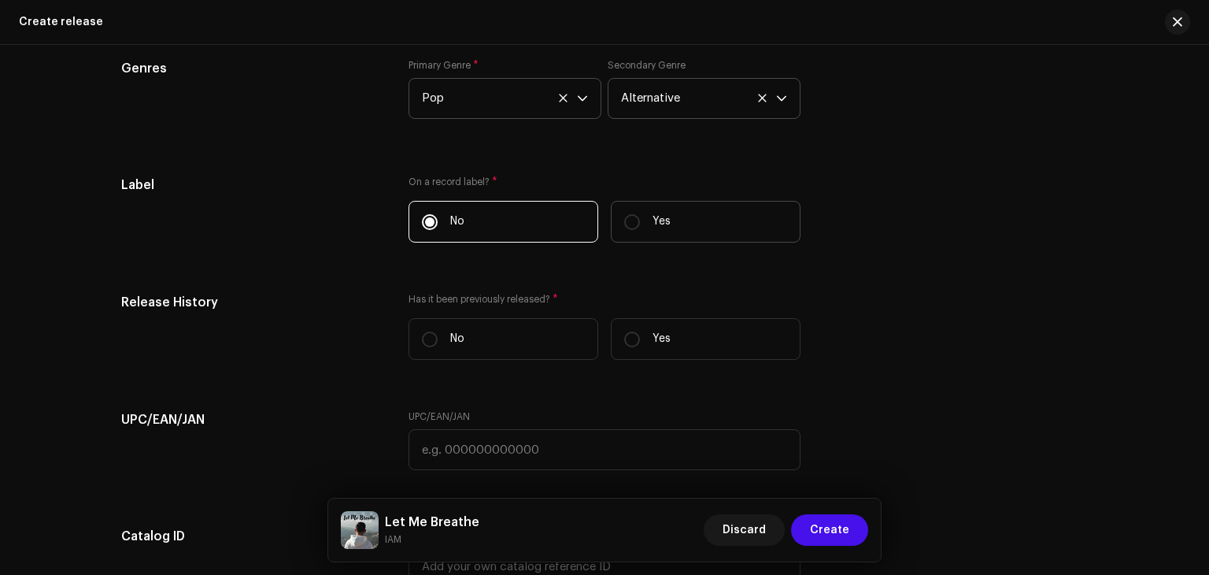
radio input "true"
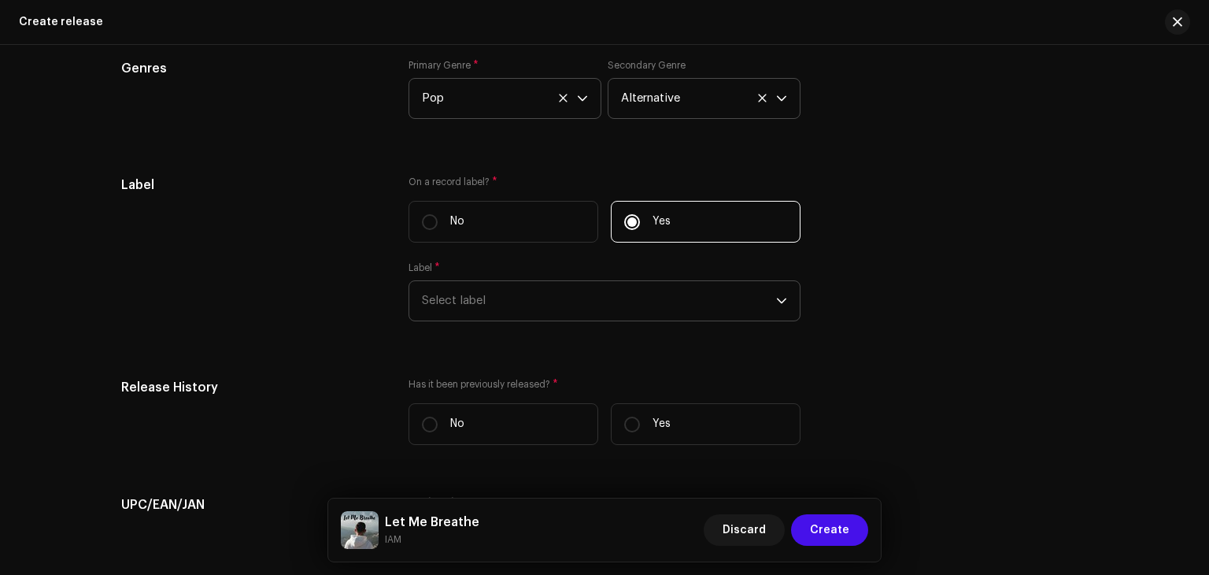
click at [579, 296] on span "Select label" at bounding box center [599, 300] width 354 height 39
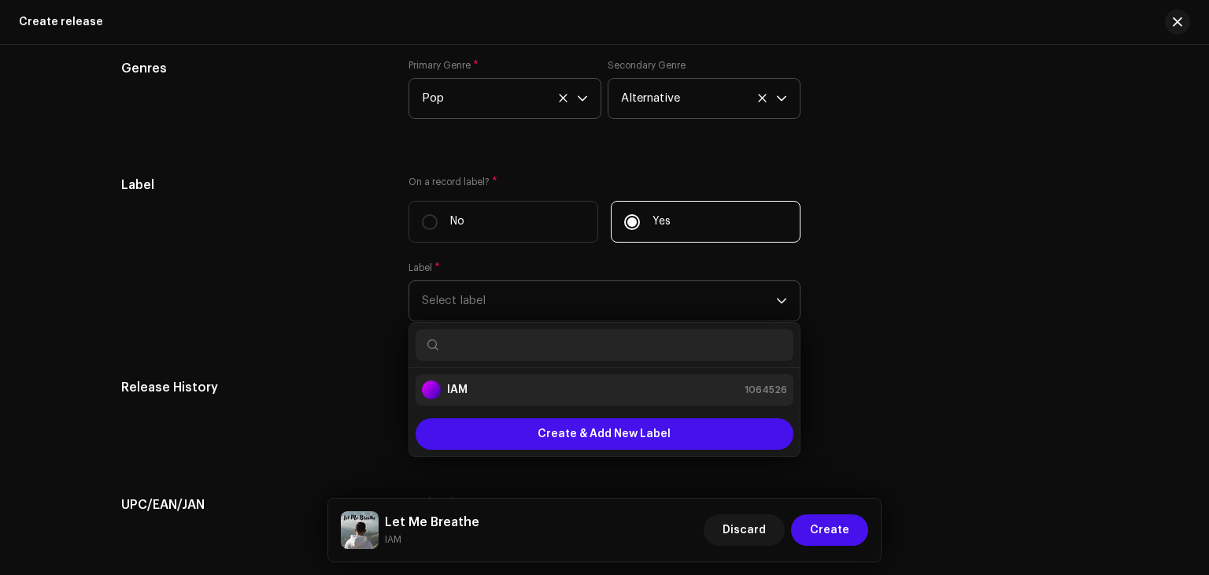
click at [567, 388] on div "IAM 1064526" at bounding box center [604, 389] width 365 height 19
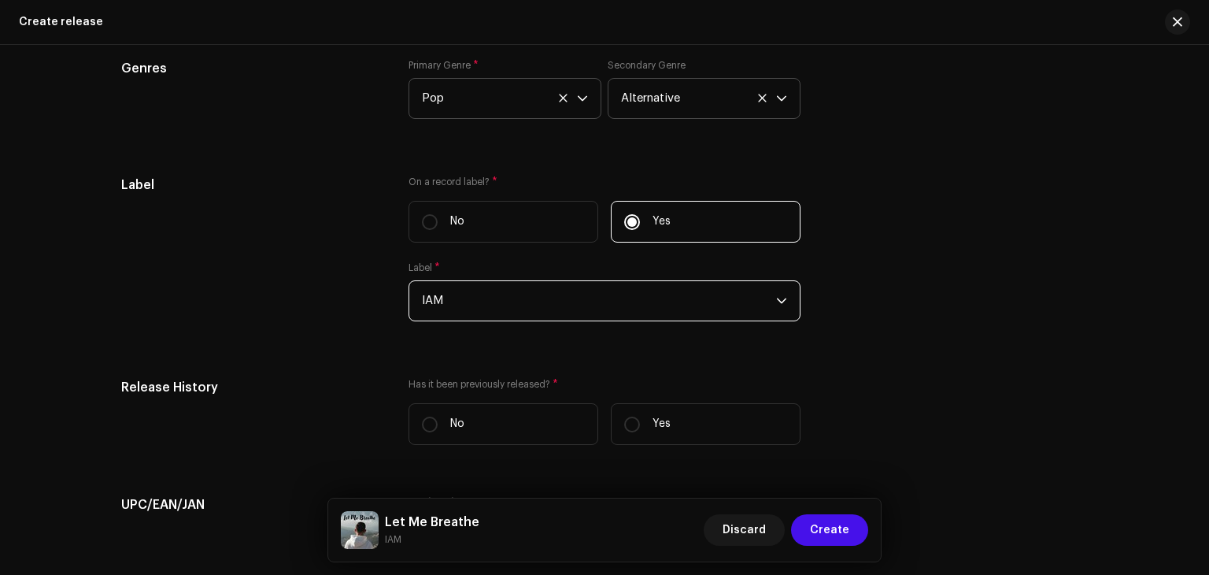
click at [614, 303] on span "IAM" at bounding box center [599, 300] width 354 height 39
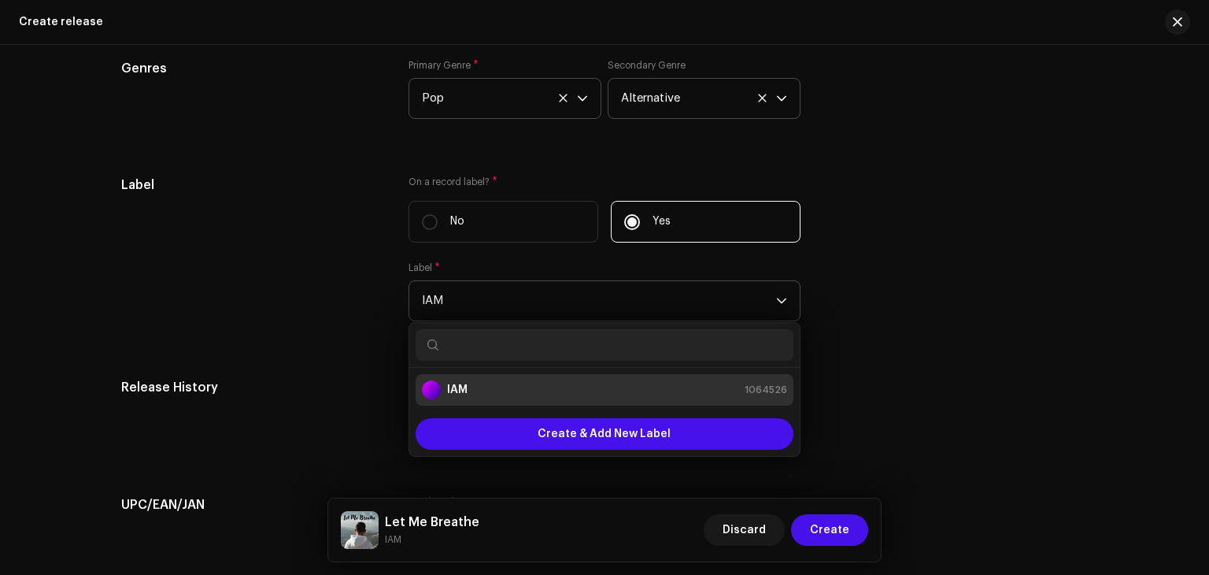
click at [614, 303] on span "IAM" at bounding box center [599, 300] width 354 height 39
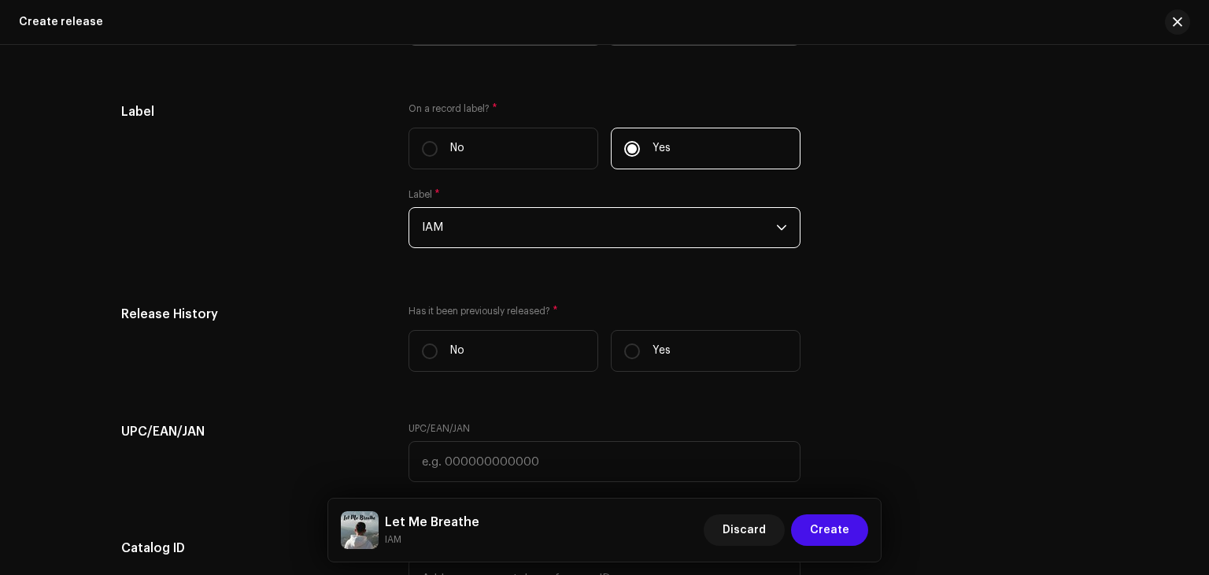
scroll to position [2434, 0]
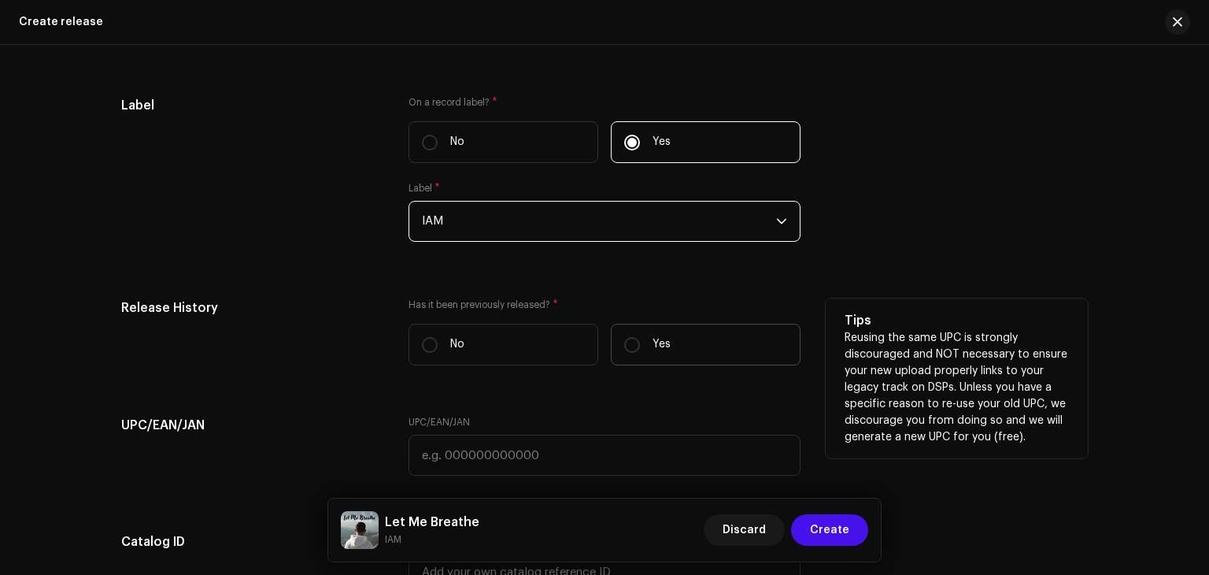
click at [637, 350] on label "Yes" at bounding box center [706, 345] width 190 height 42
click at [637, 350] on input "Yes" at bounding box center [632, 345] width 16 height 16
radio input "true"
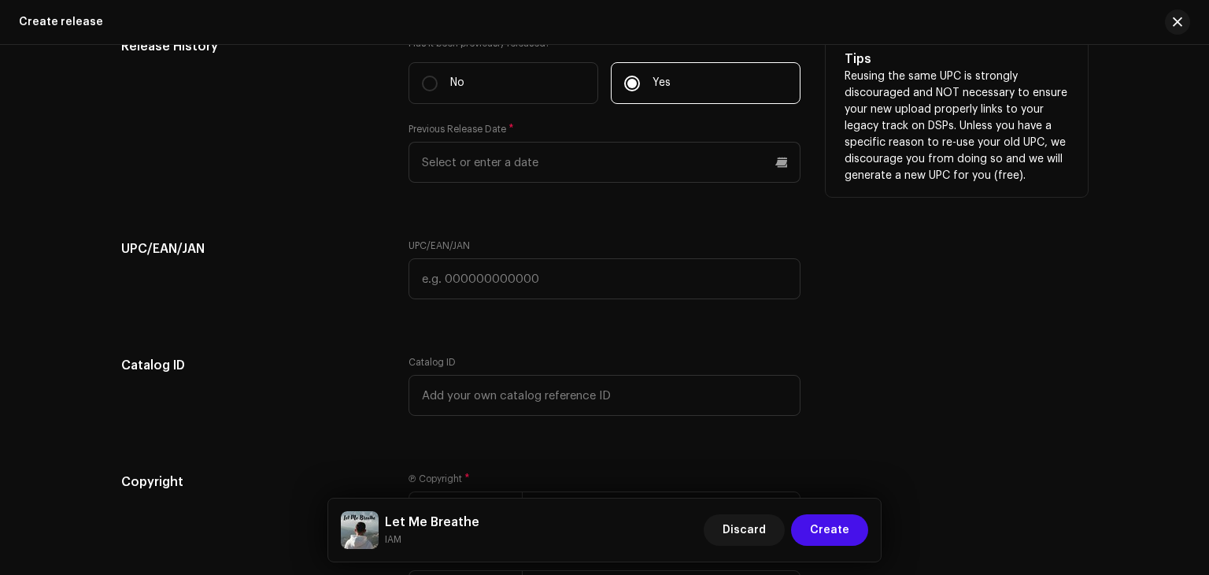
scroll to position [2697, 0]
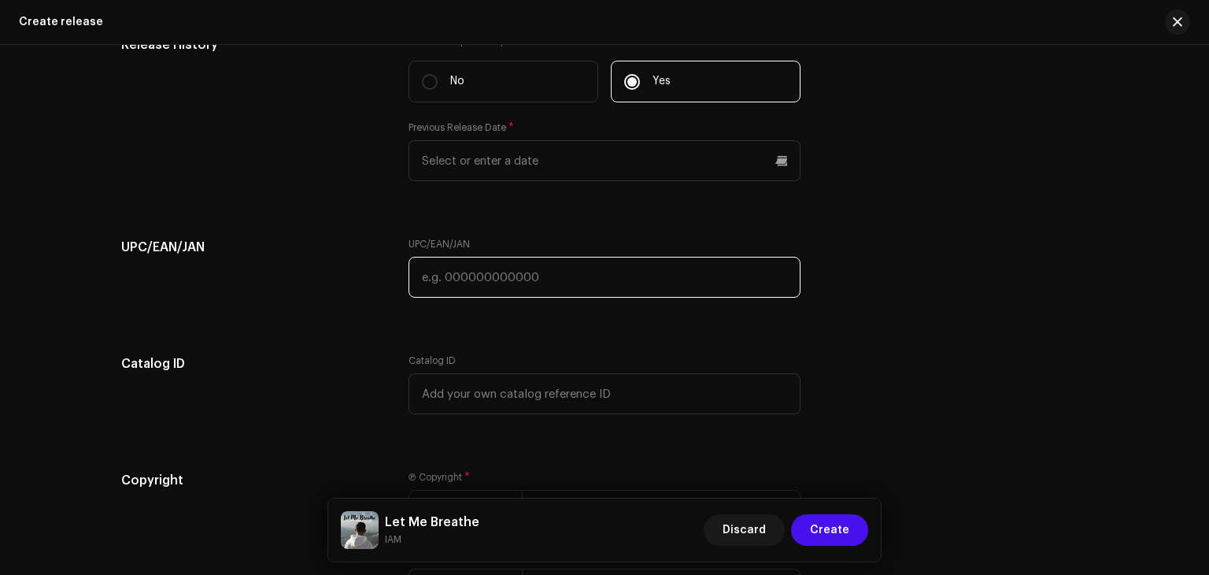
click at [523, 277] on input "text" at bounding box center [605, 277] width 392 height 41
paste input "5063845066131"
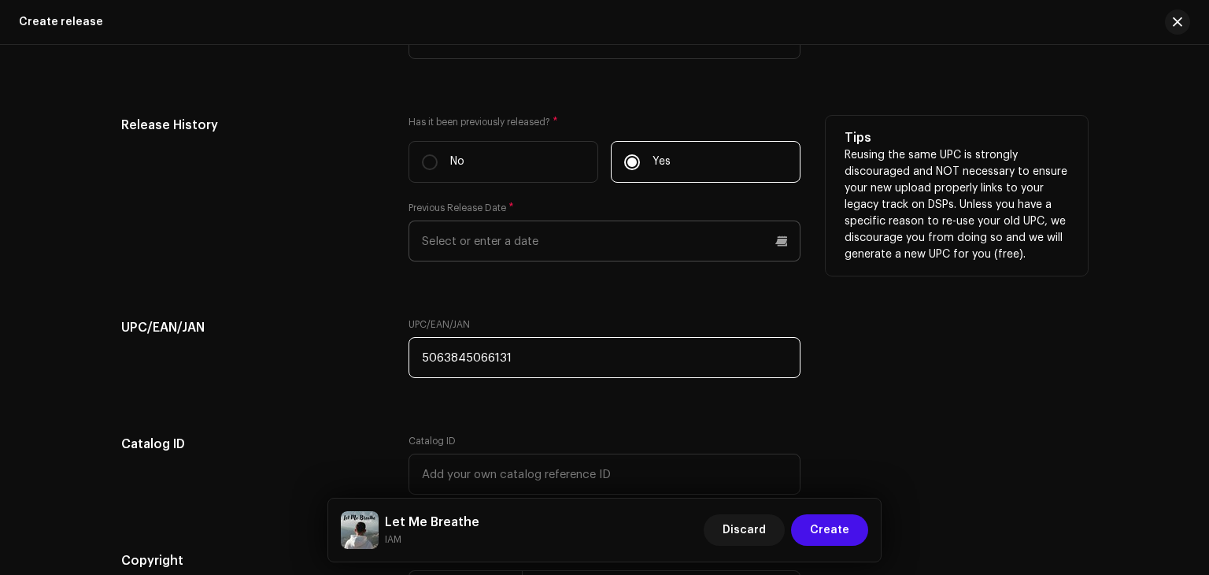
scroll to position [2614, 0]
type input "5063845066131"
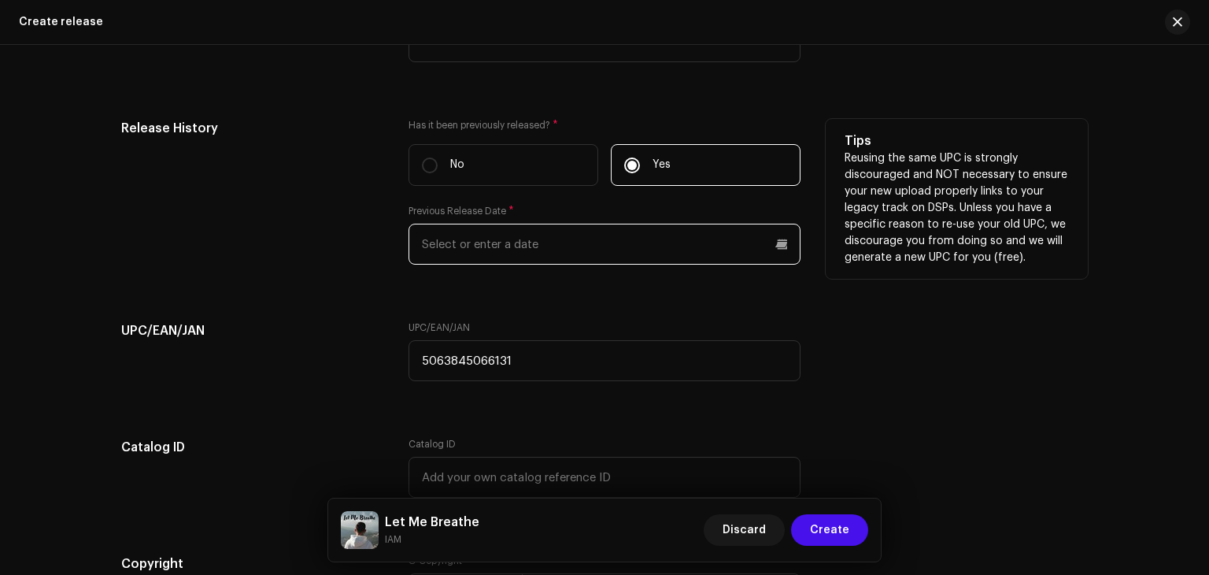
click at [554, 254] on input "text" at bounding box center [605, 244] width 392 height 41
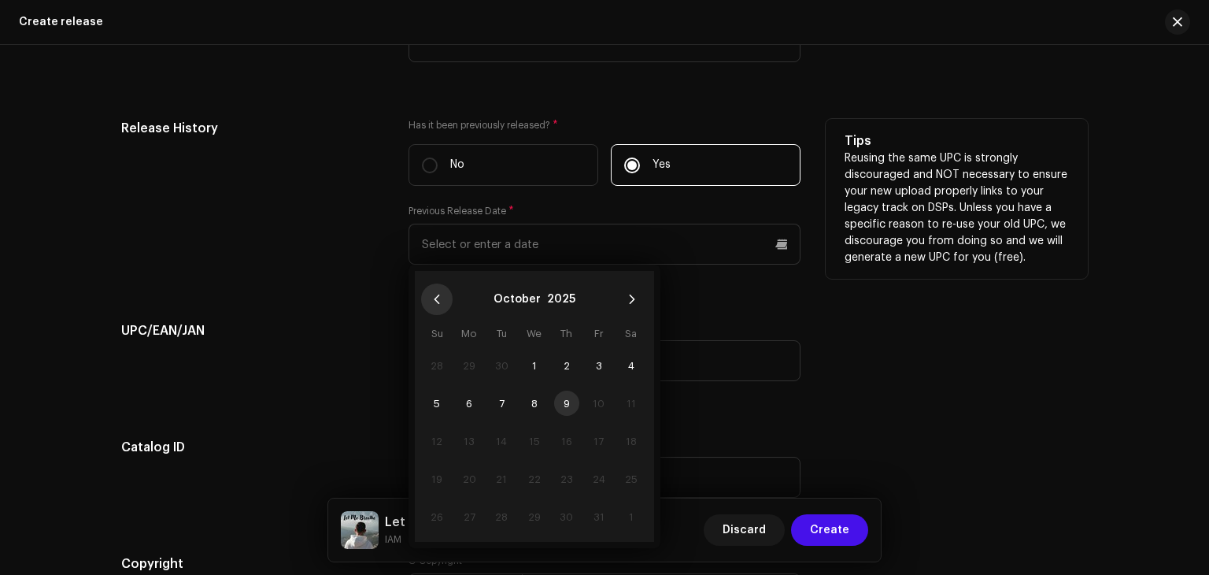
click at [431, 309] on button "Previous Month" at bounding box center [436, 298] width 31 height 31
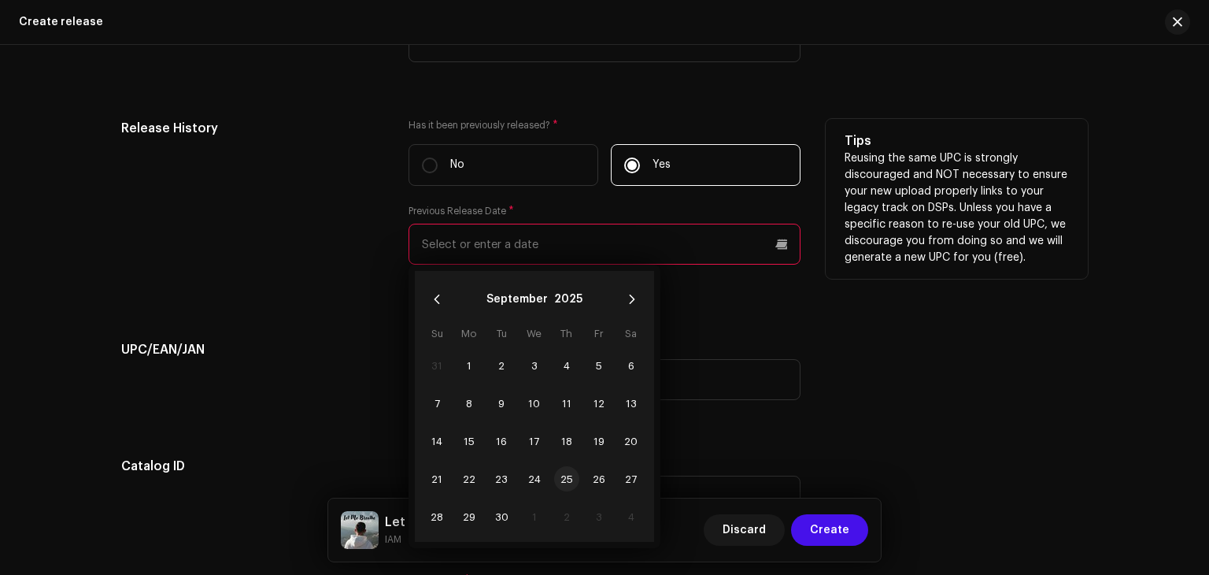
click at [563, 479] on span "25" at bounding box center [566, 478] width 25 height 25
type input "09/25/2025"
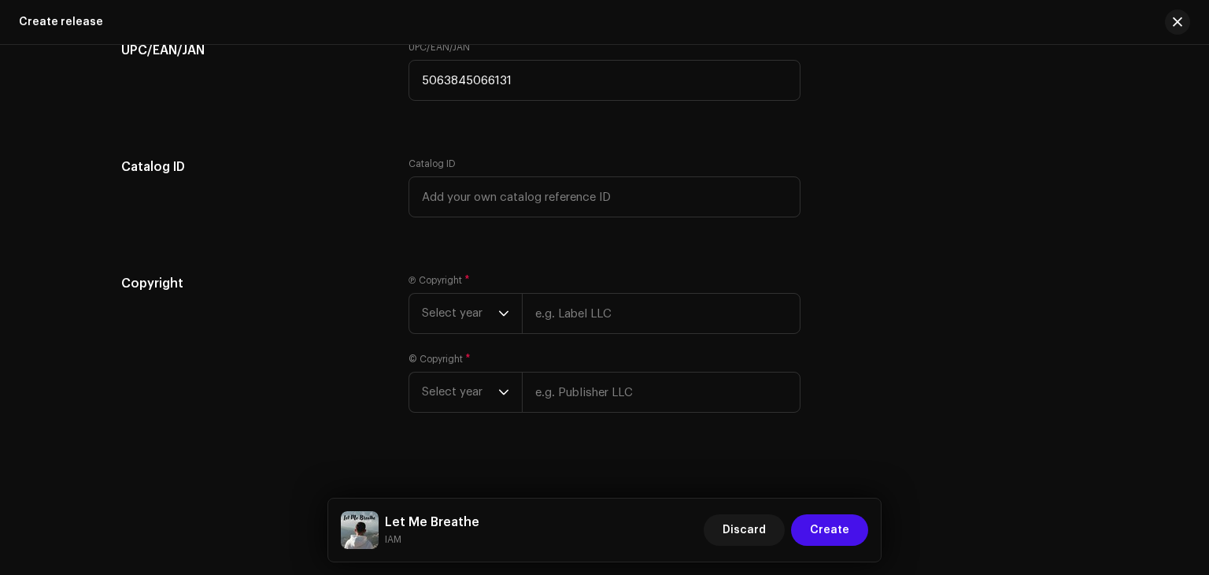
scroll to position [2909, 0]
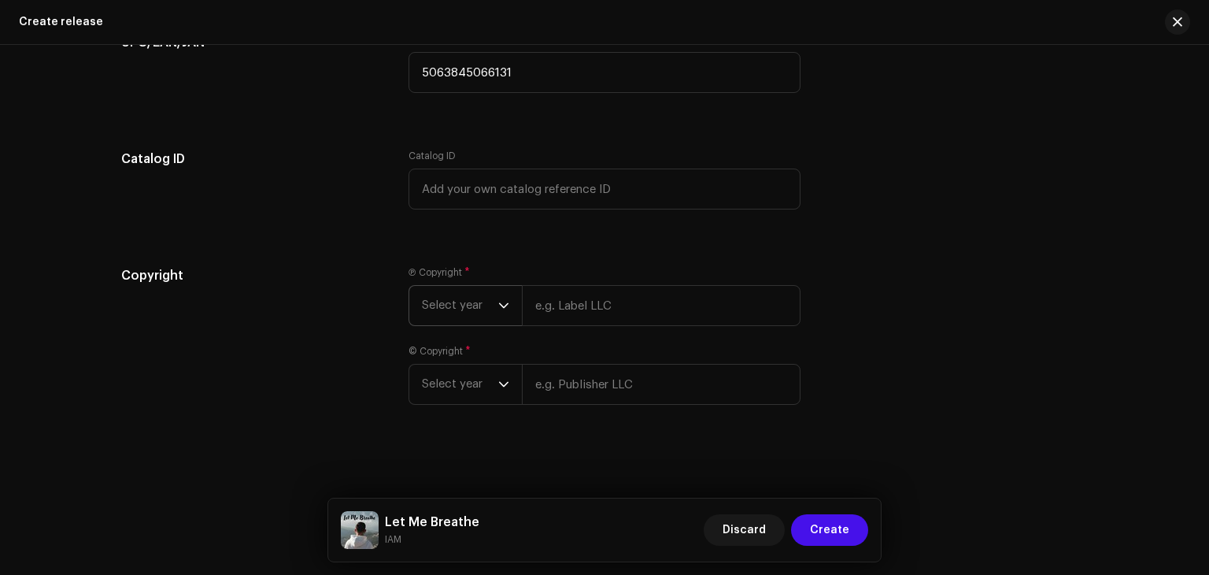
click at [501, 300] on icon "dropdown trigger" at bounding box center [503, 305] width 11 height 11
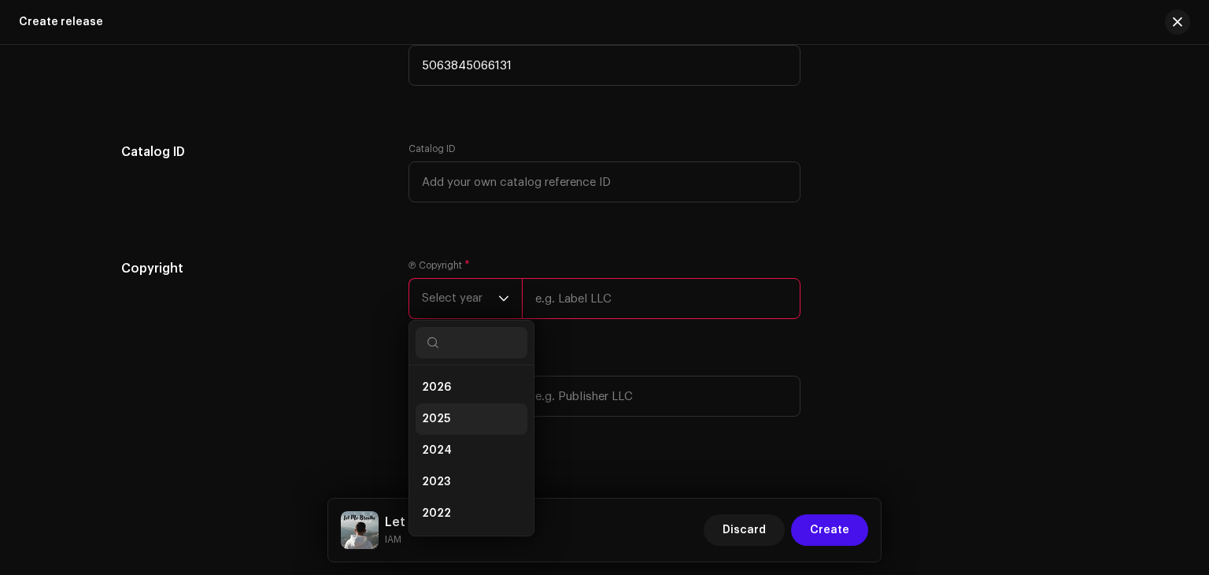
click at [464, 426] on li "2025" at bounding box center [472, 418] width 112 height 31
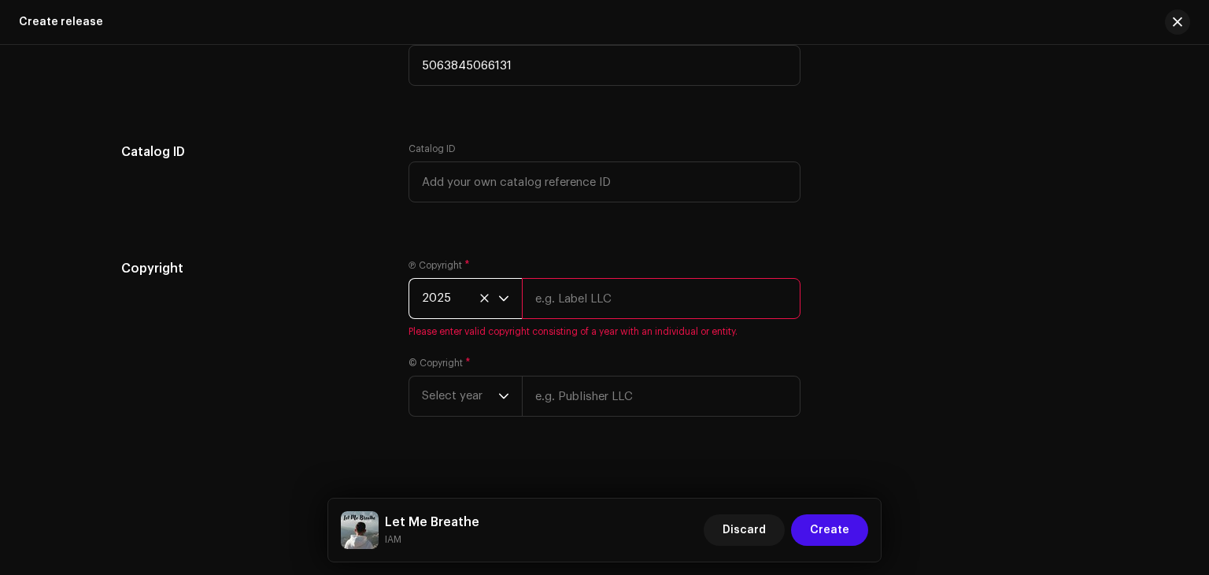
click at [563, 316] on input "text" at bounding box center [661, 298] width 279 height 41
type input "IAM"
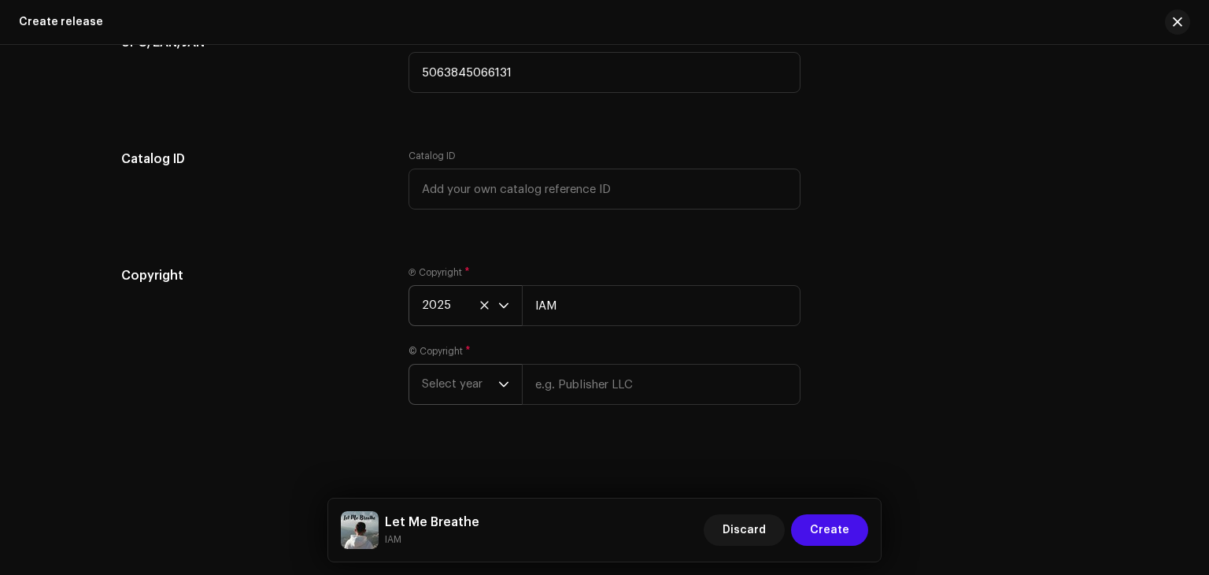
click at [482, 387] on span "Select year" at bounding box center [460, 383] width 76 height 39
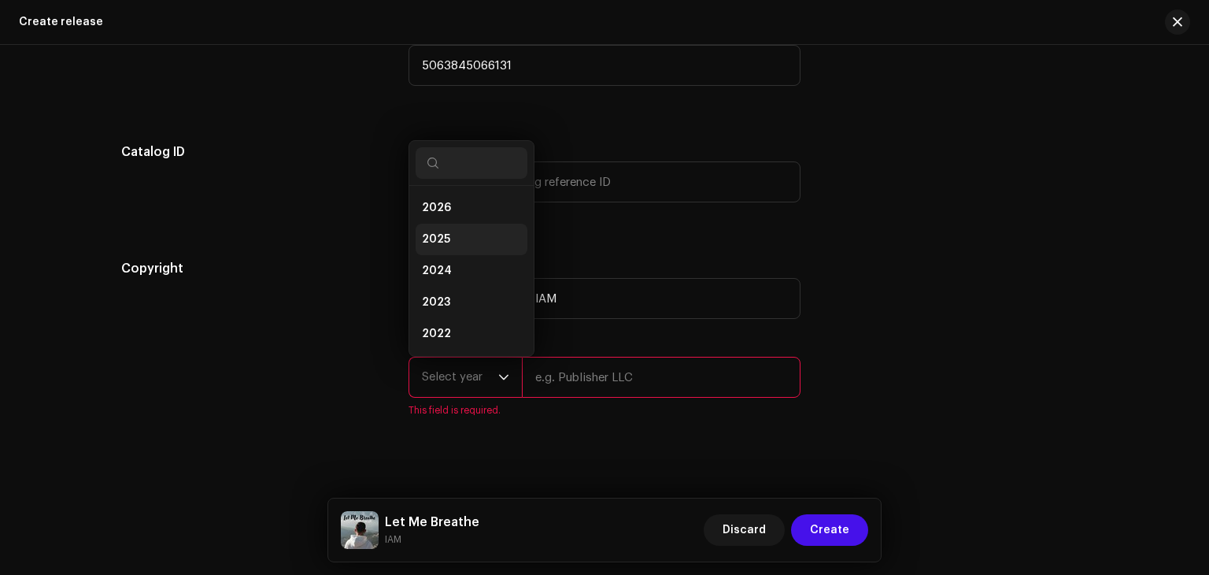
click at [479, 253] on li "2025" at bounding box center [472, 239] width 112 height 31
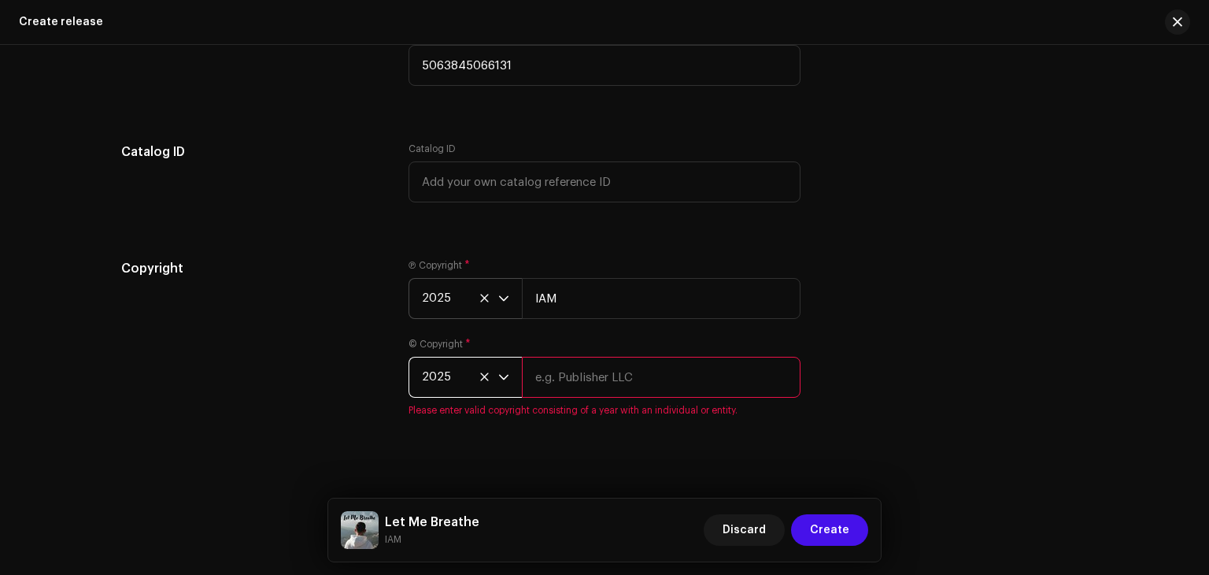
click at [542, 394] on input "text" at bounding box center [661, 377] width 279 height 41
type input "IAM"
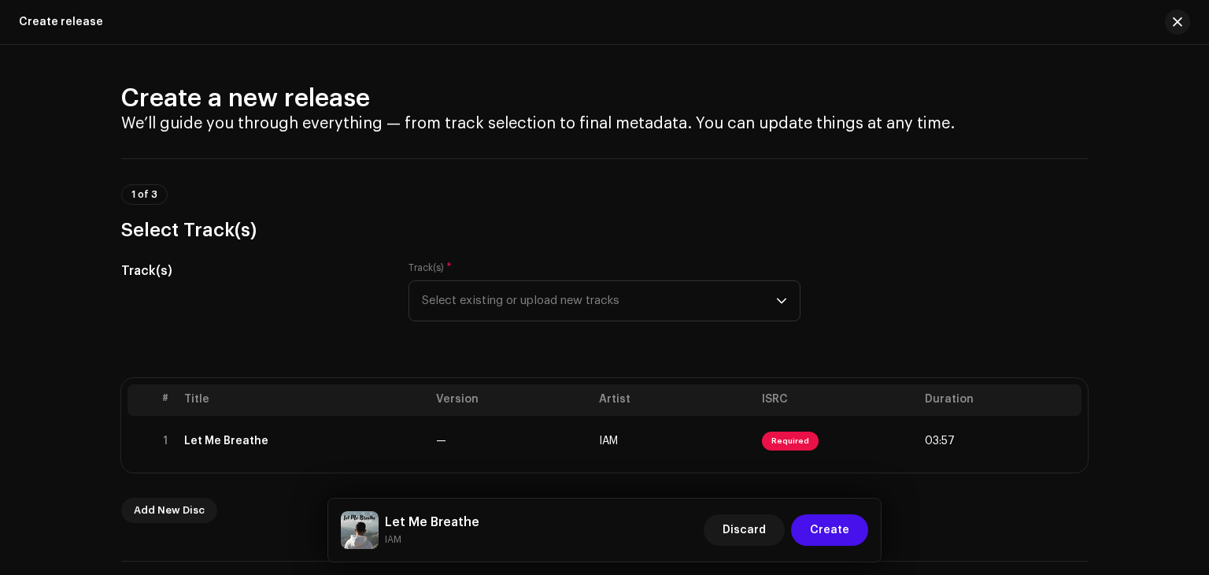
scroll to position [5, 0]
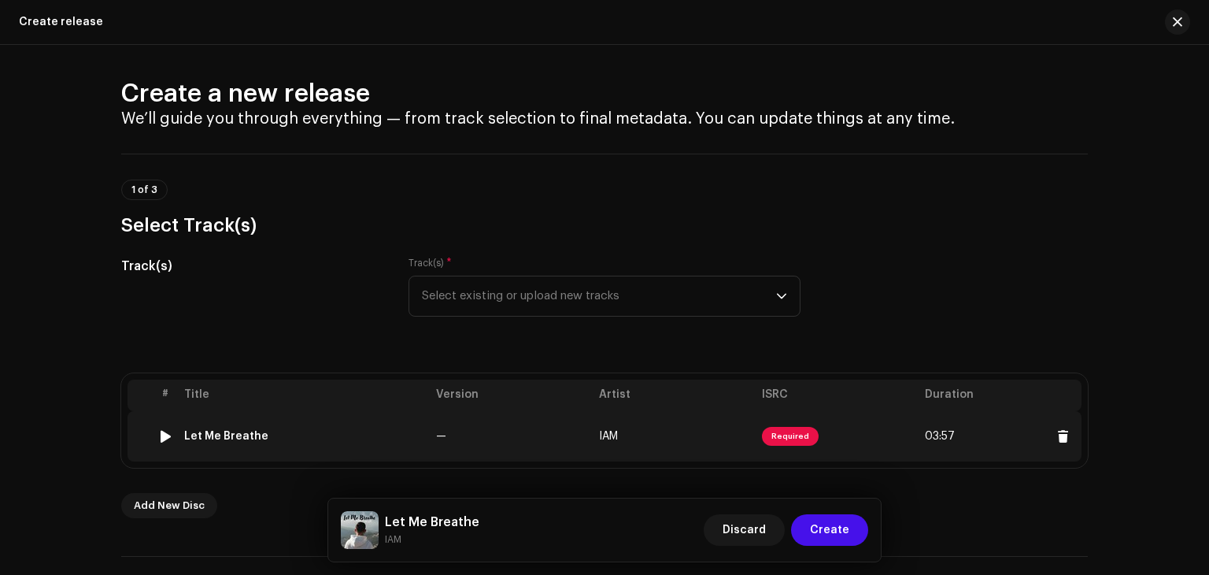
click at [778, 434] on span "Required" at bounding box center [790, 436] width 57 height 19
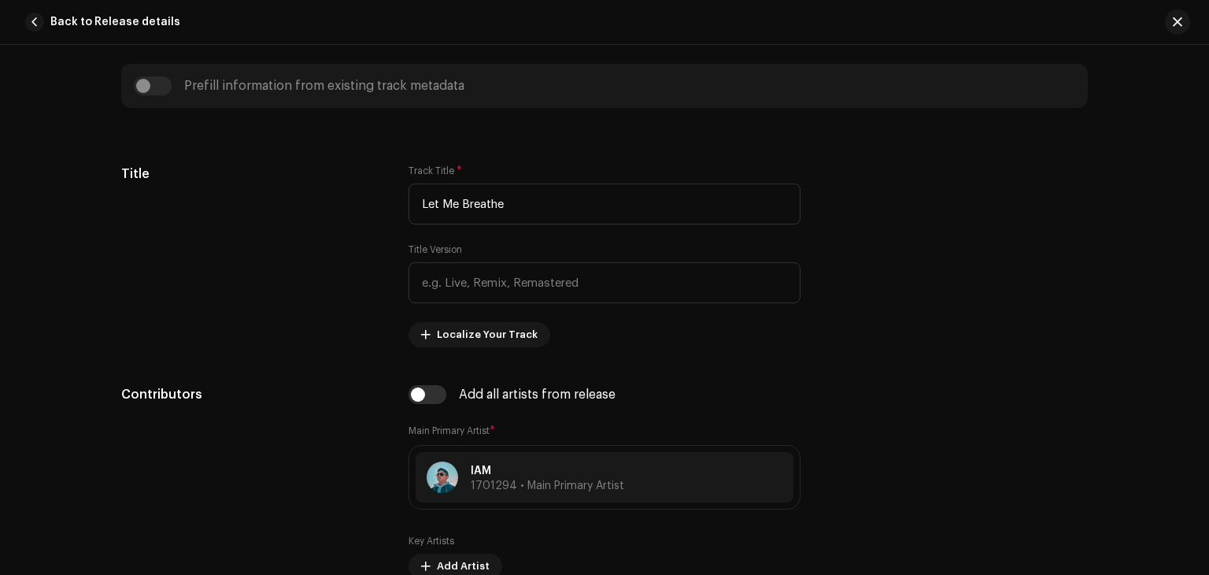
scroll to position [733, 0]
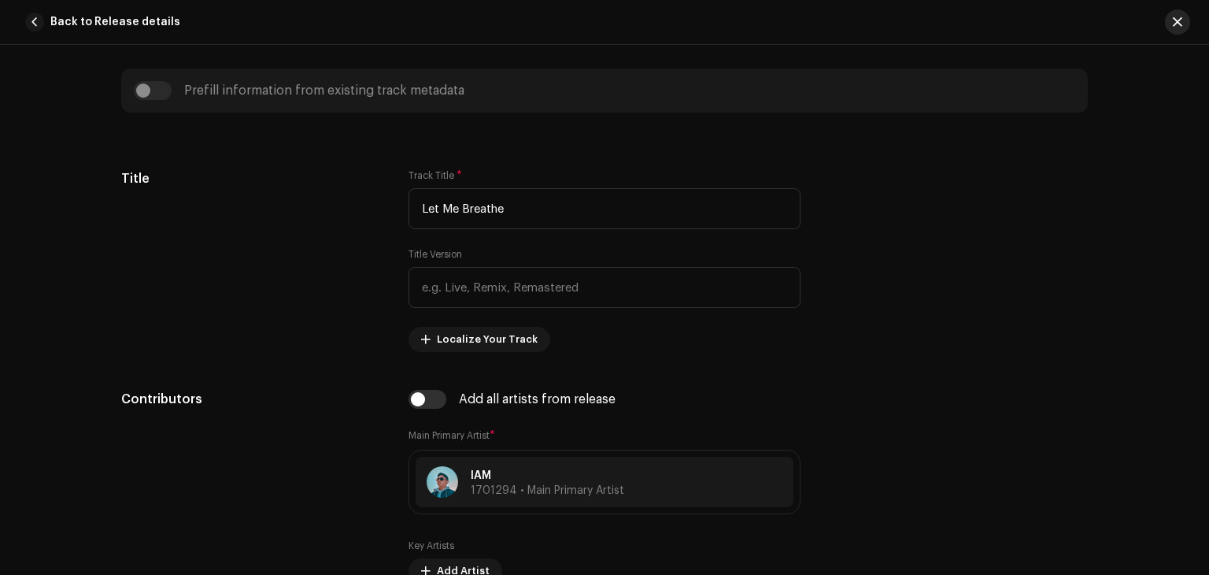
click at [1184, 17] on button "button" at bounding box center [1177, 21] width 25 height 25
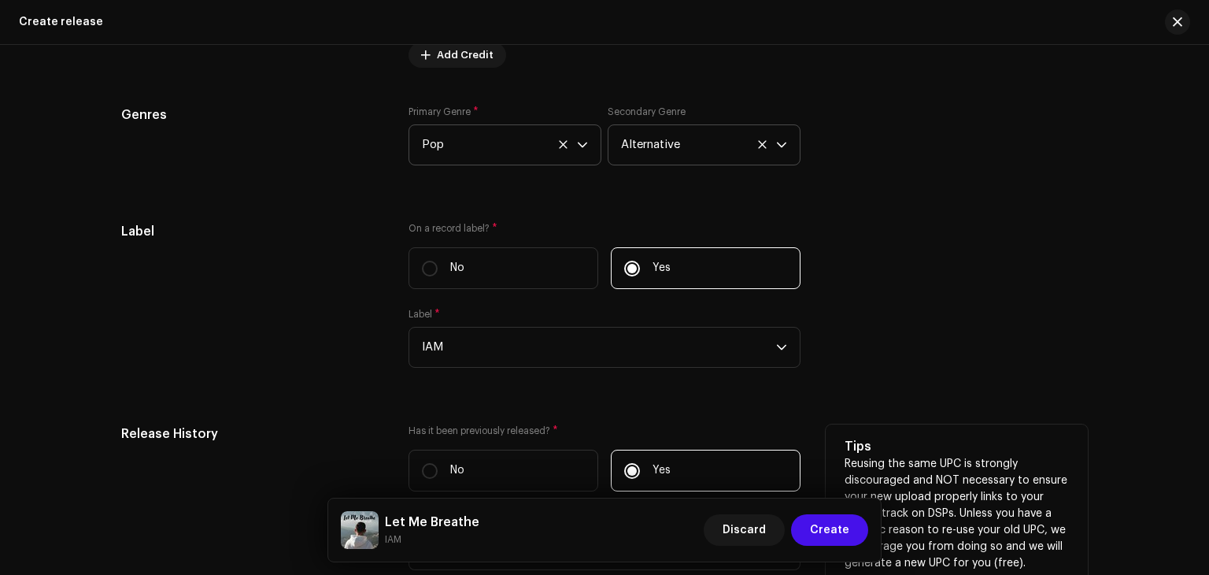
scroll to position [2310, 0]
click at [478, 278] on label "No" at bounding box center [504, 266] width 190 height 42
click at [438, 274] on input "No" at bounding box center [430, 266] width 16 height 16
radio input "true"
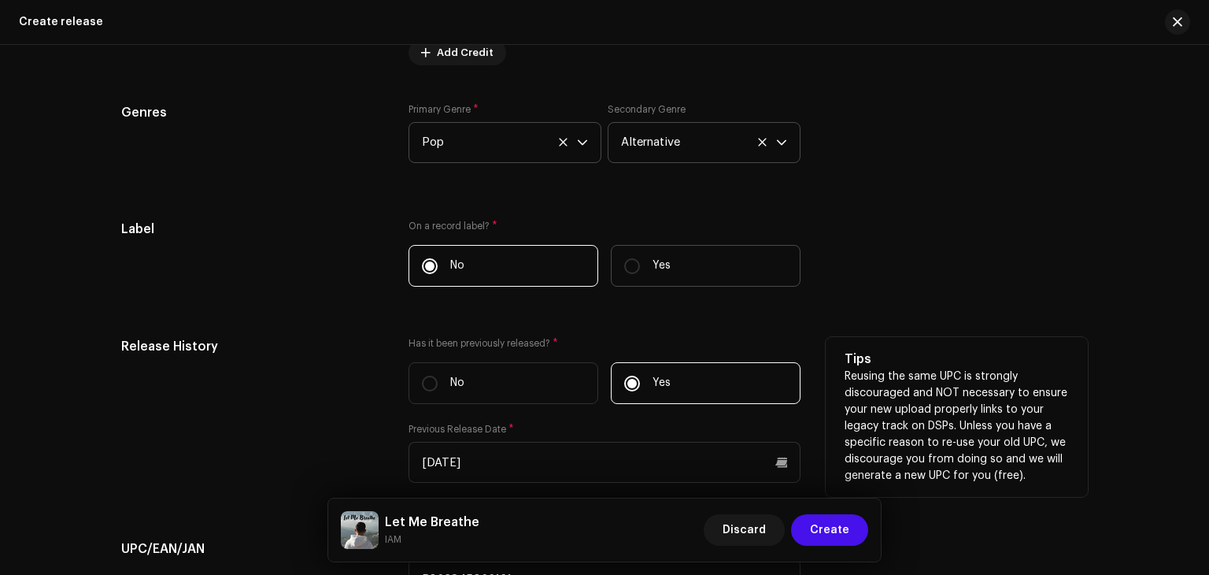
click at [644, 272] on label "Yes" at bounding box center [706, 266] width 190 height 42
click at [640, 272] on input "Yes" at bounding box center [632, 266] width 16 height 16
radio input "true"
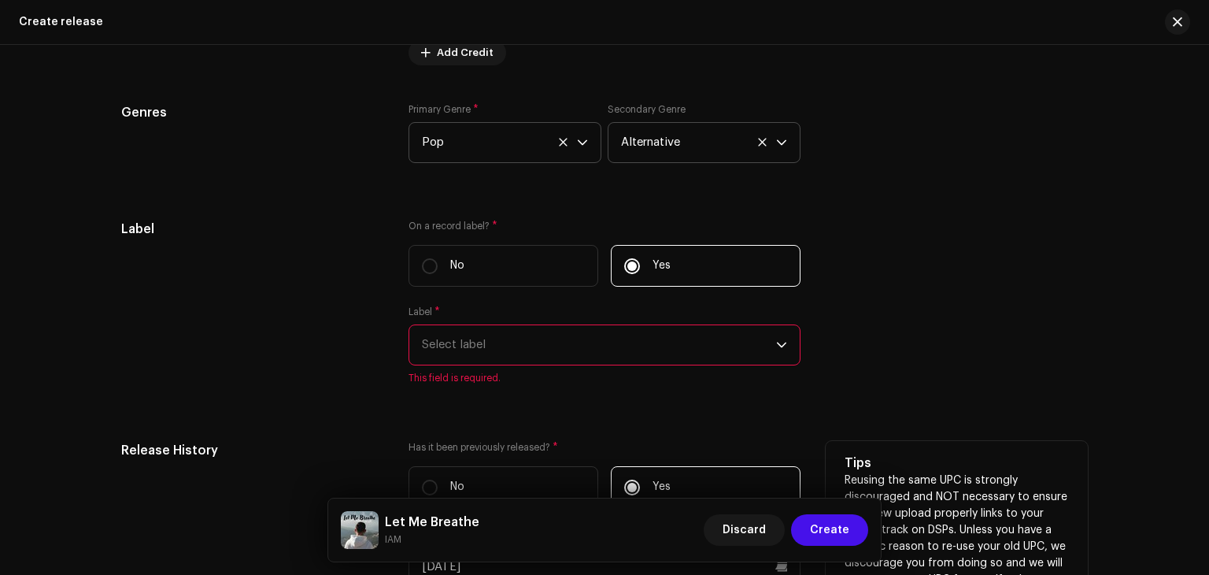
click at [493, 353] on span "Select label" at bounding box center [599, 344] width 354 height 39
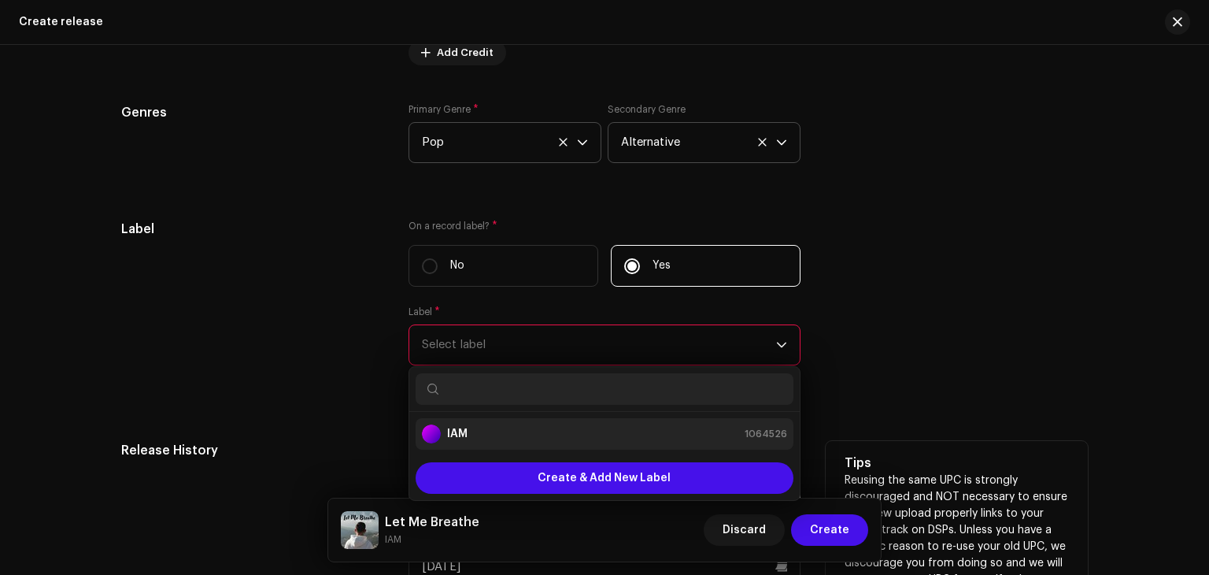
click at [493, 438] on div "IAM 1064526" at bounding box center [604, 433] width 365 height 19
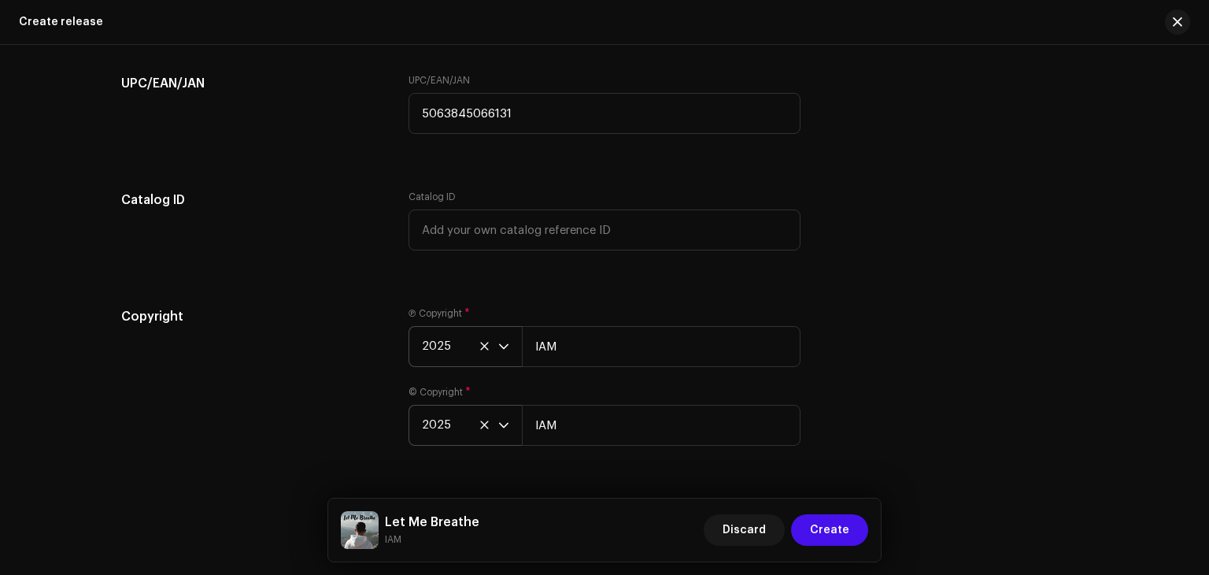
scroll to position [2909, 0]
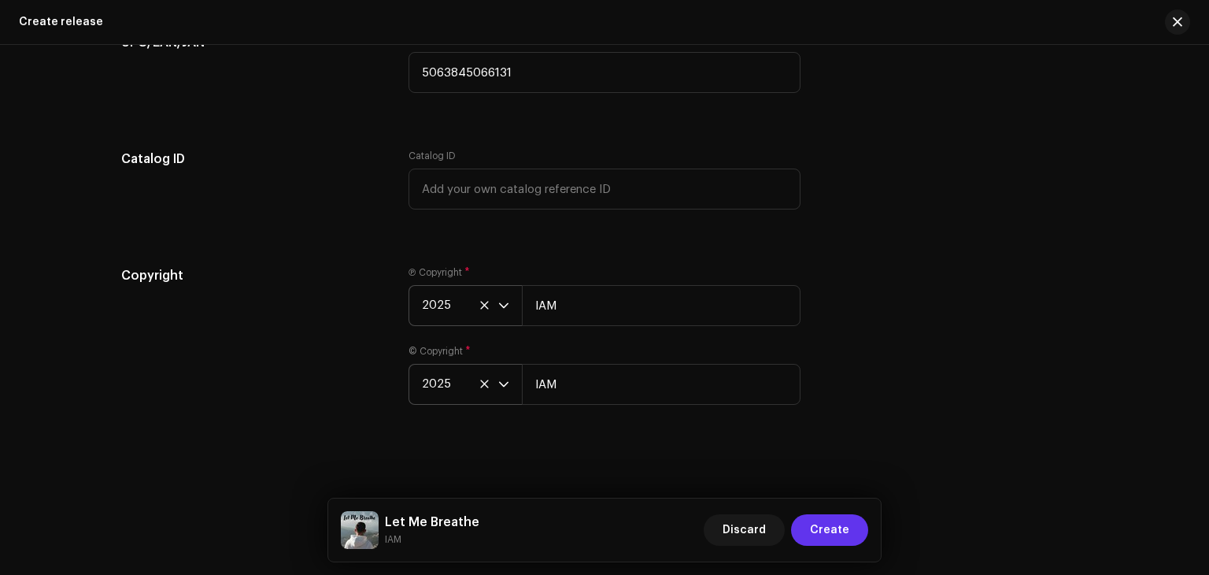
click at [825, 523] on span "Create" at bounding box center [829, 529] width 39 height 31
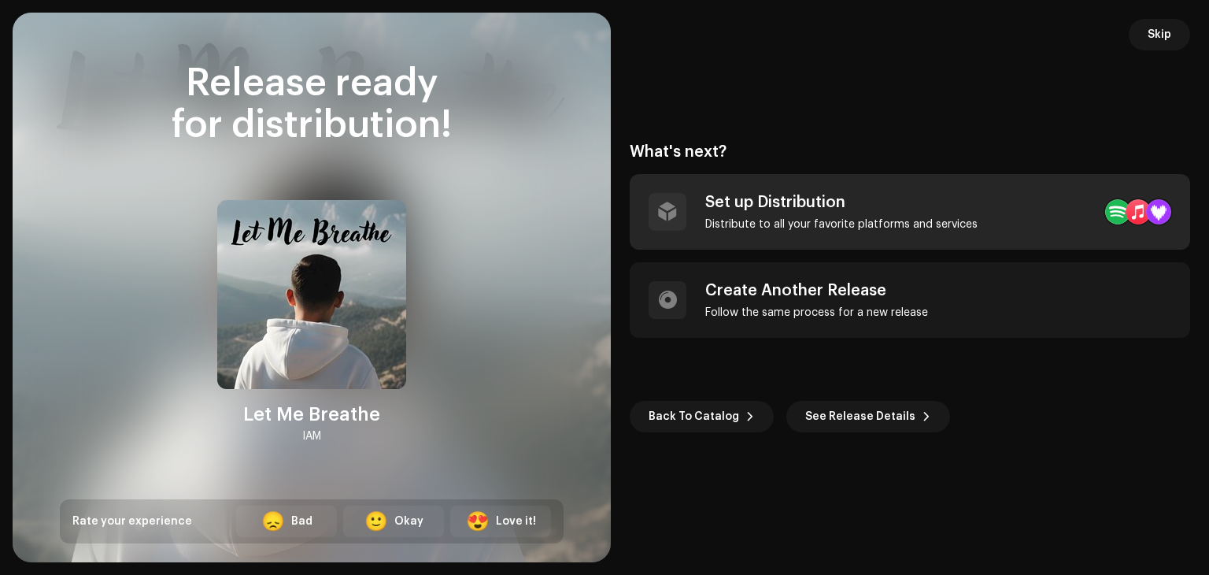
click at [951, 209] on div "Set up Distribution" at bounding box center [841, 202] width 272 height 19
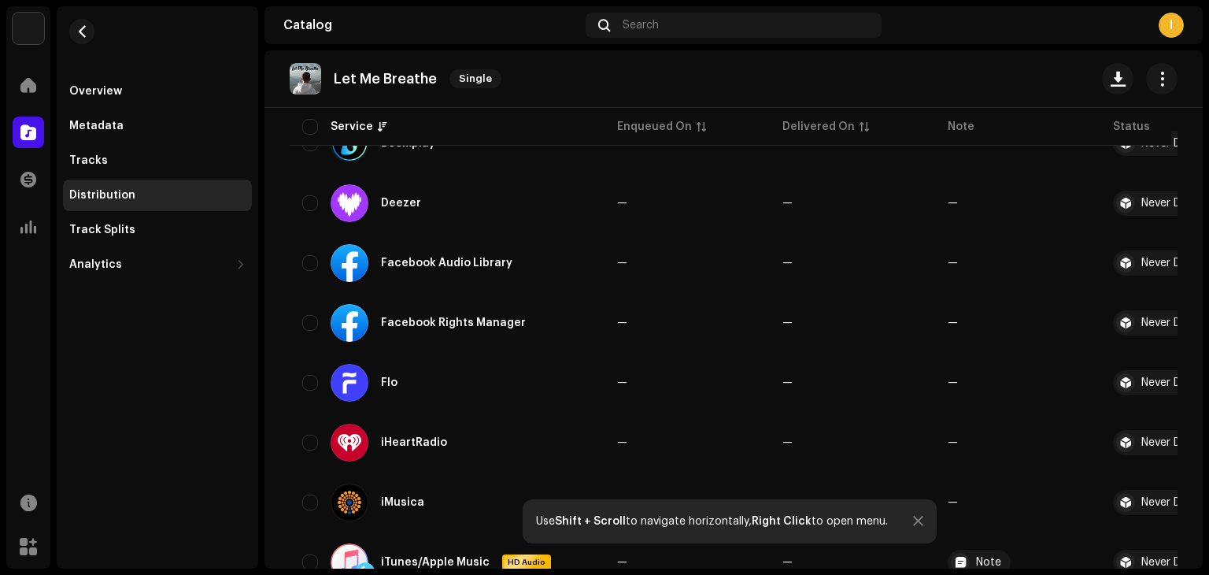
scroll to position [487, 0]
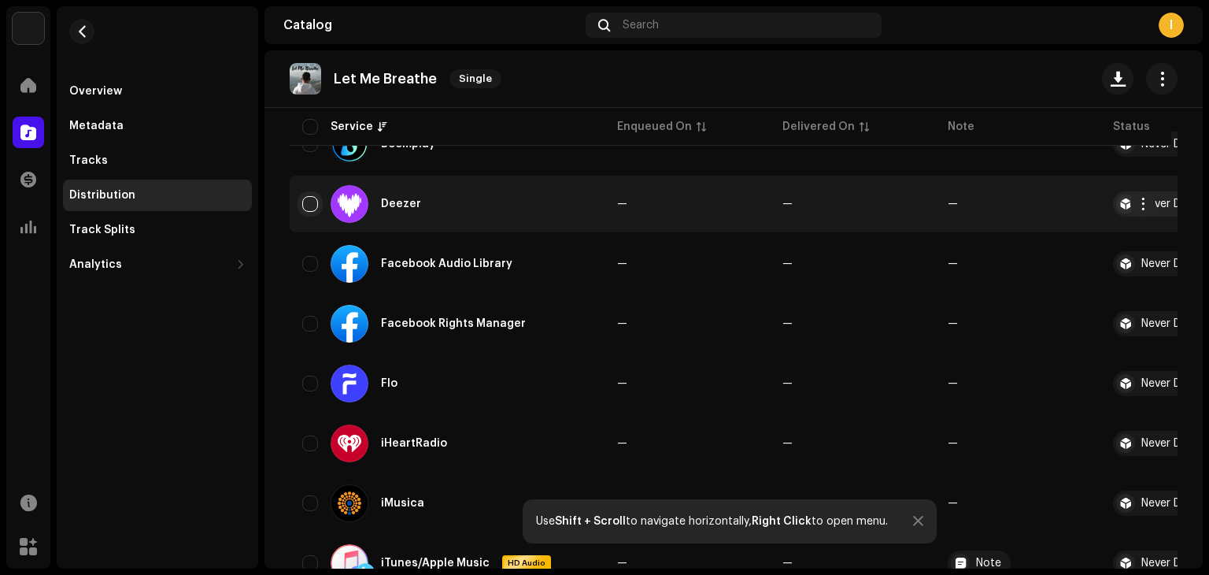
click at [312, 199] on input "checkbox" at bounding box center [310, 204] width 16 height 16
checkbox input "true"
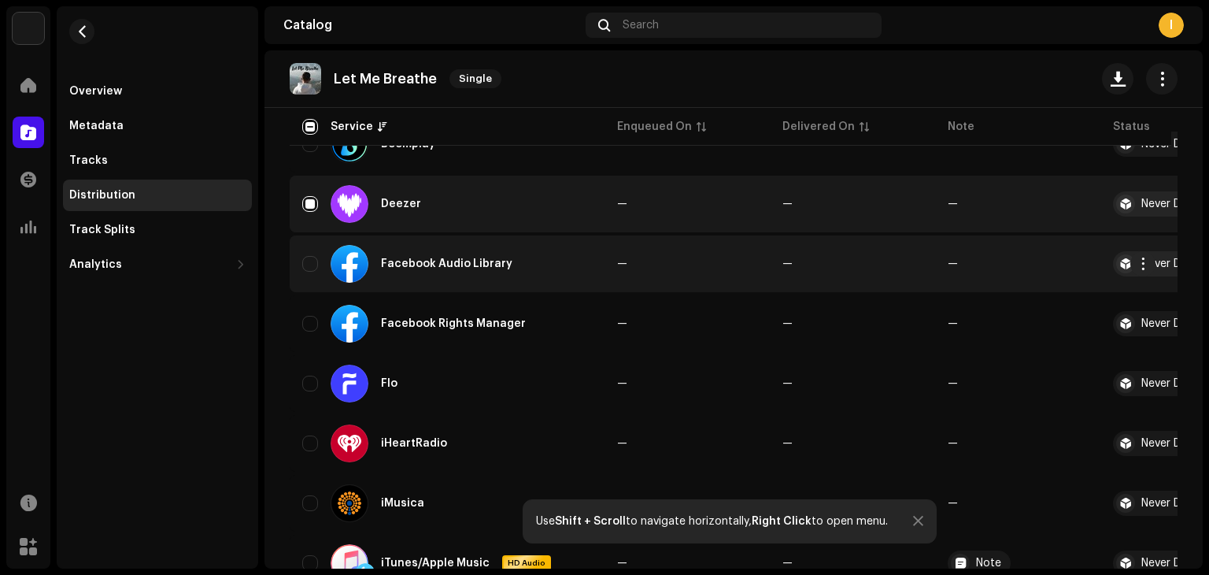
click at [312, 251] on div "Facebook Audio Library" at bounding box center [447, 264] width 290 height 38
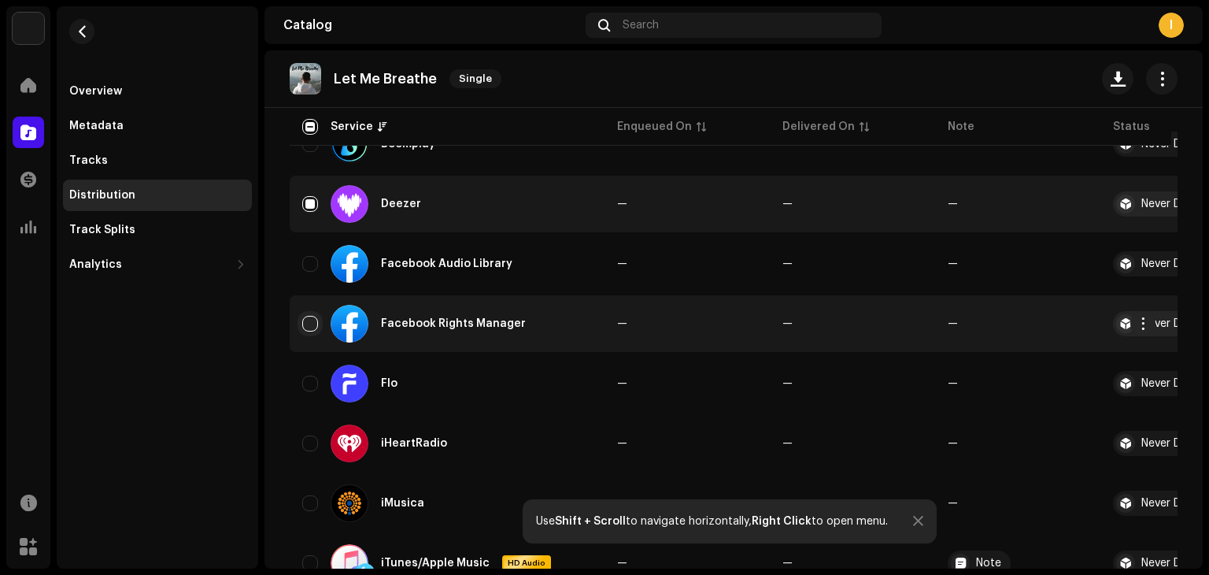
click at [311, 324] on input "Row Unselected" at bounding box center [310, 324] width 16 height 16
checkbox input "true"
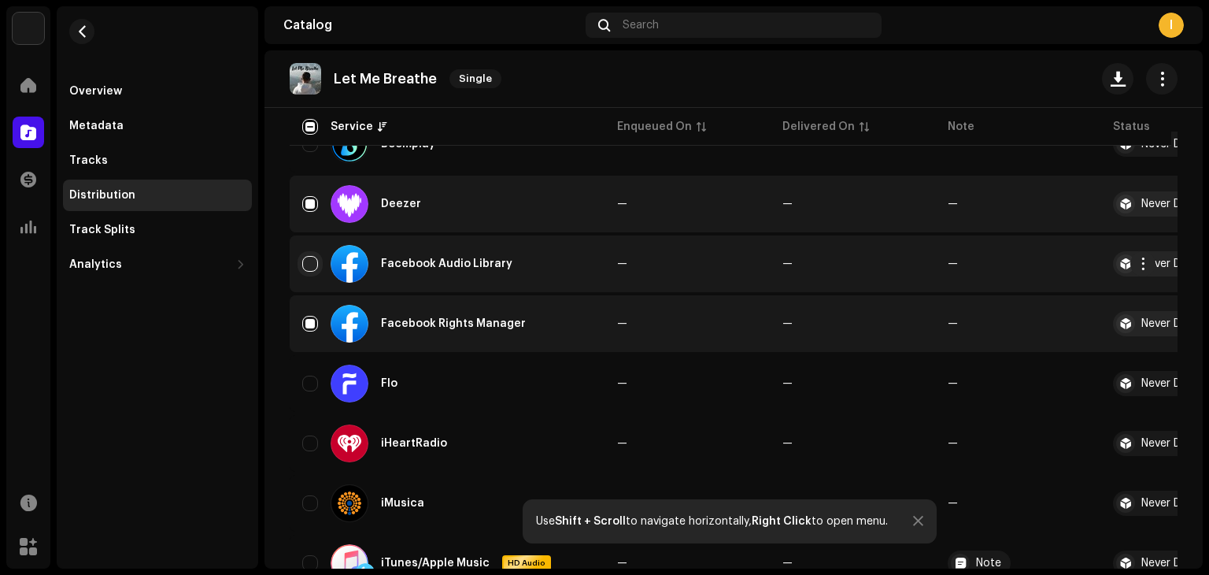
click at [316, 265] on input "Row Unselected" at bounding box center [310, 264] width 16 height 16
checkbox input "true"
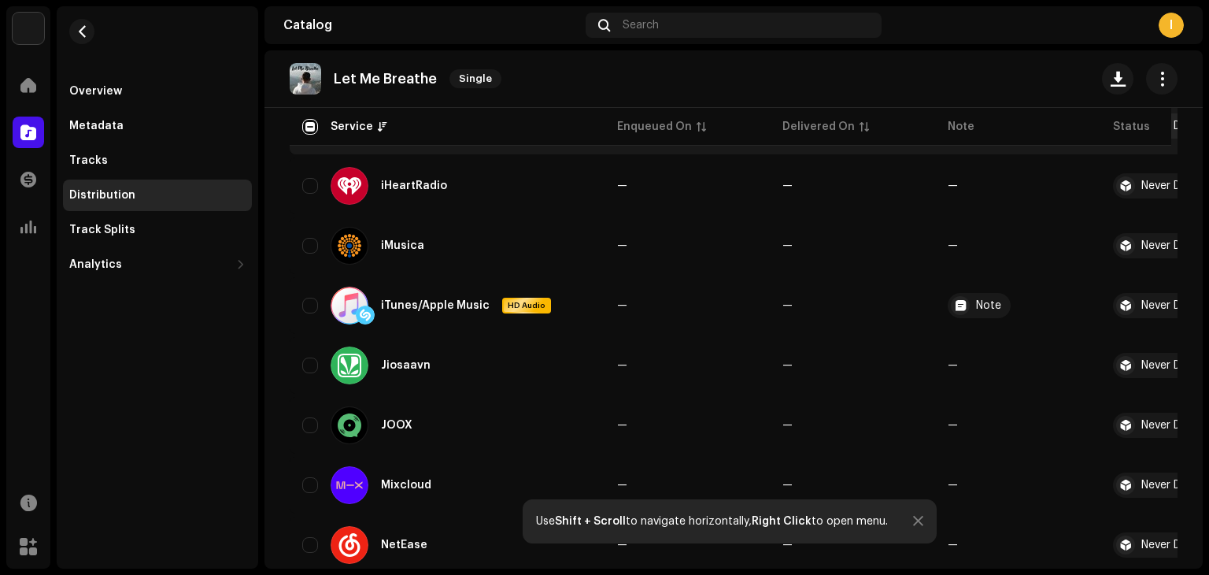
scroll to position [745, 0]
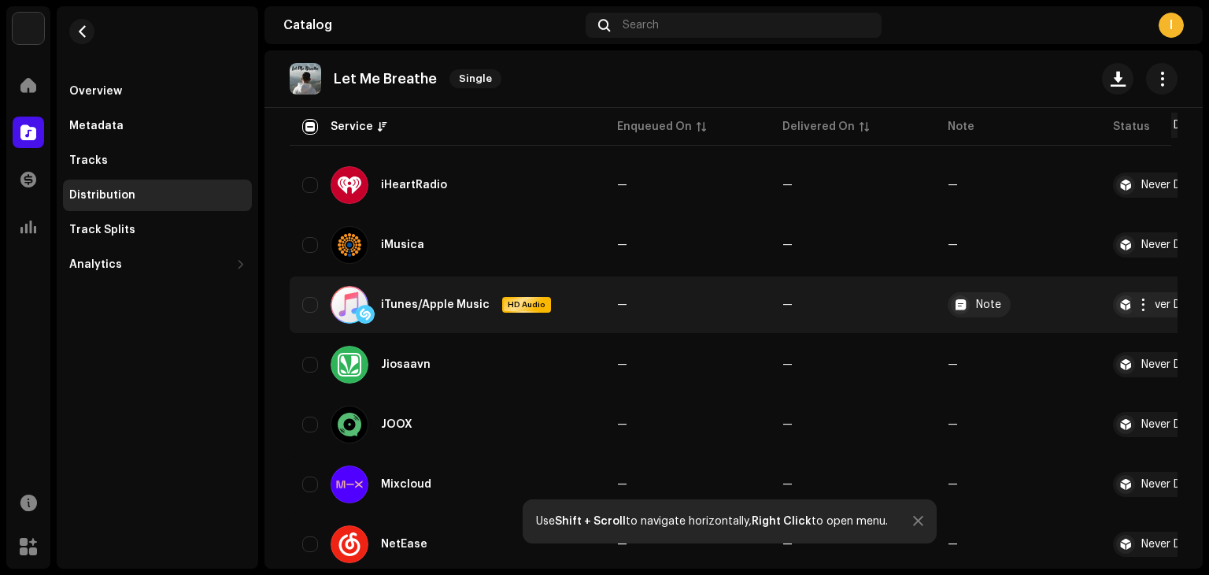
click at [297, 308] on td "iTunes/Apple Music HD Audio" at bounding box center [447, 304] width 315 height 57
click at [312, 308] on input "Row Unselected" at bounding box center [310, 305] width 16 height 16
checkbox input "true"
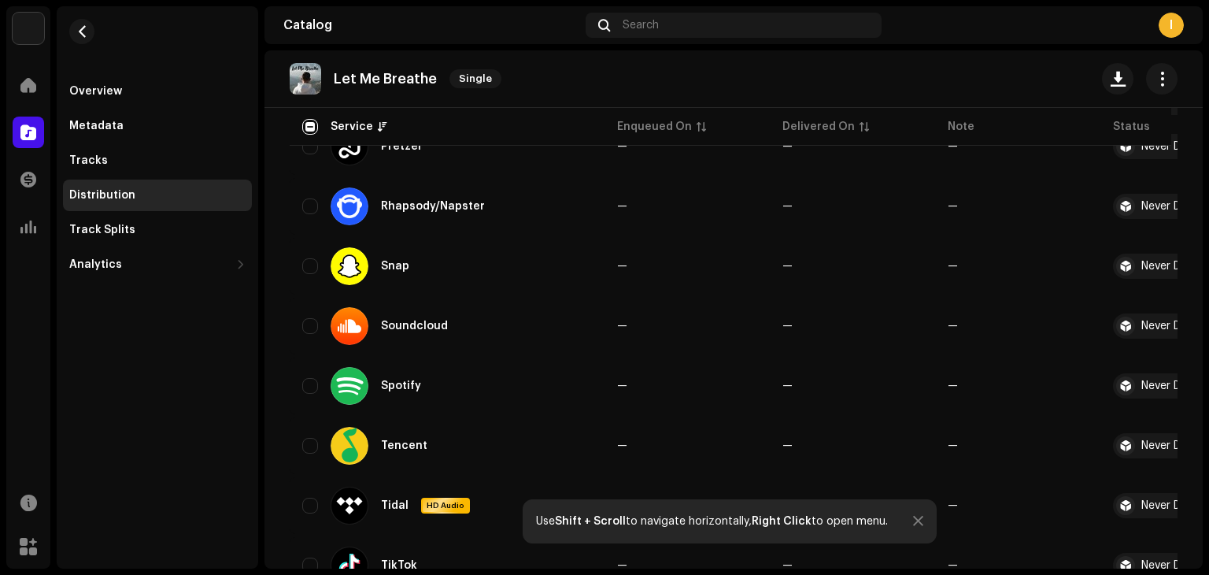
scroll to position [1327, 0]
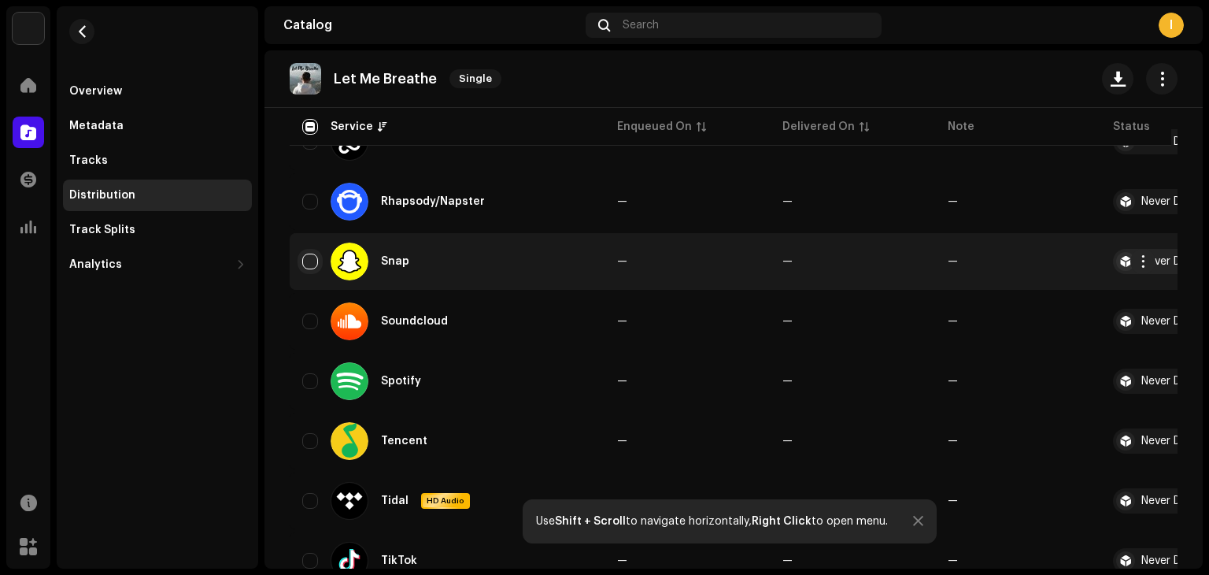
click at [309, 267] on input "Row Unselected" at bounding box center [310, 261] width 16 height 16
checkbox input "true"
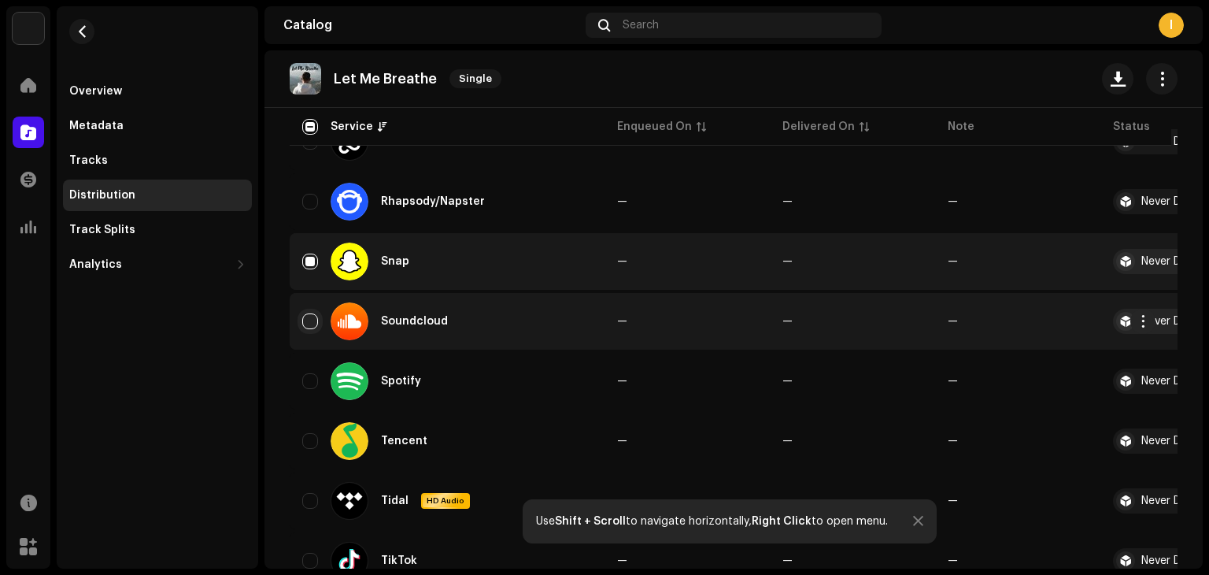
click at [315, 328] on input "Row Unselected" at bounding box center [310, 321] width 16 height 16
checkbox input "true"
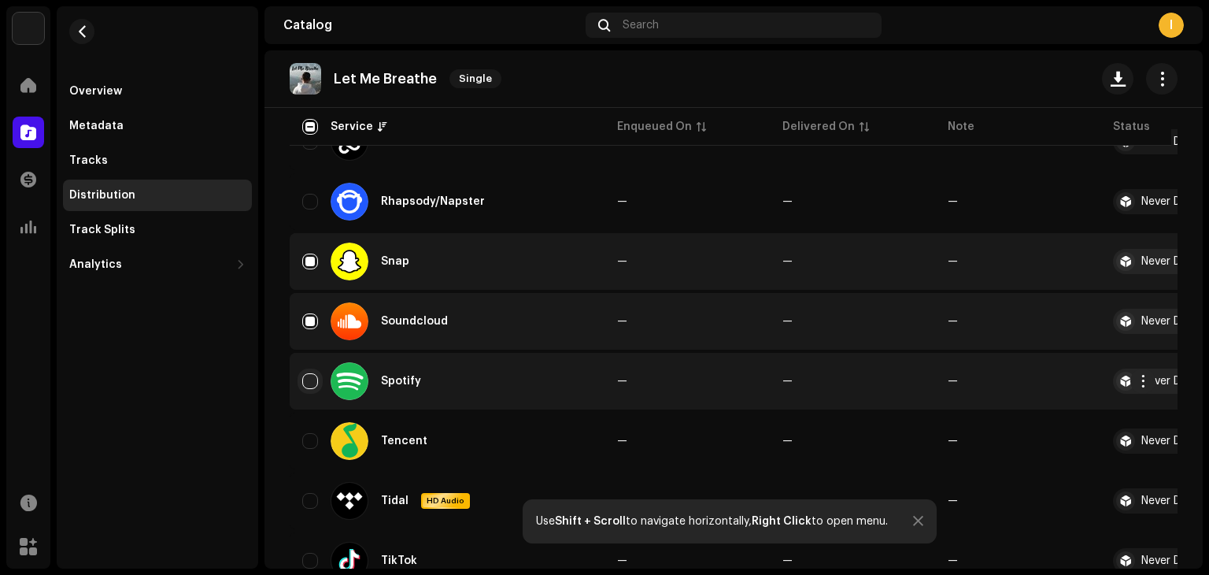
click at [314, 373] on input "Row Unselected" at bounding box center [310, 381] width 16 height 16
checkbox input "true"
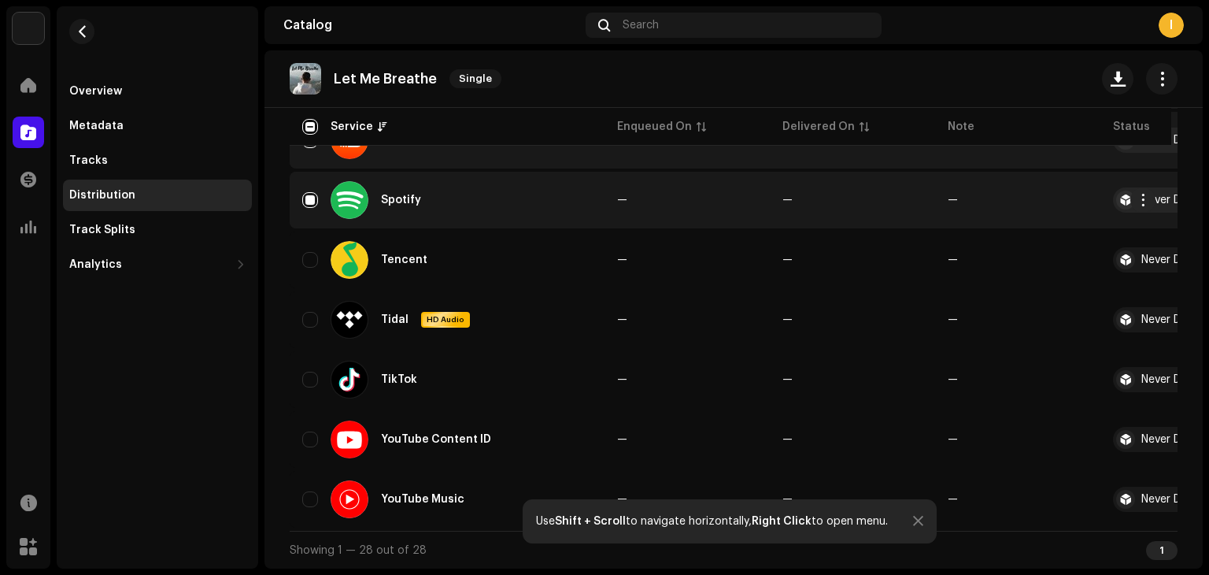
scroll to position [1515, 0]
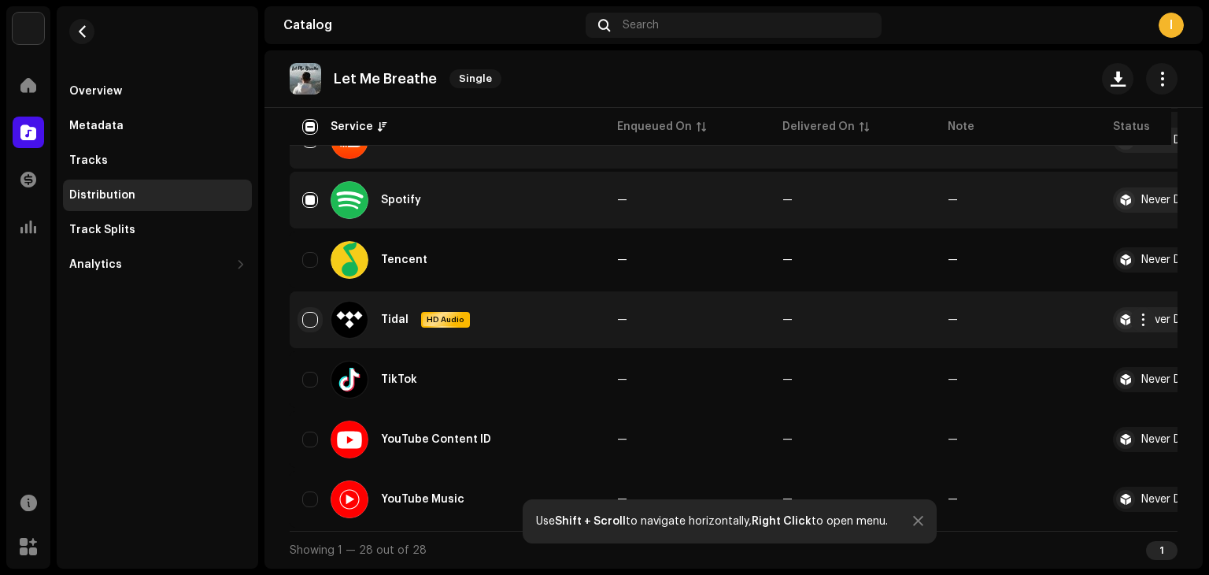
click at [307, 313] on input "Row Unselected" at bounding box center [310, 320] width 16 height 16
checkbox input "true"
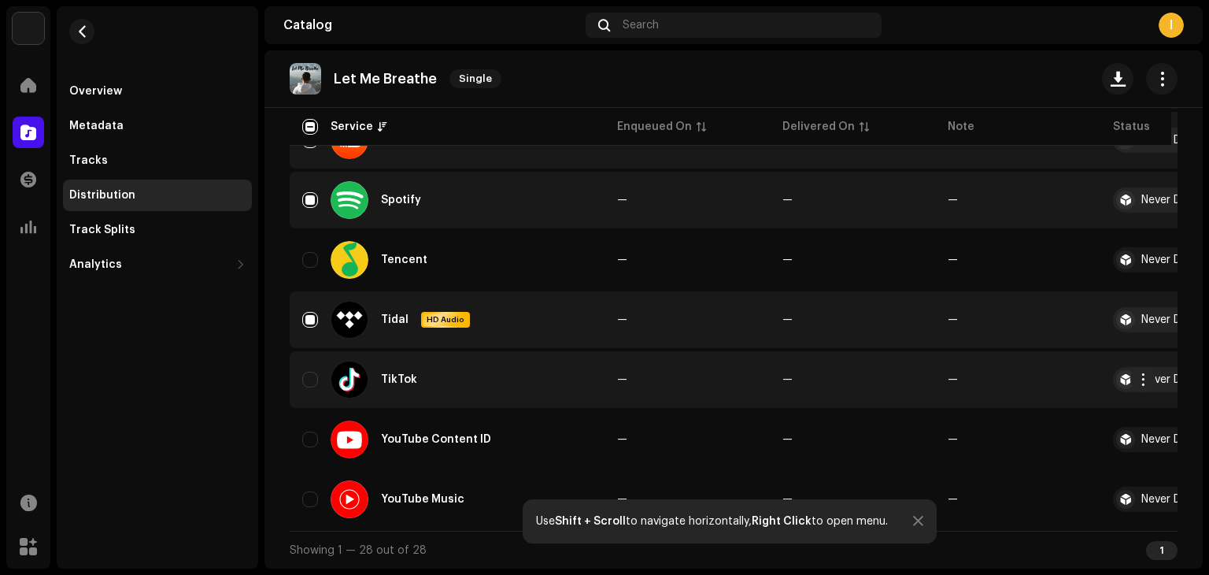
click at [313, 390] on div "TikTok" at bounding box center [447, 380] width 290 height 38
click at [305, 372] on input "Row Unselected" at bounding box center [310, 380] width 16 height 16
checkbox input "true"
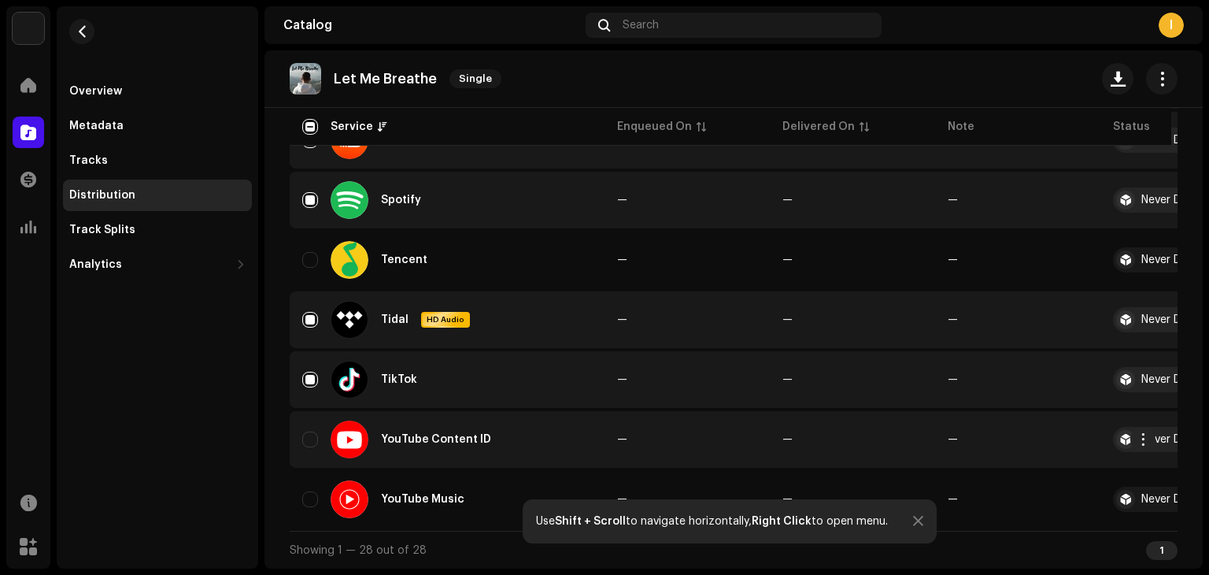
click at [305, 448] on div "YouTube Content ID" at bounding box center [447, 439] width 290 height 38
click at [311, 431] on input "Row Unselected" at bounding box center [310, 439] width 16 height 16
checkbox input "true"
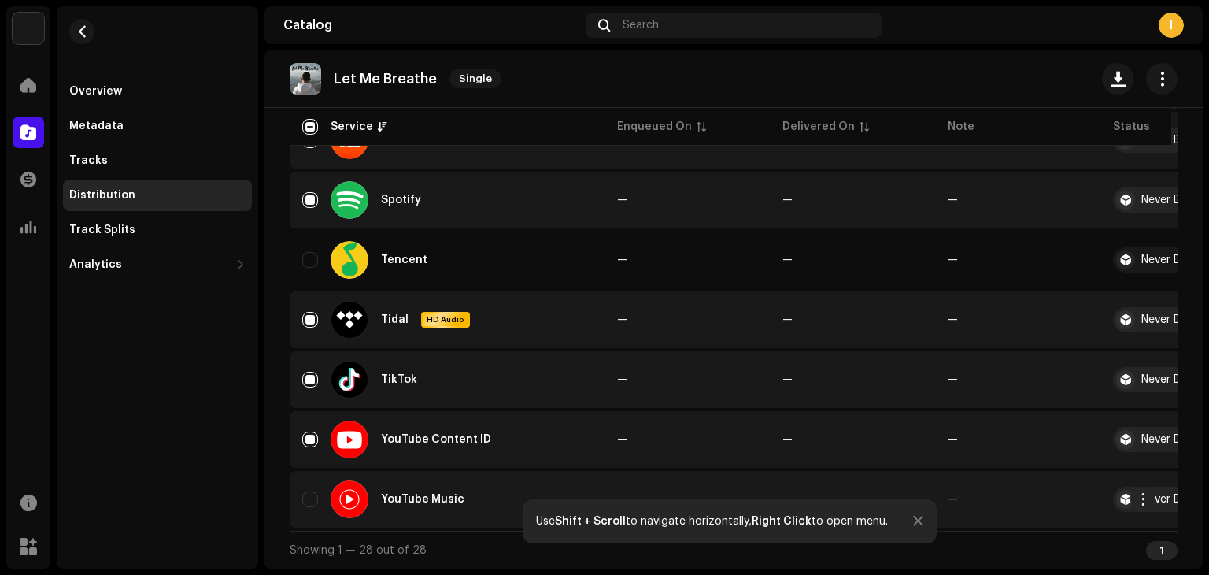
click at [318, 486] on div "YouTube Music" at bounding box center [447, 499] width 290 height 38
click at [311, 493] on input "Row Unselected" at bounding box center [310, 499] width 16 height 16
checkbox input "true"
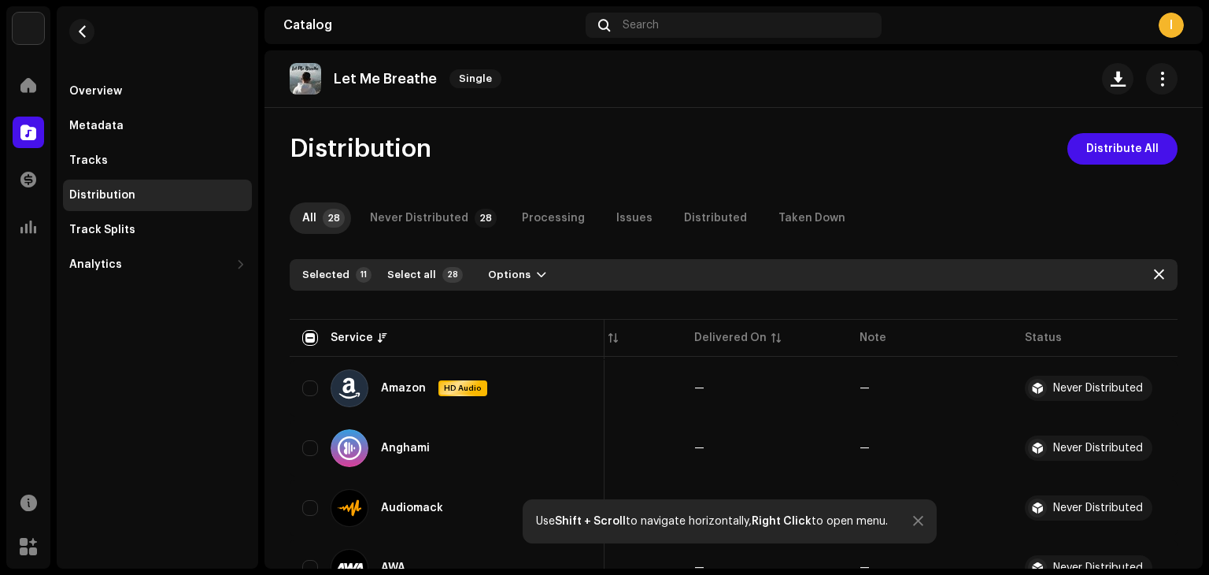
scroll to position [0, 0]
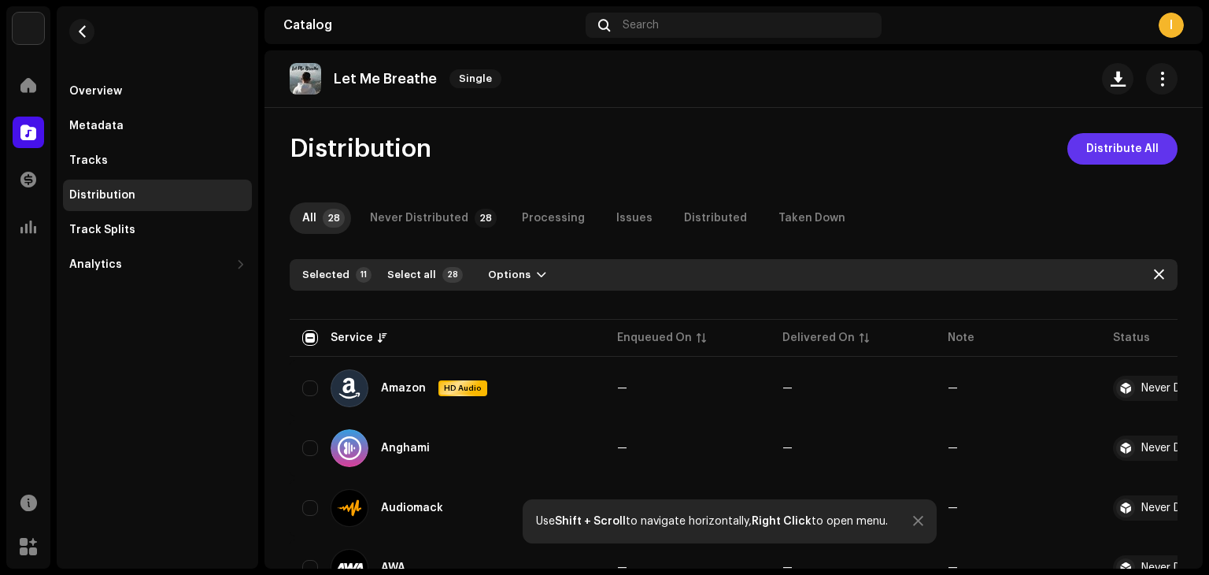
click at [1099, 161] on span "Distribute All" at bounding box center [1122, 148] width 72 height 31
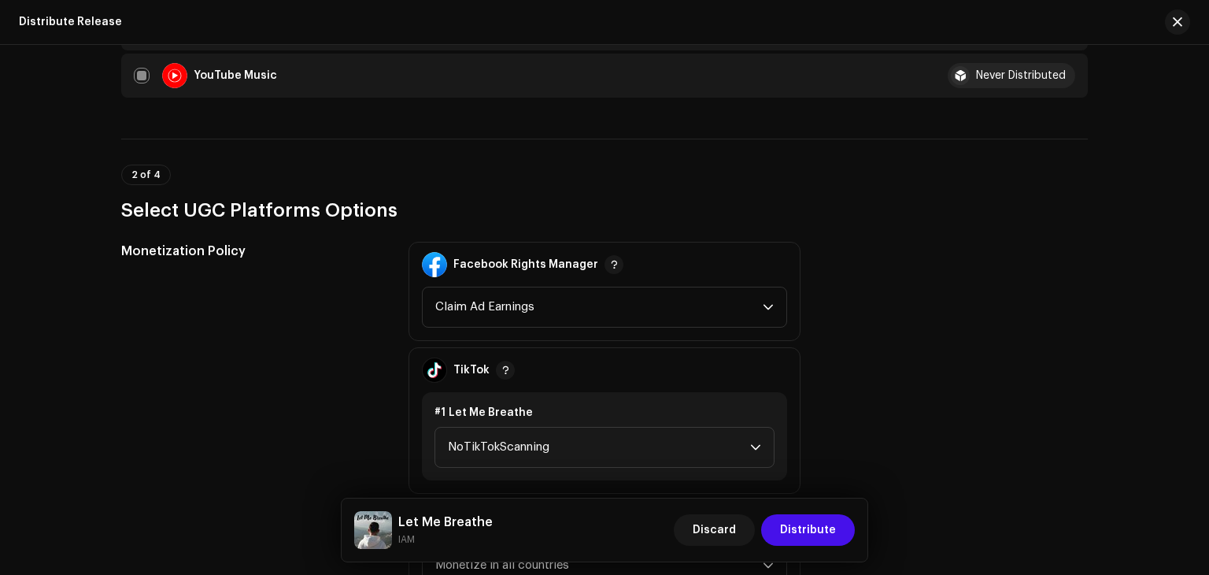
scroll to position [1532, 0]
click at [693, 314] on span "Claim Ad Earnings" at bounding box center [598, 308] width 327 height 39
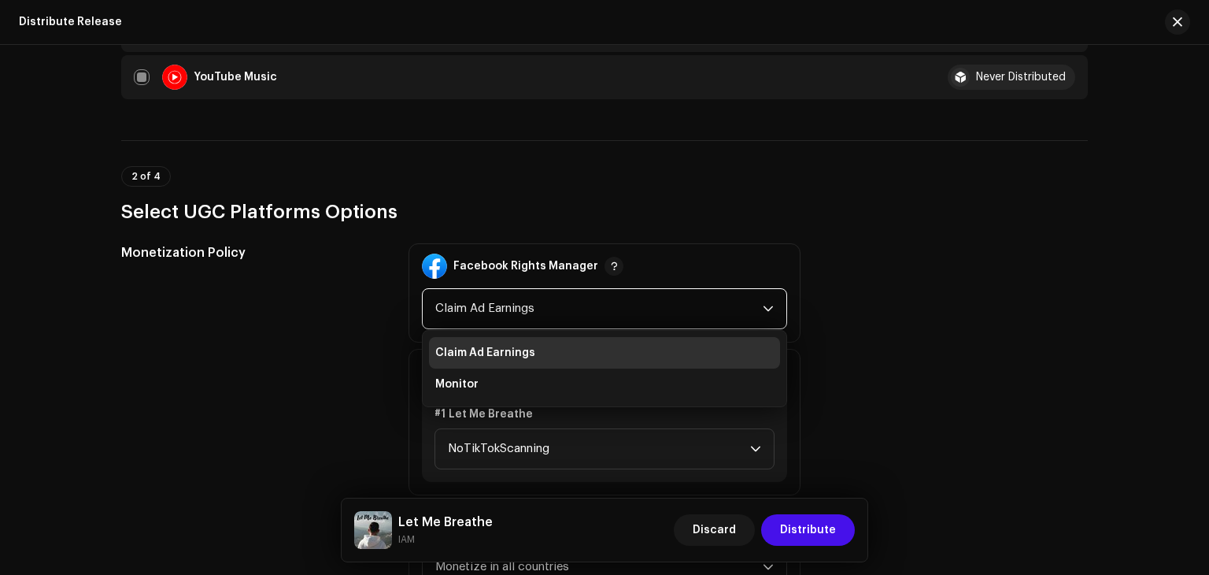
click at [693, 313] on span "Claim Ad Earnings" at bounding box center [598, 308] width 327 height 39
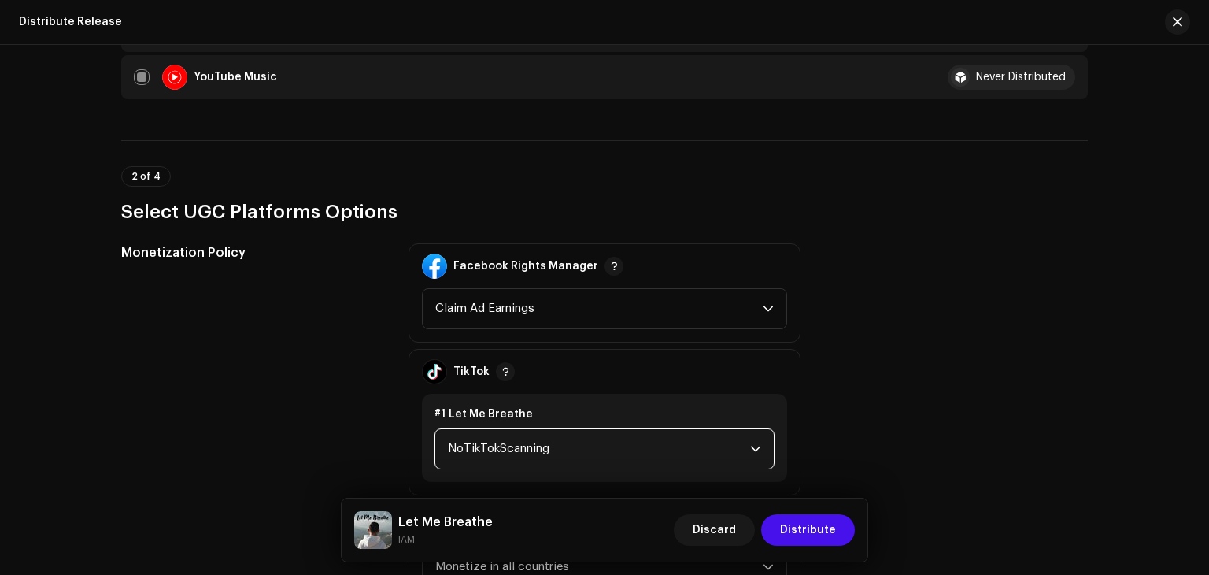
click at [709, 442] on span "NoTikTokScanning" at bounding box center [599, 448] width 302 height 39
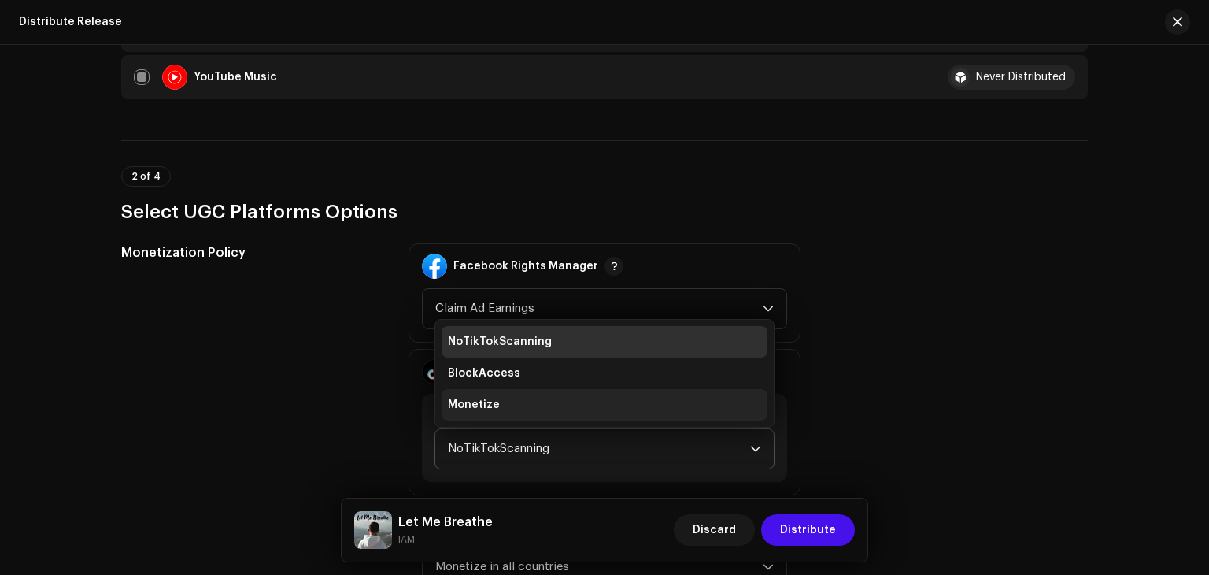
click at [675, 401] on li "Monetize" at bounding box center [605, 404] width 326 height 31
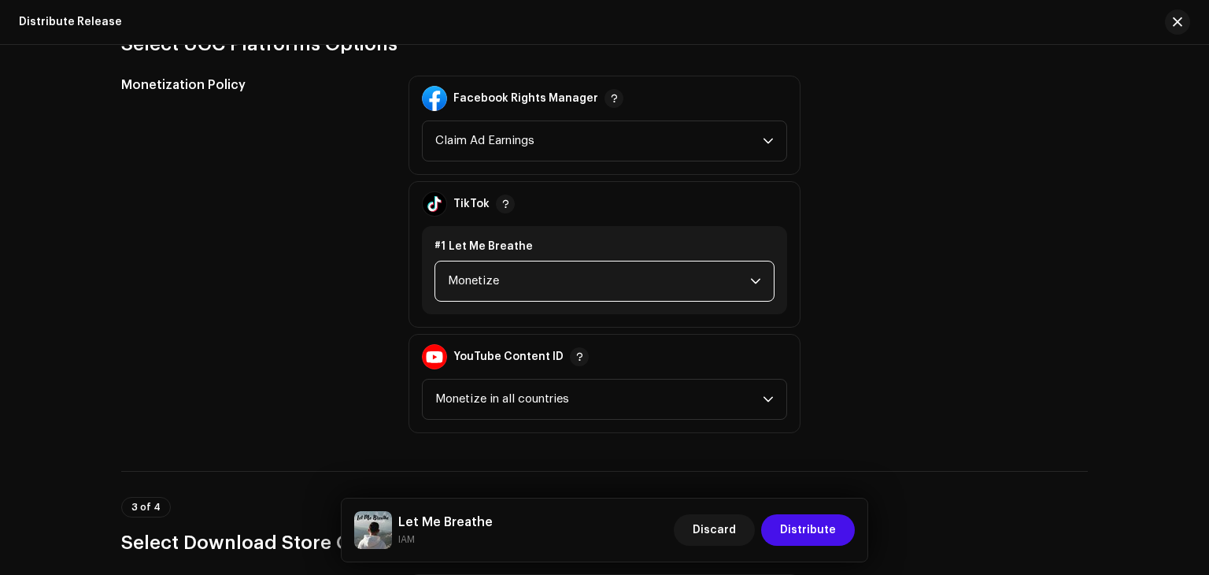
scroll to position [1700, 0]
click at [691, 137] on span "Claim Ad Earnings" at bounding box center [598, 139] width 327 height 39
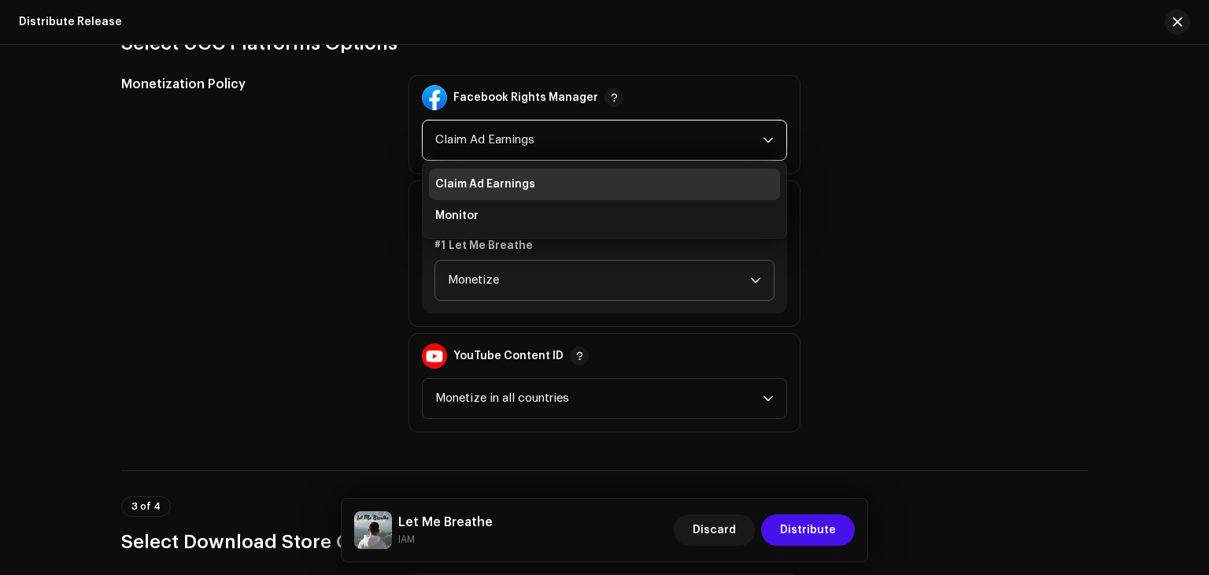
click at [691, 137] on span "Claim Ad Earnings" at bounding box center [598, 139] width 327 height 39
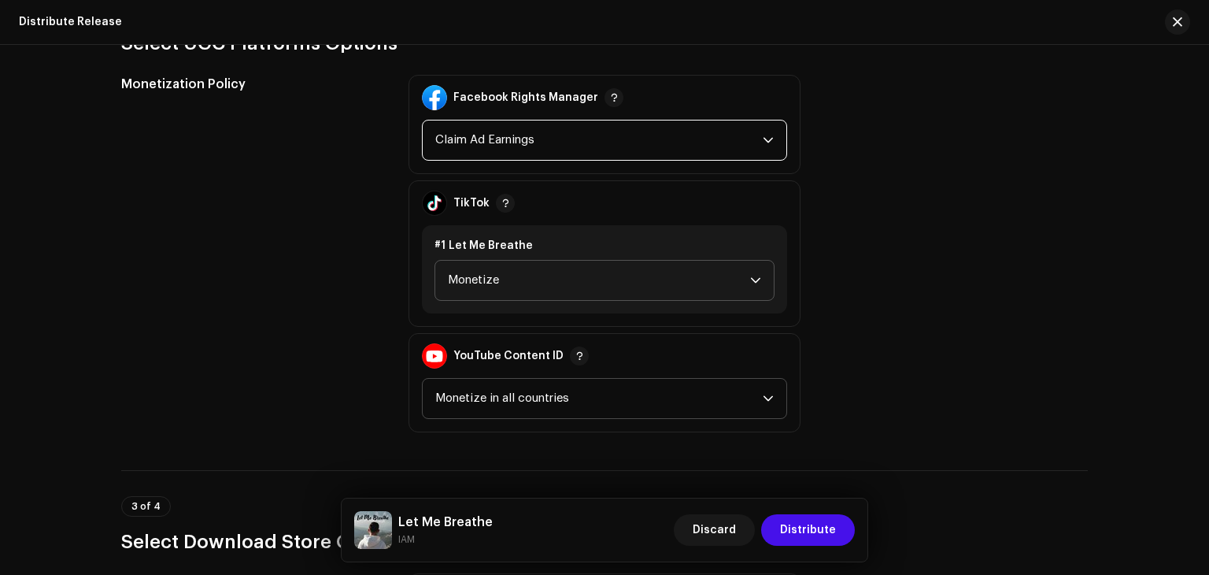
click at [691, 383] on span "Monetize in all countries" at bounding box center [598, 398] width 327 height 39
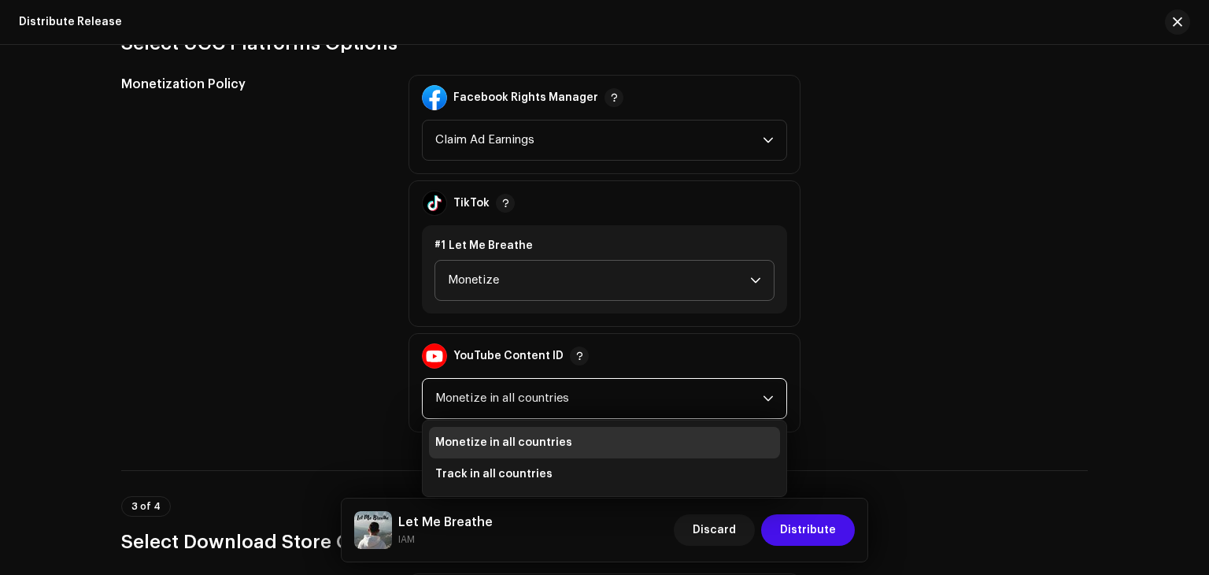
click at [691, 383] on span "Monetize in all countries" at bounding box center [598, 398] width 327 height 39
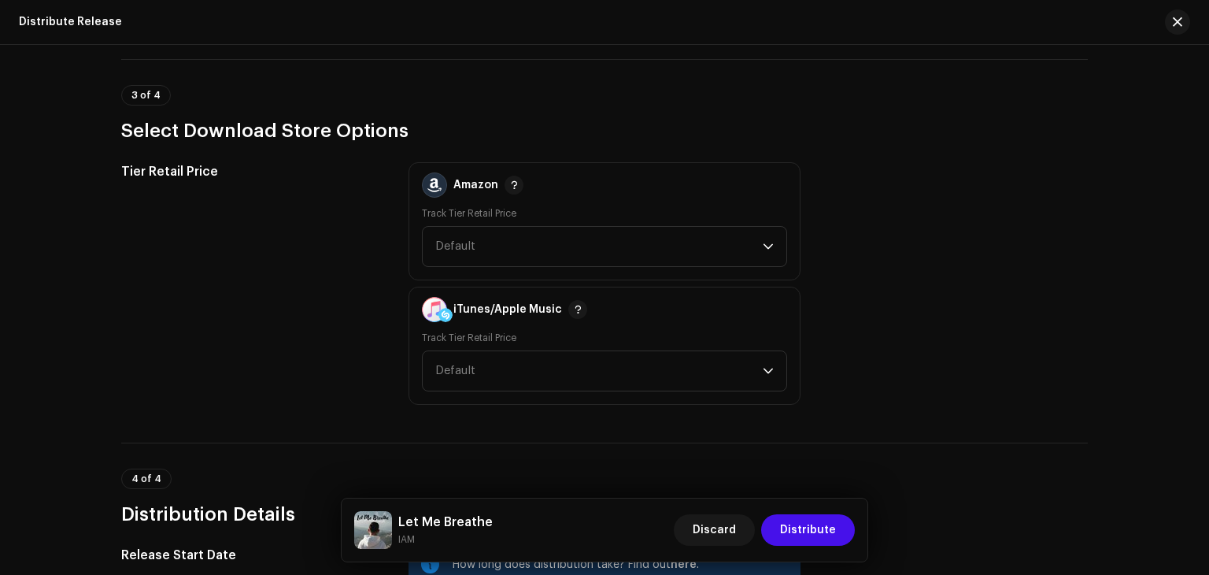
scroll to position [2112, 0]
click at [671, 246] on span "Default" at bounding box center [598, 245] width 327 height 39
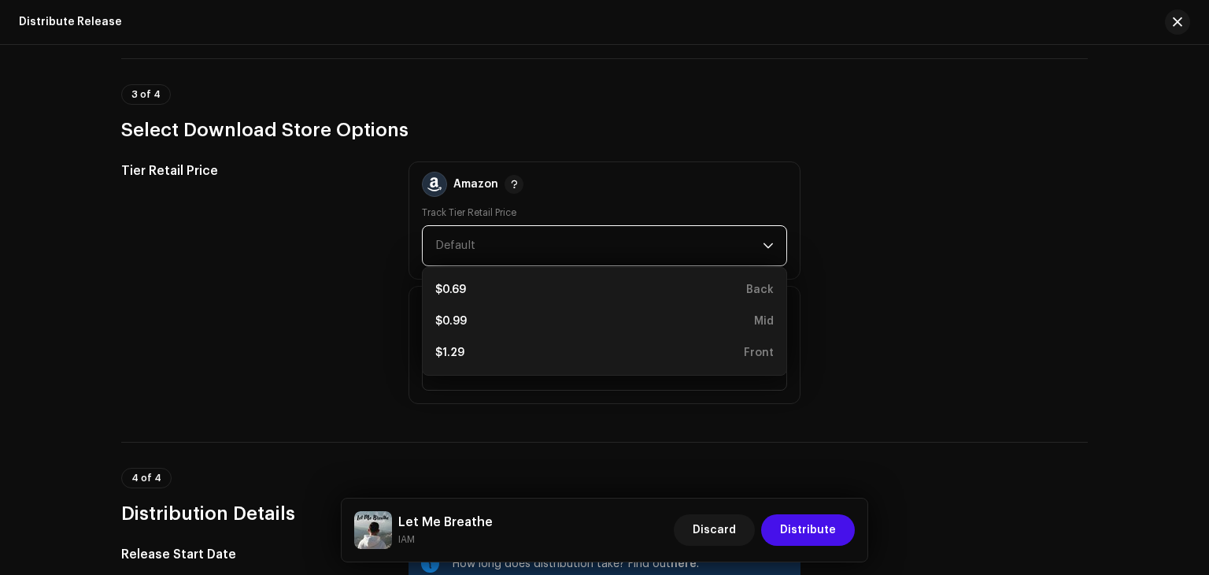
click at [671, 246] on span "Default" at bounding box center [598, 245] width 327 height 39
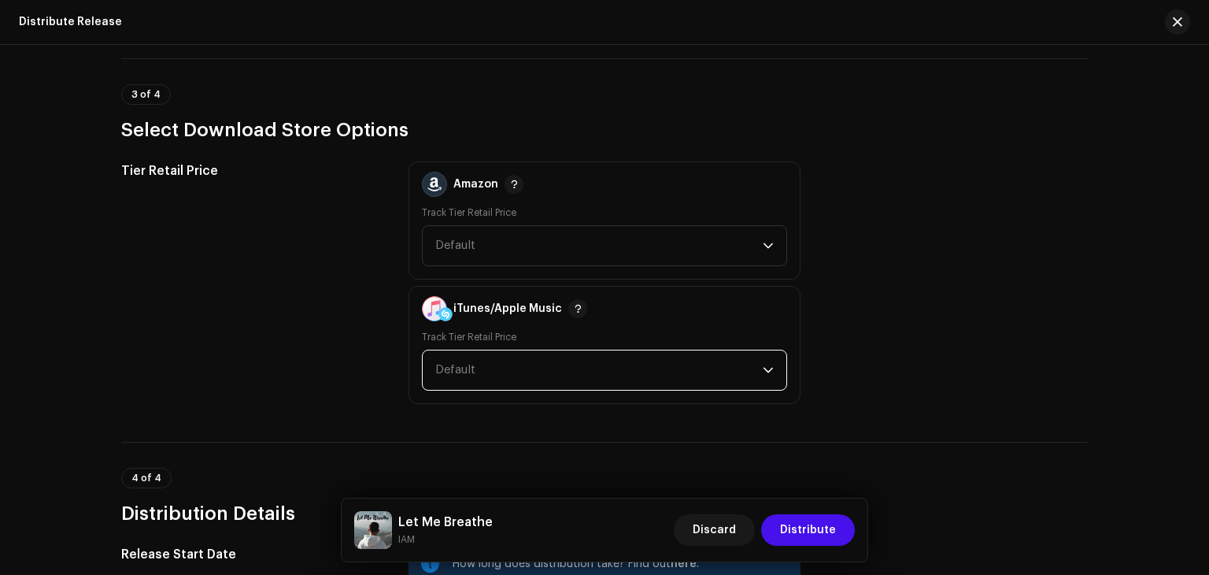
click at [673, 366] on span "Default" at bounding box center [598, 369] width 327 height 39
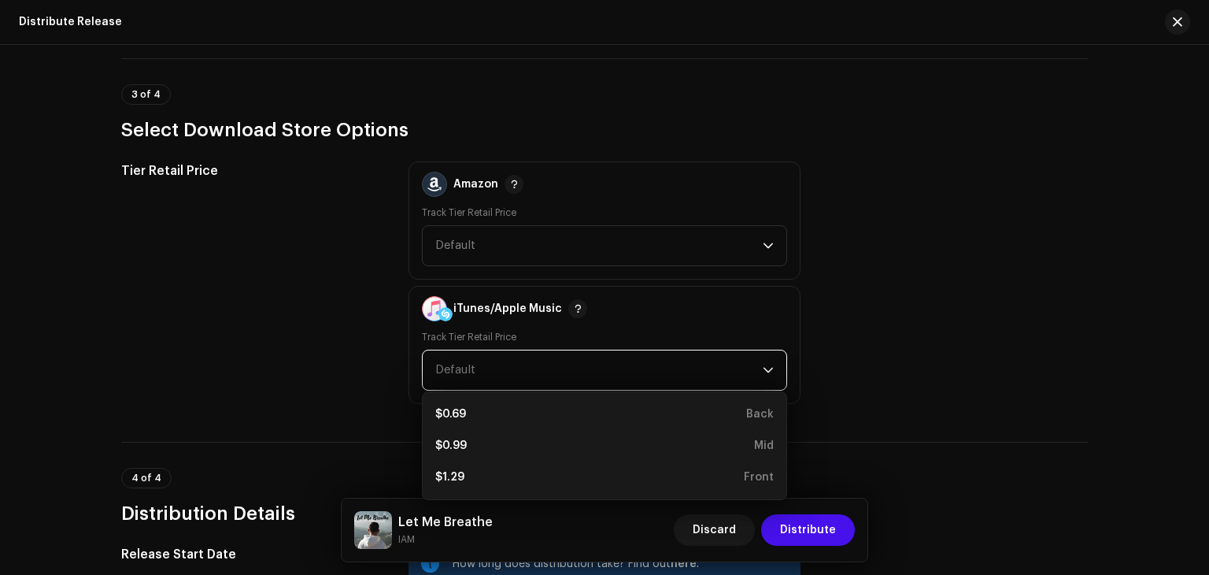
click at [673, 366] on span "Default" at bounding box center [598, 369] width 327 height 39
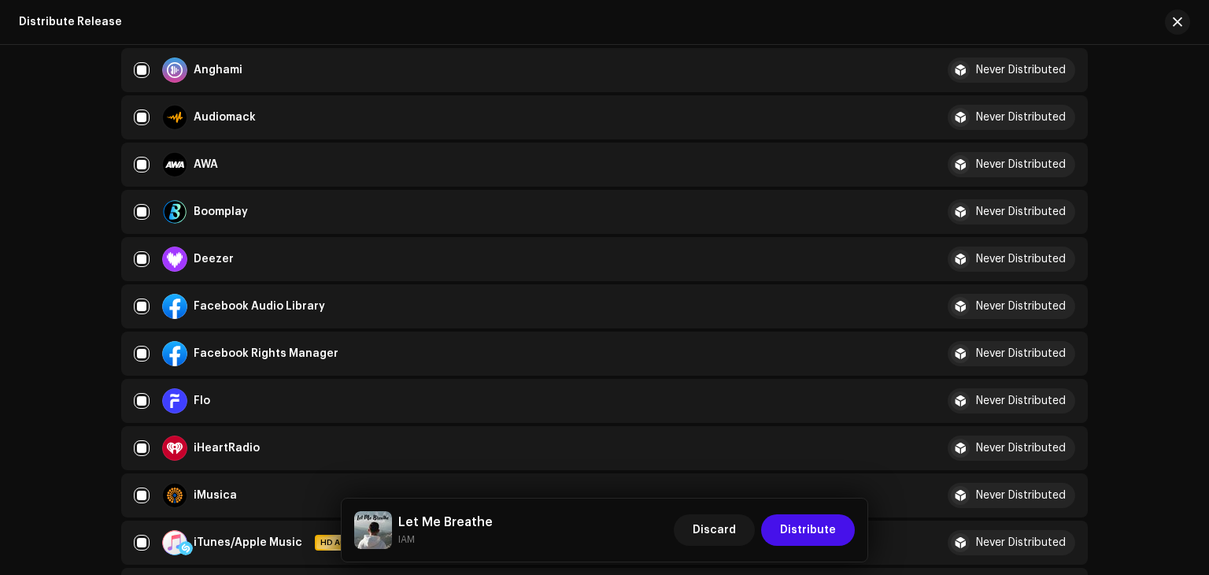
scroll to position [0, 0]
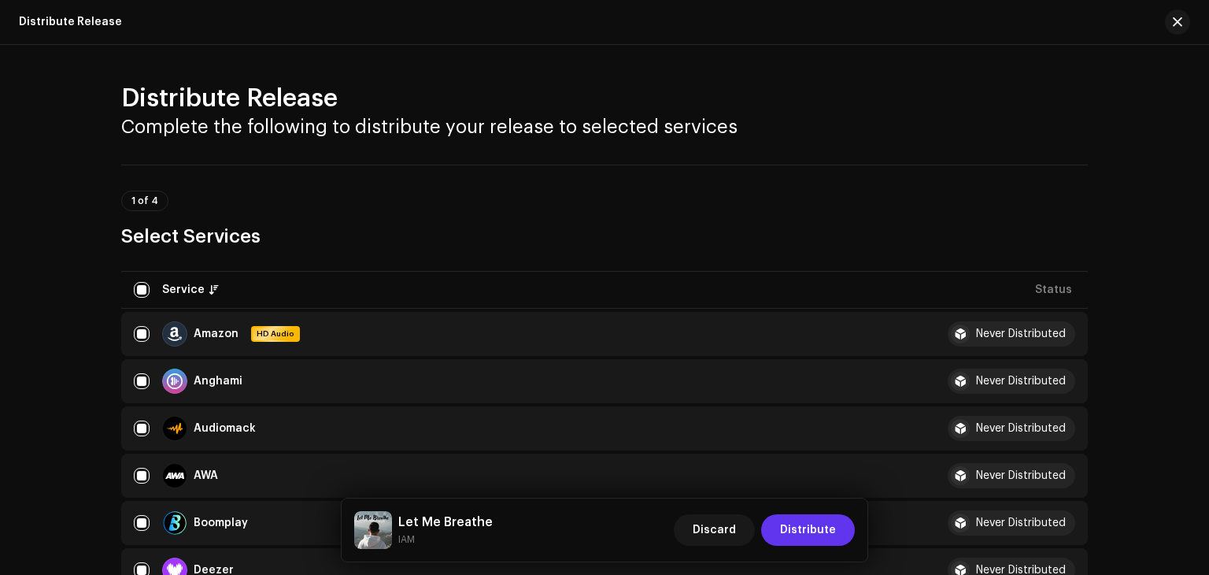
click at [790, 537] on span "Distribute" at bounding box center [808, 529] width 56 height 31
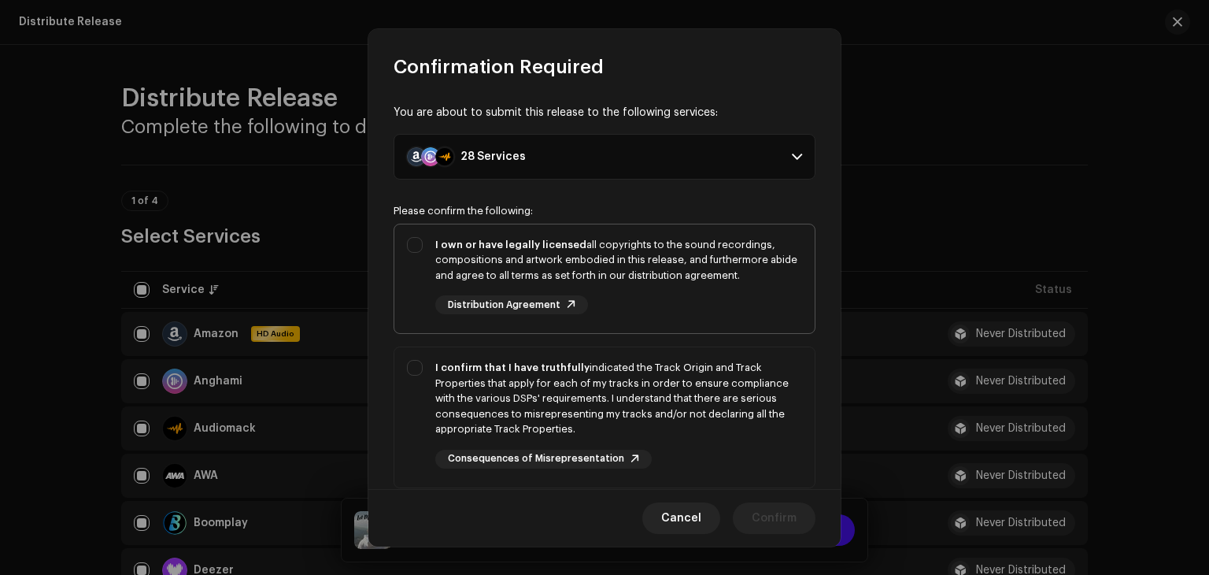
click at [673, 240] on div "I own or have legally licensed all copyrights to the sound recordings, composit…" at bounding box center [618, 260] width 367 height 46
checkbox input "true"
click at [675, 379] on div "I confirm that I have truthfully indicated the Track Origin and Track Propertie…" at bounding box center [618, 398] width 367 height 77
checkbox input "true"
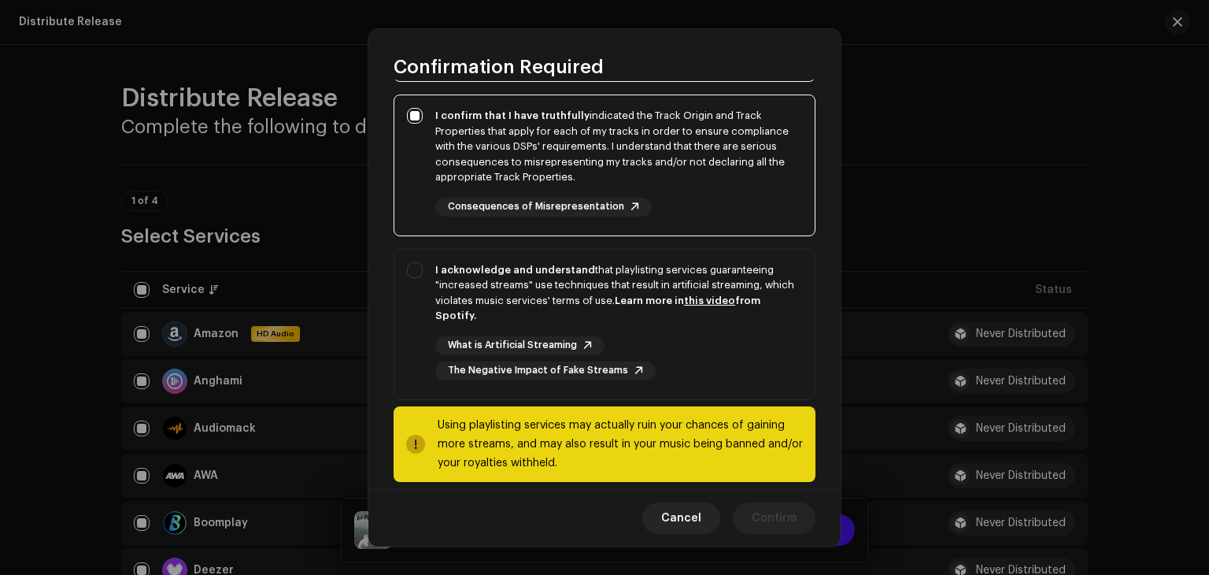
scroll to position [268, 0]
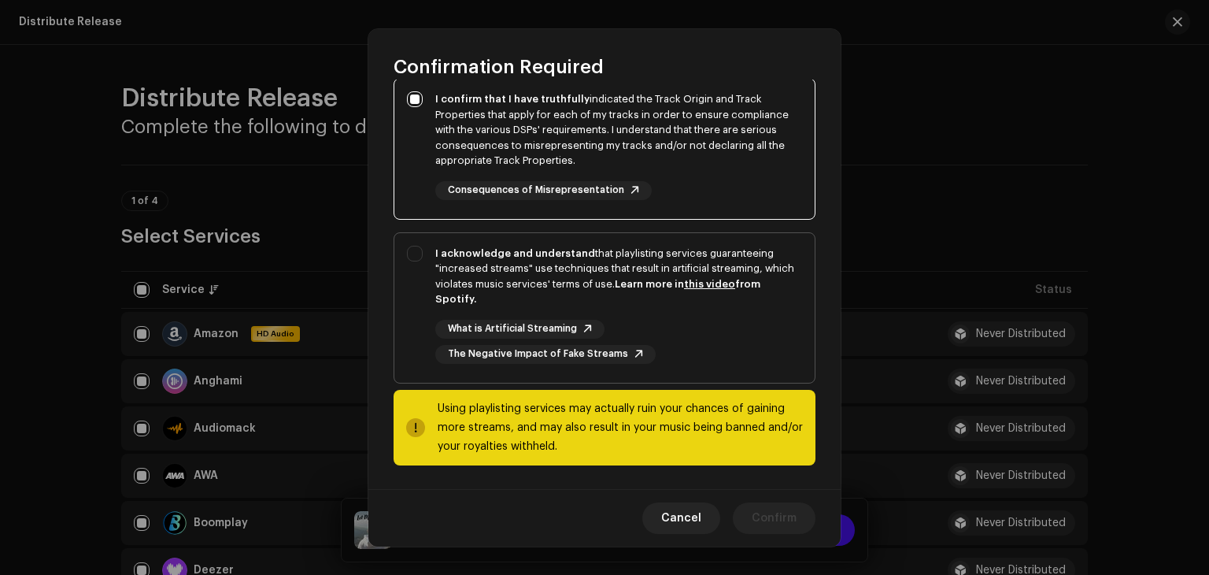
click at [620, 288] on div "I acknowledge and understand that playlisting services guaranteeing "increased …" at bounding box center [618, 276] width 367 height 61
checkbox input "true"
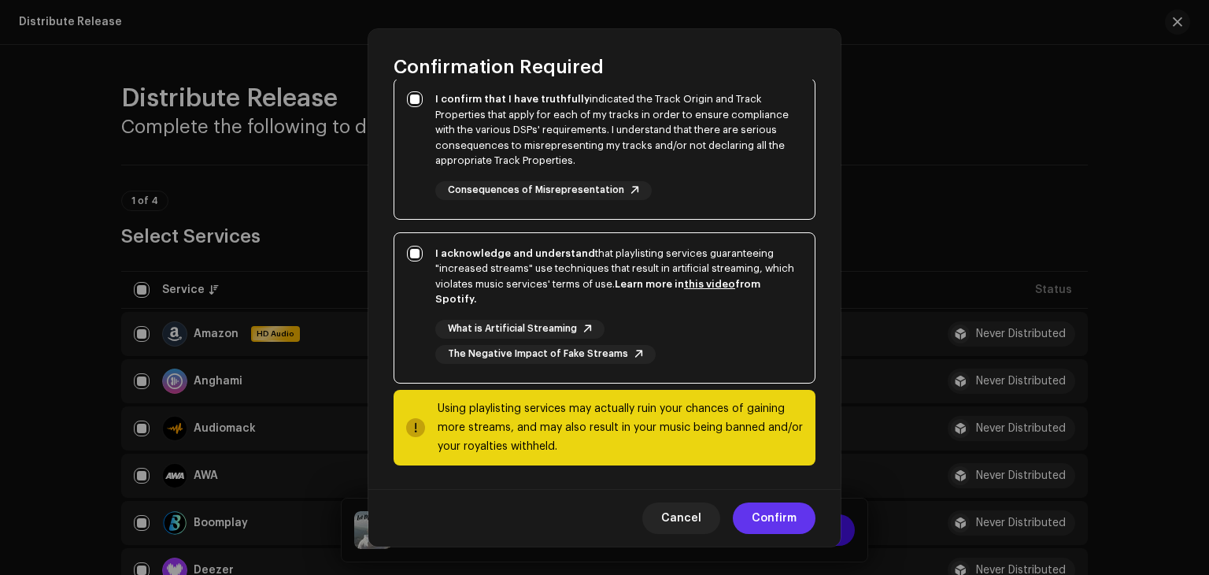
click at [755, 513] on span "Confirm" at bounding box center [774, 517] width 45 height 31
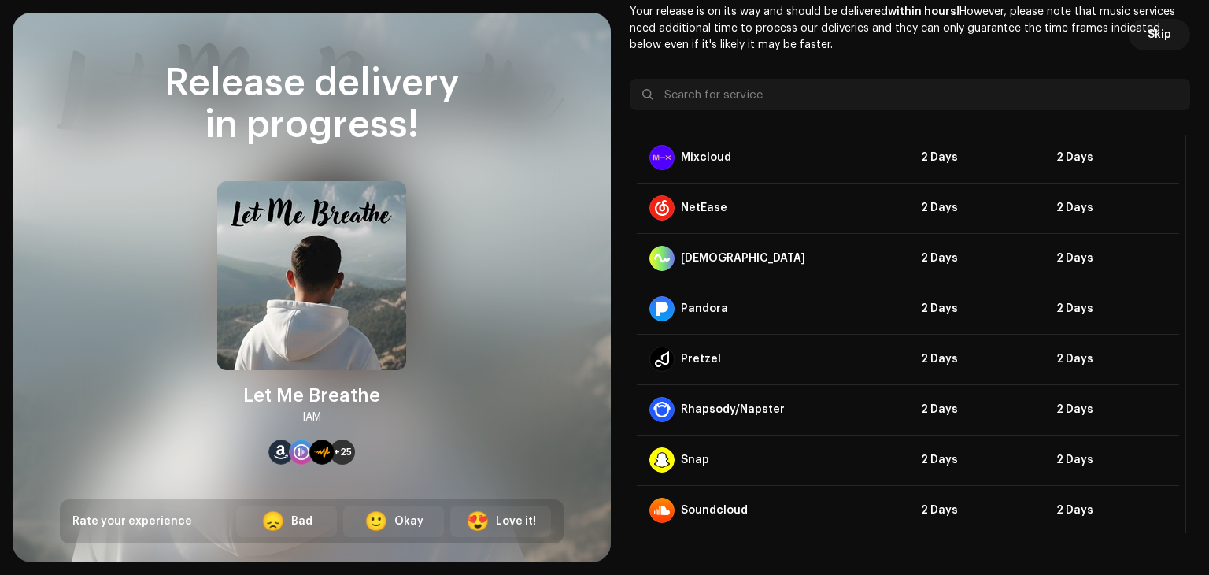
scroll to position [1058, 0]
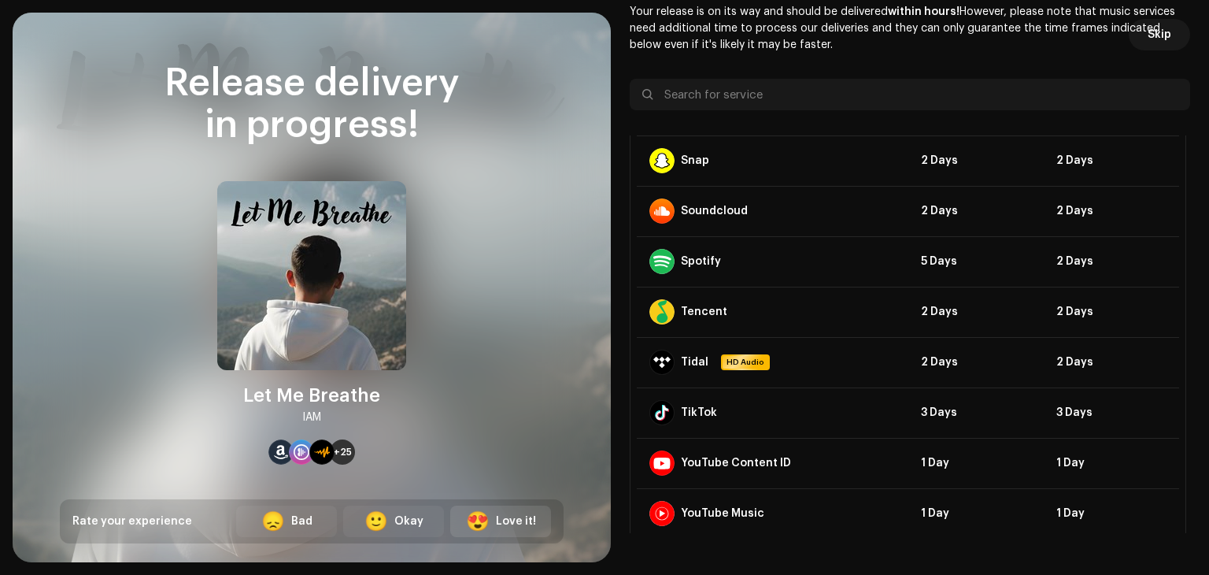
click at [499, 523] on div "Love it!" at bounding box center [516, 521] width 40 height 17
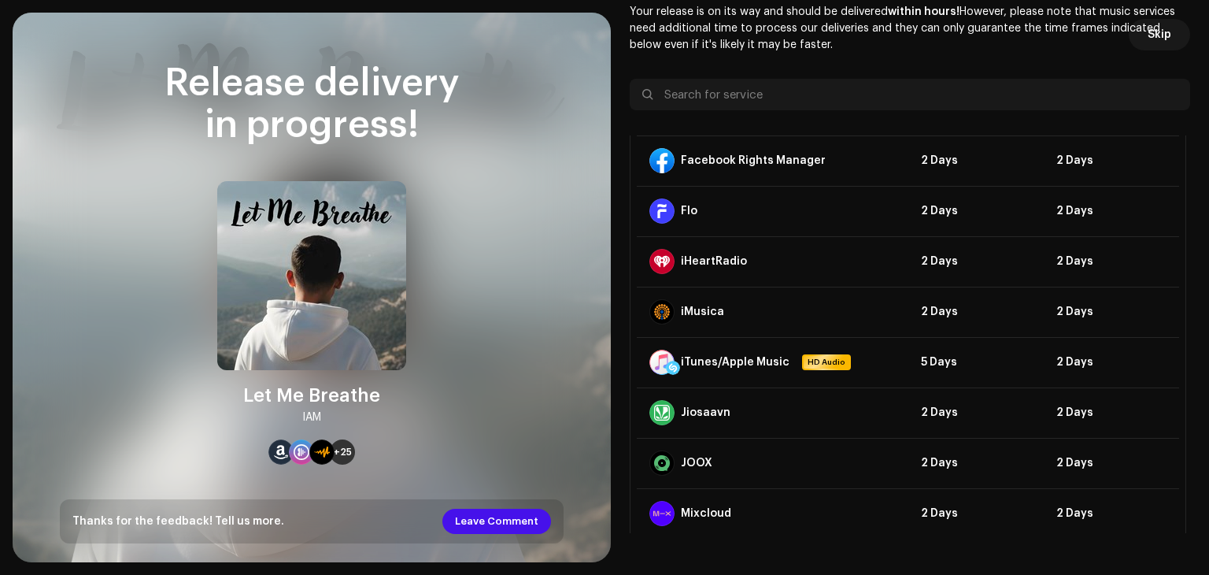
scroll to position [0, 0]
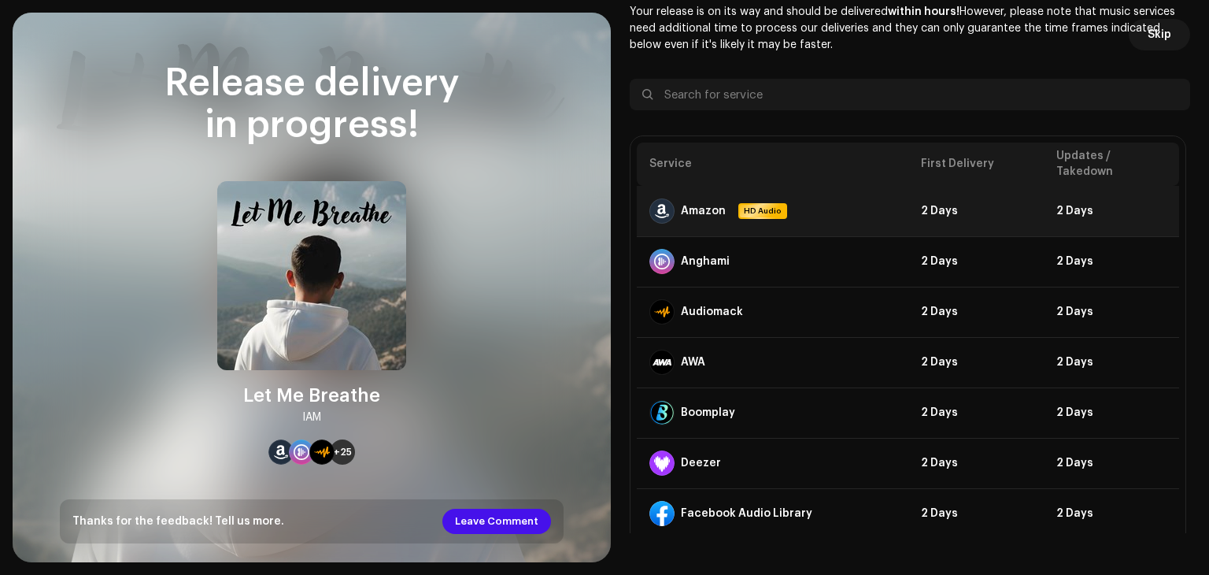
click at [1108, 221] on td "2 Days" at bounding box center [1111, 211] width 135 height 50
click at [1089, 204] on td "2 Days" at bounding box center [1111, 211] width 135 height 50
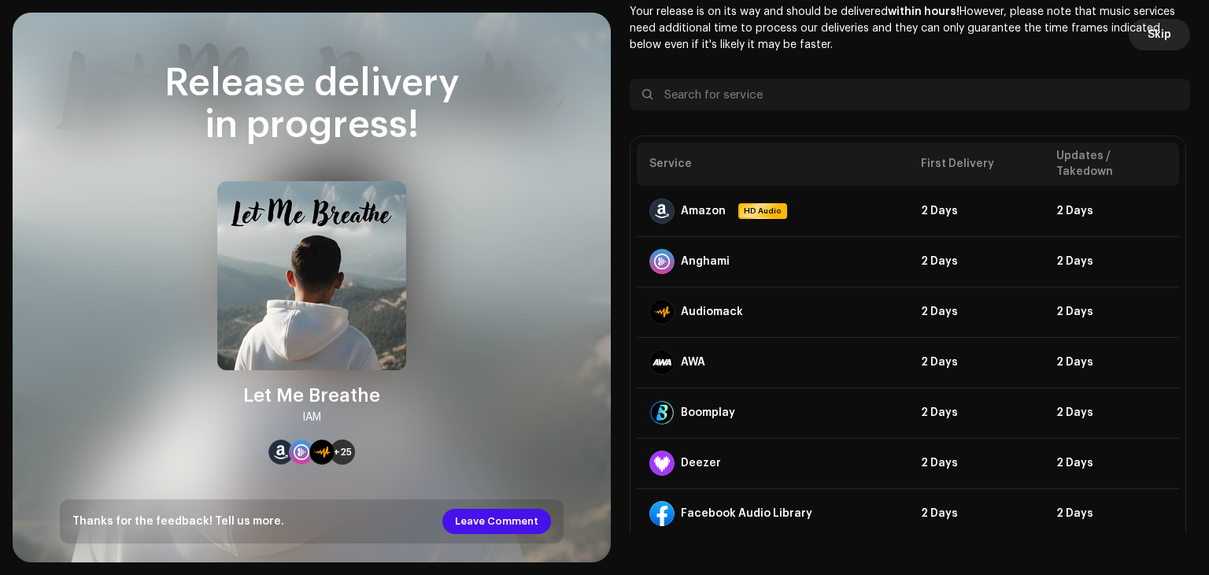
click at [1164, 33] on span "Skip" at bounding box center [1160, 34] width 24 height 31
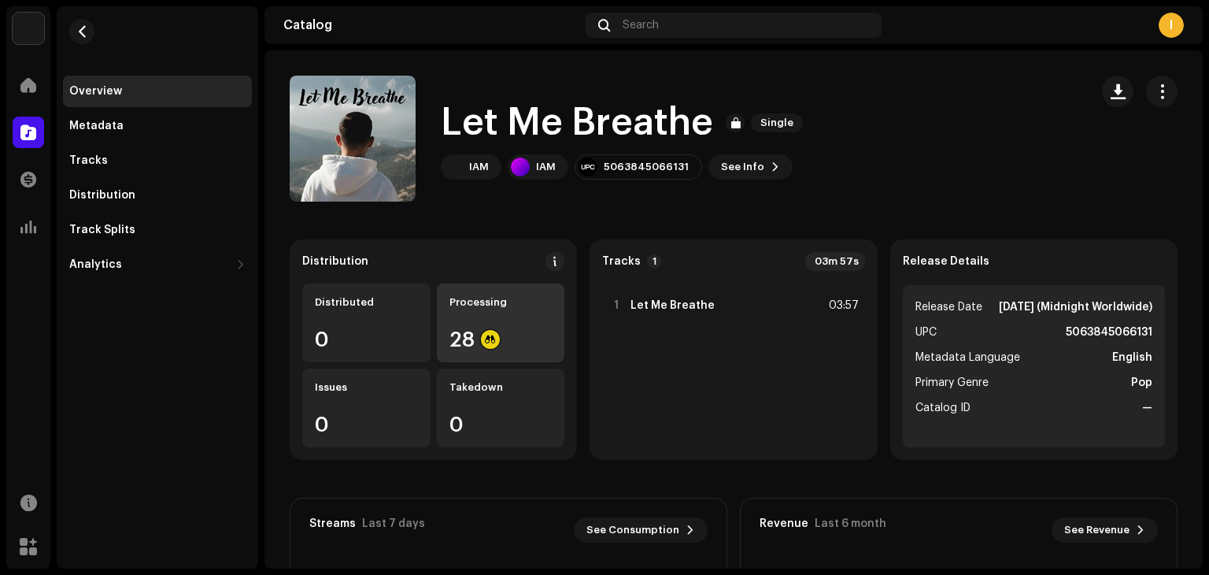
click at [519, 326] on div "Processing 28" at bounding box center [501, 322] width 128 height 79
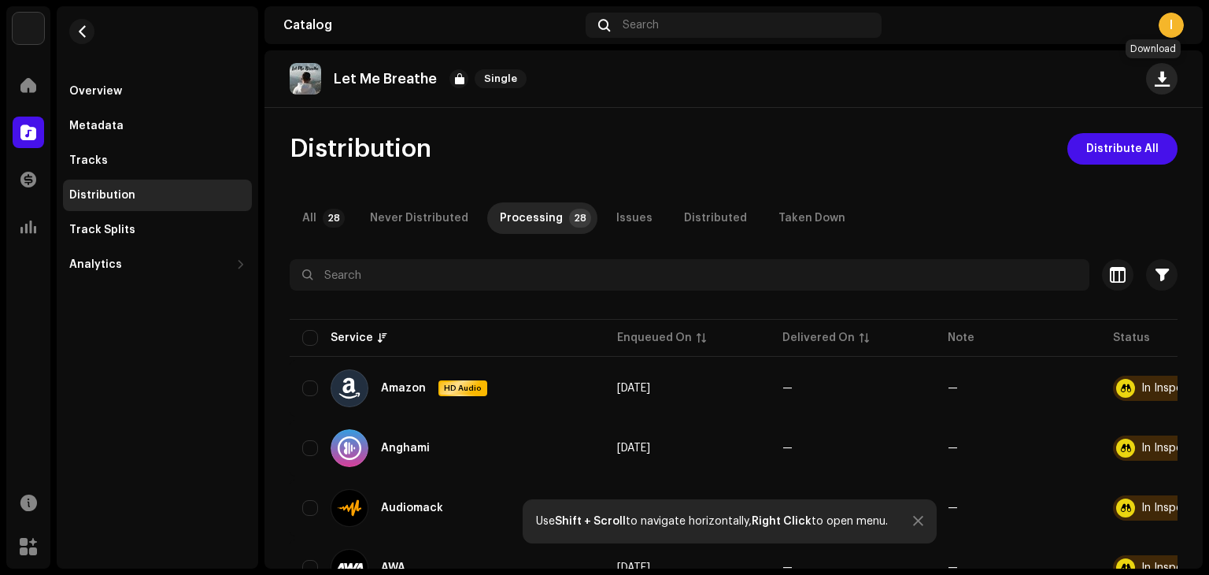
click at [1156, 77] on span "button" at bounding box center [1162, 78] width 15 height 13
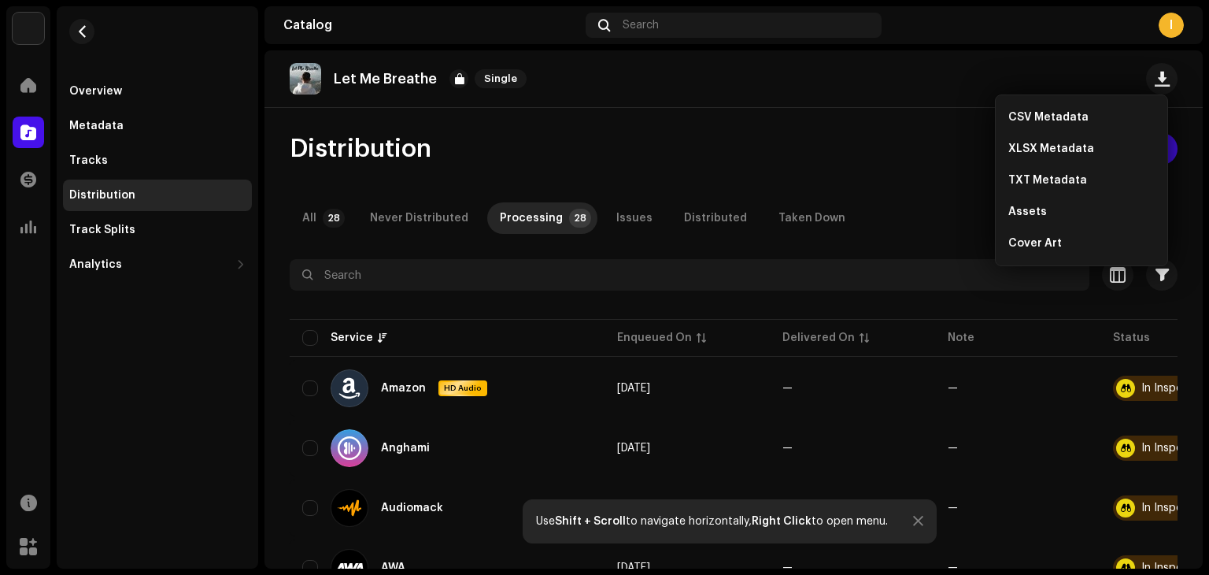
click at [930, 105] on div "Let Me Breathe Single" at bounding box center [734, 78] width 938 height 57
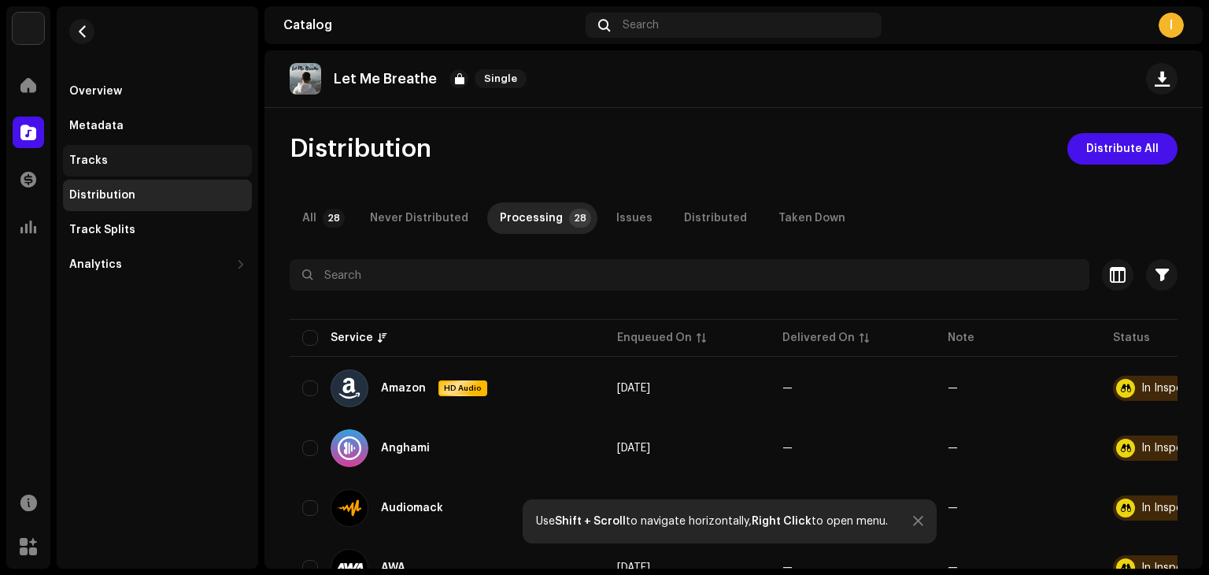
click at [120, 166] on div "Tracks" at bounding box center [157, 160] width 176 height 13
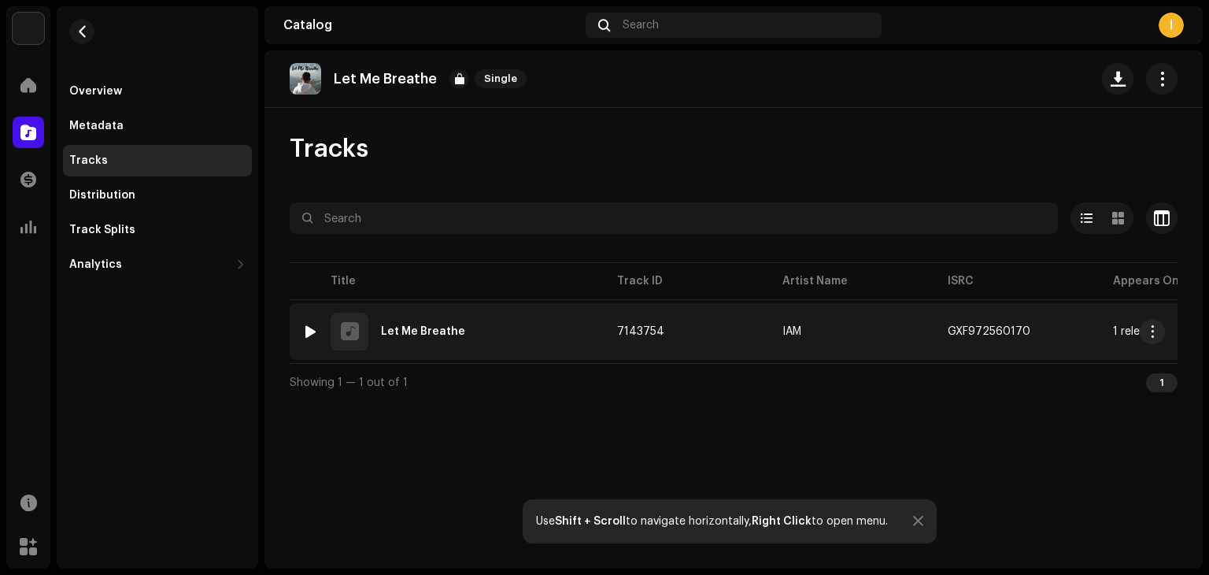
click at [674, 331] on td "7143754" at bounding box center [687, 331] width 165 height 57
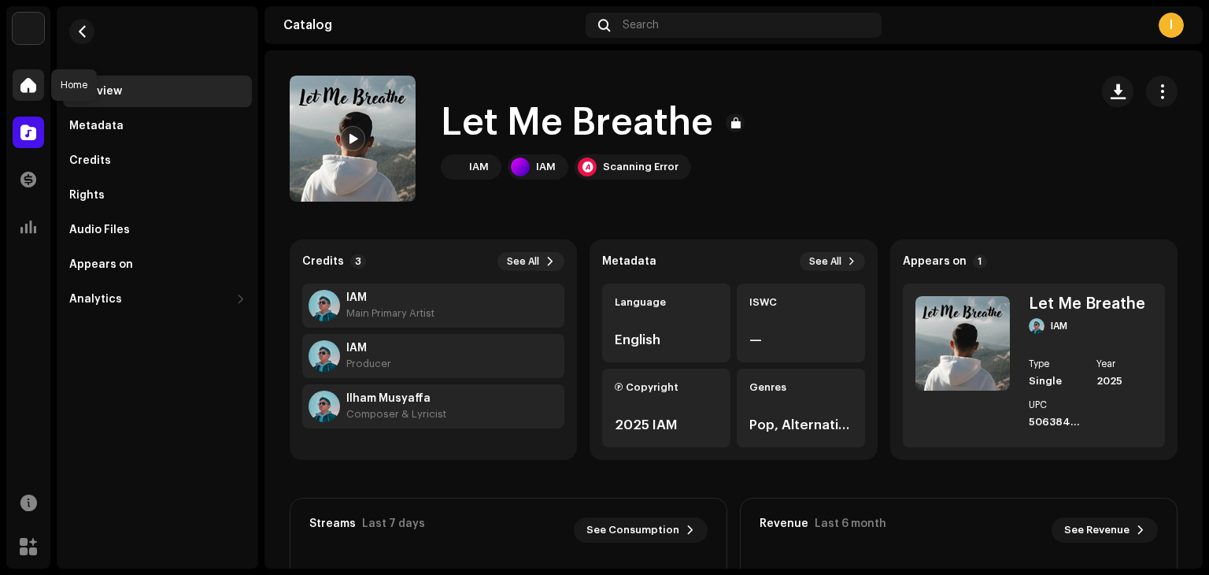
click at [34, 80] on span at bounding box center [28, 85] width 16 height 13
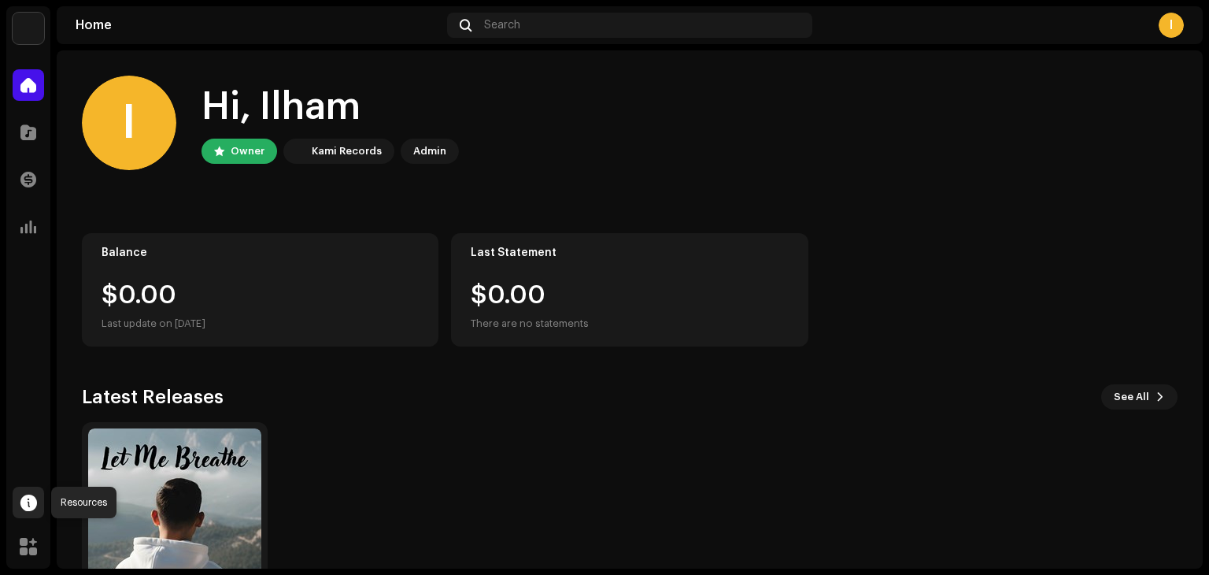
click at [27, 501] on span at bounding box center [28, 502] width 17 height 13
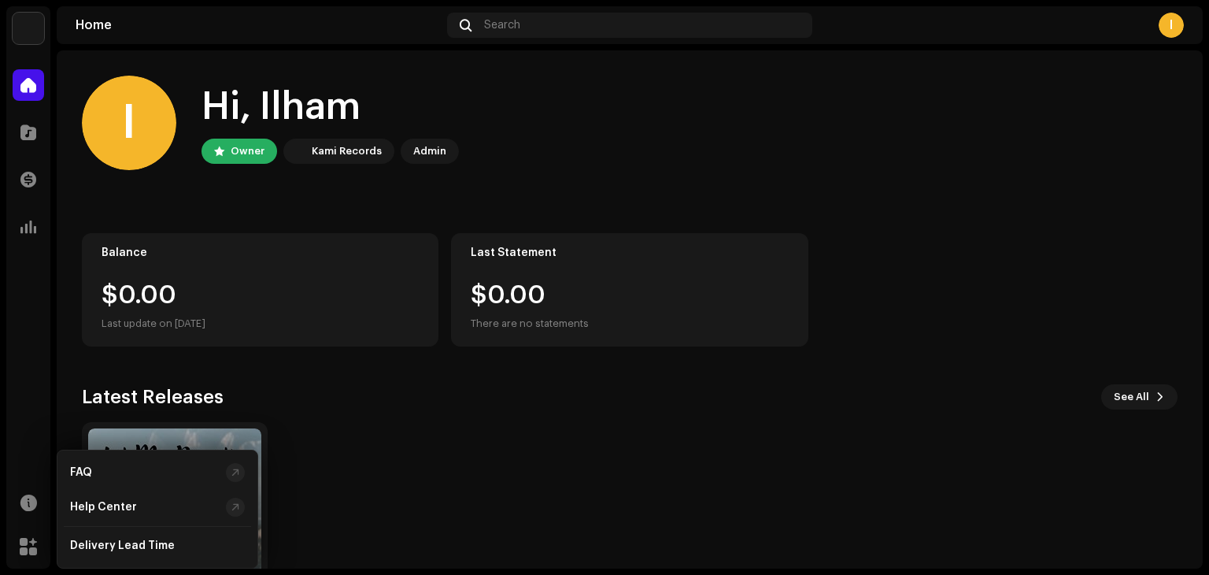
click at [1171, 34] on div "I" at bounding box center [1171, 25] width 25 height 25
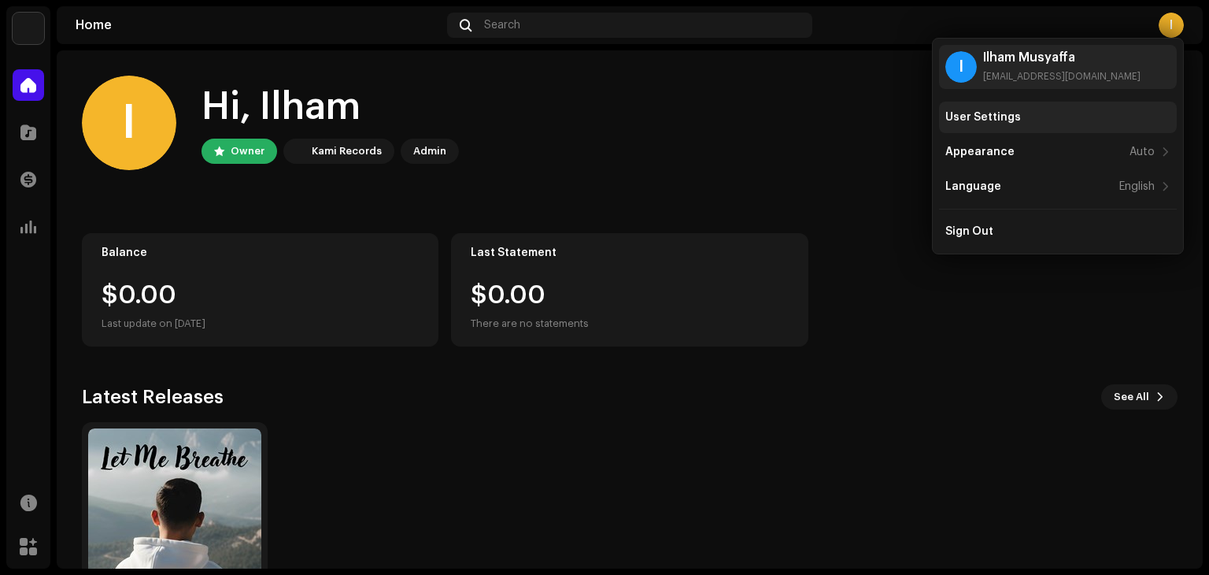
click at [1039, 113] on div "User Settings" at bounding box center [1057, 117] width 225 height 13
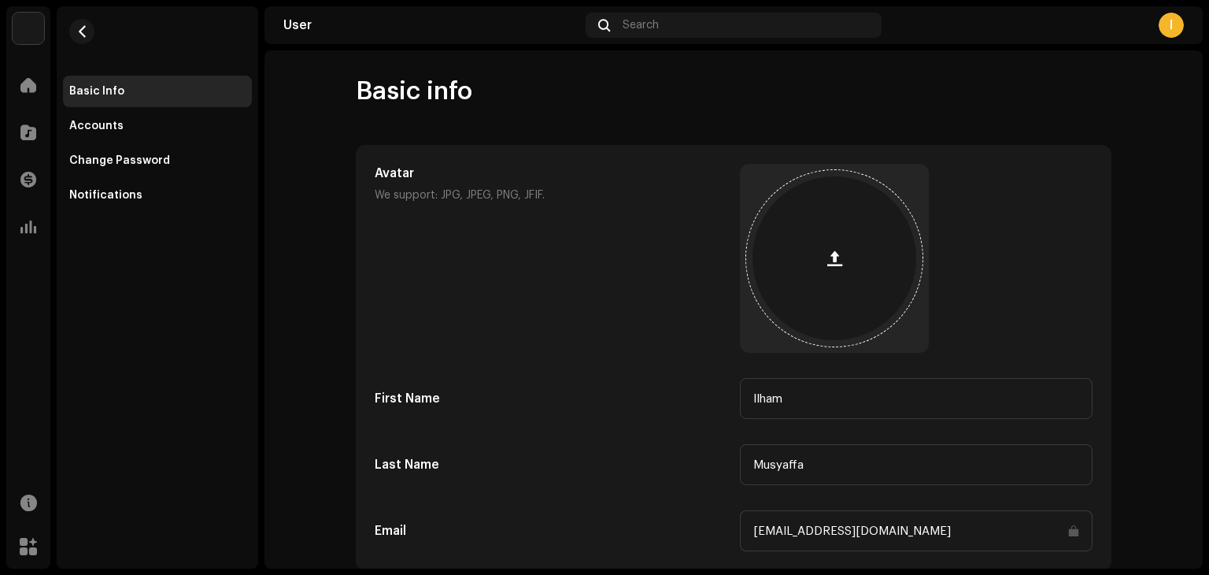
scroll to position [155, 0]
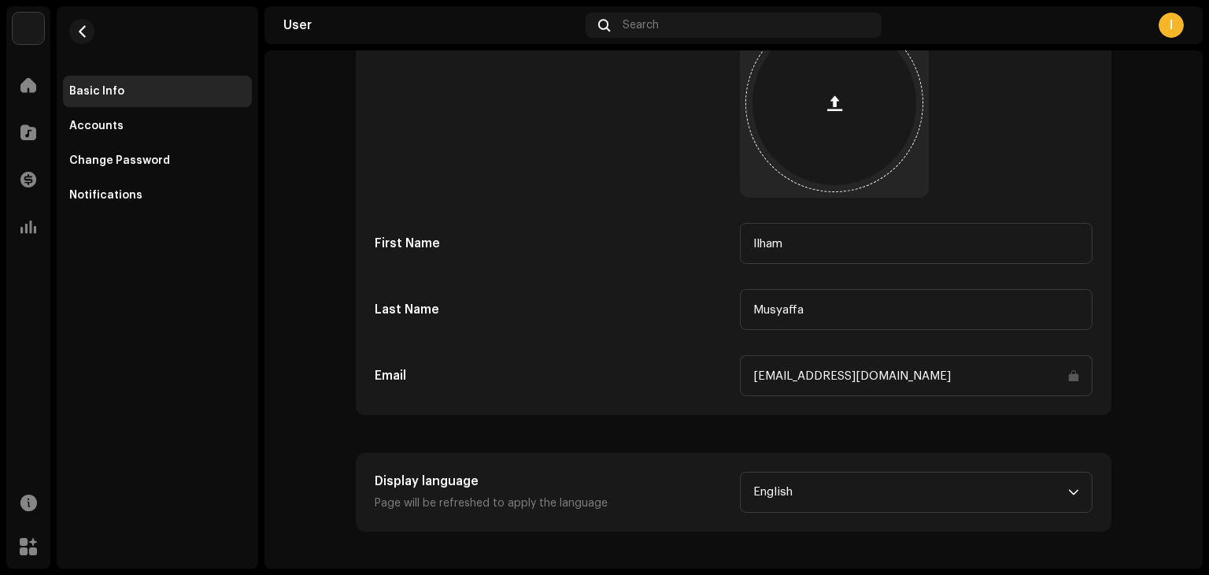
click at [823, 113] on button "button" at bounding box center [835, 103] width 38 height 38
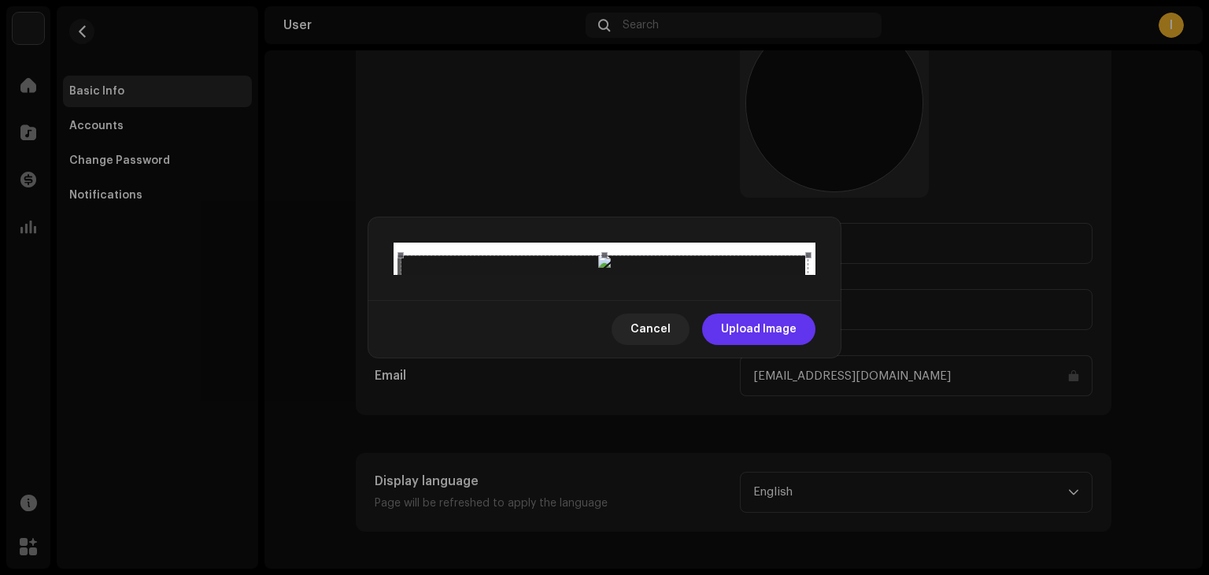
click at [757, 345] on span "Upload Image" at bounding box center [759, 328] width 76 height 31
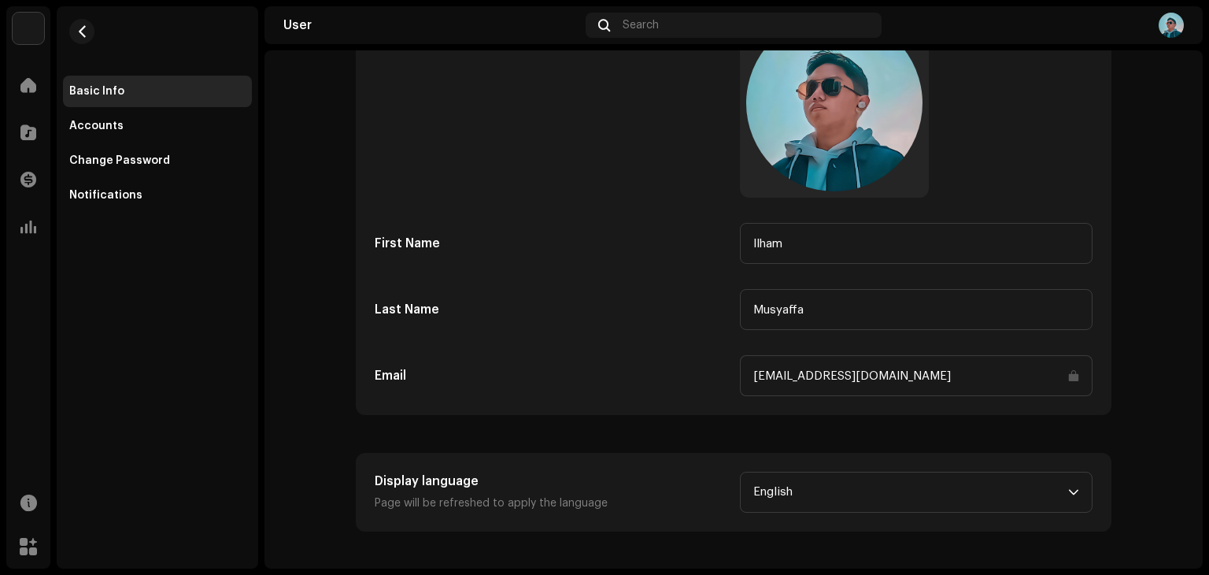
scroll to position [0, 0]
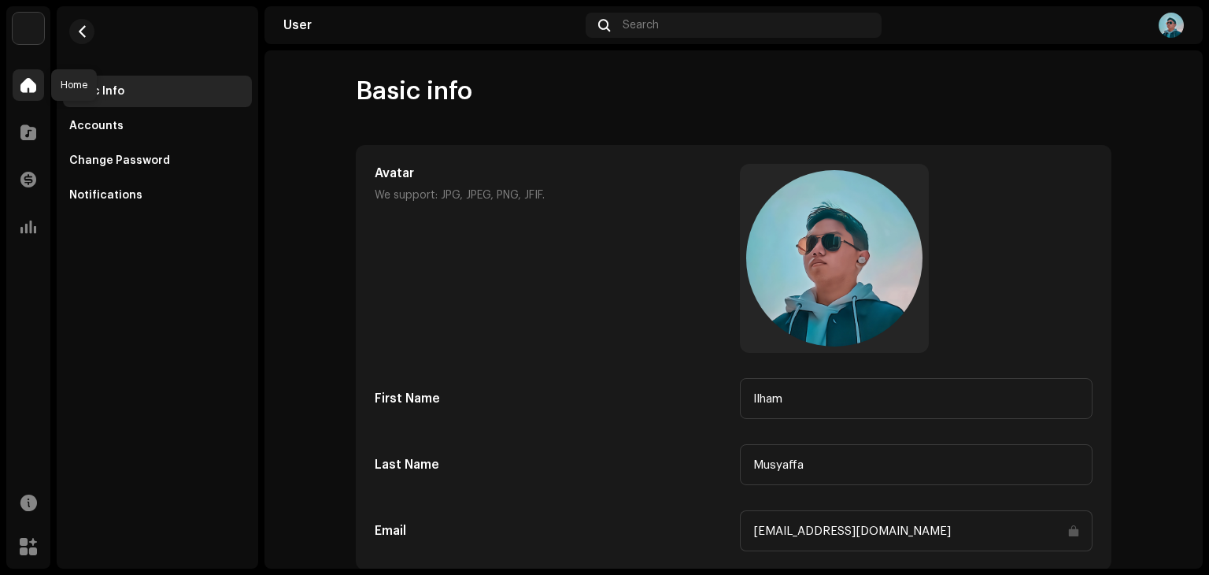
click at [25, 72] on div at bounding box center [28, 84] width 31 height 31
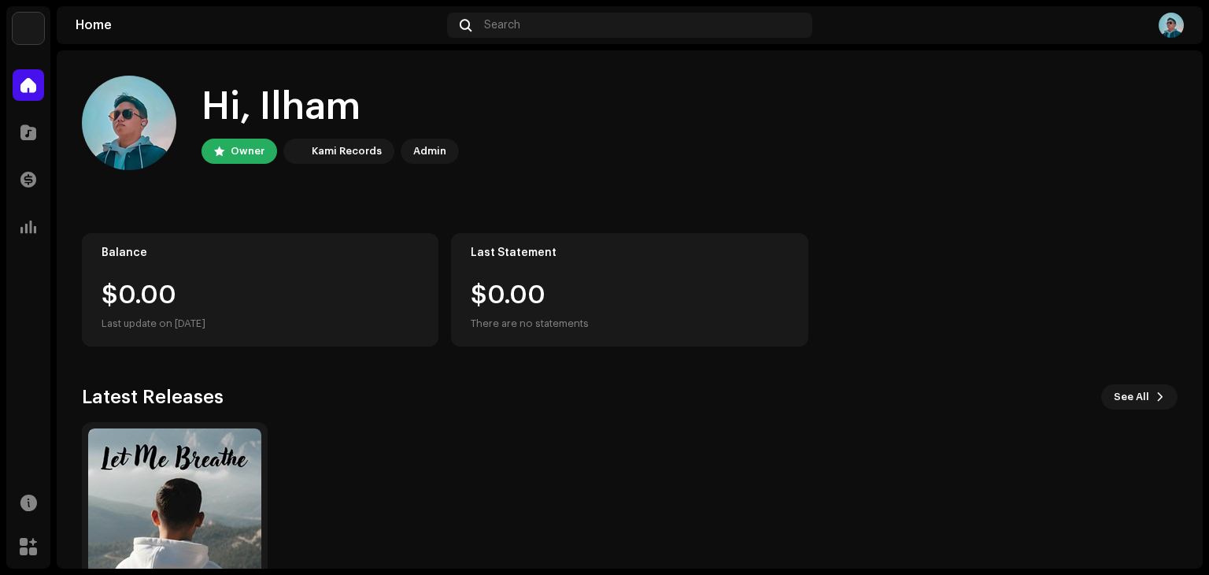
click at [45, 135] on div "Catalog" at bounding box center [28, 132] width 44 height 44
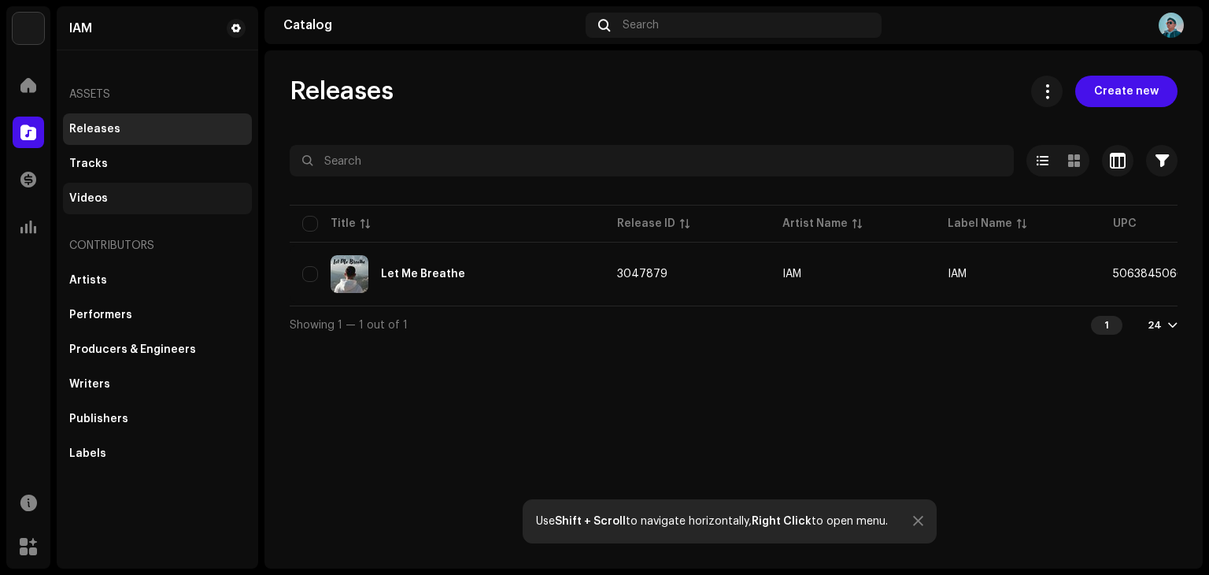
click at [115, 198] on div "Videos" at bounding box center [157, 198] width 176 height 13
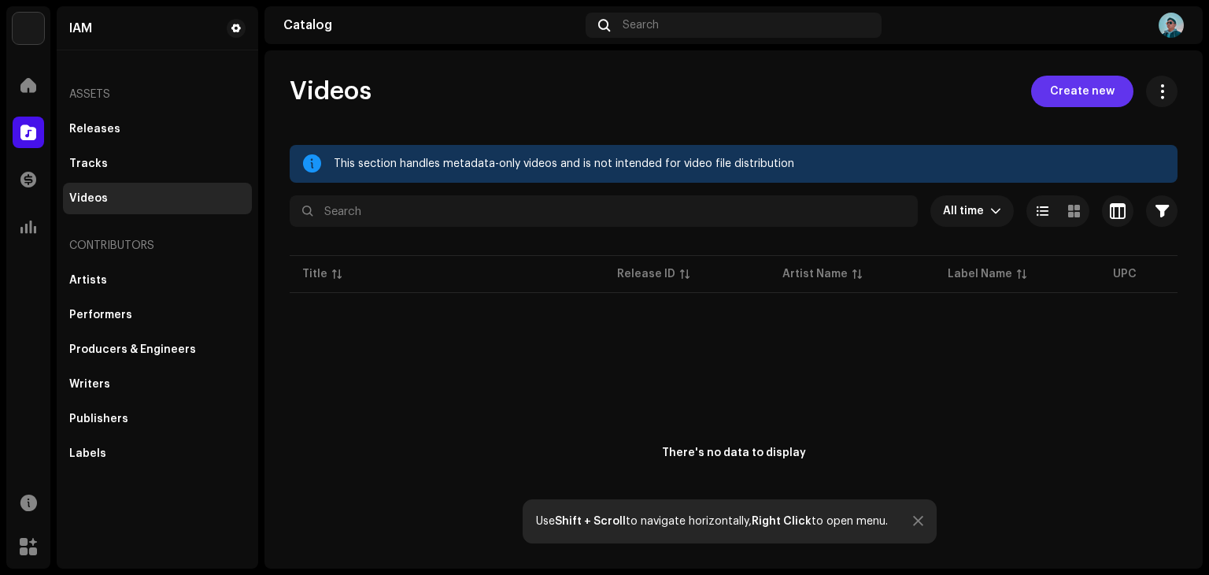
click at [1036, 105] on button "Create new" at bounding box center [1082, 91] width 102 height 31
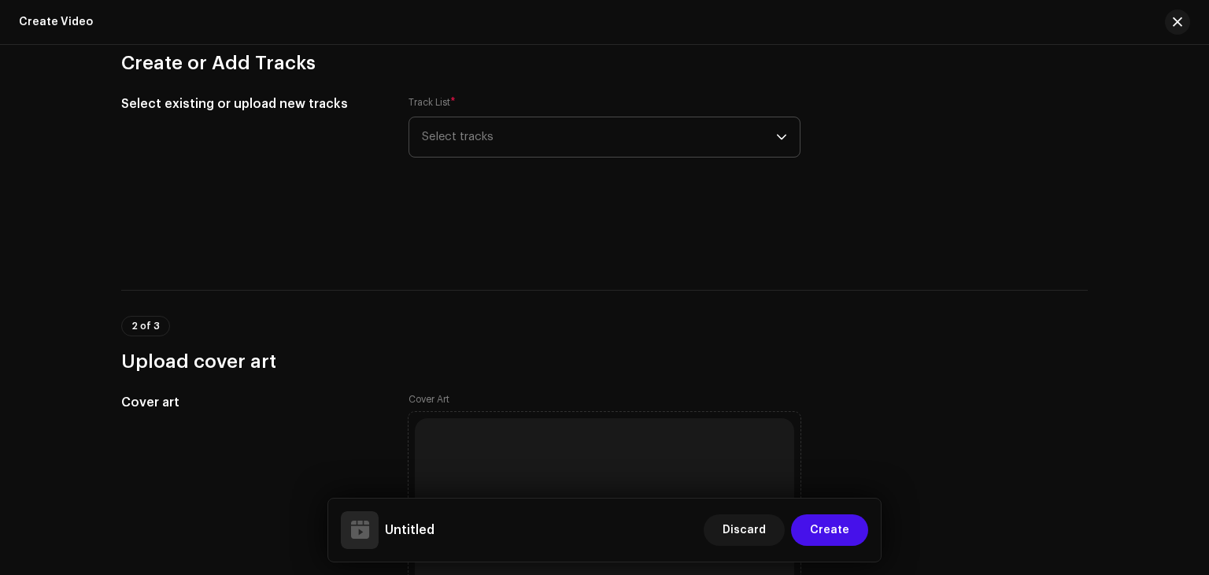
scroll to position [101, 0]
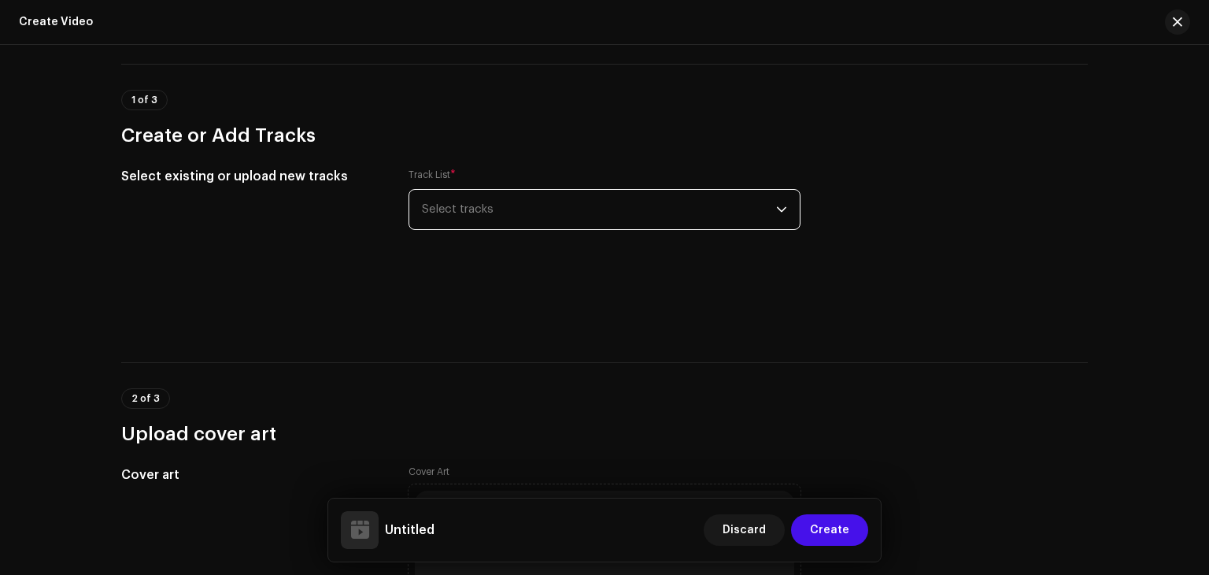
click at [556, 213] on span "Select tracks" at bounding box center [599, 209] width 354 height 39
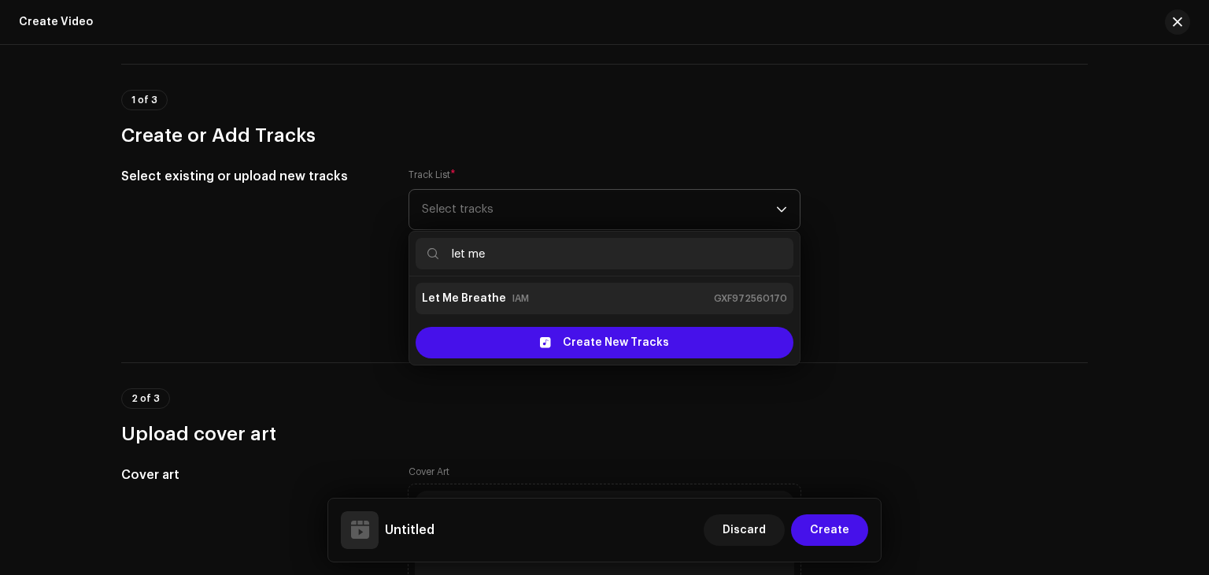
type input "let me"
click at [563, 294] on div "Let Me Breathe IAM GXF972560170" at bounding box center [604, 298] width 365 height 25
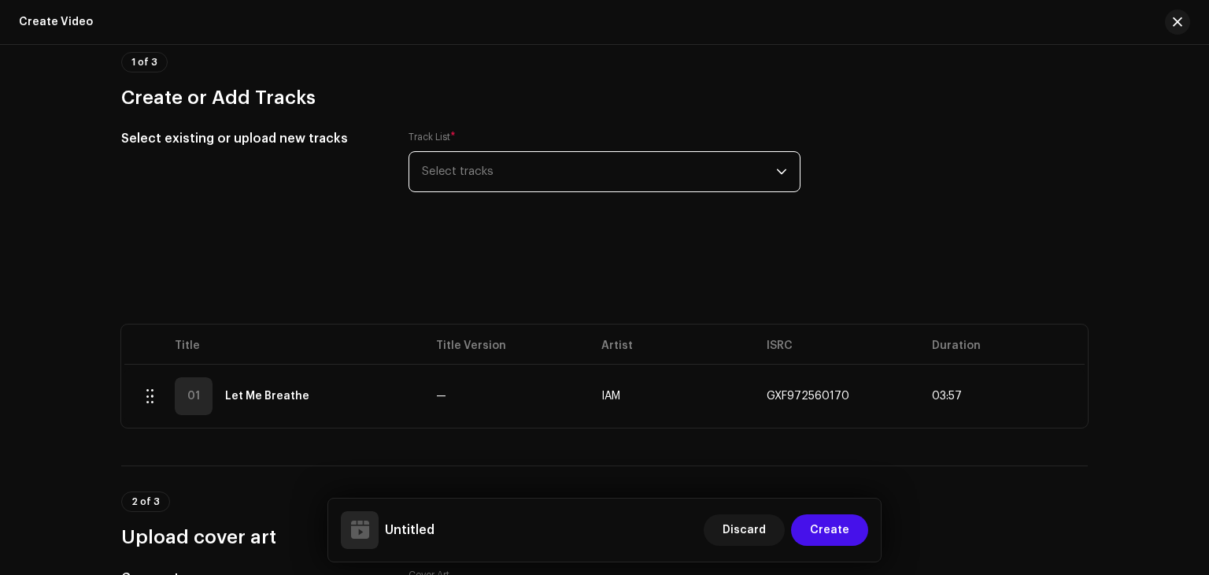
scroll to position [140, 0]
click at [740, 528] on span "Discard" at bounding box center [744, 529] width 43 height 31
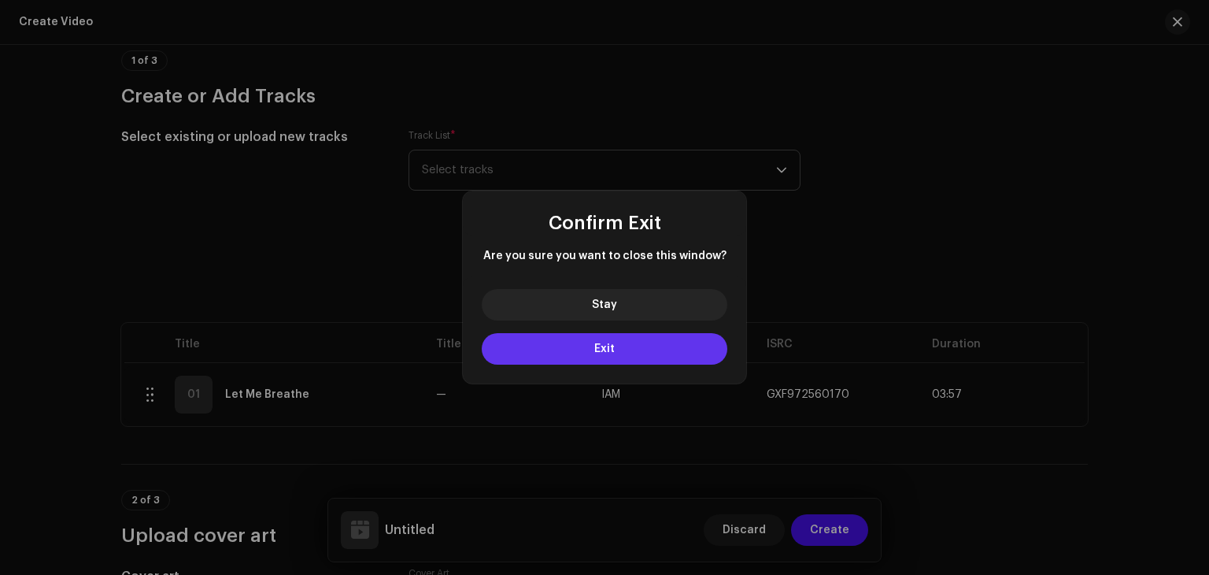
click at [643, 348] on button "Exit" at bounding box center [605, 348] width 246 height 31
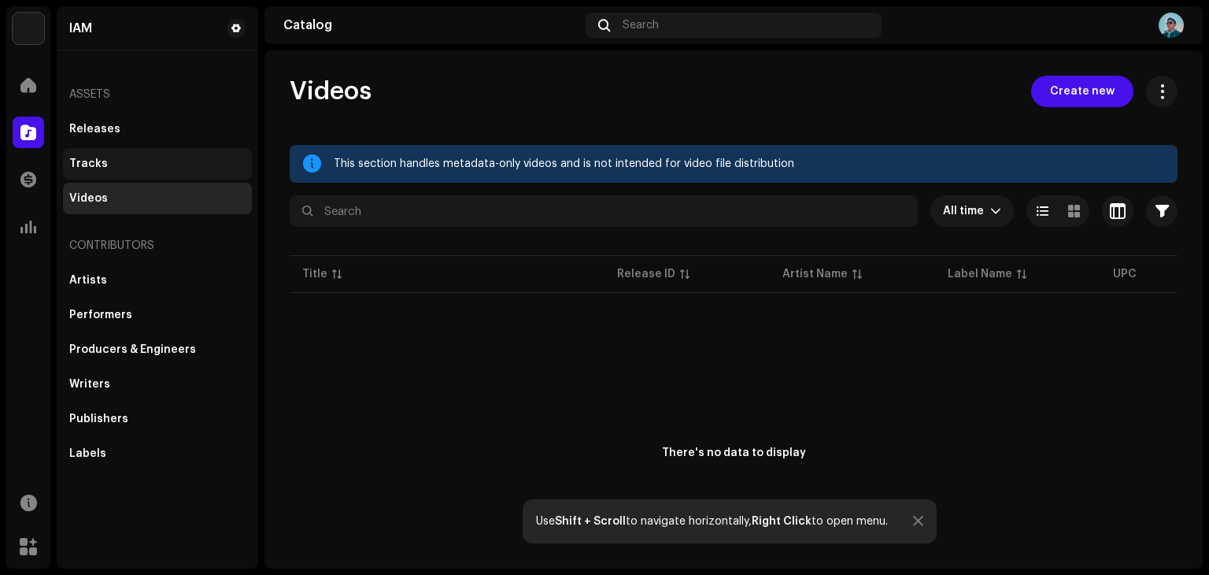
click at [93, 167] on div "Tracks" at bounding box center [88, 163] width 39 height 13
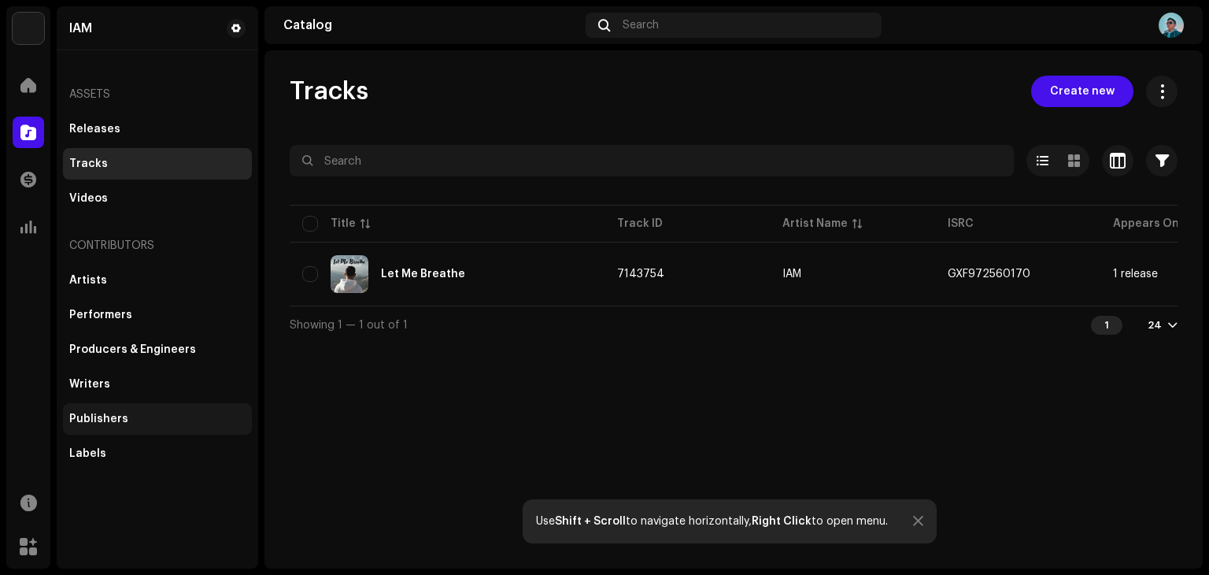
click at [129, 419] on div "Publishers" at bounding box center [157, 418] width 176 height 13
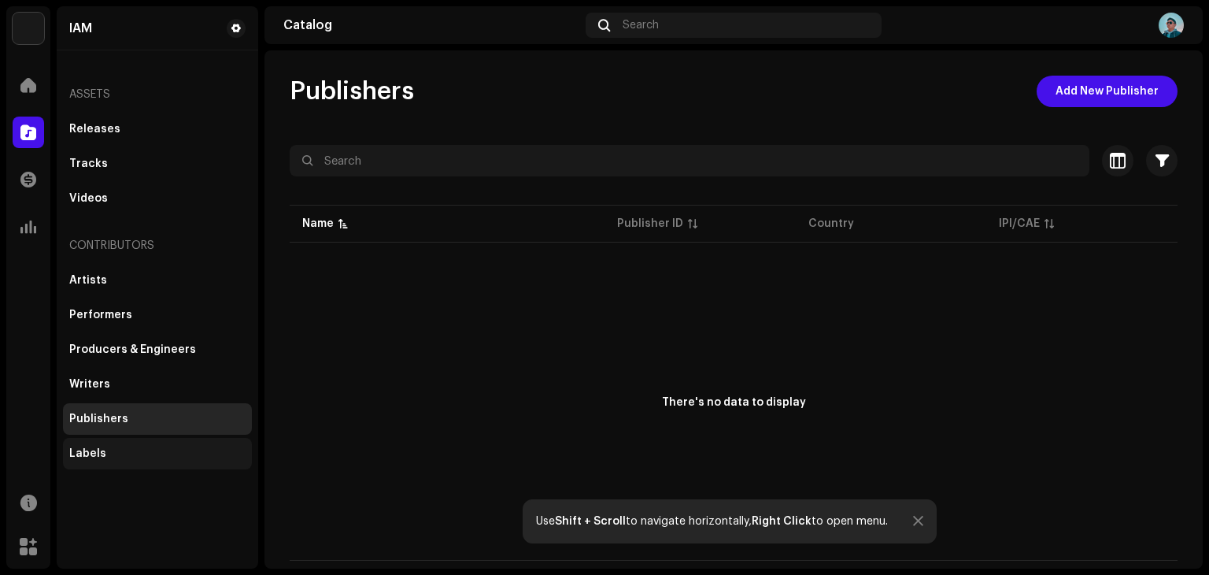
click at [132, 454] on div "Labels" at bounding box center [157, 453] width 176 height 13
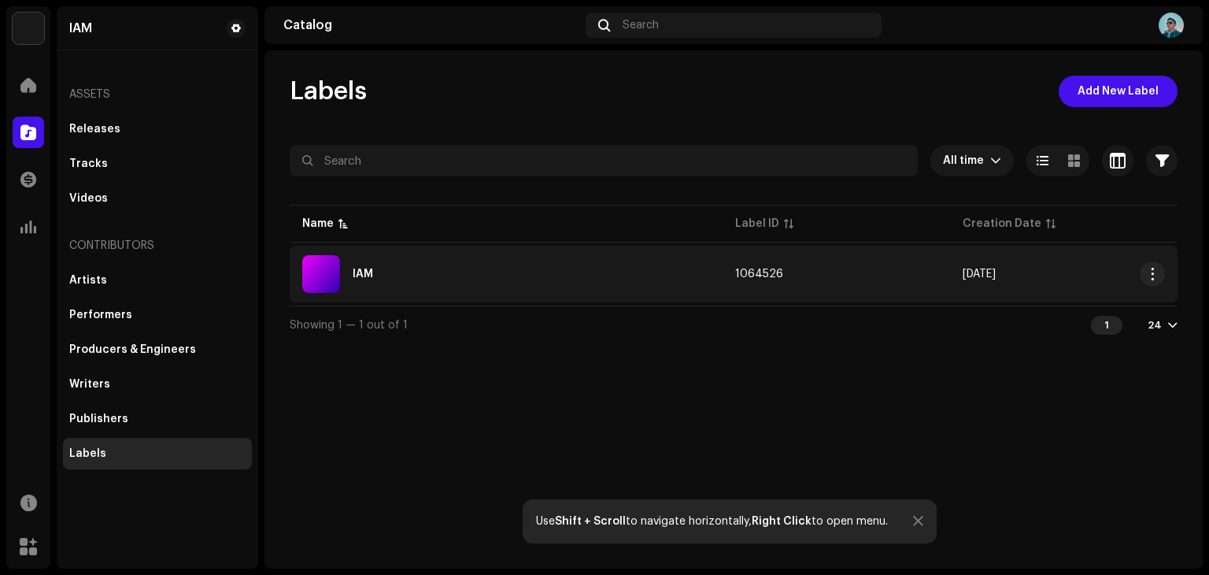
click at [474, 271] on div "IAM" at bounding box center [506, 274] width 408 height 38
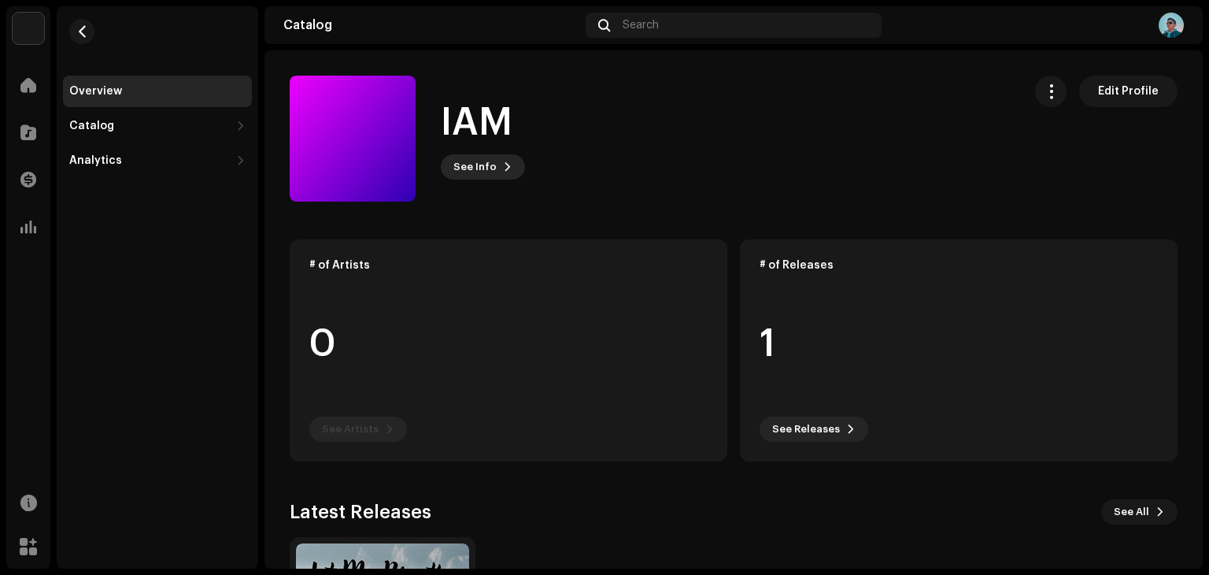
click at [486, 165] on span "See Info" at bounding box center [474, 166] width 43 height 31
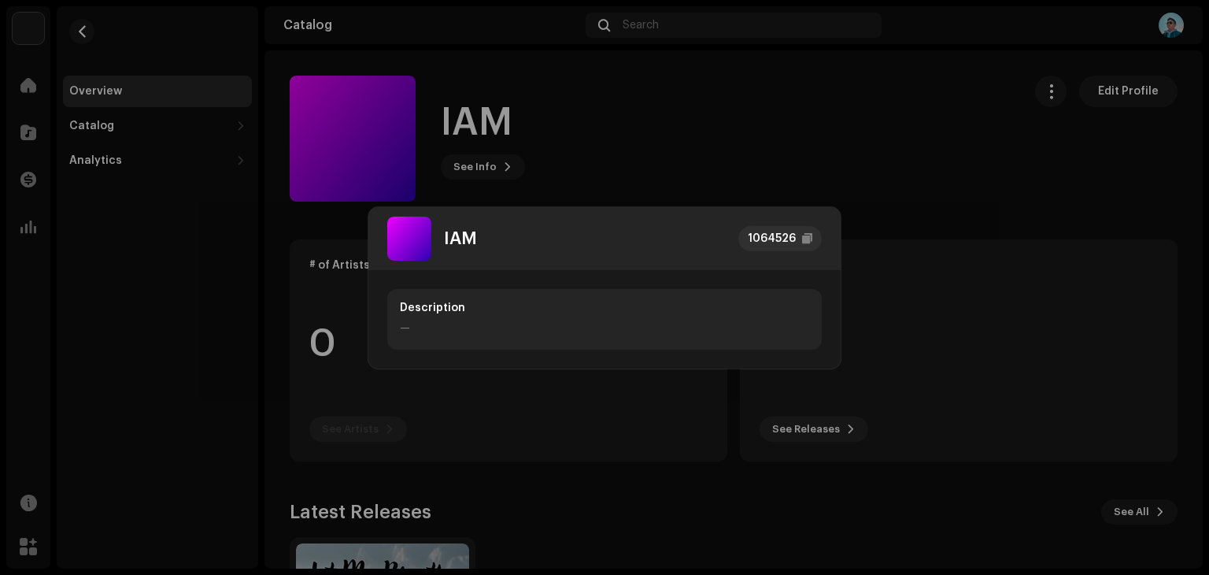
click at [416, 232] on div at bounding box center [409, 238] width 44 height 44
click at [875, 54] on div "IAM 1064526 Description —" at bounding box center [604, 287] width 1209 height 575
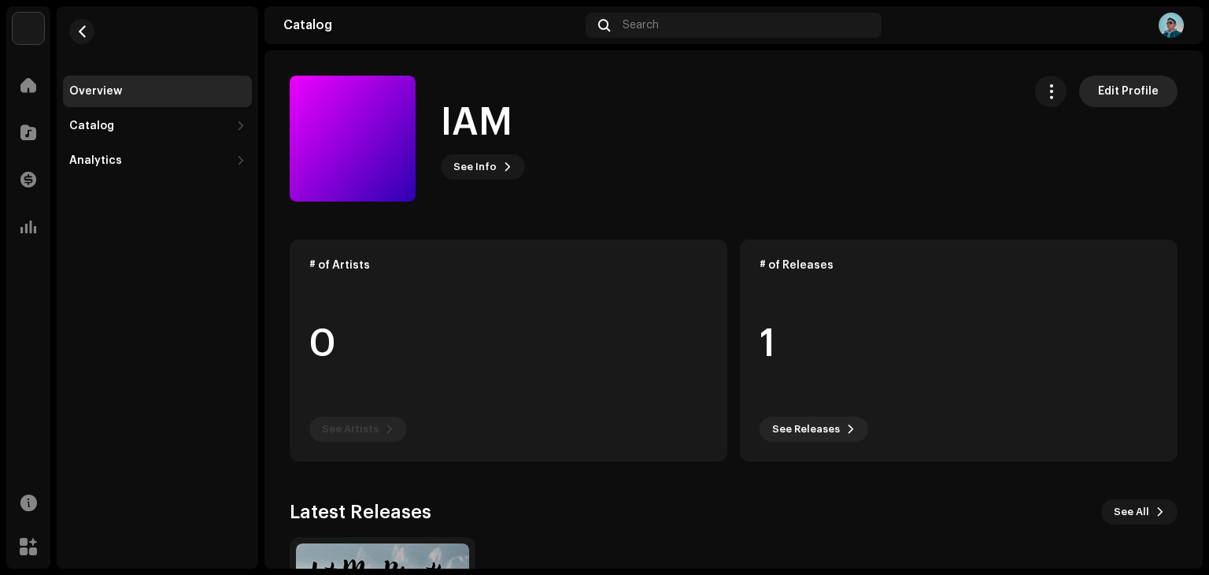
click at [1098, 96] on span "Edit Profile" at bounding box center [1128, 91] width 61 height 31
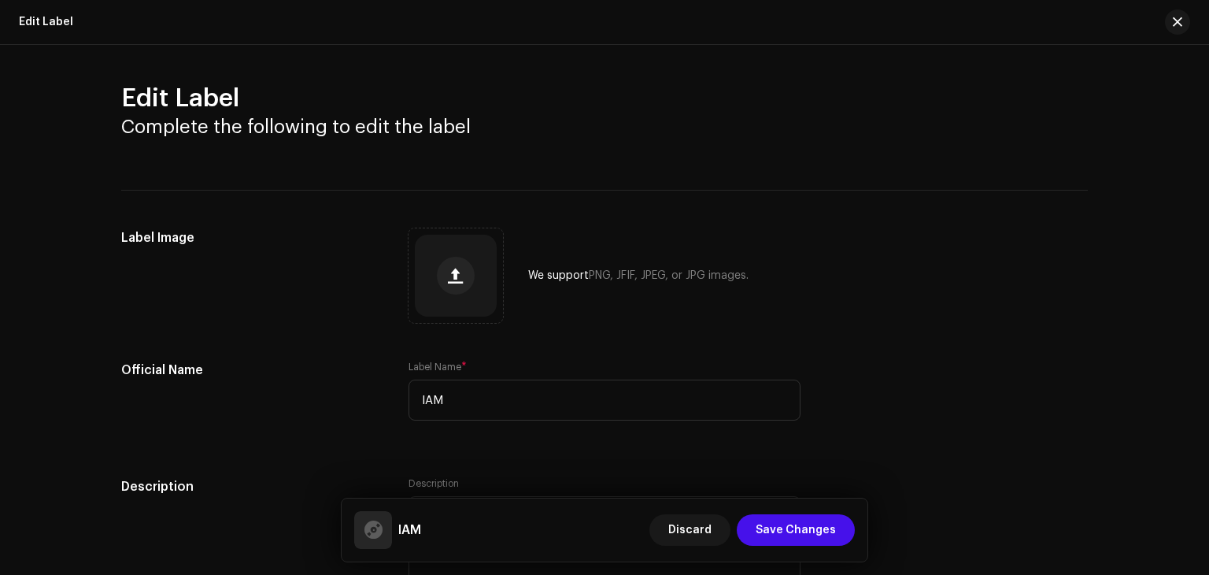
scroll to position [129, 0]
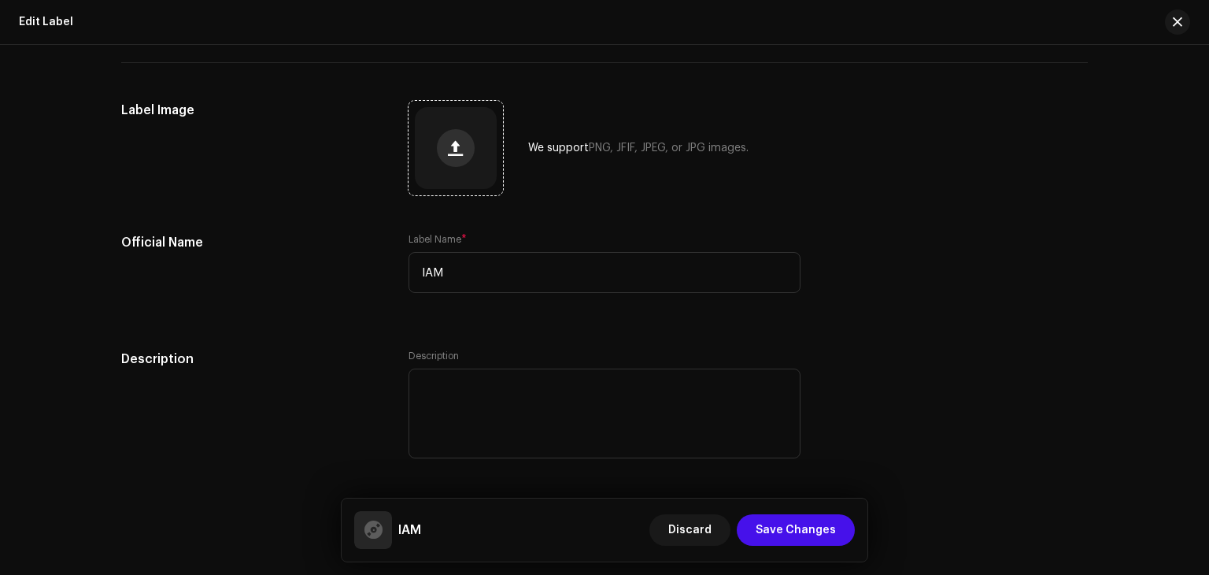
click at [455, 152] on span "button" at bounding box center [455, 148] width 15 height 13
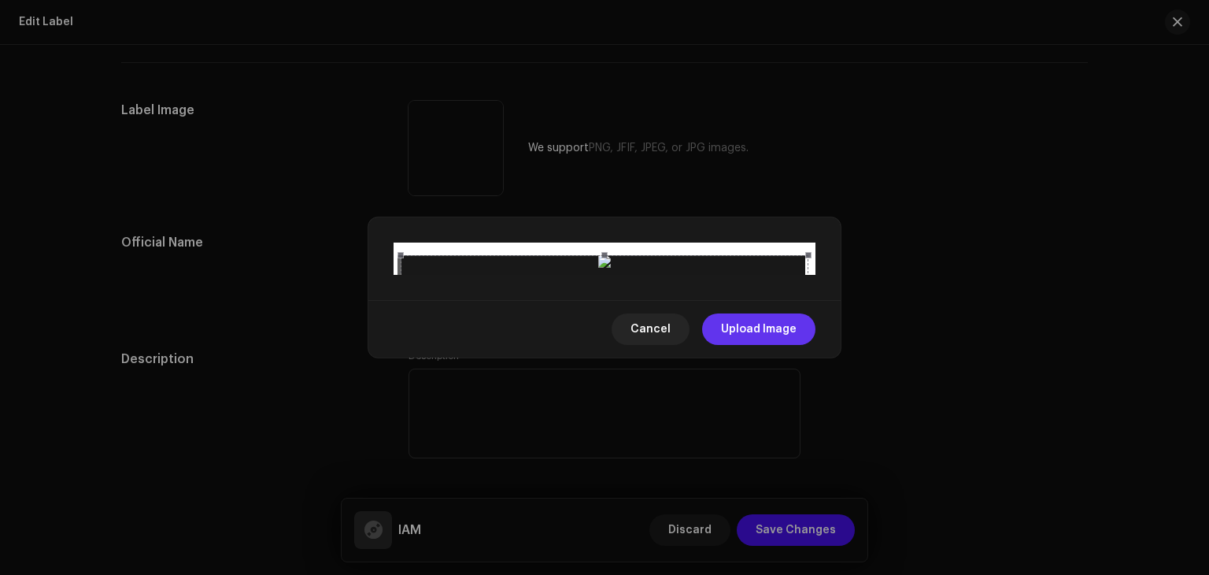
click at [762, 345] on span "Upload Image" at bounding box center [759, 328] width 76 height 31
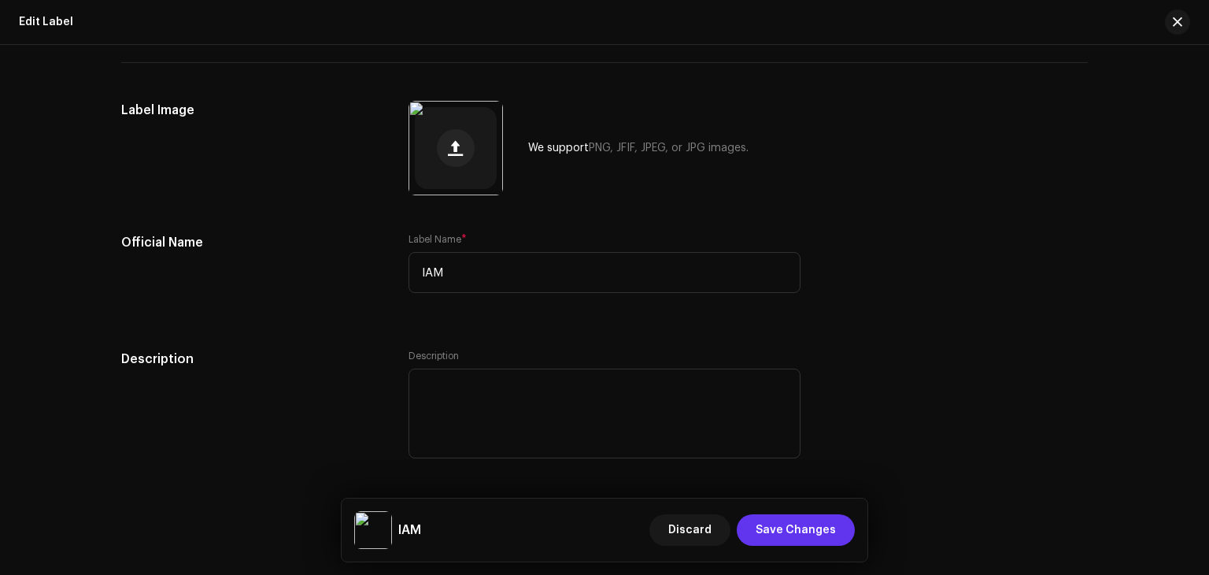
click at [794, 538] on span "Save Changes" at bounding box center [796, 529] width 80 height 31
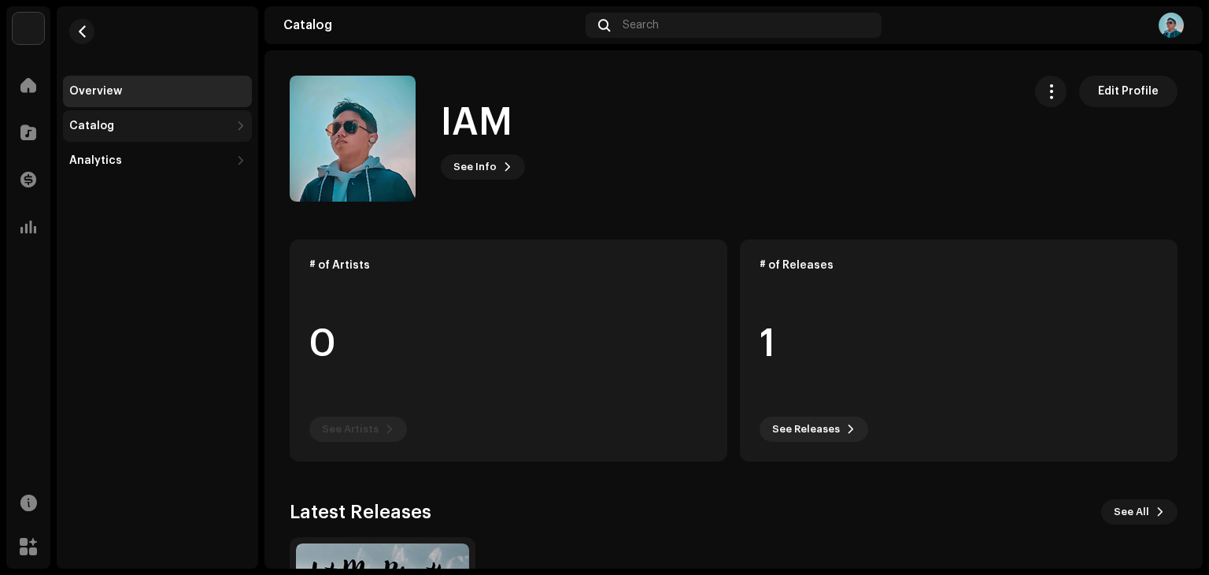
click at [124, 127] on div "Catalog" at bounding box center [149, 126] width 161 height 13
click at [25, 132] on span at bounding box center [28, 132] width 16 height 13
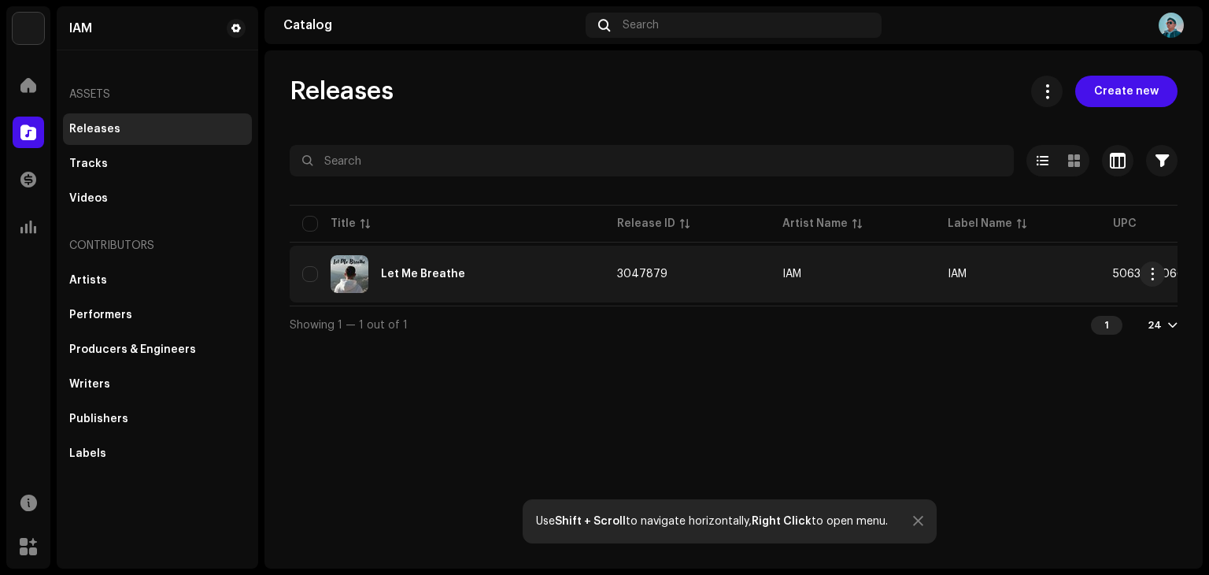
click at [448, 283] on div "Let Me Breathe" at bounding box center [447, 274] width 290 height 38
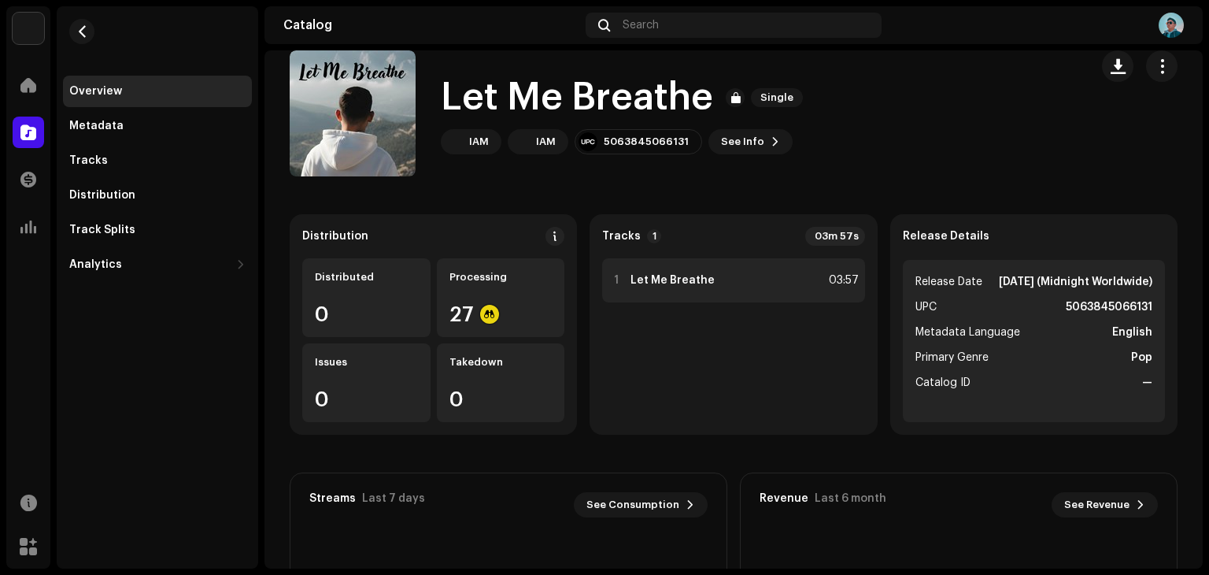
scroll to position [28, 0]
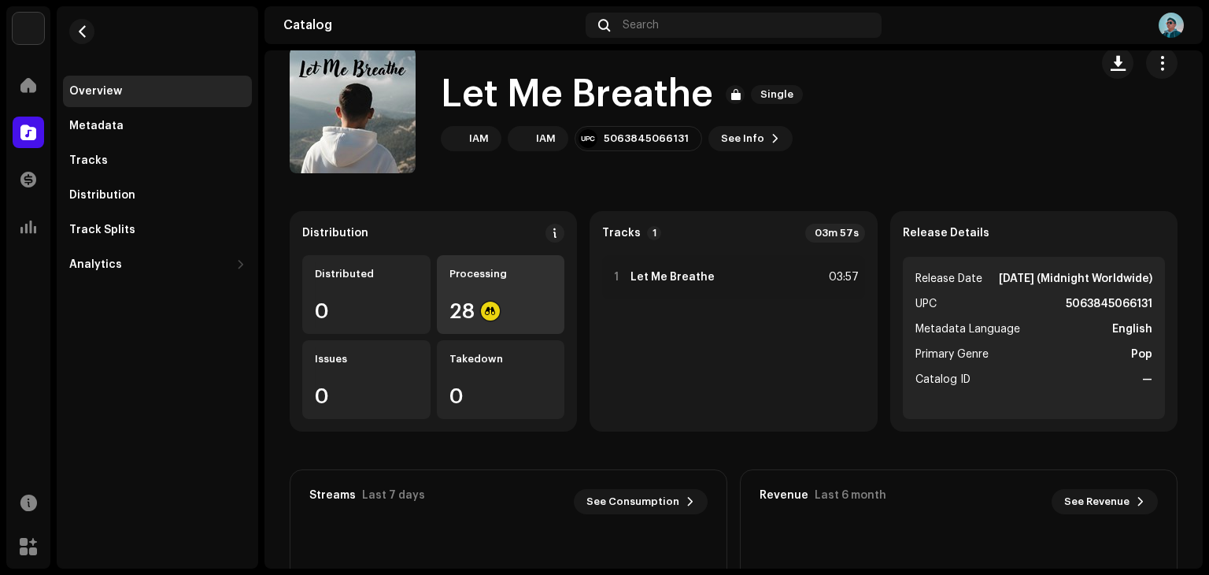
click at [541, 299] on div "Processing 28" at bounding box center [501, 294] width 128 height 79
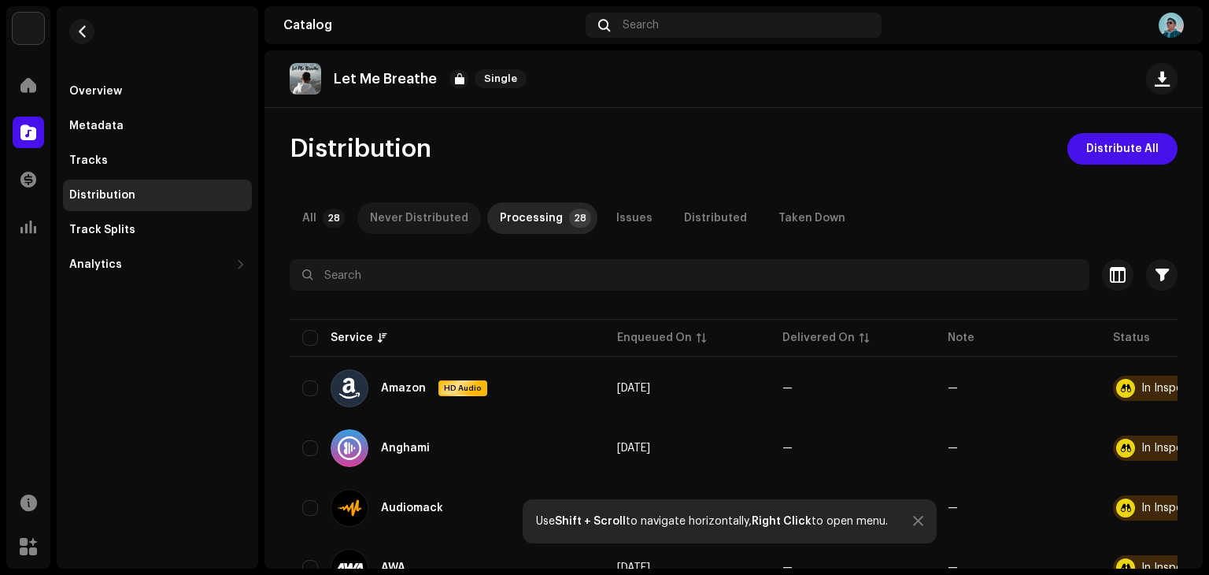
click at [424, 223] on div "Never Distributed" at bounding box center [419, 217] width 98 height 31
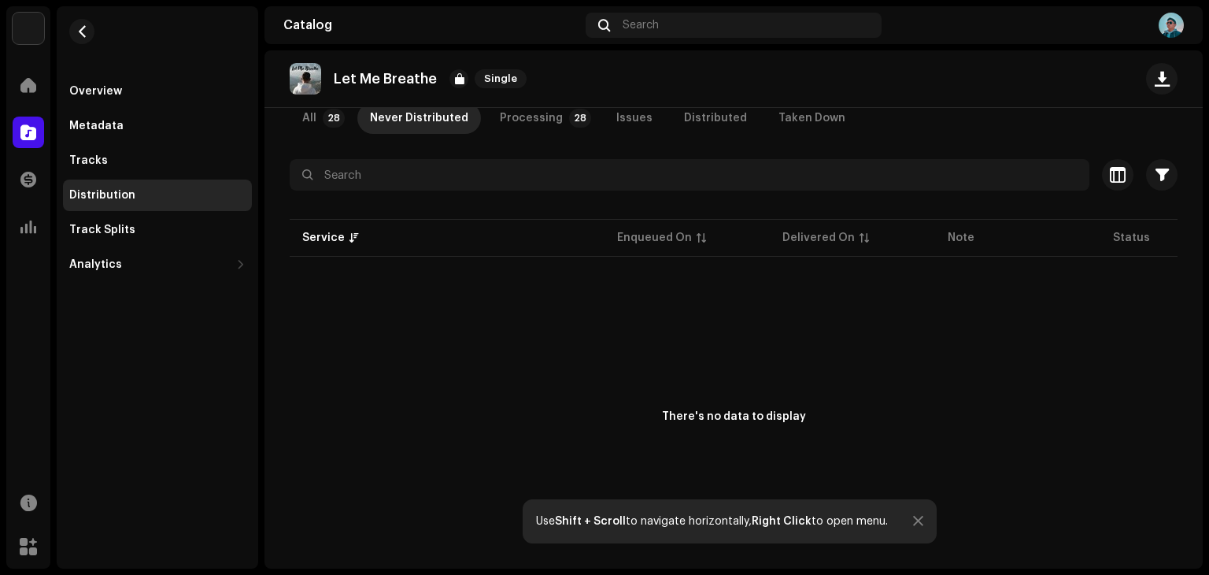
scroll to position [98, 0]
click at [319, 124] on p-tab "All 28" at bounding box center [320, 119] width 61 height 31
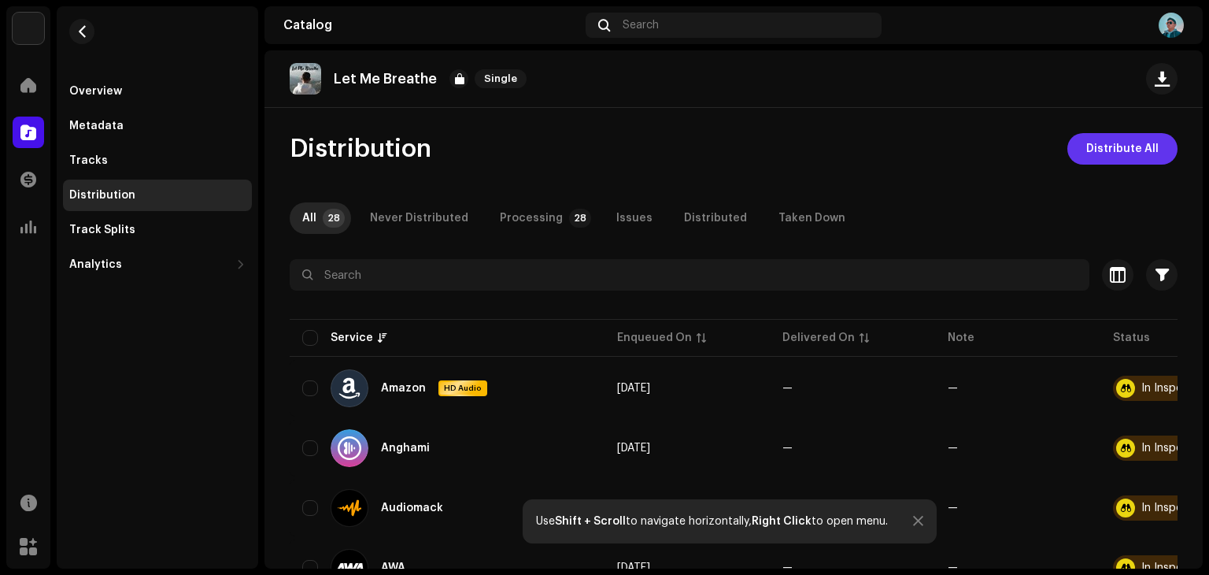
click at [1104, 161] on span "Distribute All" at bounding box center [1122, 148] width 72 height 31
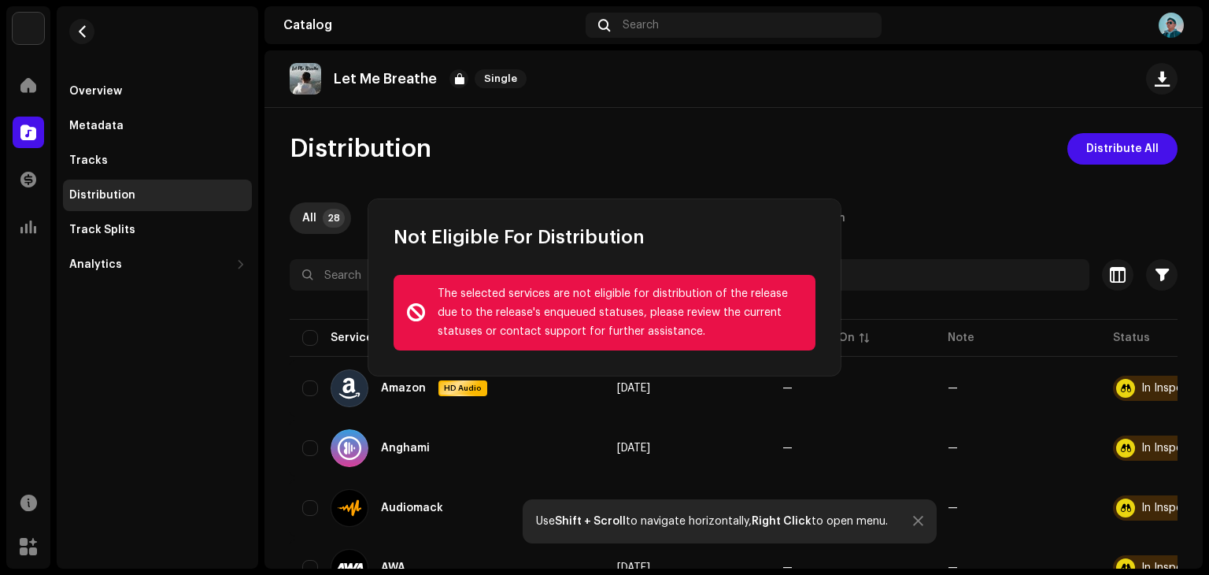
click at [869, 217] on div "Not Eligible For Distribution The selected services are not eligible for distri…" at bounding box center [604, 287] width 1209 height 575
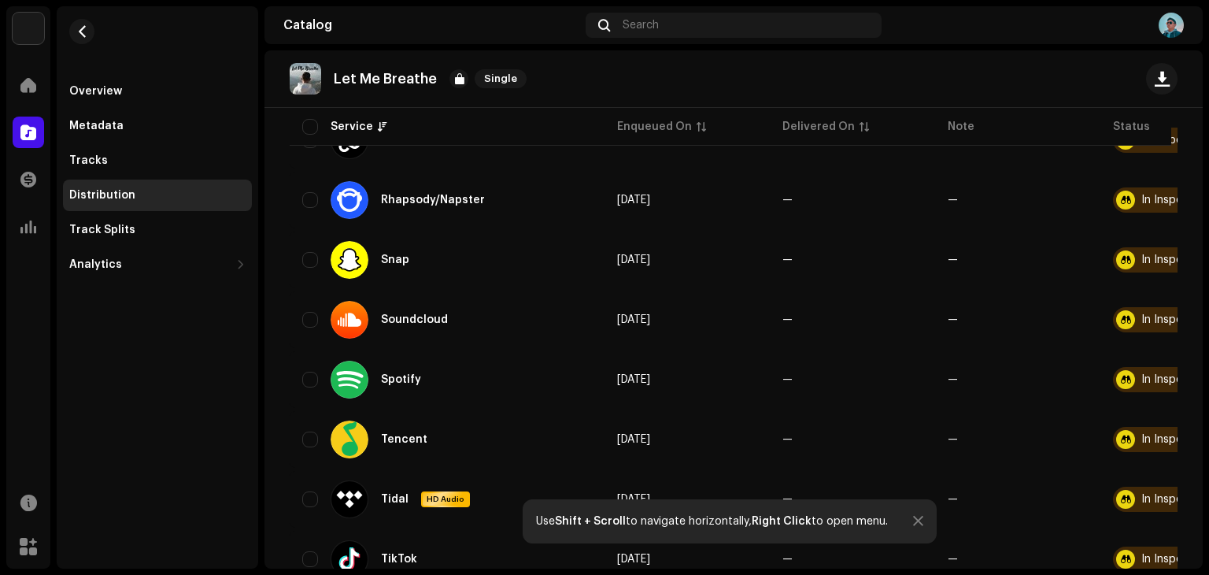
scroll to position [1515, 0]
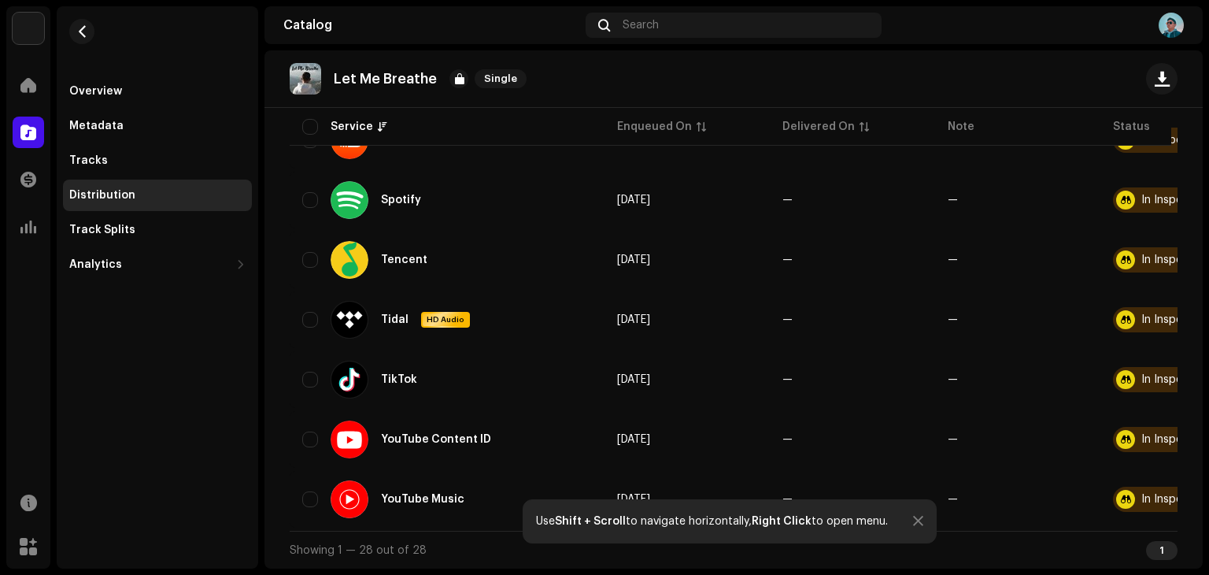
click at [916, 524] on div at bounding box center [918, 521] width 10 height 13
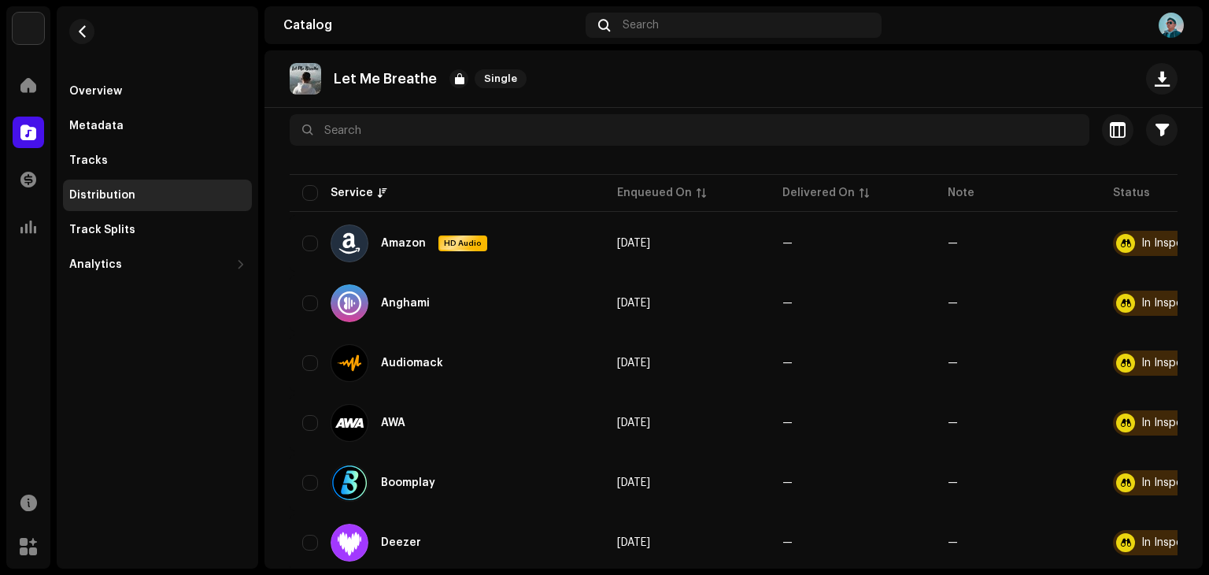
scroll to position [0, 0]
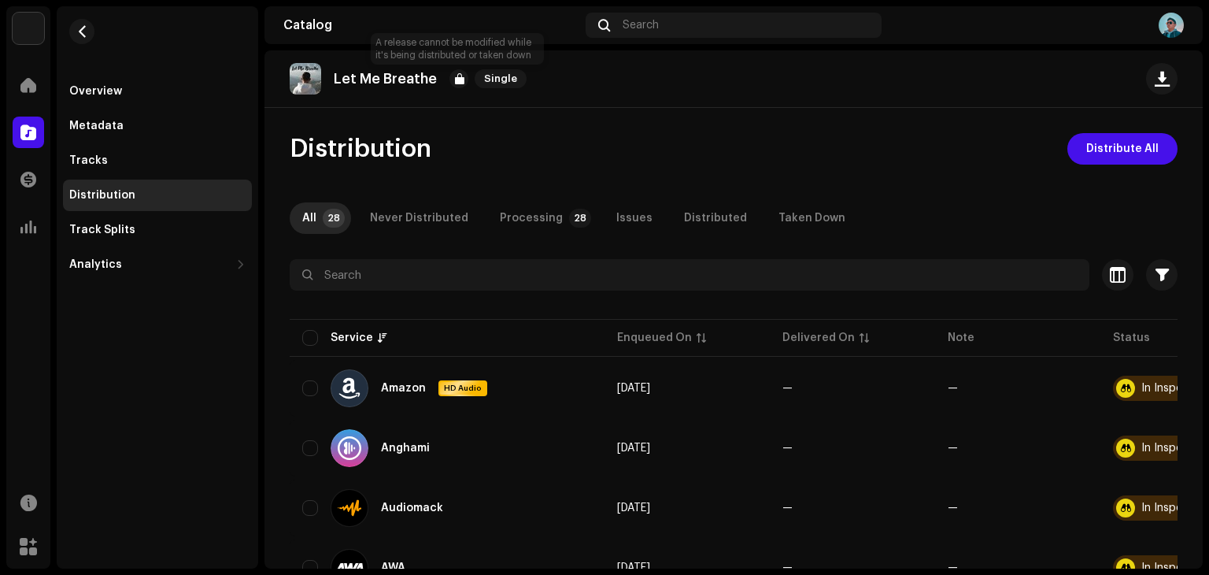
click at [455, 76] on div at bounding box center [458, 78] width 19 height 19
click at [118, 88] on div "Overview" at bounding box center [95, 91] width 53 height 13
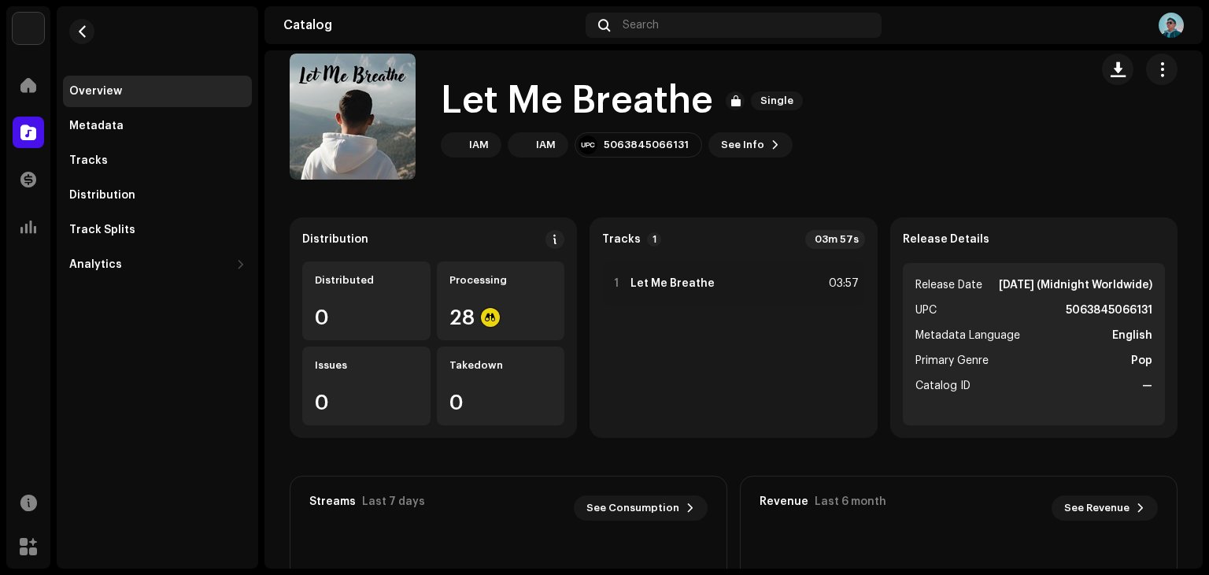
scroll to position [24, 0]
click at [1146, 79] on re-m-actions-button at bounding box center [1161, 67] width 31 height 31
click at [1146, 77] on button "button" at bounding box center [1161, 67] width 31 height 31
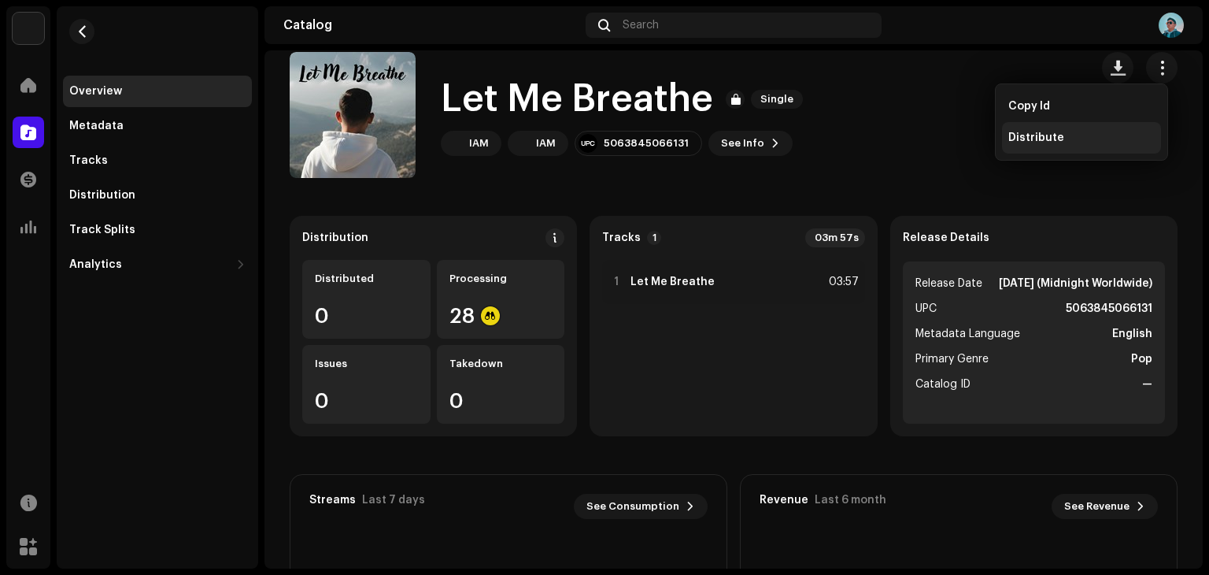
click at [1097, 134] on div "Distribute" at bounding box center [1081, 137] width 146 height 13
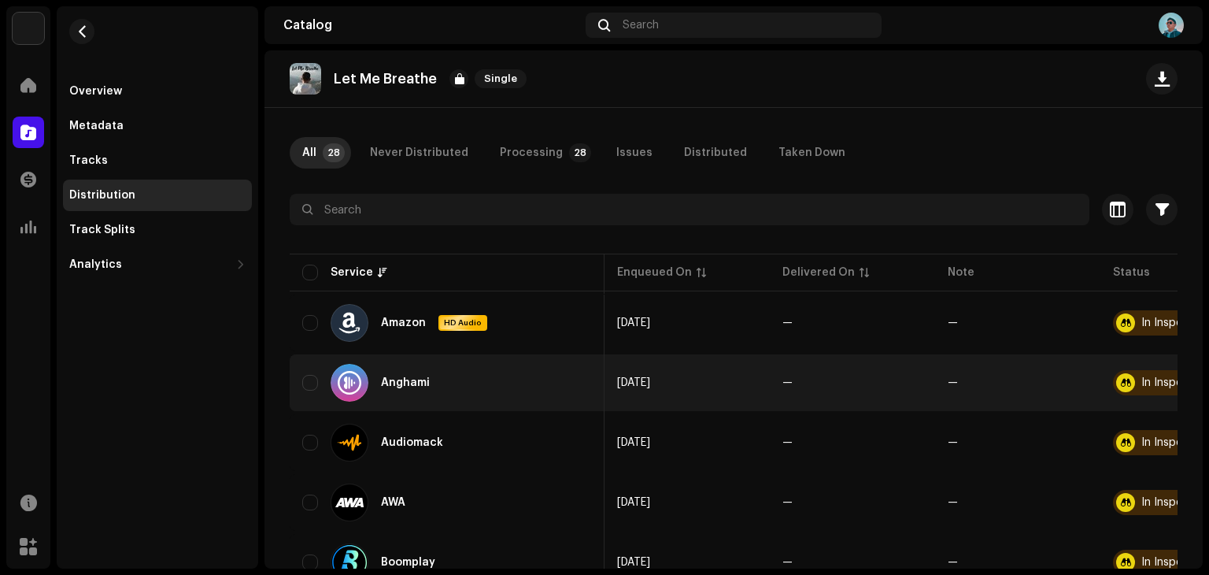
scroll to position [0, 98]
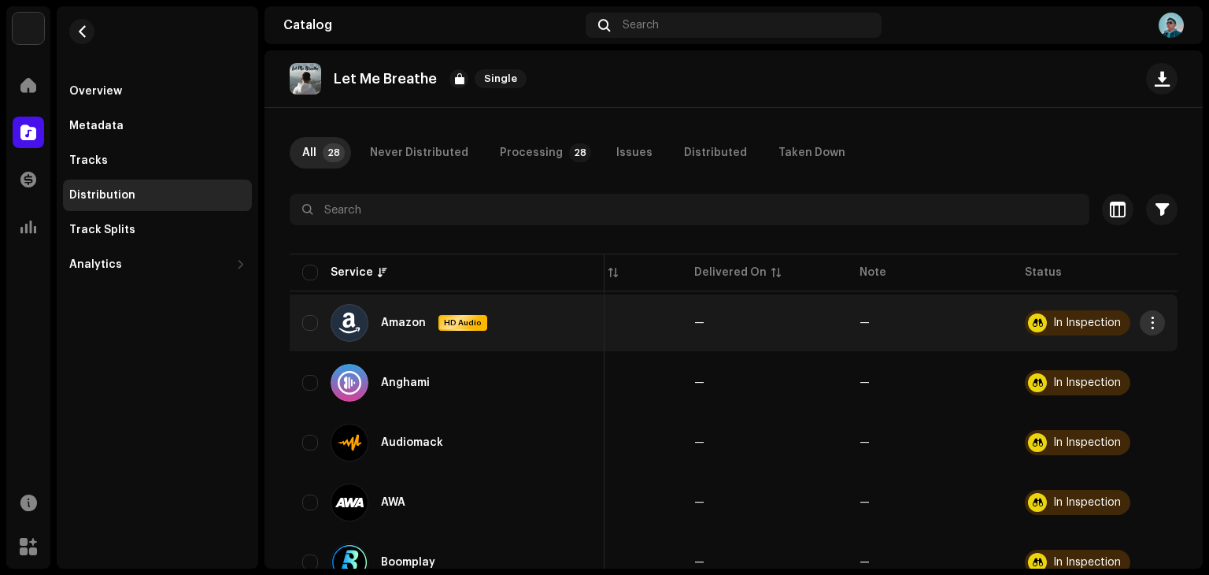
click at [1147, 325] on span "button" at bounding box center [1153, 322] width 12 height 13
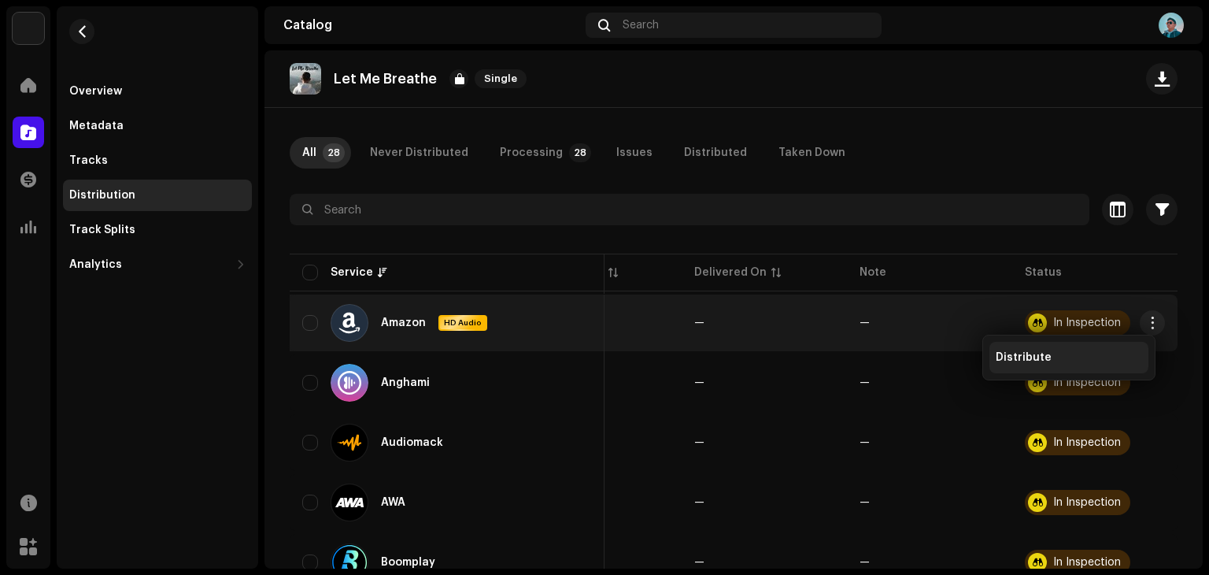
click at [1099, 362] on div "Distribute" at bounding box center [1069, 357] width 146 height 13
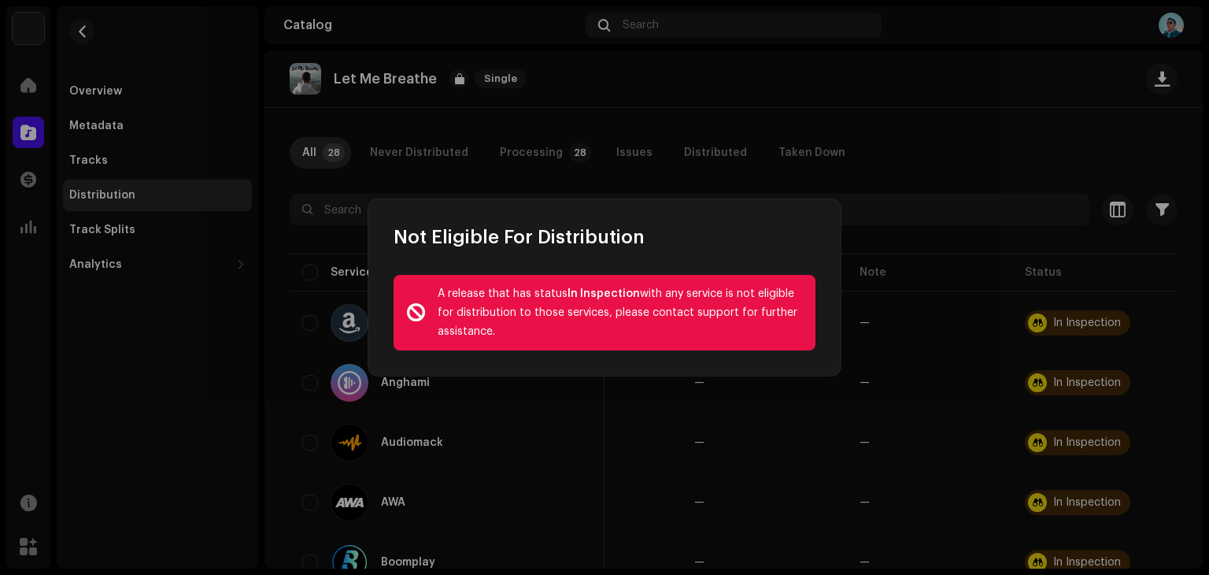
click at [824, 313] on div "A release that has status In Inspection with any service is not eligible for di…" at bounding box center [604, 313] width 472 height 126
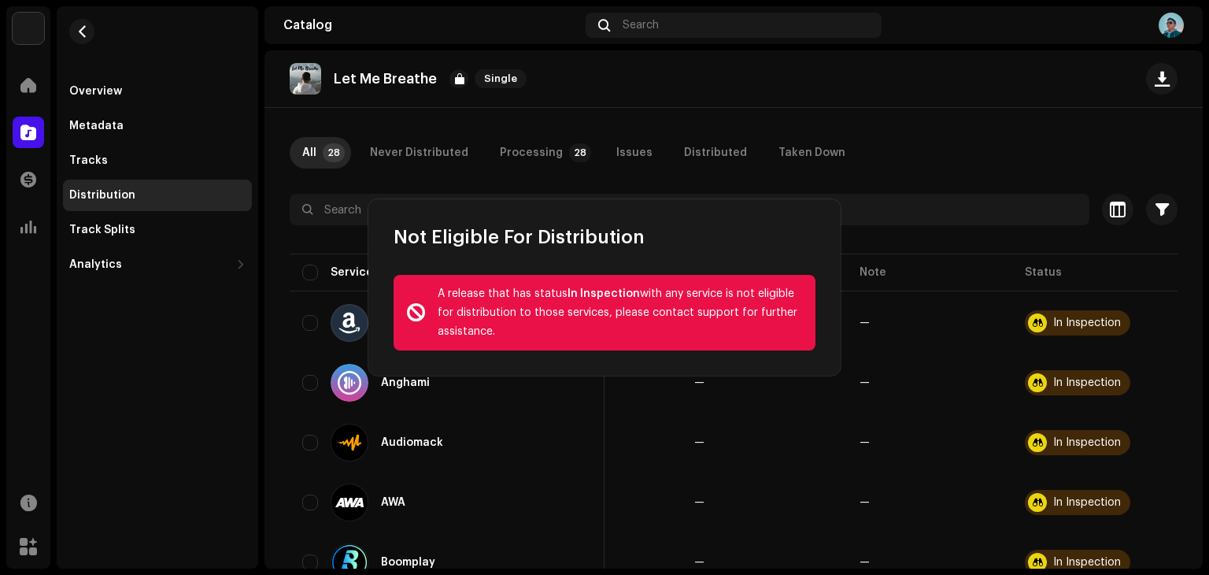
click at [929, 325] on div "Not Eligible For Distribution A release that has status In Inspection with any …" at bounding box center [604, 287] width 1209 height 575
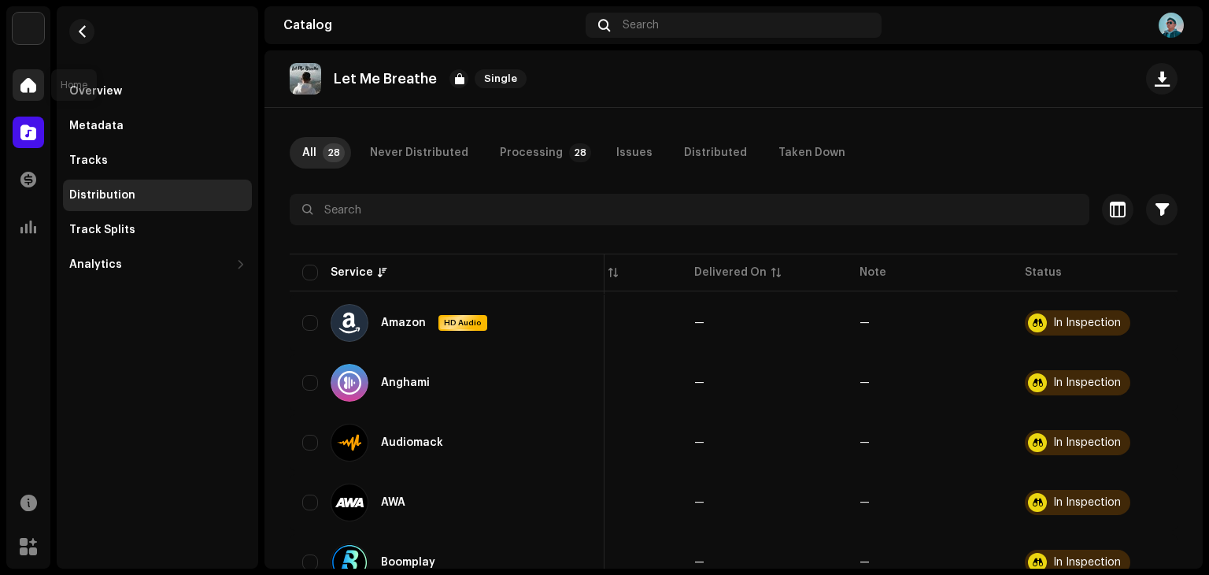
click at [25, 83] on span at bounding box center [28, 85] width 16 height 13
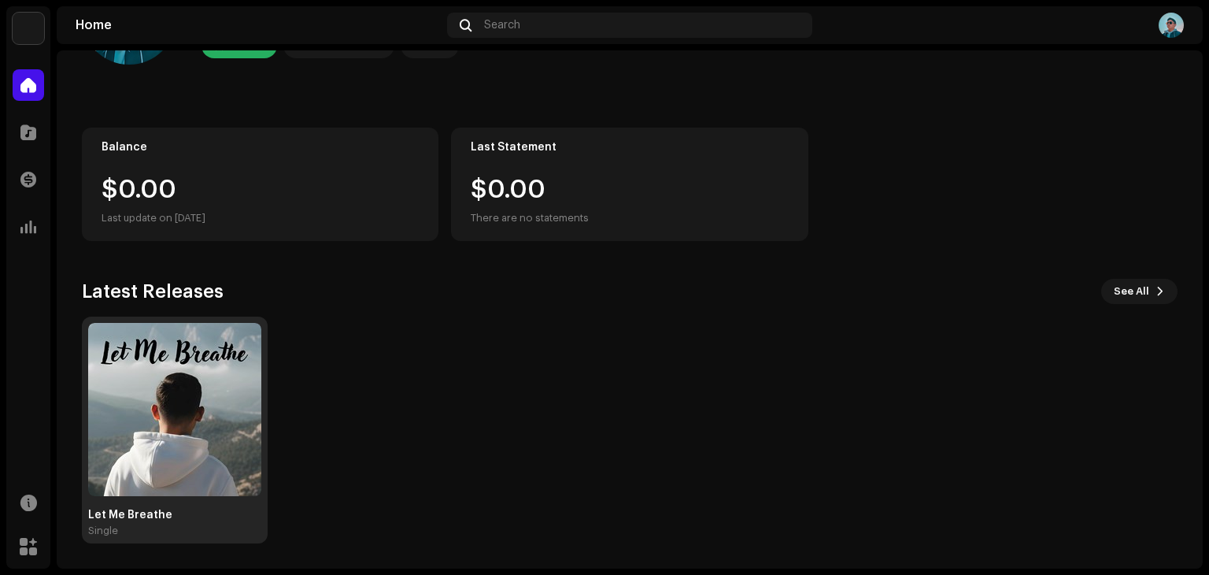
click at [123, 486] on img at bounding box center [174, 409] width 173 height 173
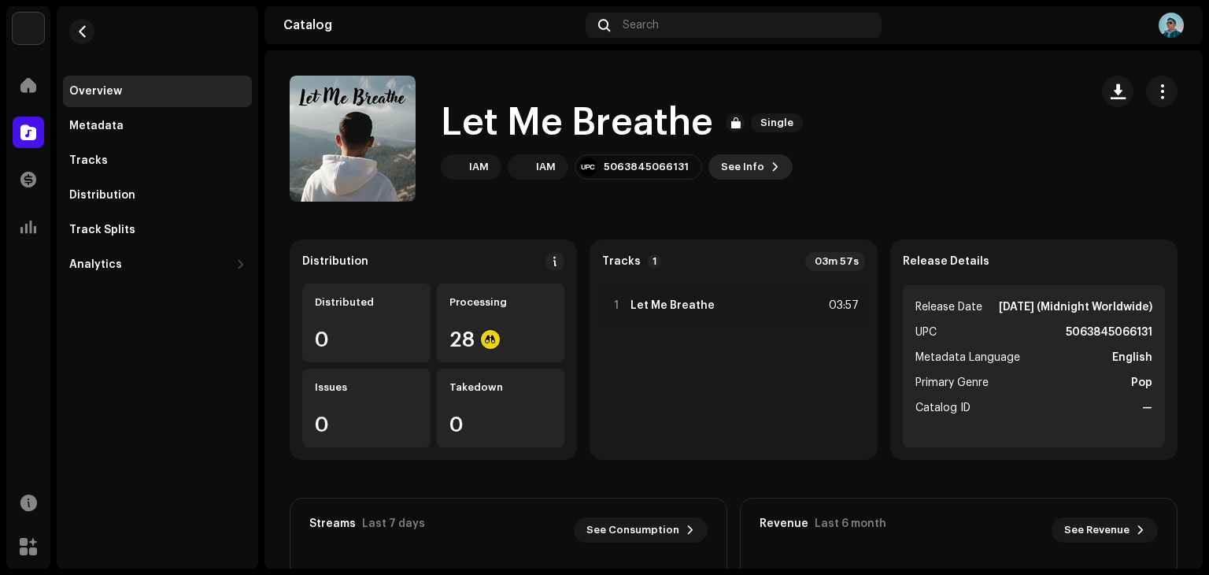
click at [746, 165] on span "See Info" at bounding box center [742, 166] width 43 height 31
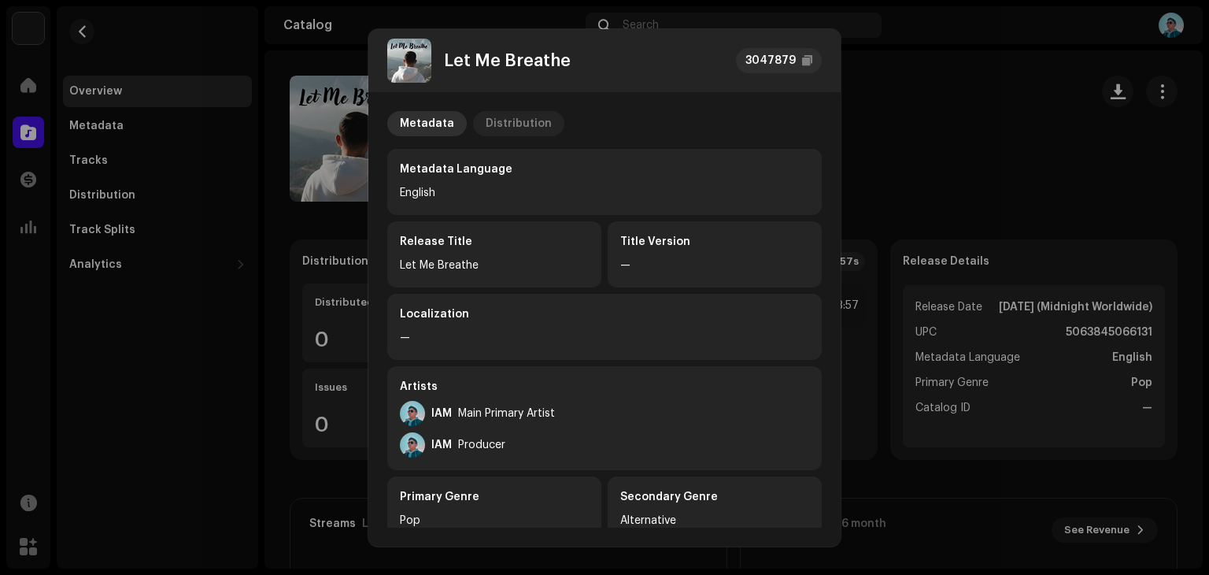
click at [516, 119] on div "Distribution" at bounding box center [519, 123] width 66 height 25
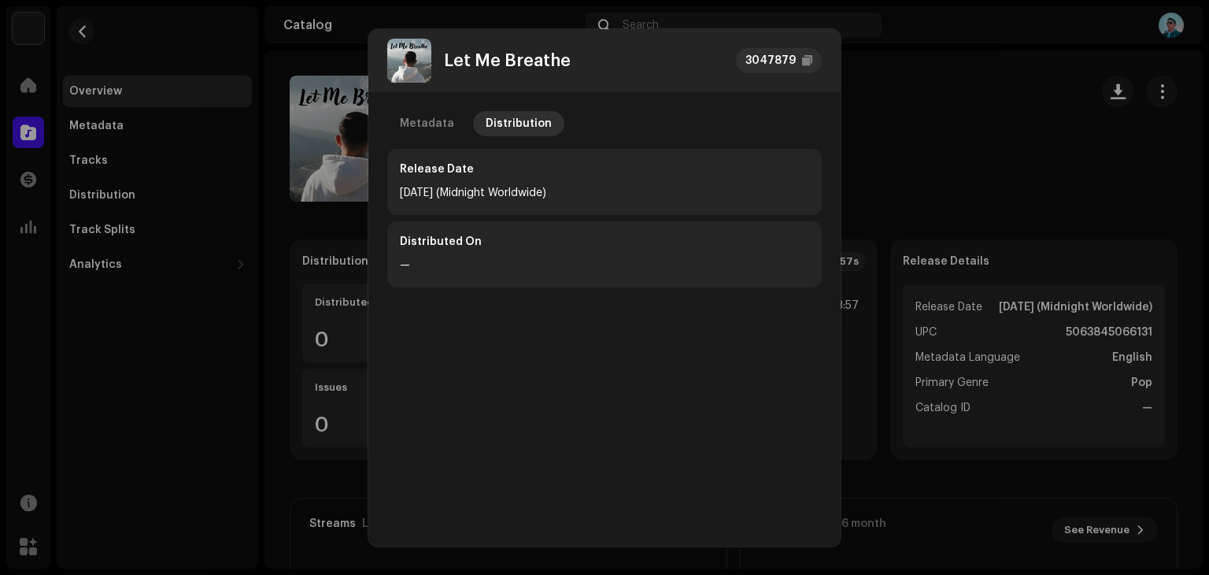
click at [941, 217] on div "Let Me Breathe 3047879 Metadata Distribution Release Date Sep 25, 2025 (Midnigh…" at bounding box center [604, 287] width 1209 height 575
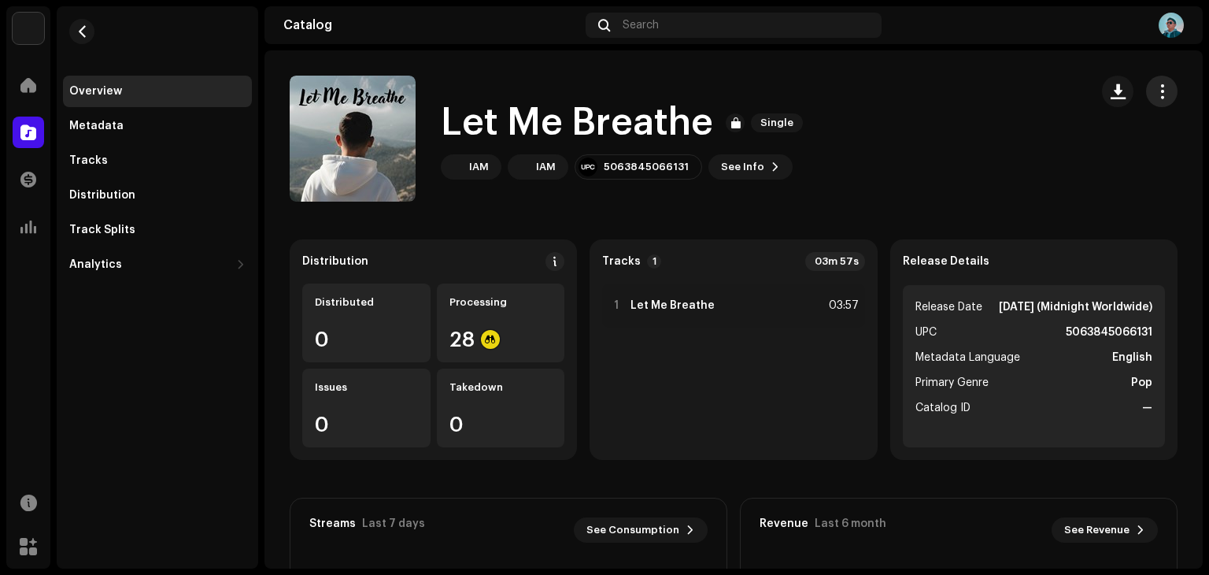
click at [1152, 102] on button "button" at bounding box center [1161, 91] width 31 height 31
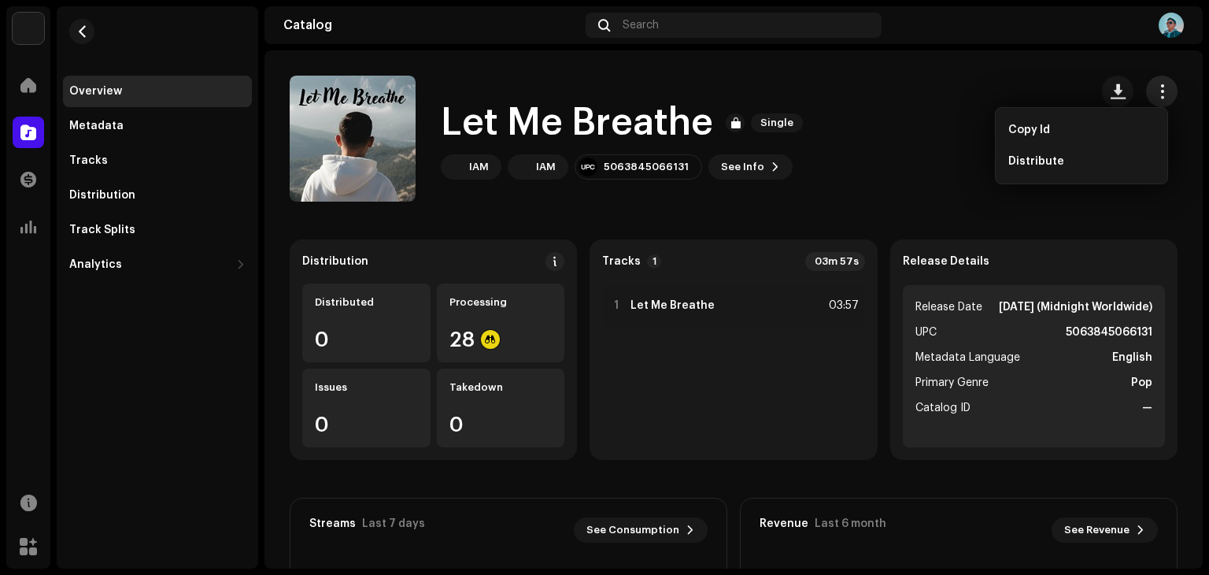
click at [1152, 102] on button "button" at bounding box center [1161, 91] width 31 height 31
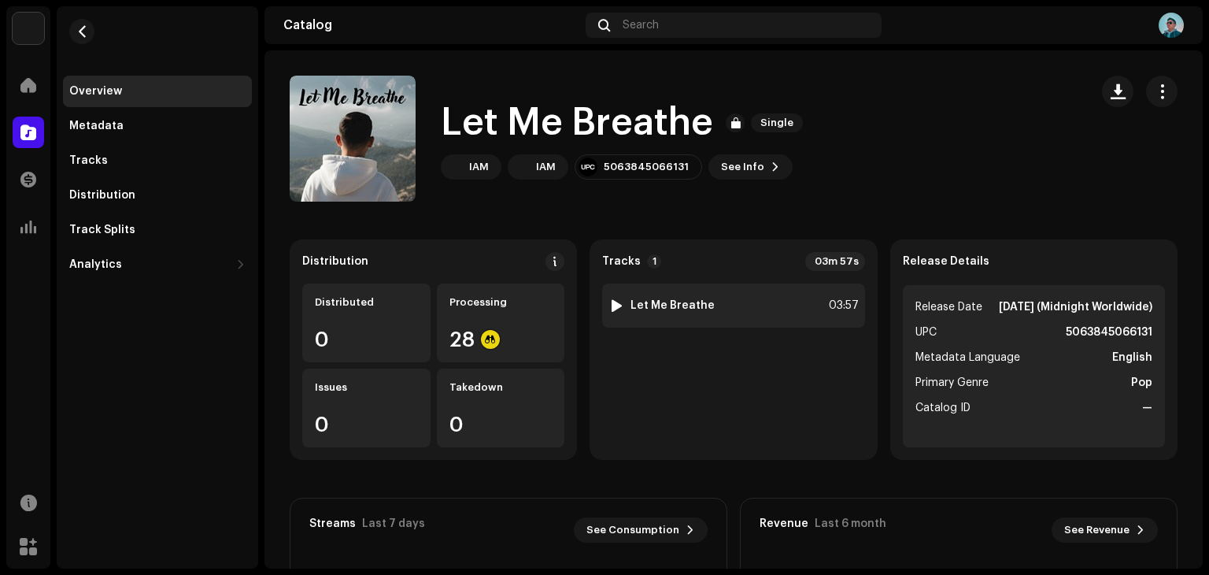
click at [674, 313] on div "1 Let Me Breathe 03:57" at bounding box center [733, 305] width 262 height 44
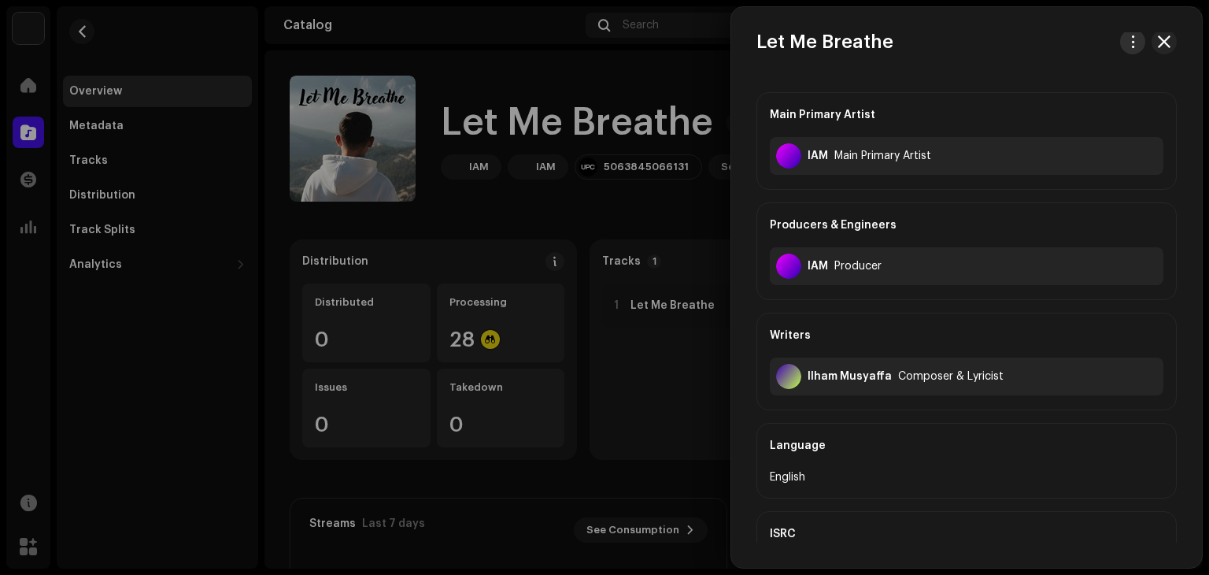
click at [1127, 37] on span "button" at bounding box center [1133, 41] width 12 height 13
click at [1160, 43] on span "button" at bounding box center [1164, 41] width 13 height 13
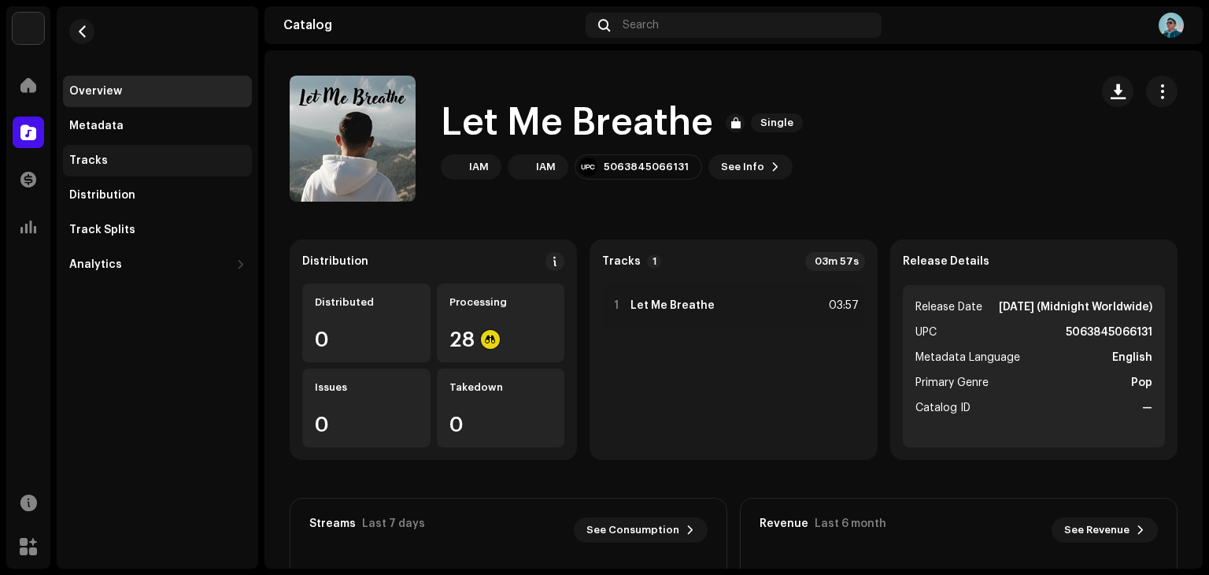
click at [123, 152] on div "Tracks" at bounding box center [157, 160] width 189 height 31
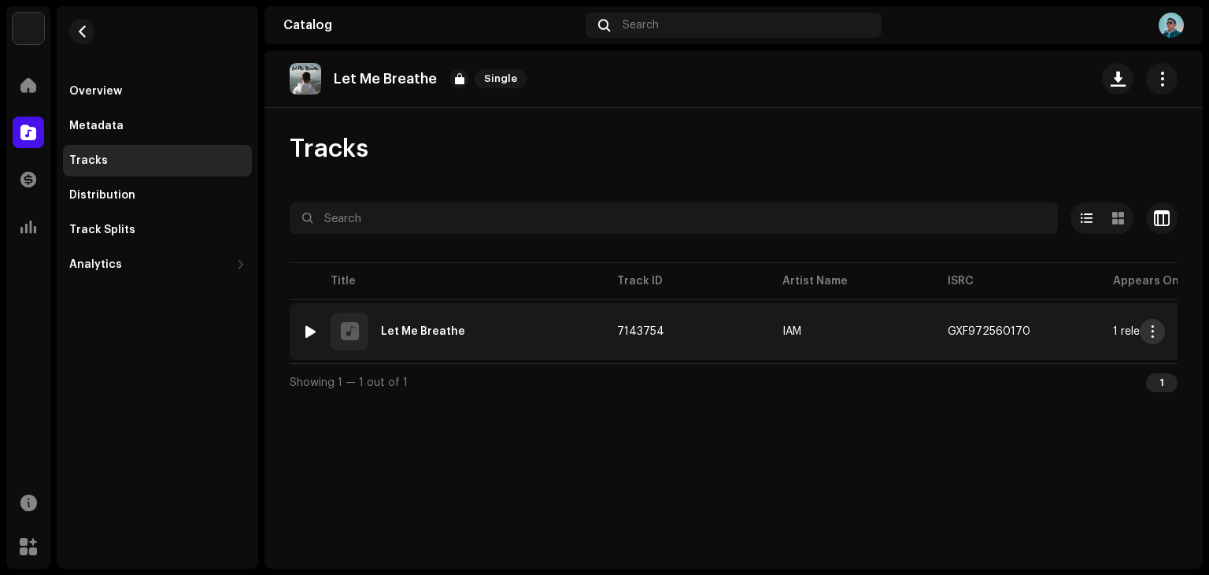
click at [1152, 330] on span "button" at bounding box center [1153, 331] width 12 height 13
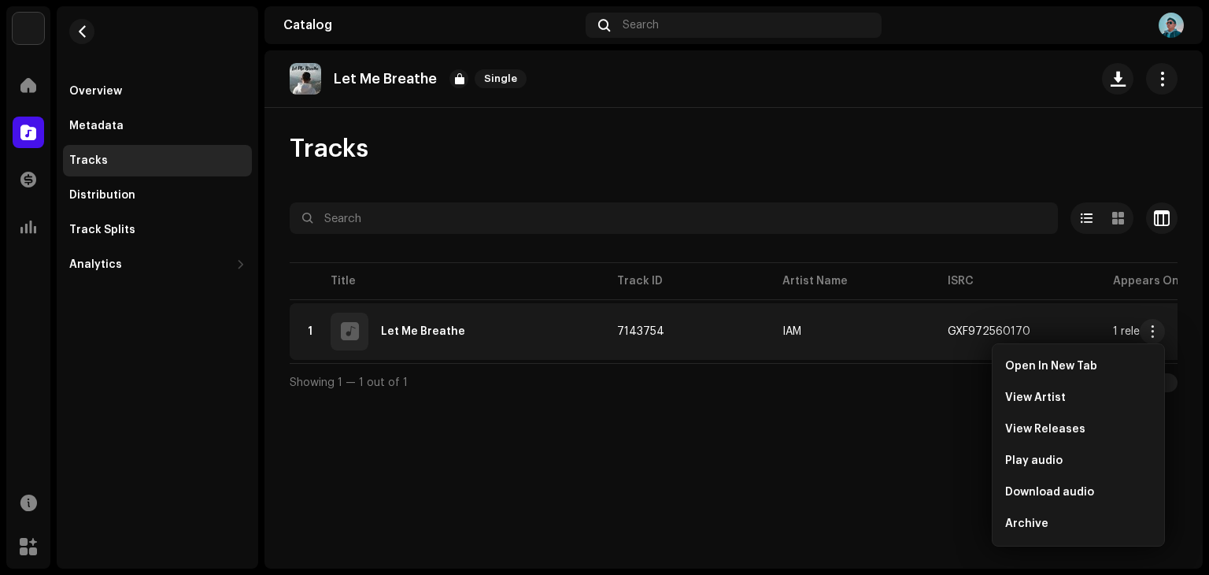
click at [878, 464] on div "Let Me Breathe Single Tracks Selected 0 Options Filters Distribution status In …" at bounding box center [734, 309] width 938 height 518
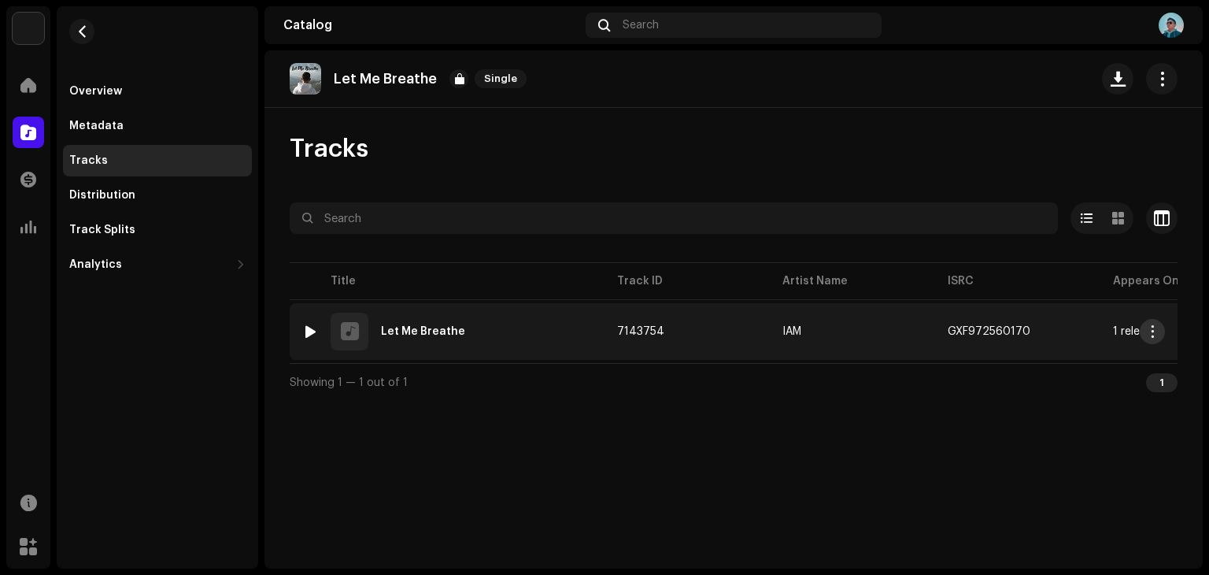
click at [1156, 327] on span "button" at bounding box center [1153, 331] width 12 height 13
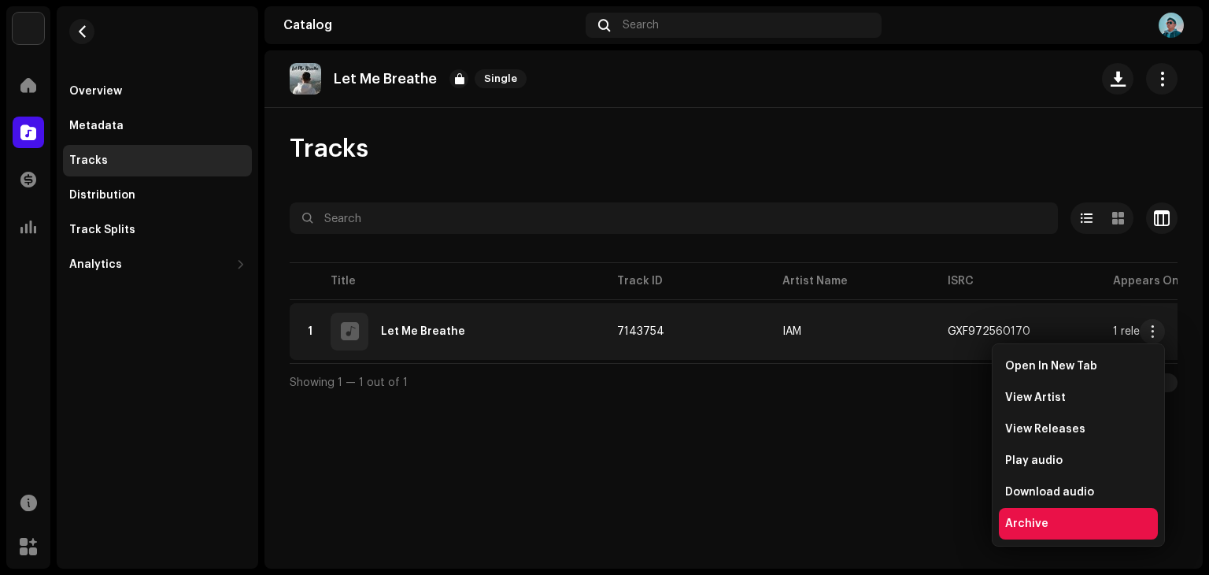
click at [1043, 523] on span "Archive" at bounding box center [1026, 523] width 43 height 13
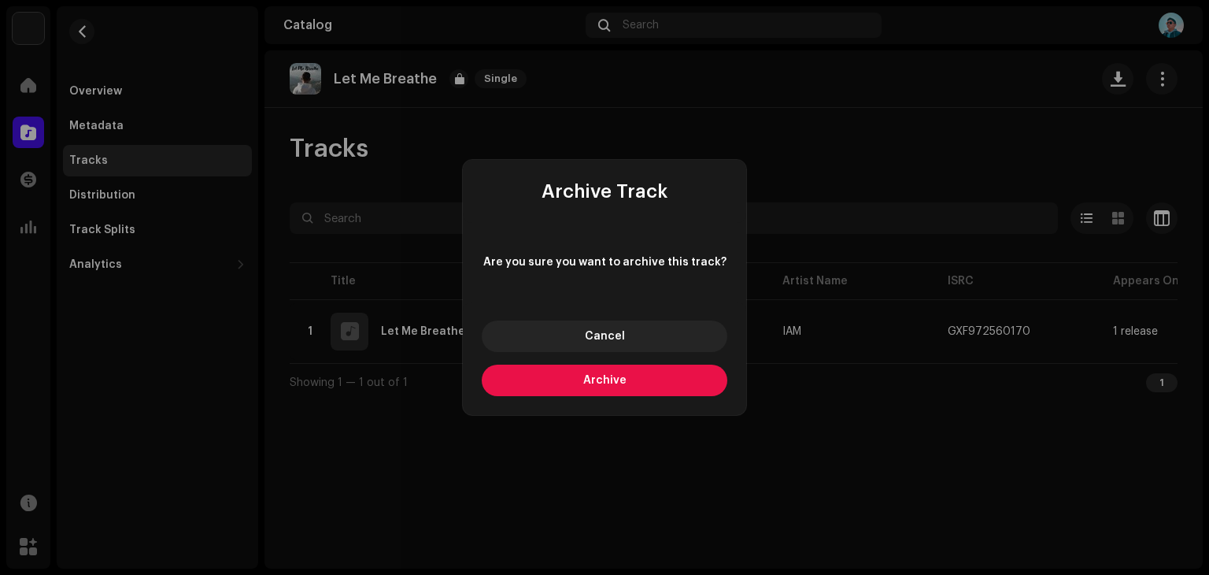
click at [650, 375] on button "Archive" at bounding box center [605, 379] width 246 height 31
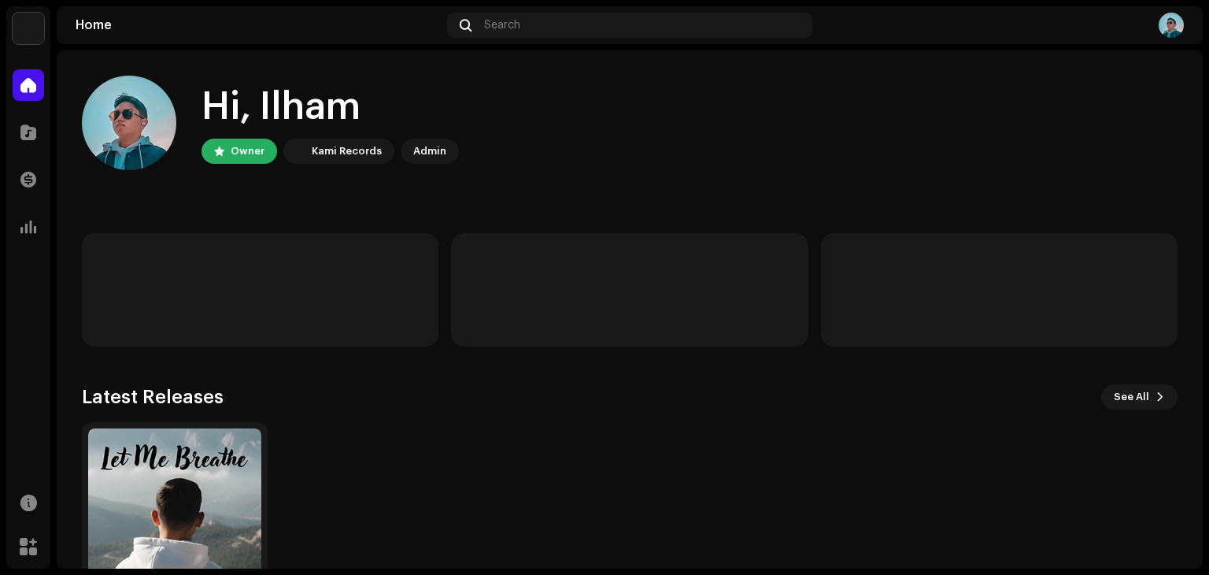
scroll to position [105, 0]
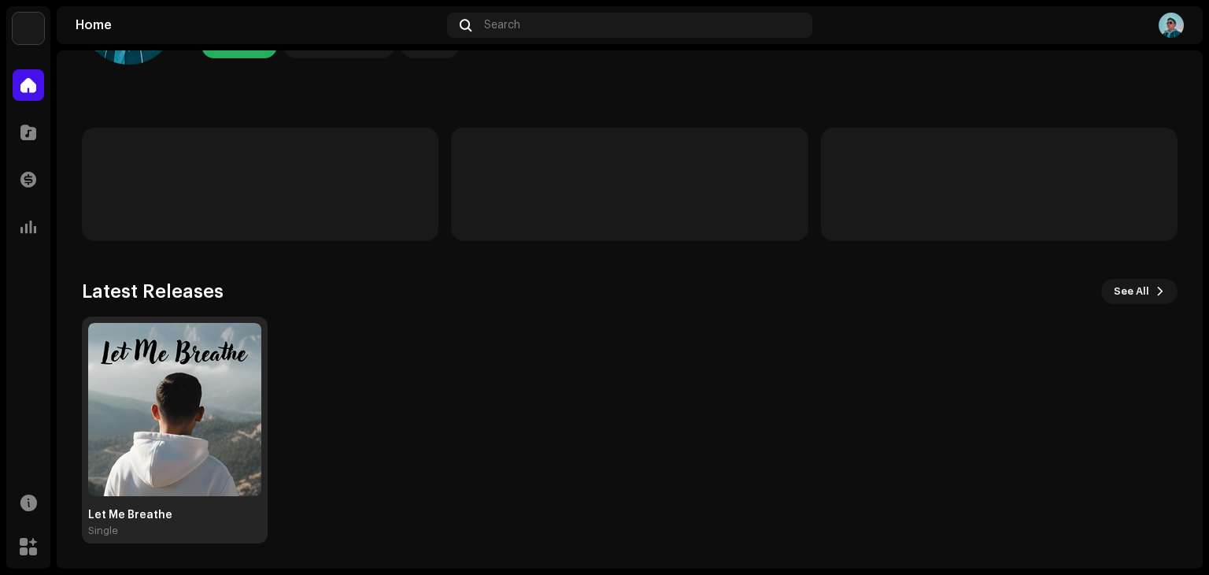
click at [176, 416] on img at bounding box center [174, 409] width 173 height 173
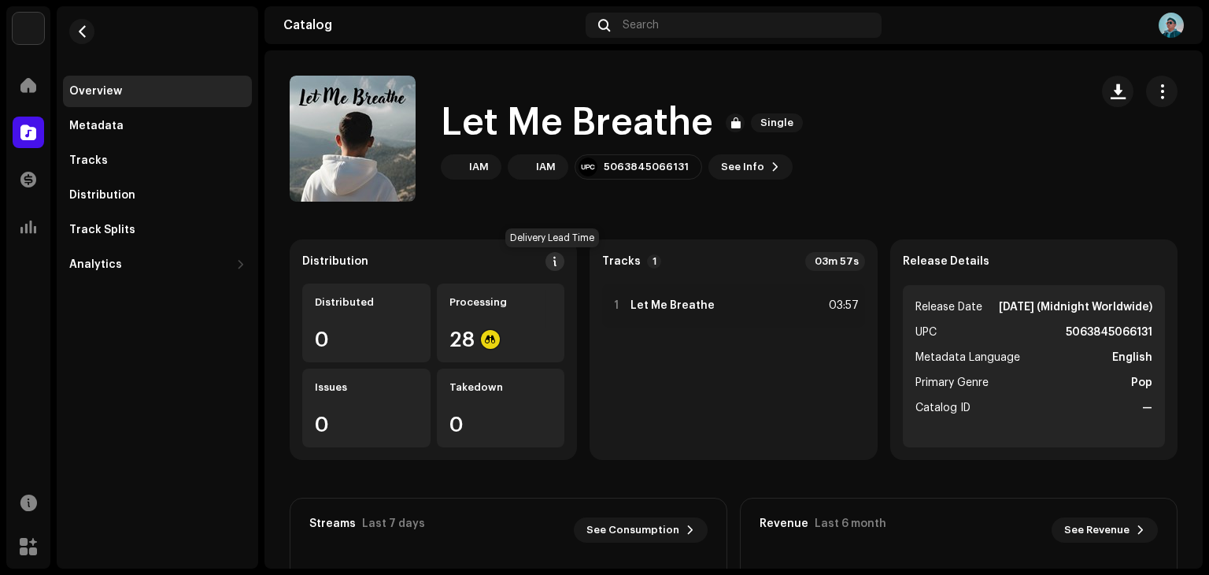
click at [551, 266] on span at bounding box center [554, 261] width 11 height 13
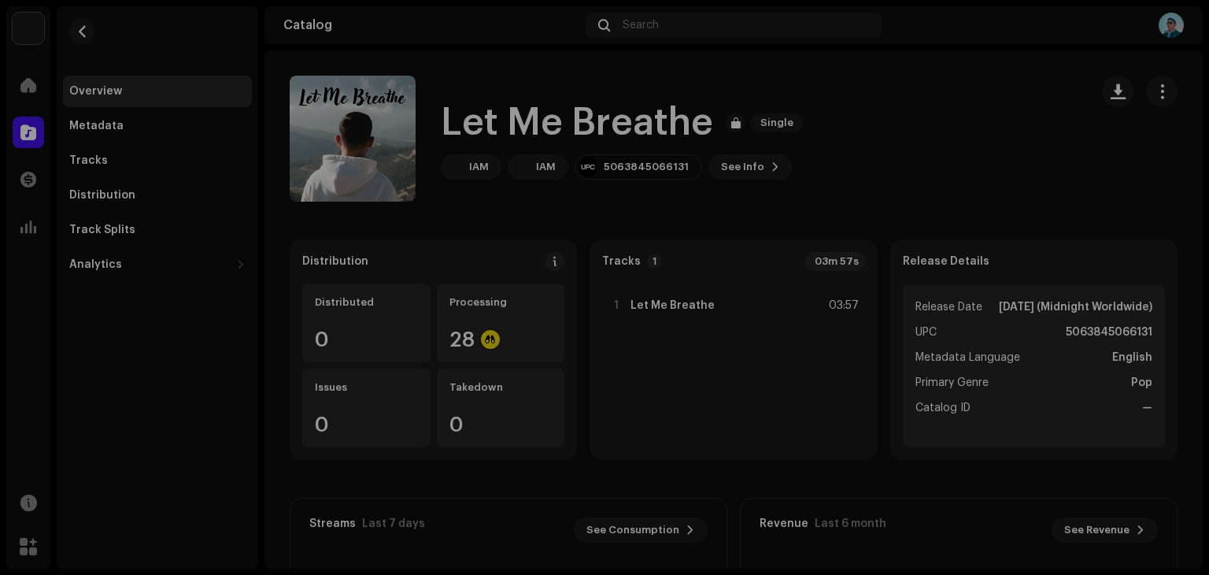
click at [1134, 175] on div "DSP Guidelines for Delivery Lead Time We usually deliver your releases within h…" at bounding box center [604, 287] width 1209 height 575
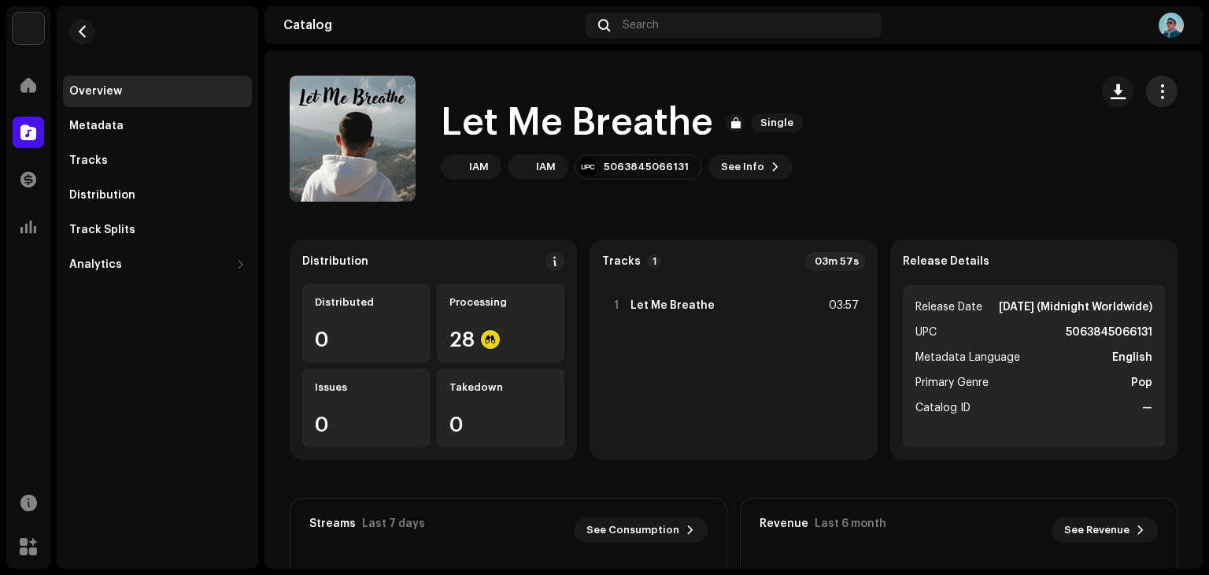
click at [1155, 94] on span "button" at bounding box center [1162, 91] width 15 height 13
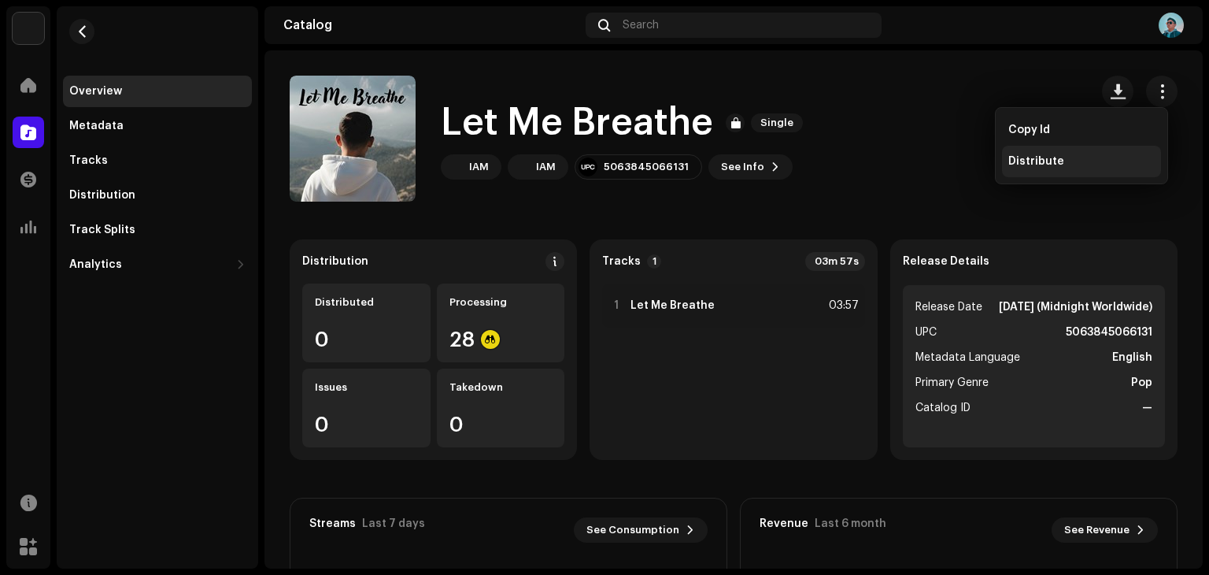
click at [1054, 165] on span "Distribute" at bounding box center [1036, 161] width 56 height 13
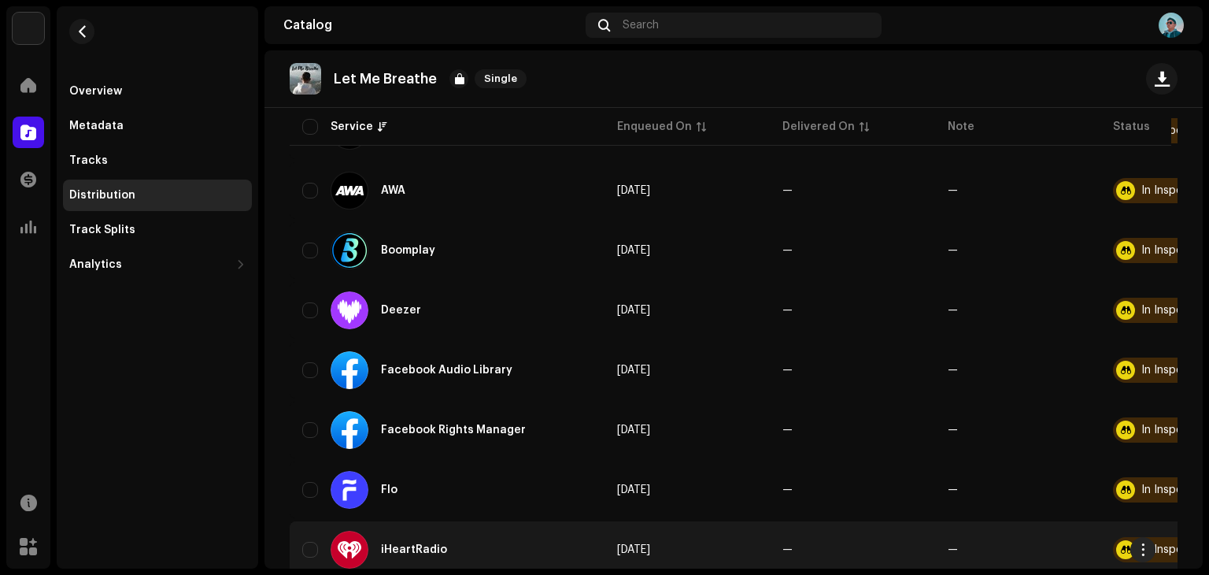
scroll to position [378, 0]
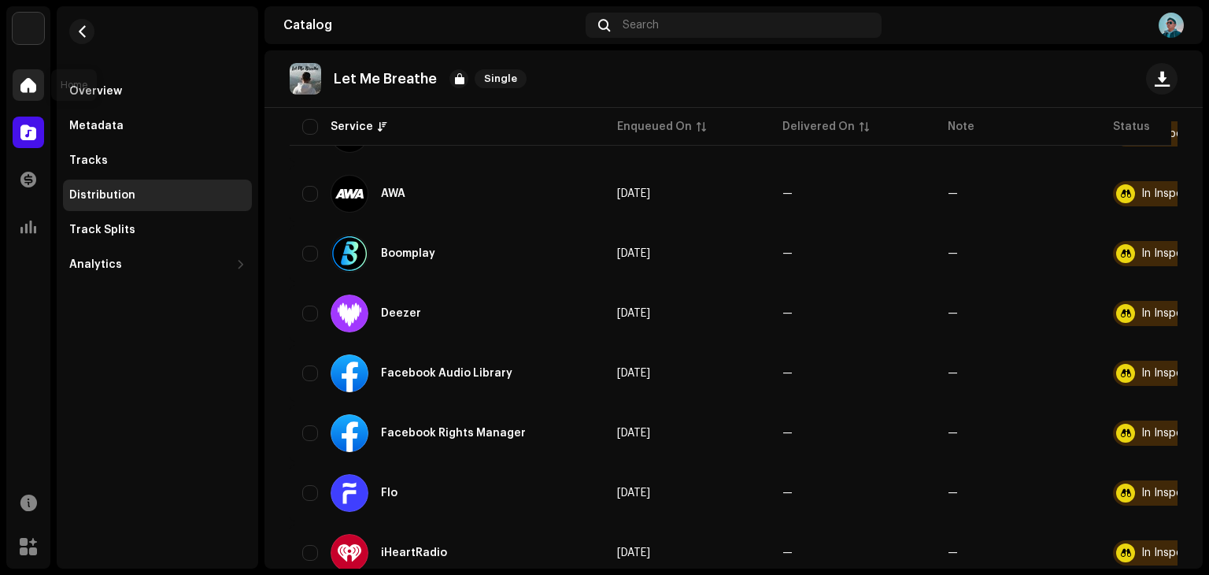
click at [37, 76] on div at bounding box center [28, 84] width 31 height 31
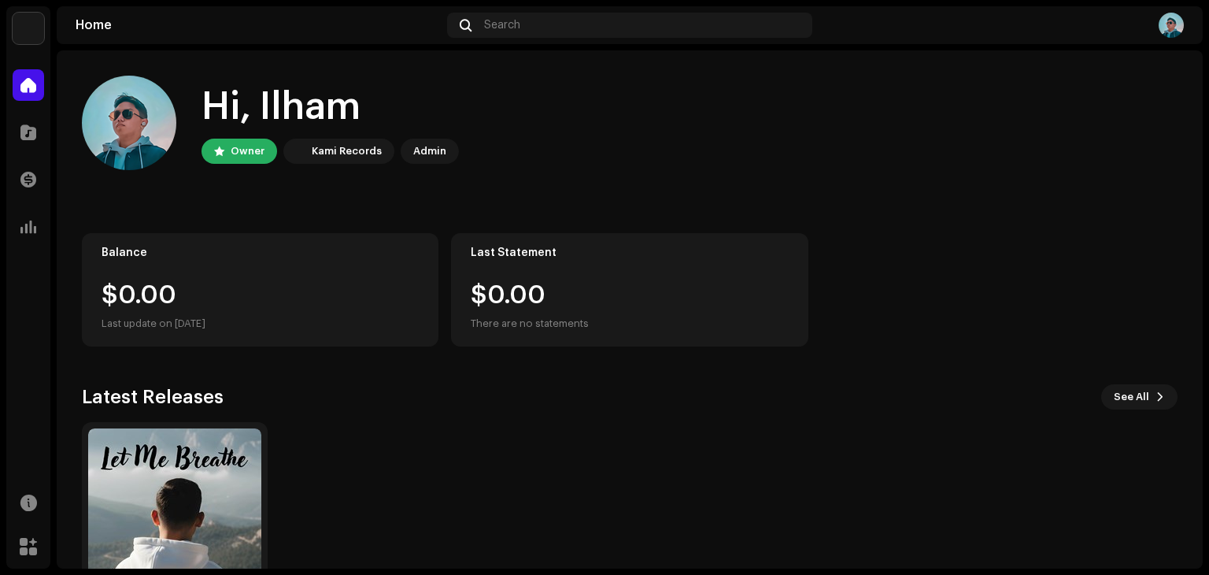
scroll to position [105, 0]
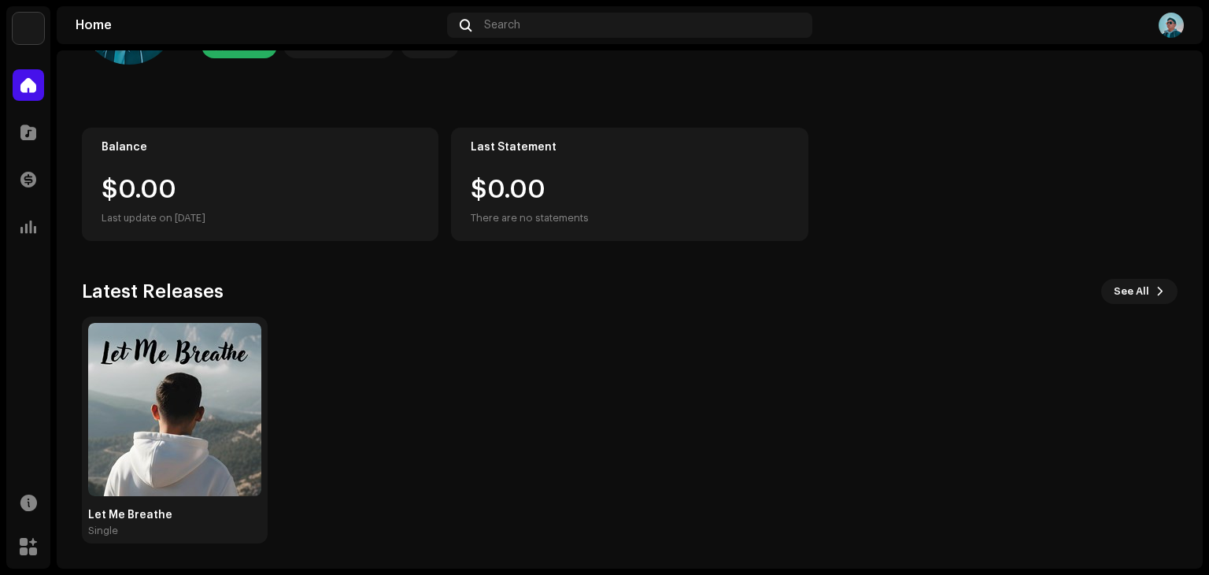
click at [24, 37] on img at bounding box center [28, 28] width 31 height 31
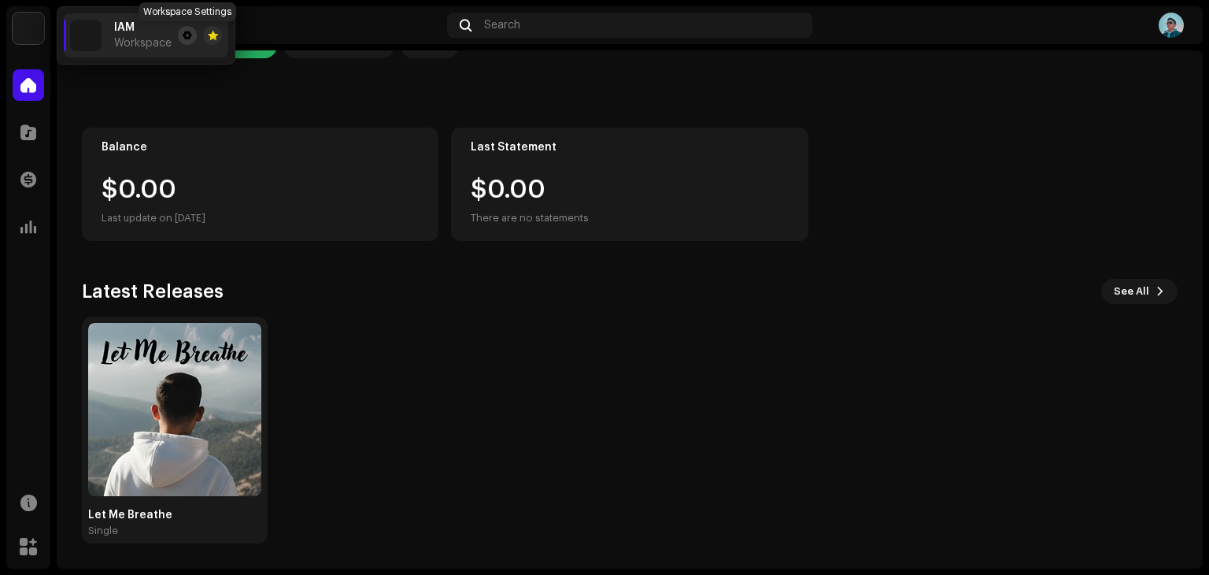
click at [189, 36] on span at bounding box center [187, 35] width 9 height 13
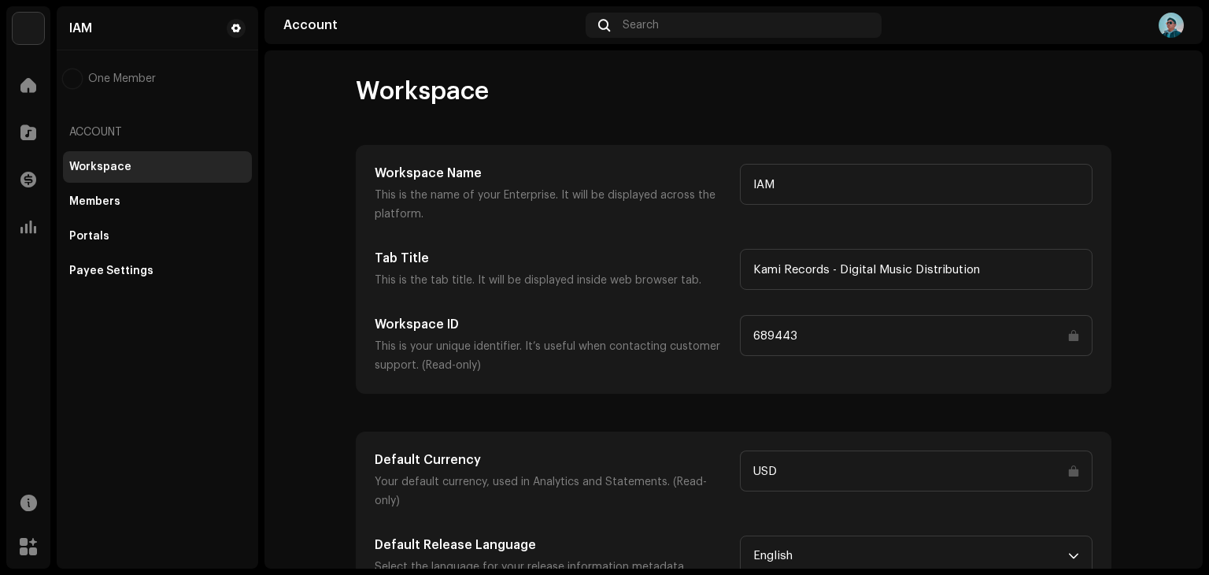
scroll to position [7, 0]
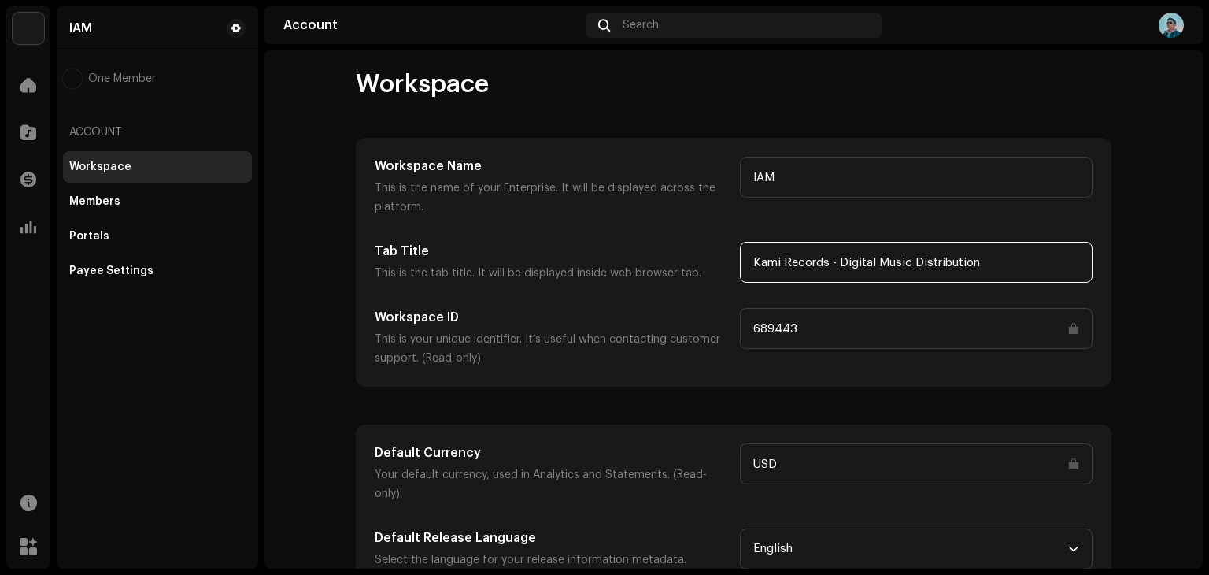
click at [897, 265] on input "Kami Records - Digital Music Distribution" at bounding box center [916, 262] width 353 height 41
click at [995, 246] on input "Kami Records - Digital Music Distribution" at bounding box center [916, 262] width 353 height 41
type input "Kami Records - Digital Music Distribution"
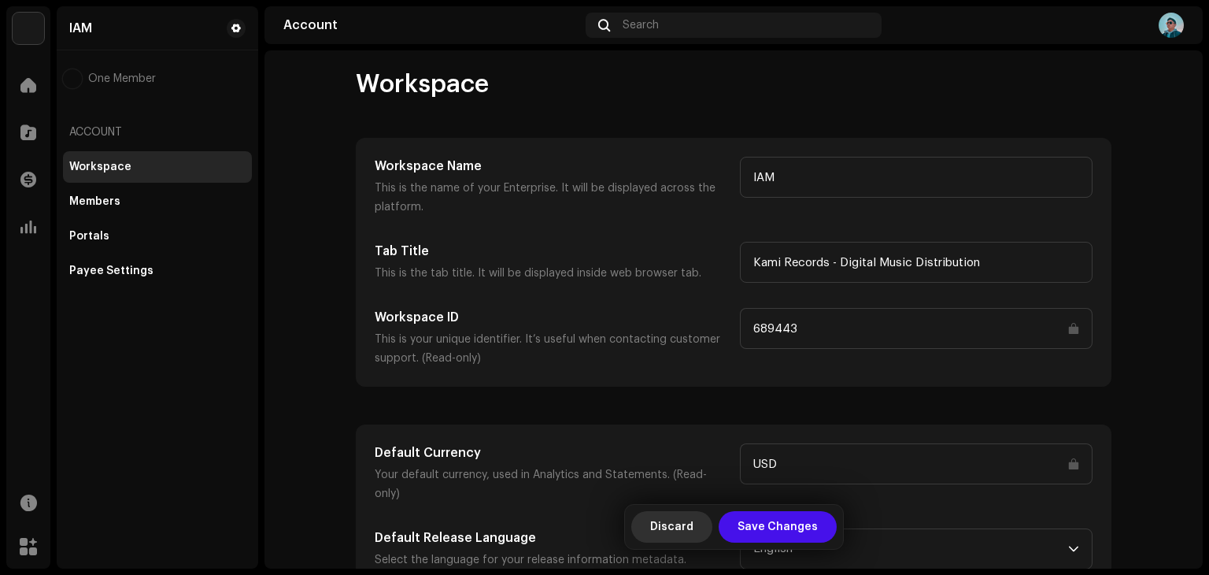
click at [672, 531] on span "Discard" at bounding box center [671, 526] width 43 height 31
type input "IAM"
type input "Kami Records - Digital Music Distribution"
type input "689443"
type input "USD"
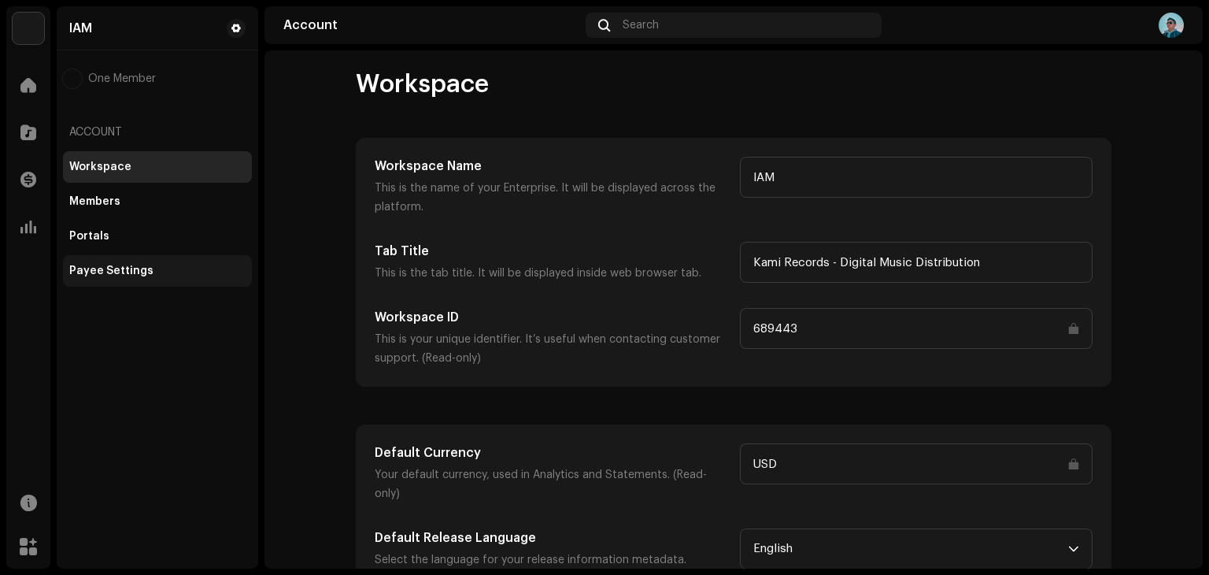
click at [105, 263] on div "Payee Settings" at bounding box center [157, 270] width 189 height 31
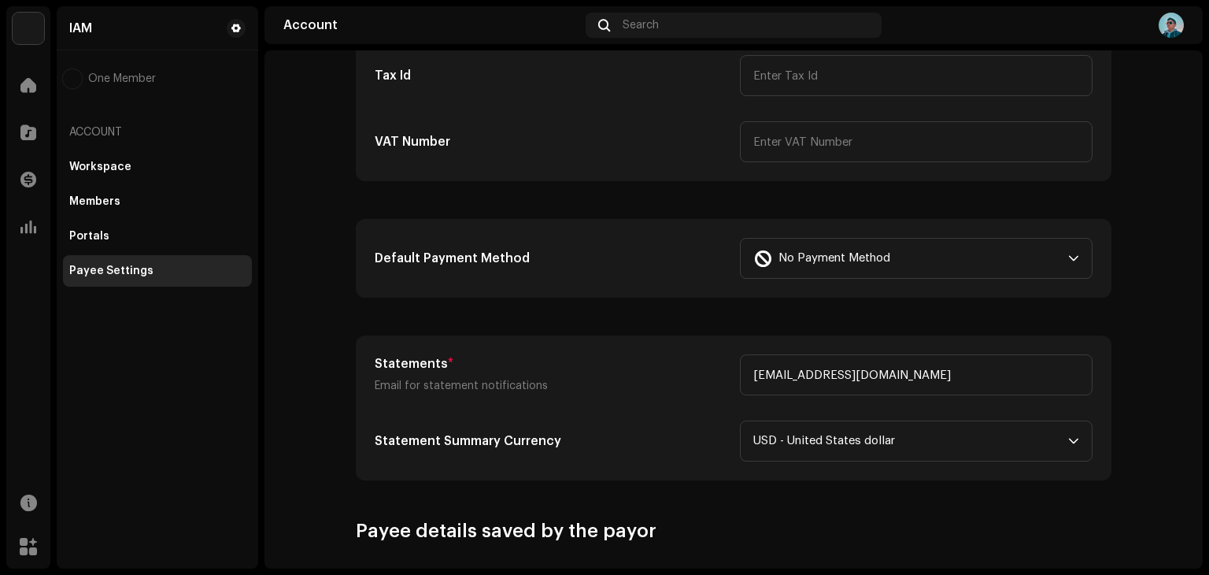
scroll to position [384, 0]
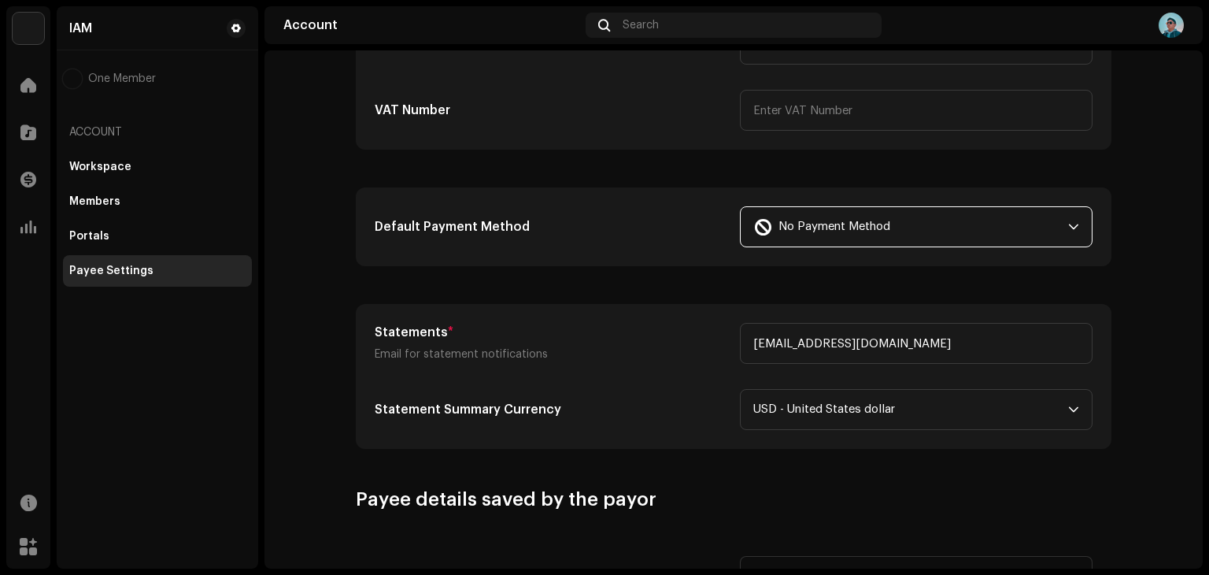
click at [809, 228] on span "No Payment Method" at bounding box center [835, 226] width 112 height 39
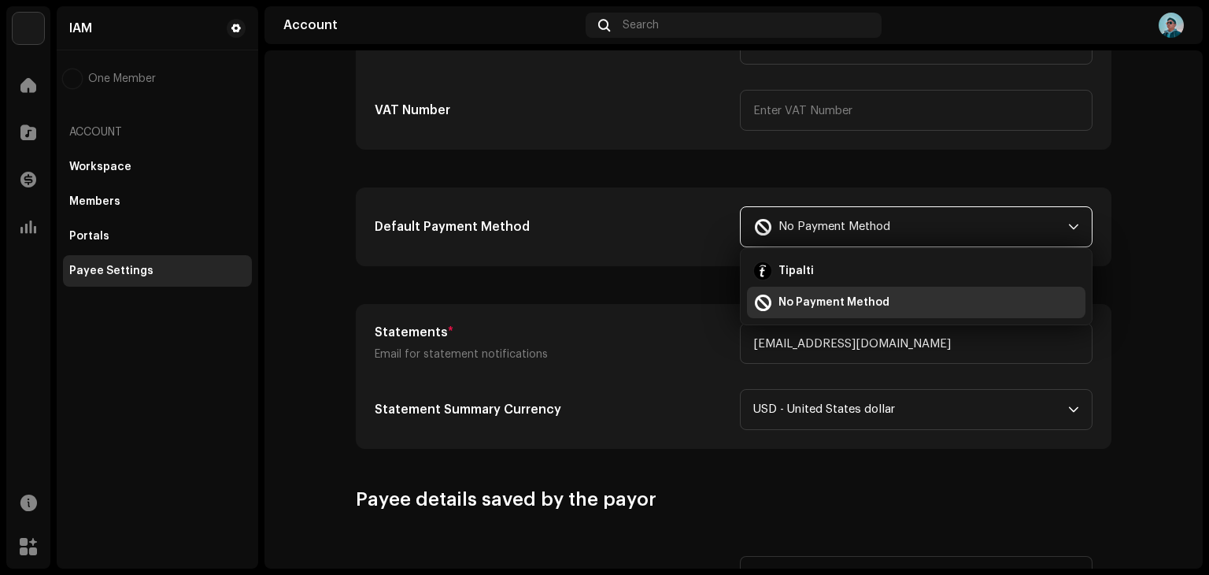
click at [809, 228] on span "No Payment Method" at bounding box center [835, 226] width 112 height 39
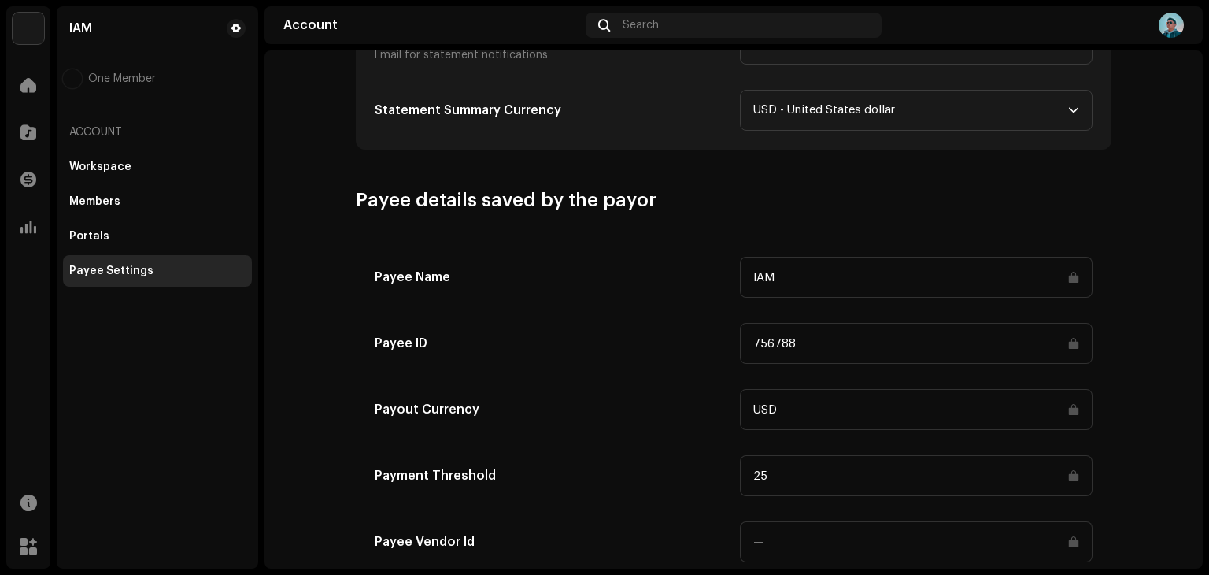
scroll to position [732, 0]
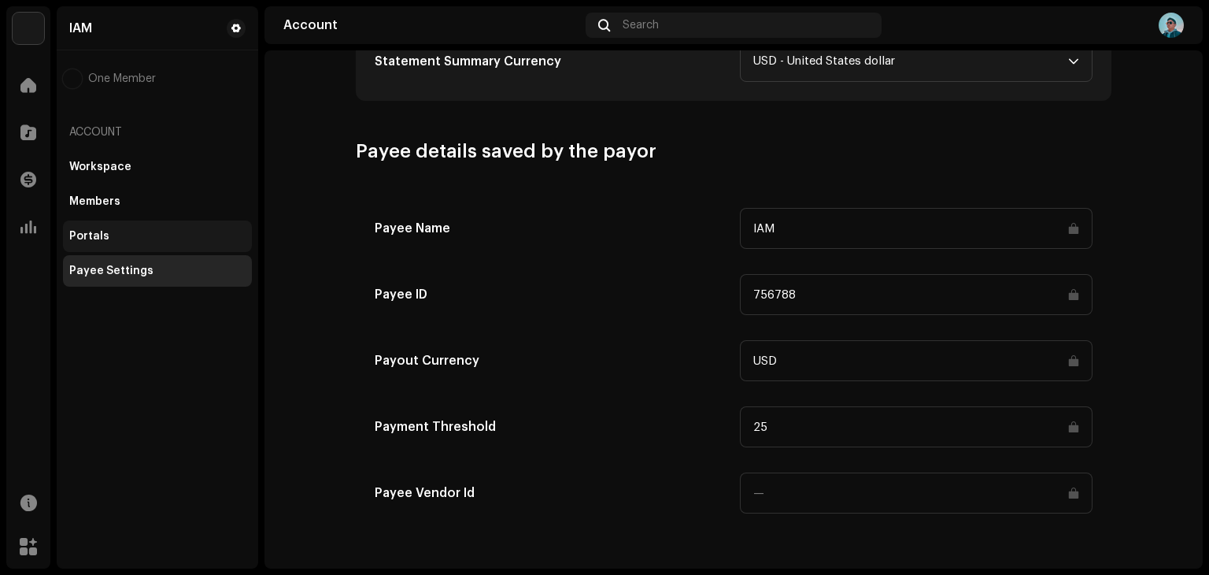
click at [168, 243] on div "Portals" at bounding box center [157, 235] width 189 height 31
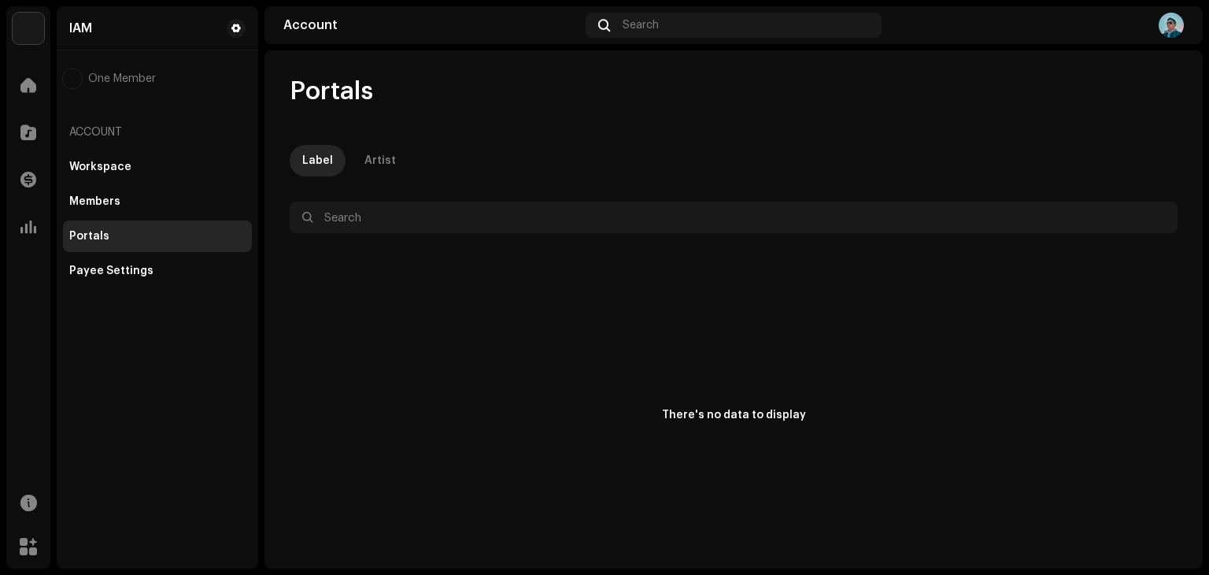
scroll to position [5, 0]
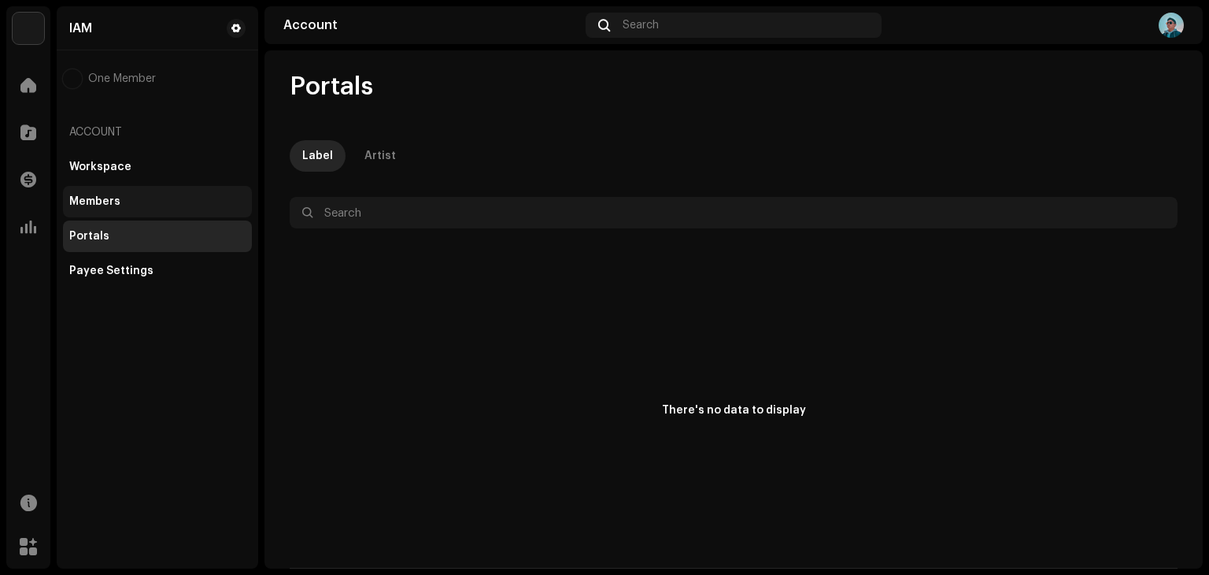
click at [134, 191] on div "Members" at bounding box center [157, 201] width 189 height 31
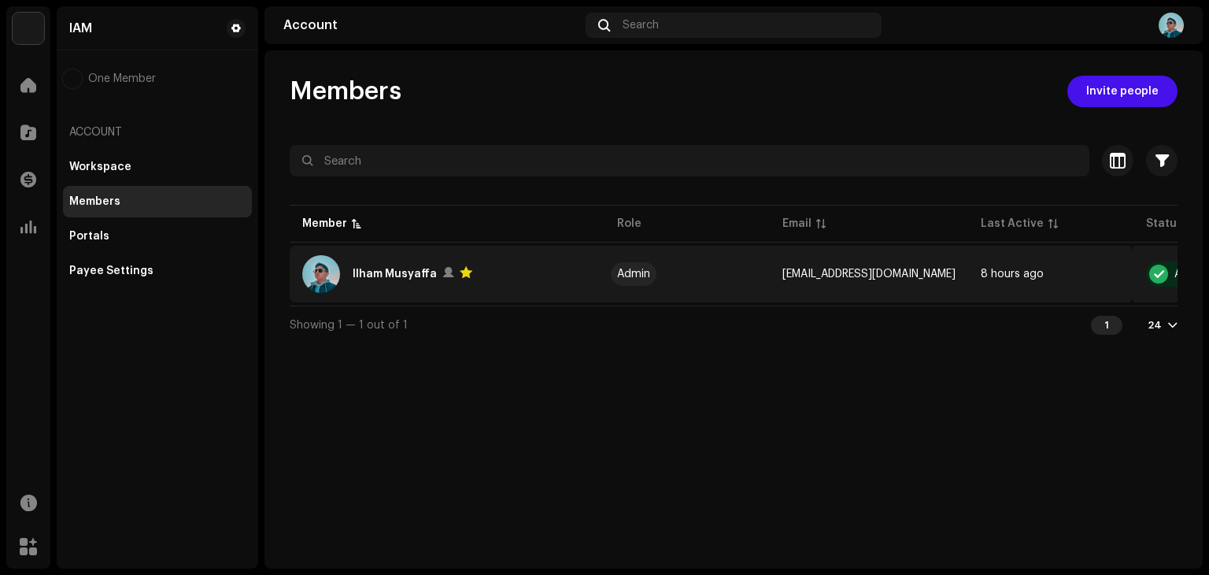
scroll to position [0, 95]
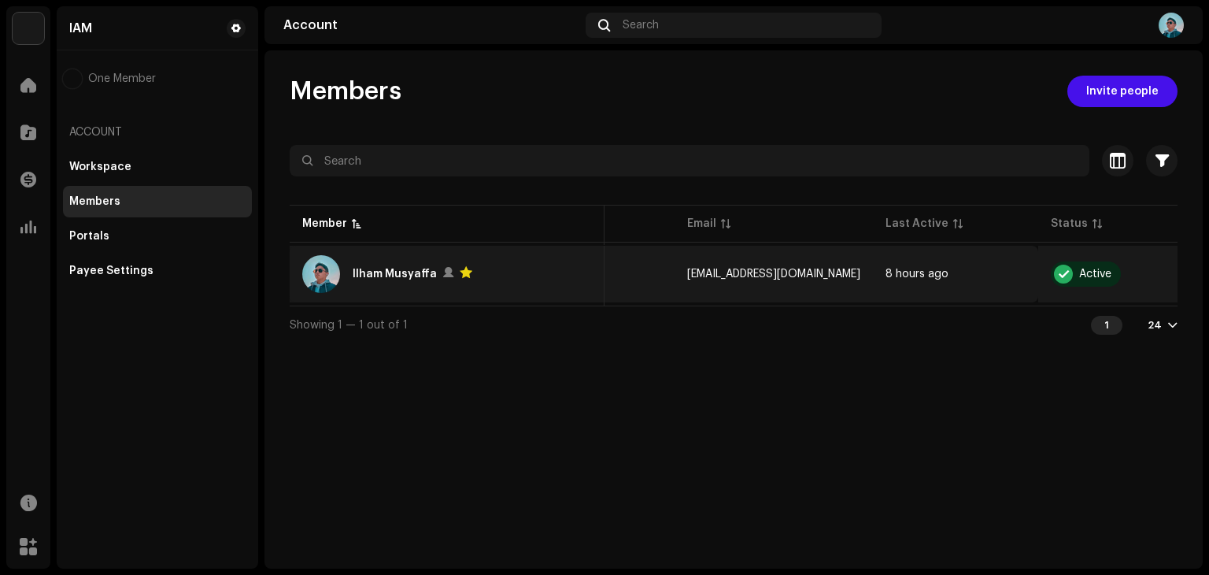
click at [1079, 277] on div "Active" at bounding box center [1095, 273] width 32 height 11
click at [1079, 276] on div "Active" at bounding box center [1095, 273] width 32 height 11
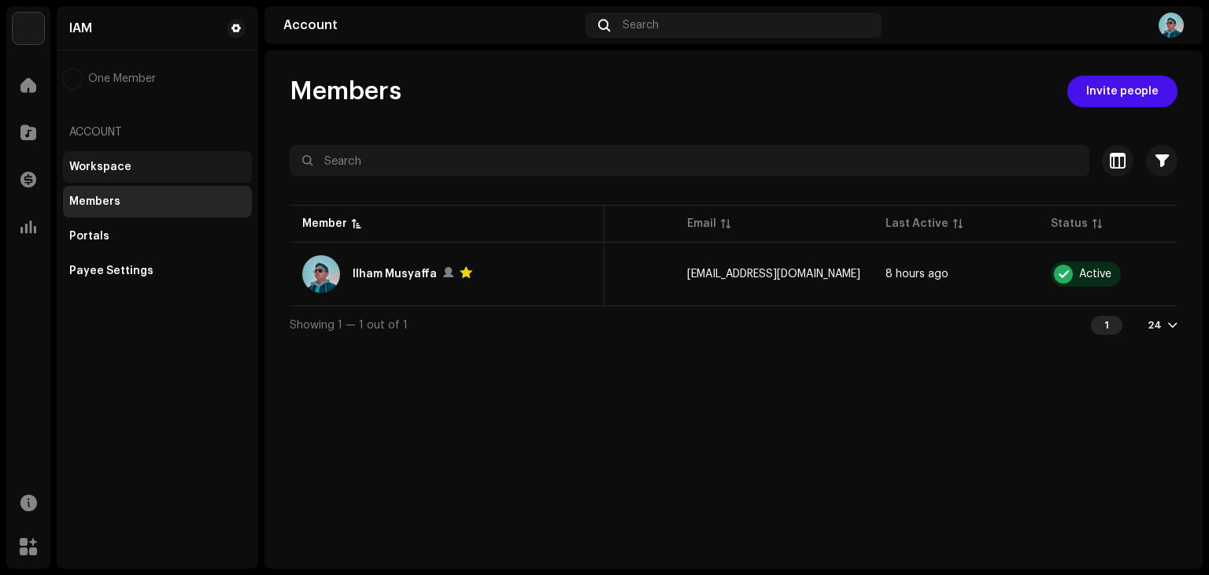
click at [168, 171] on div "Workspace" at bounding box center [157, 167] width 176 height 13
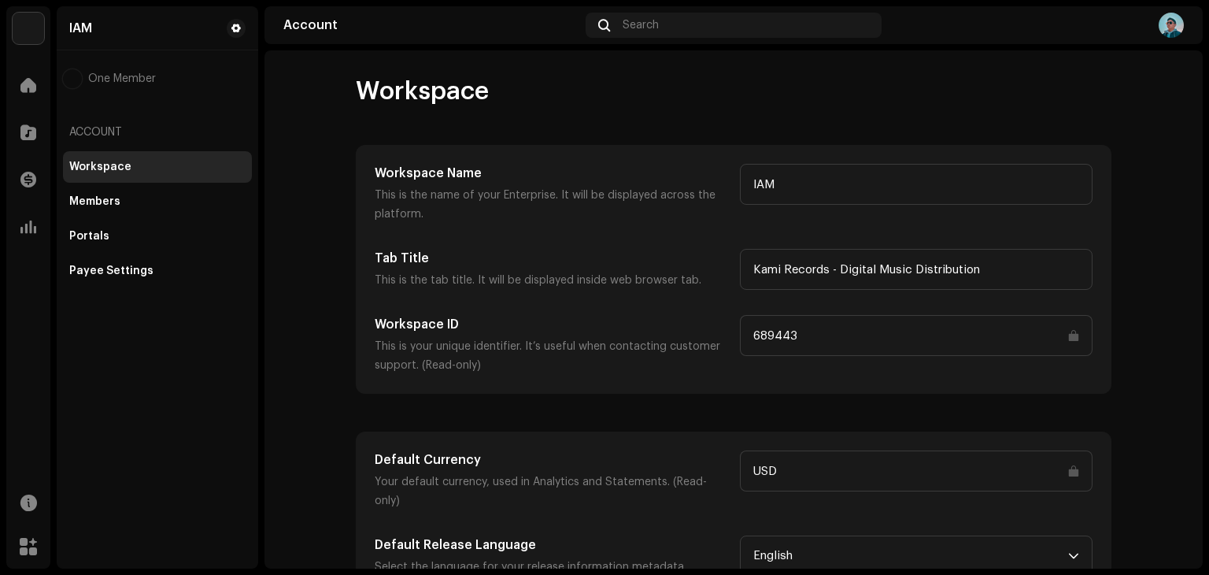
scroll to position [7, 0]
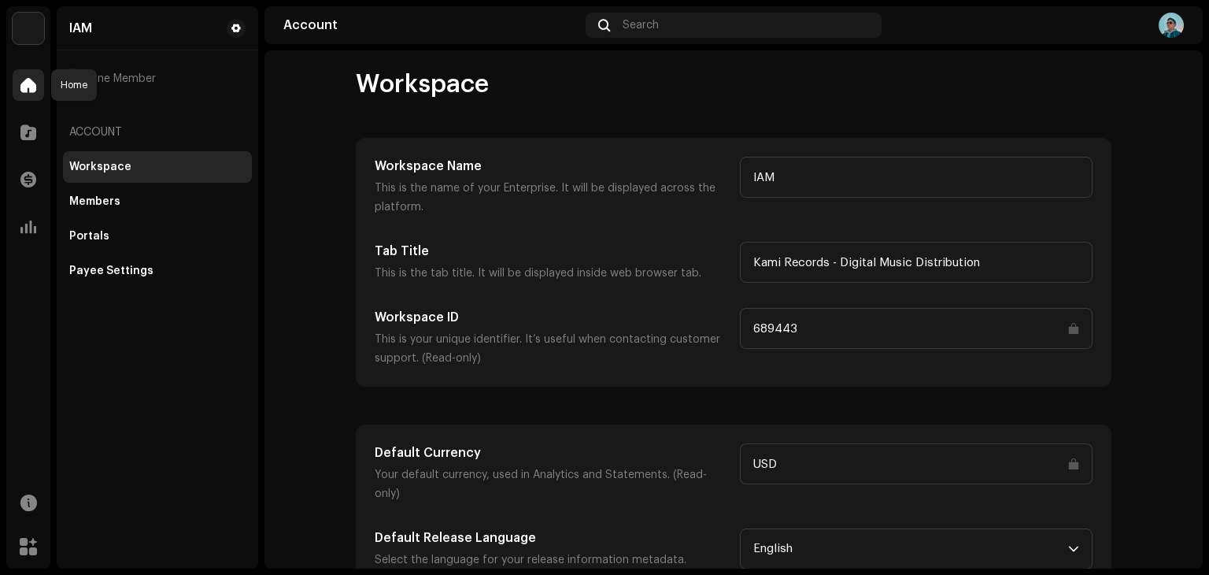
click at [28, 83] on span at bounding box center [28, 85] width 16 height 13
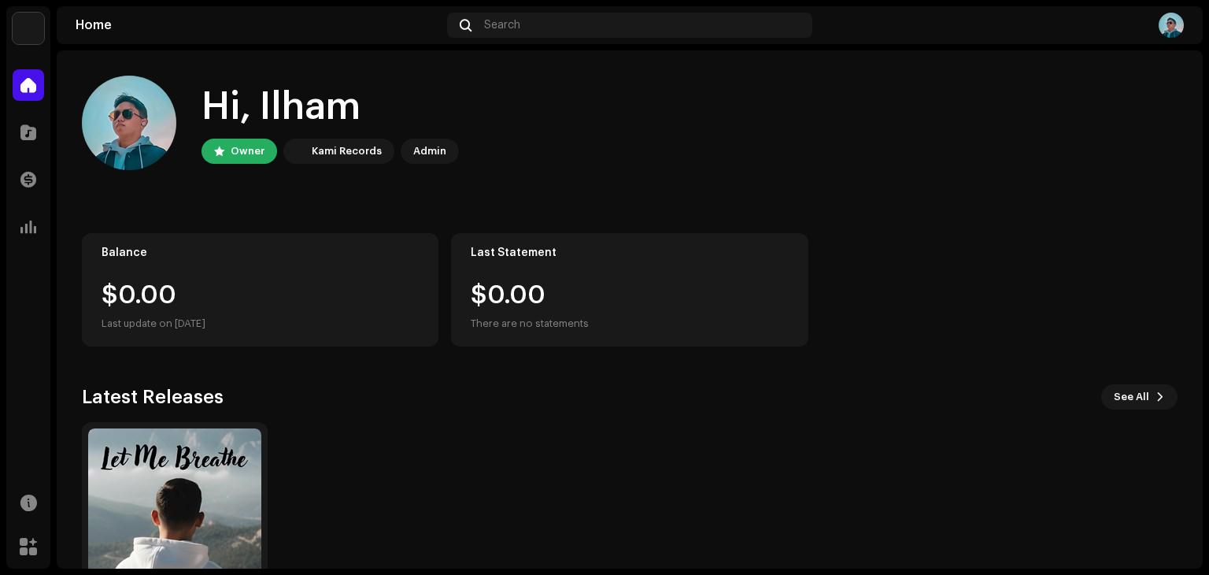
scroll to position [105, 0]
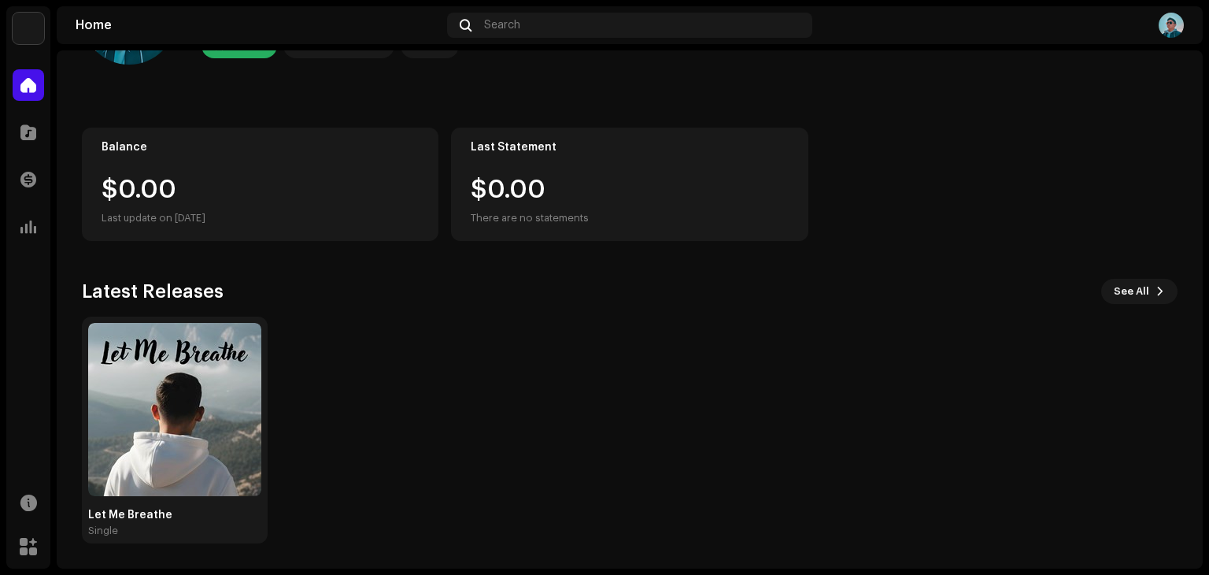
drag, startPoint x: 204, startPoint y: 418, endPoint x: 557, endPoint y: 429, distance: 353.6
click at [557, 429] on div "Let Me Breathe Single" at bounding box center [624, 429] width 1096 height 227
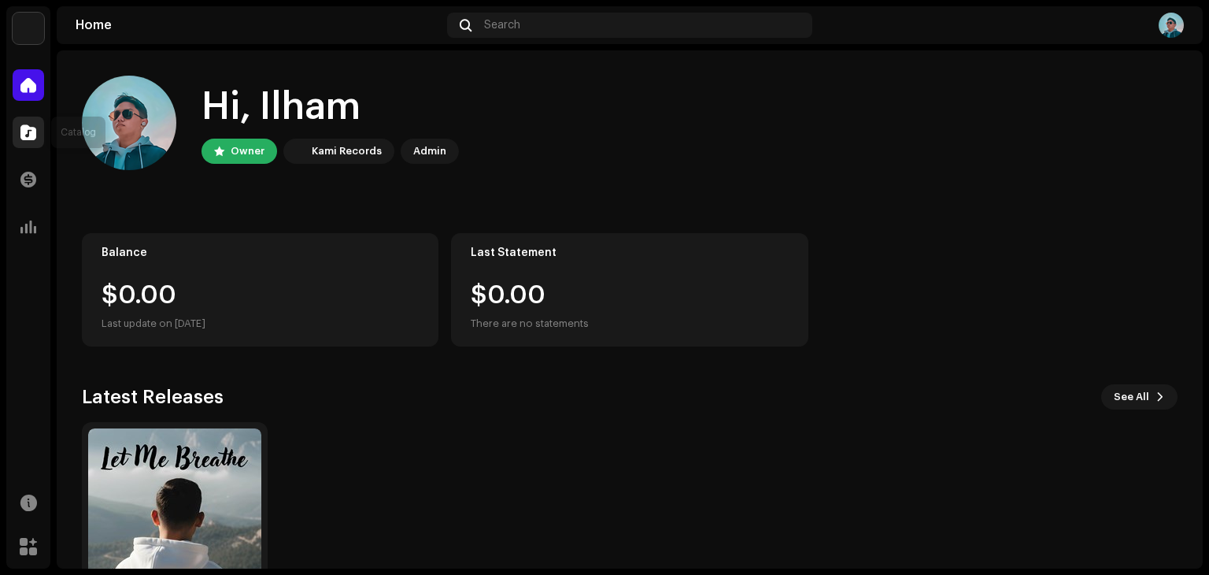
click at [26, 126] on span at bounding box center [28, 132] width 16 height 13
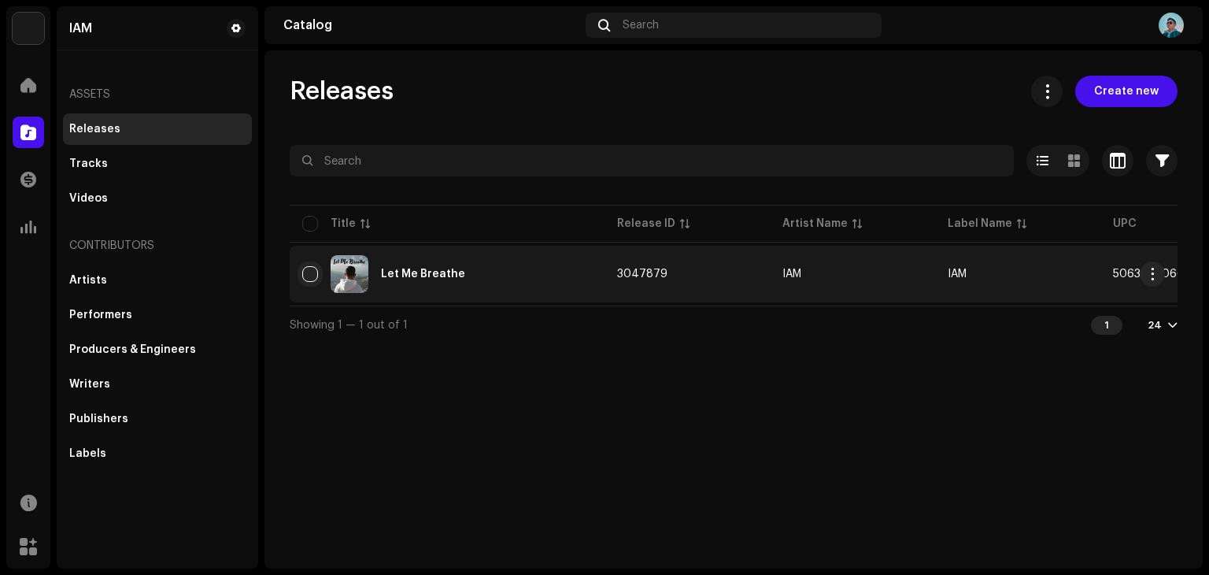
click at [309, 272] on input "checkbox" at bounding box center [310, 274] width 16 height 16
checkbox input "true"
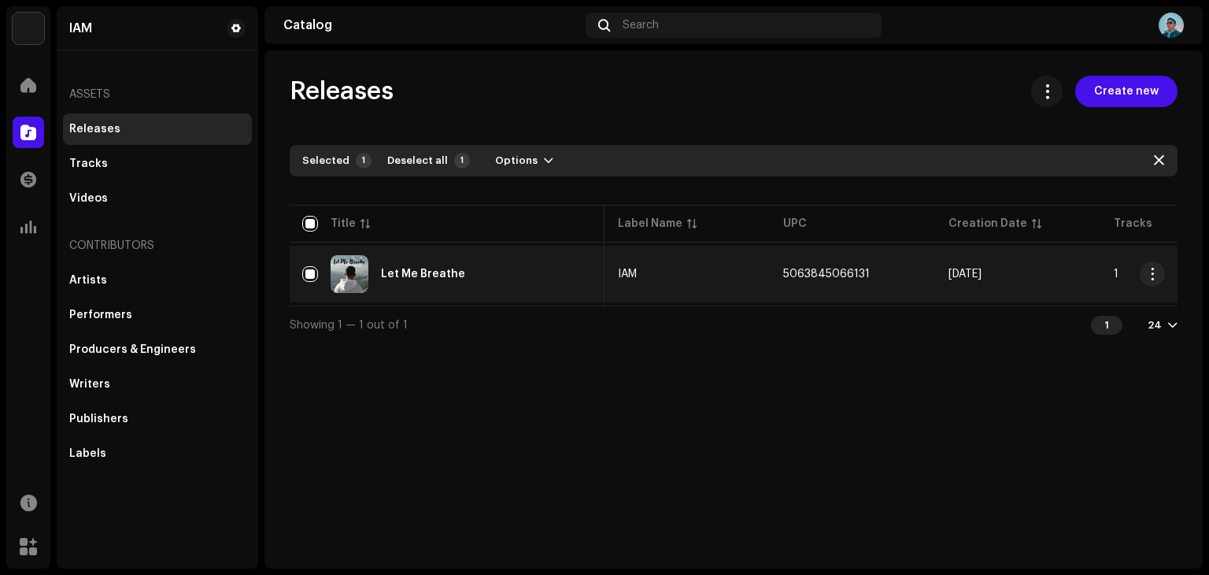
scroll to position [0, 331]
click at [1163, 272] on button "button" at bounding box center [1152, 273] width 25 height 25
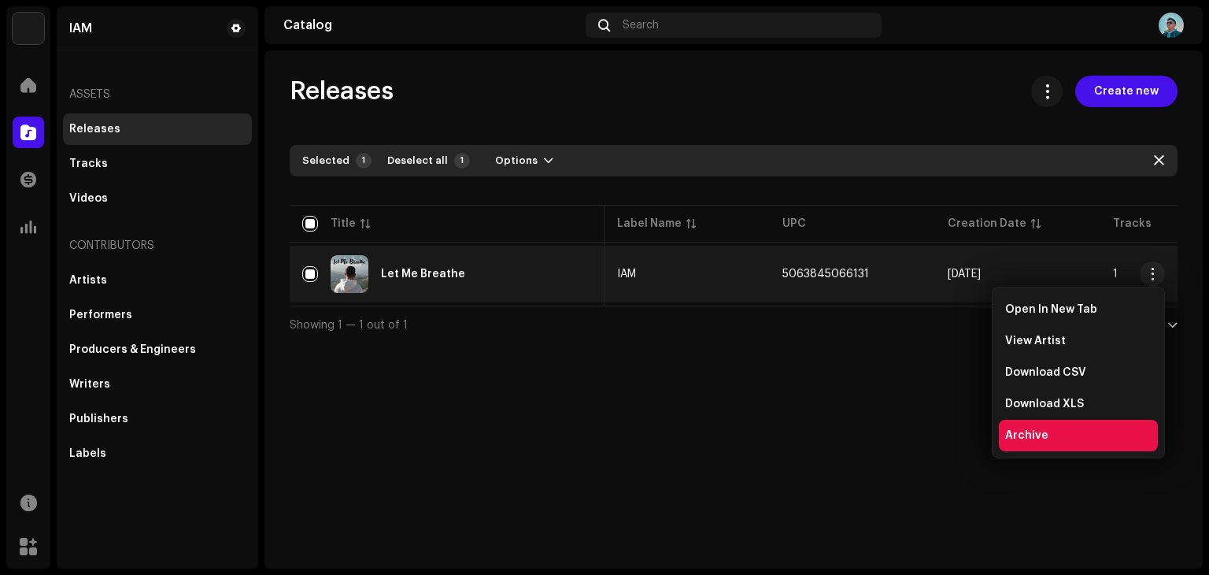
click at [1076, 430] on div "Archive" at bounding box center [1078, 435] width 146 height 13
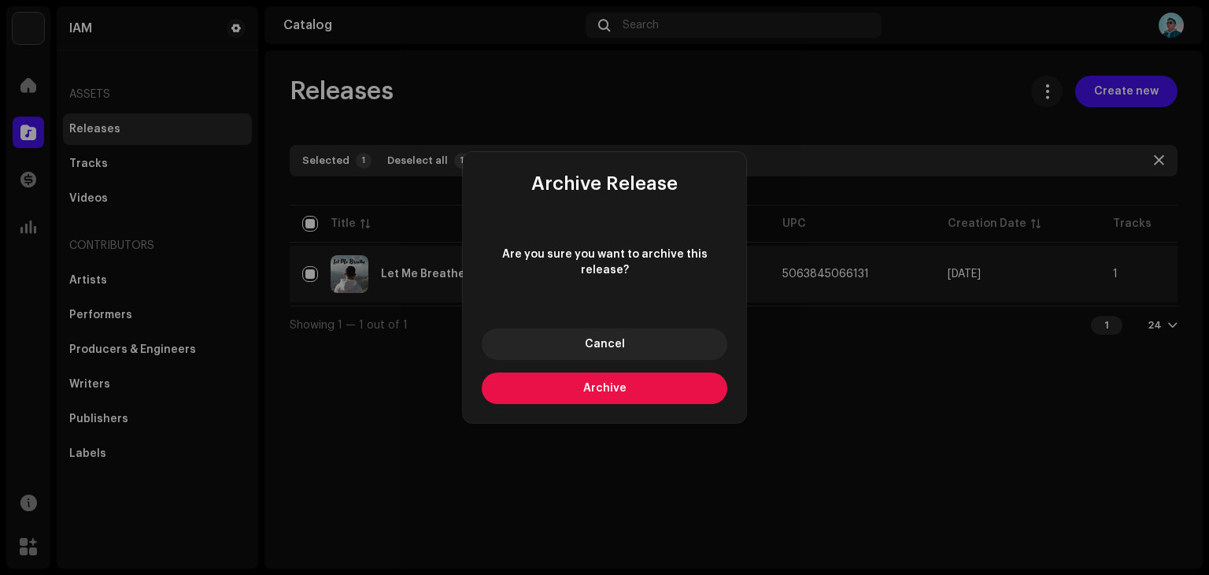
click at [648, 384] on button "Archive" at bounding box center [605, 387] width 246 height 31
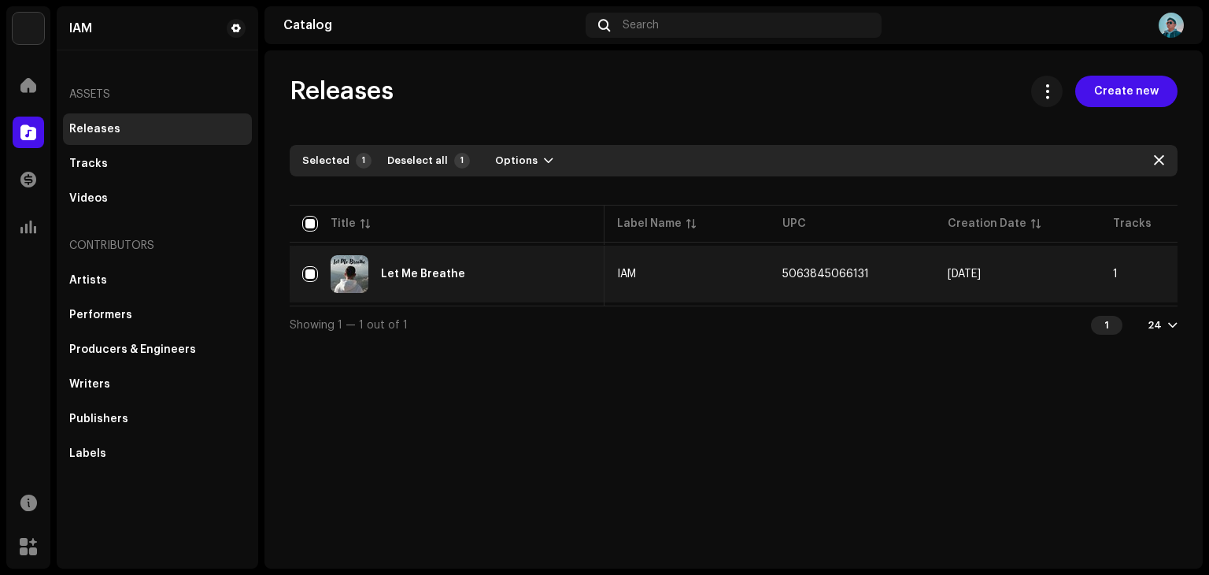
checkbox input "false"
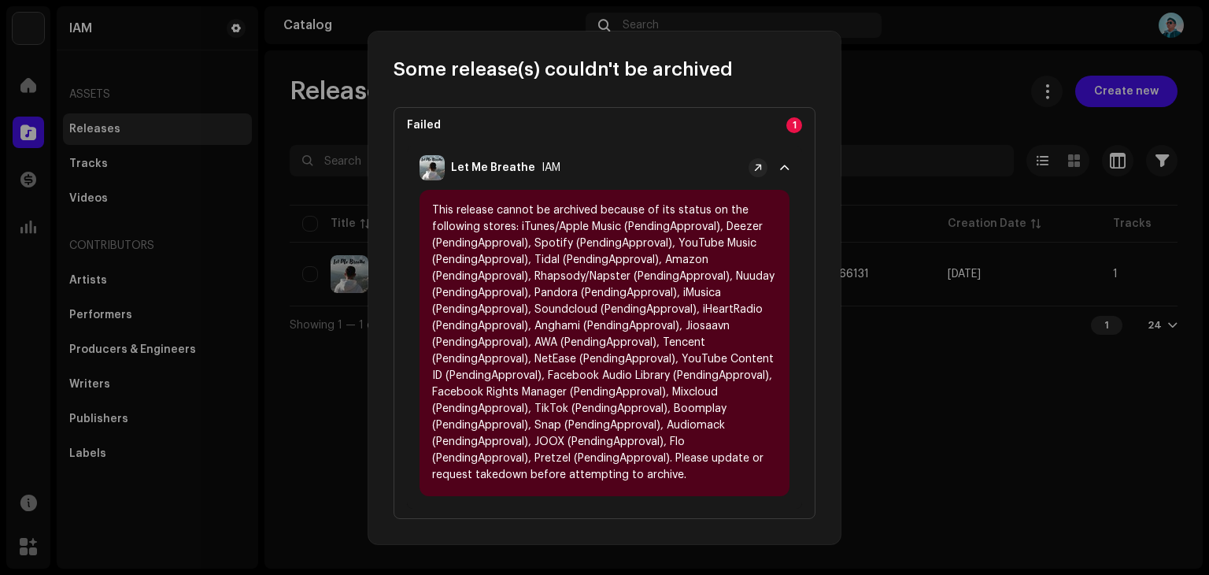
click at [779, 161] on p-accordion-header "Let Me Breathe IAM" at bounding box center [604, 168] width 395 height 44
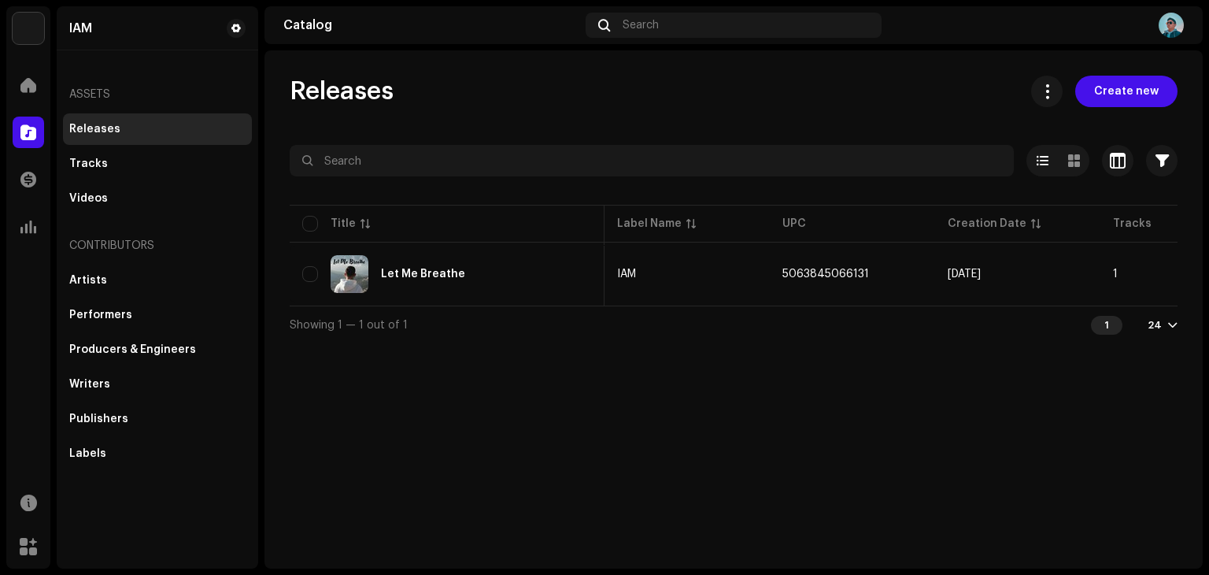
click at [890, 290] on div "Some release(s) couldn't be archived Failed 1 Let Me Breathe IAM This release c…" at bounding box center [604, 287] width 1209 height 575
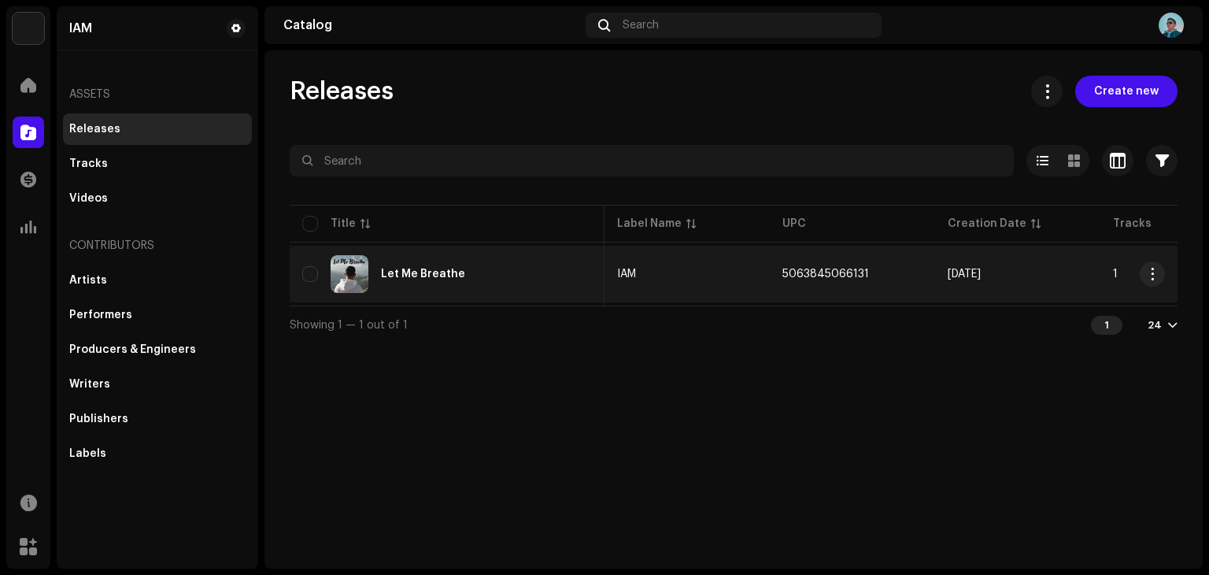
scroll to position [0, 0]
click at [394, 266] on div "Let Me Breathe" at bounding box center [447, 274] width 290 height 38
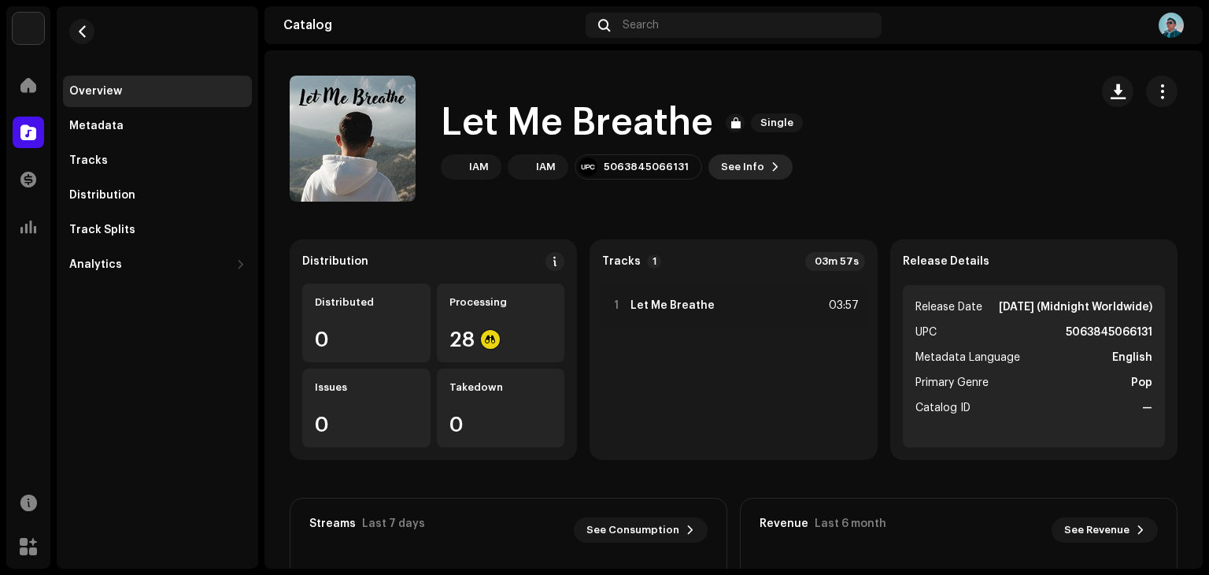
click at [729, 168] on span "See Info" at bounding box center [742, 166] width 43 height 31
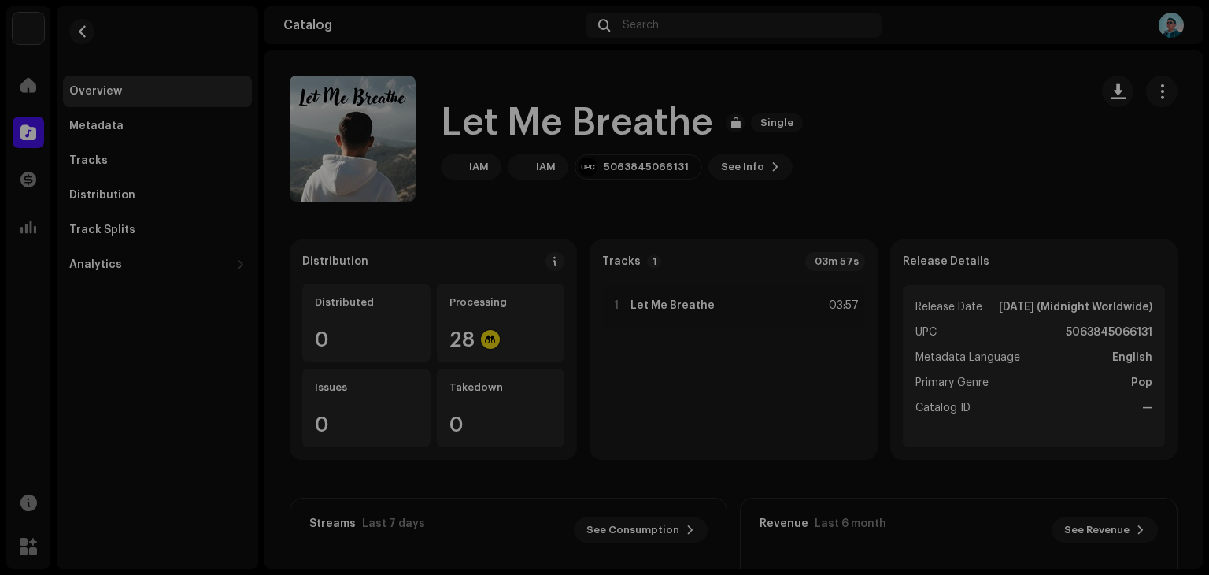
click at [1005, 279] on div "Let Me Breathe 3047879 Metadata Distribution Metadata Language English Release …" at bounding box center [604, 287] width 1209 height 575
